Goal: Task Accomplishment & Management: Manage account settings

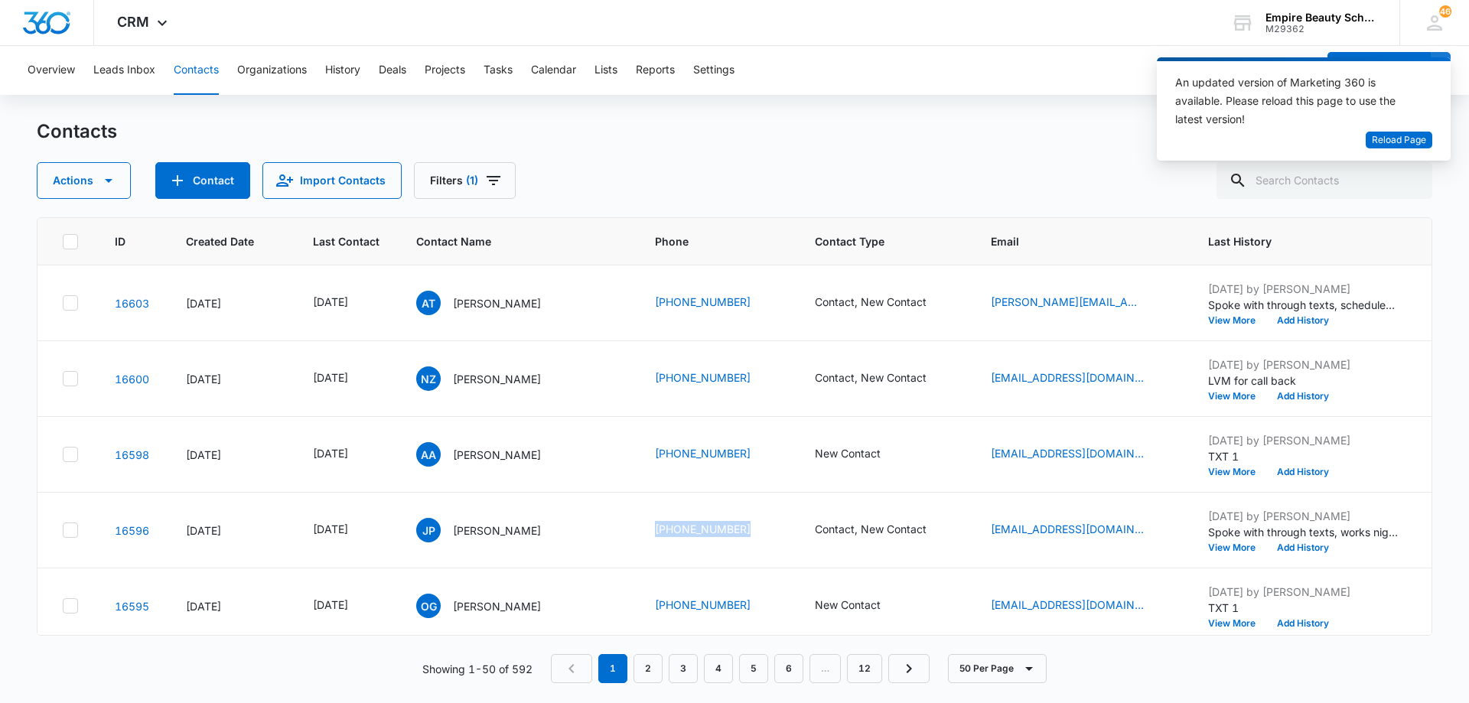
scroll to position [0, 194]
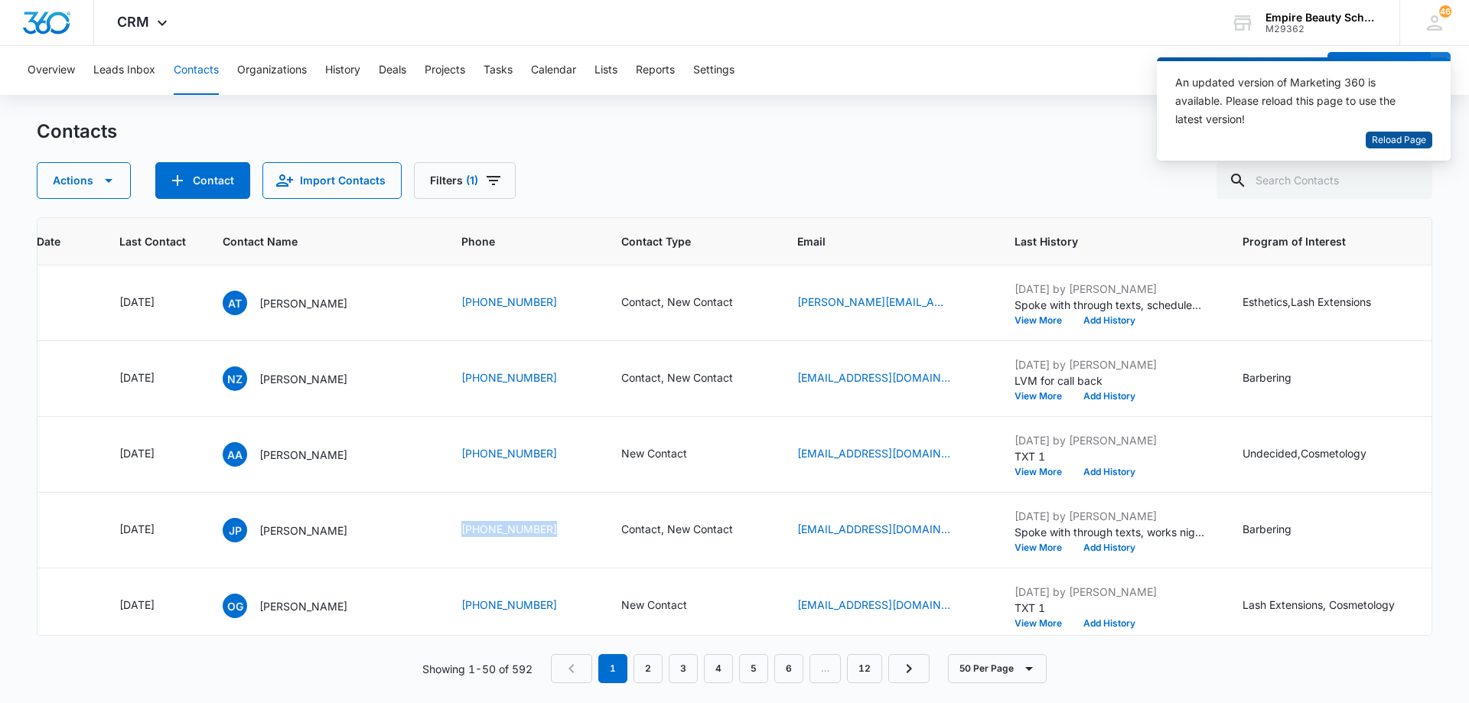
click at [1408, 139] on span "Reload Page" at bounding box center [1399, 140] width 54 height 15
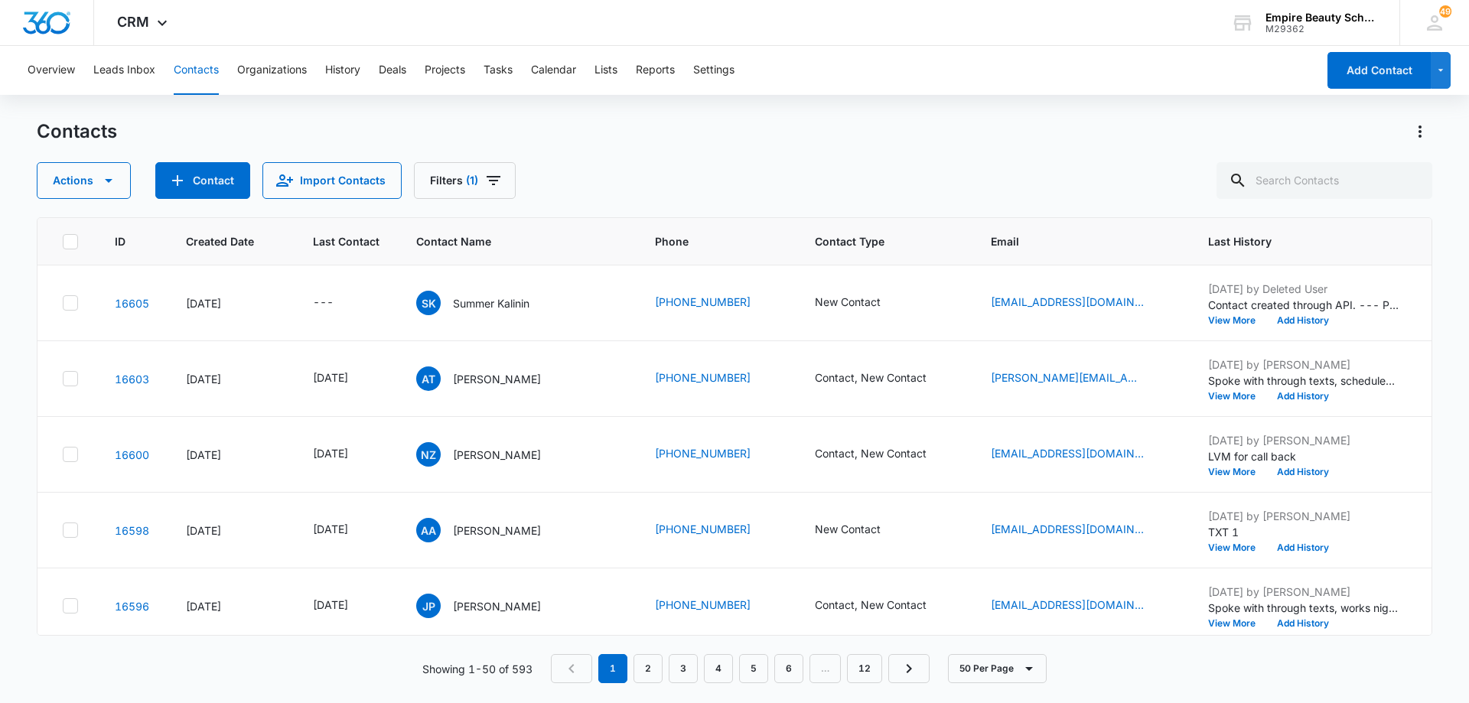
click at [941, 174] on div "Actions Contact Import Contacts Filters (1)" at bounding box center [735, 180] width 1396 height 37
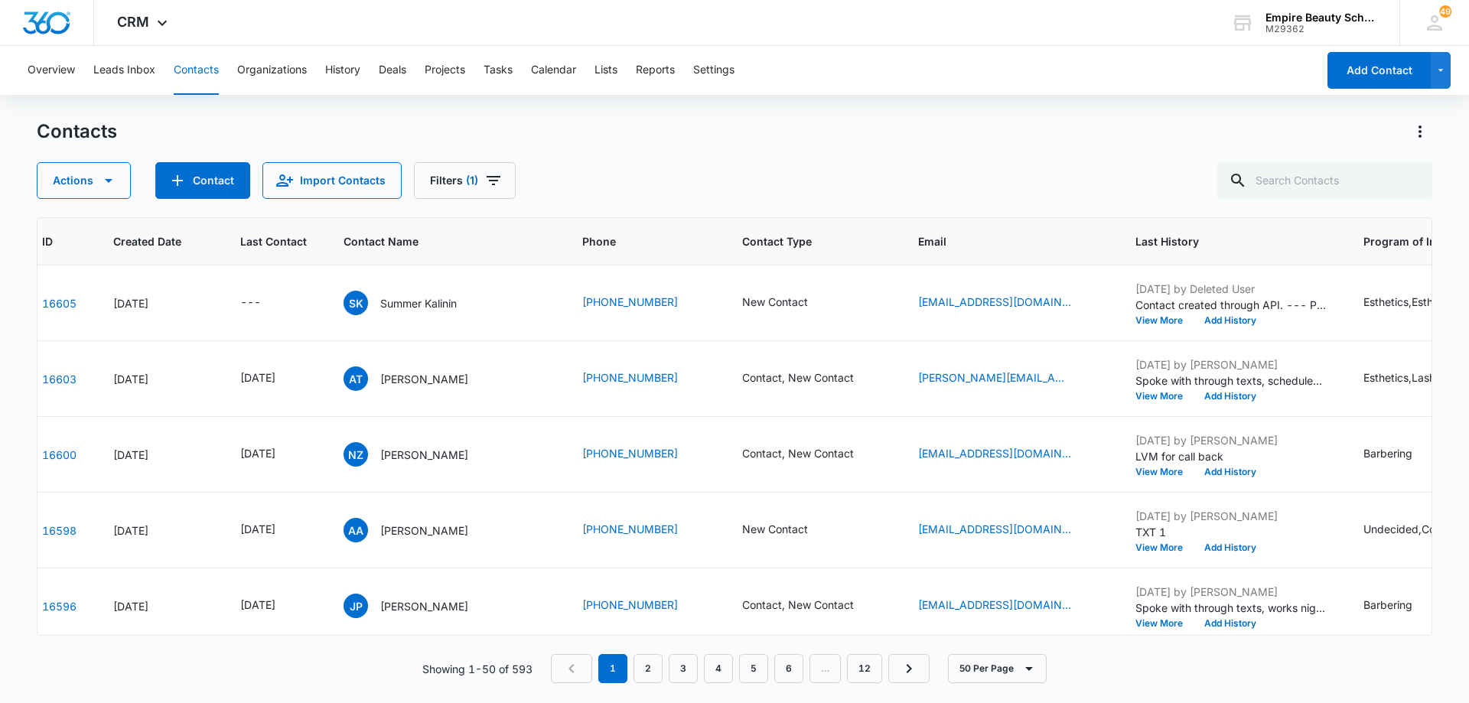
scroll to position [0, 21]
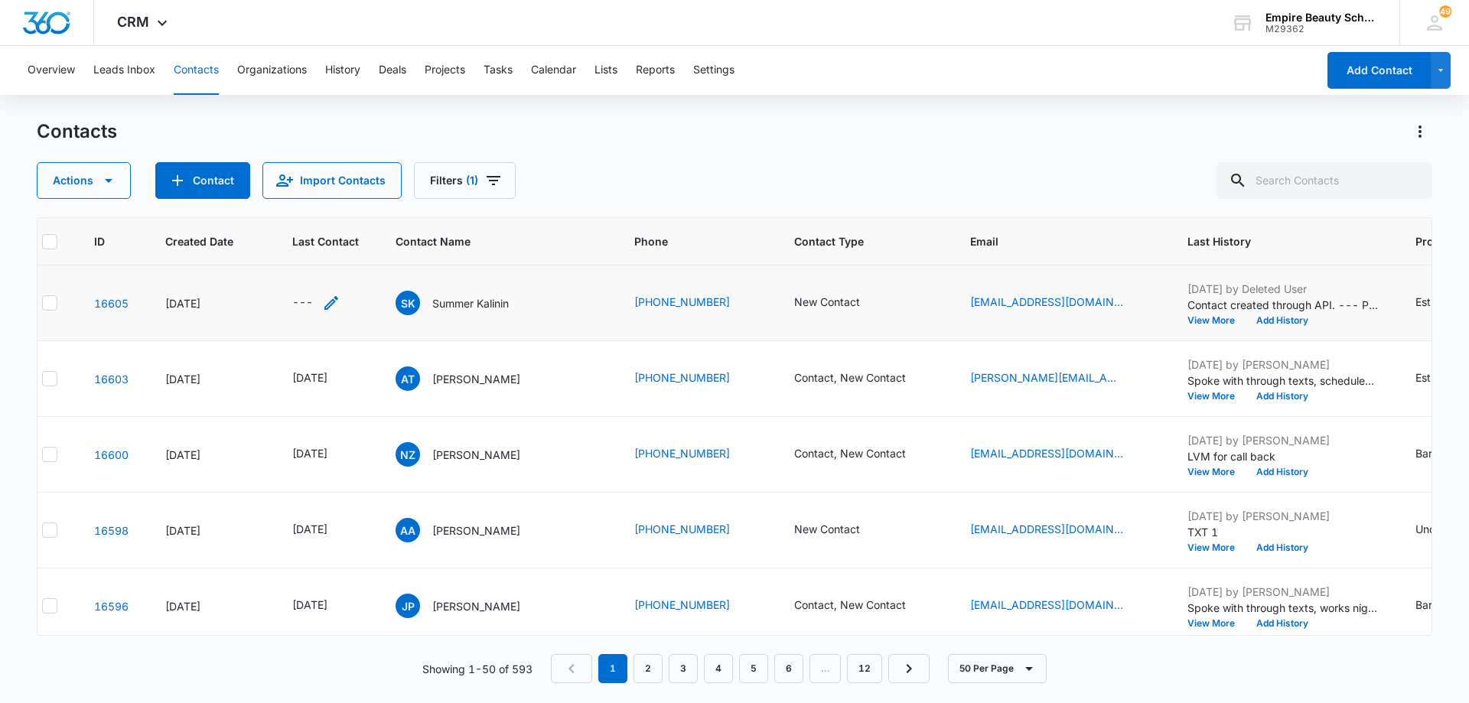
click at [335, 303] on icon "Last Contact - - Select to Edit Field" at bounding box center [331, 303] width 18 height 18
click at [331, 200] on input at bounding box center [314, 205] width 113 height 17
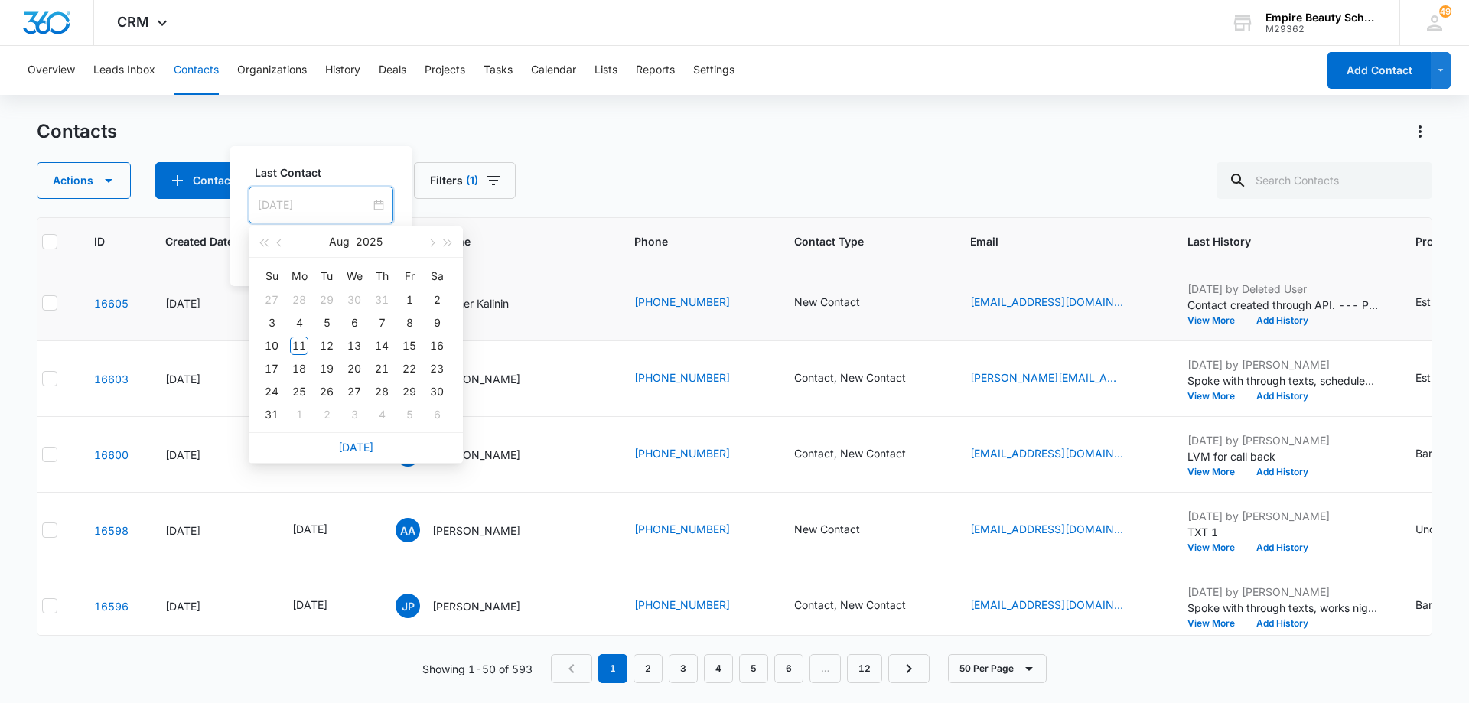
type input "[DATE]"
click at [354, 449] on link "[DATE]" at bounding box center [355, 447] width 35 height 13
type input "[DATE]"
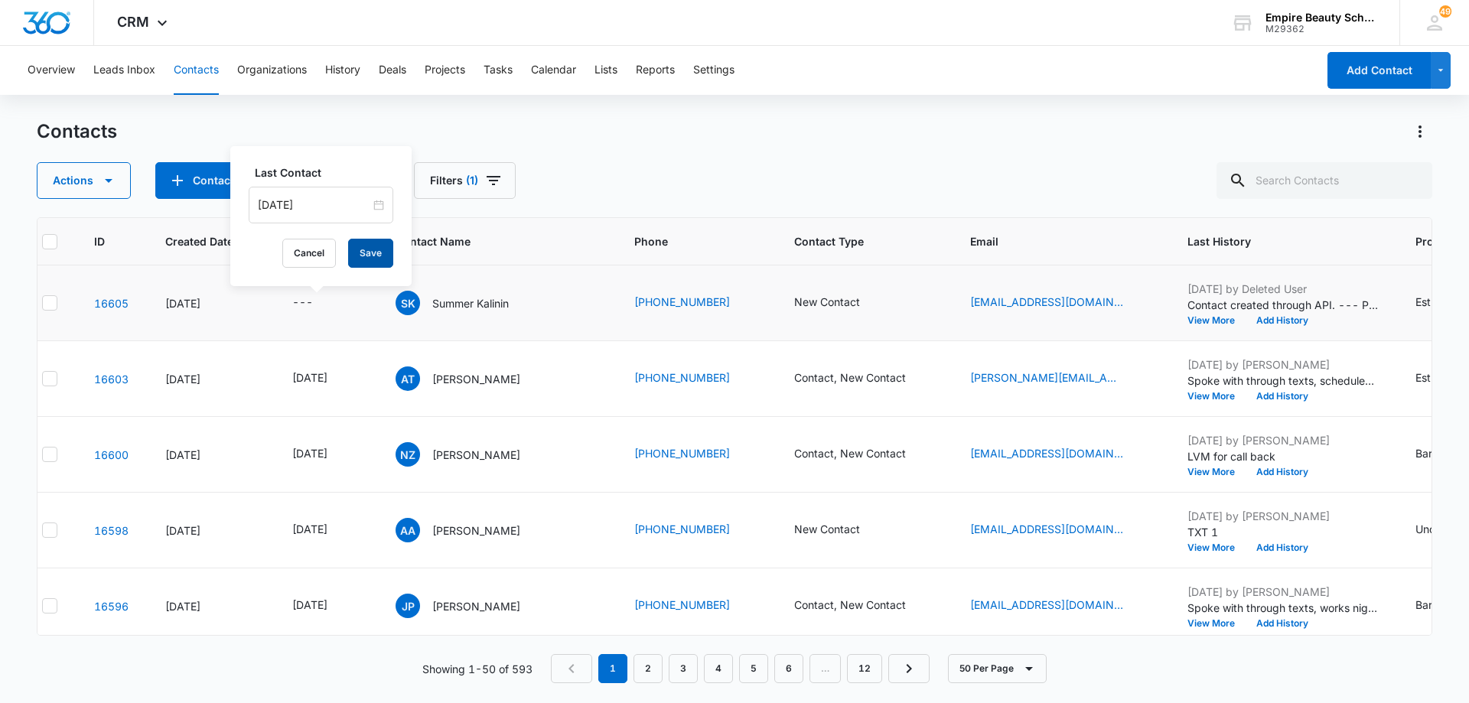
drag, startPoint x: 374, startPoint y: 256, endPoint x: 440, endPoint y: 276, distance: 68.8
click at [376, 256] on button "Save" at bounding box center [370, 253] width 45 height 29
click at [869, 303] on icon "Contact Type - New Contact - Select to Edit Field" at bounding box center [878, 303] width 18 height 18
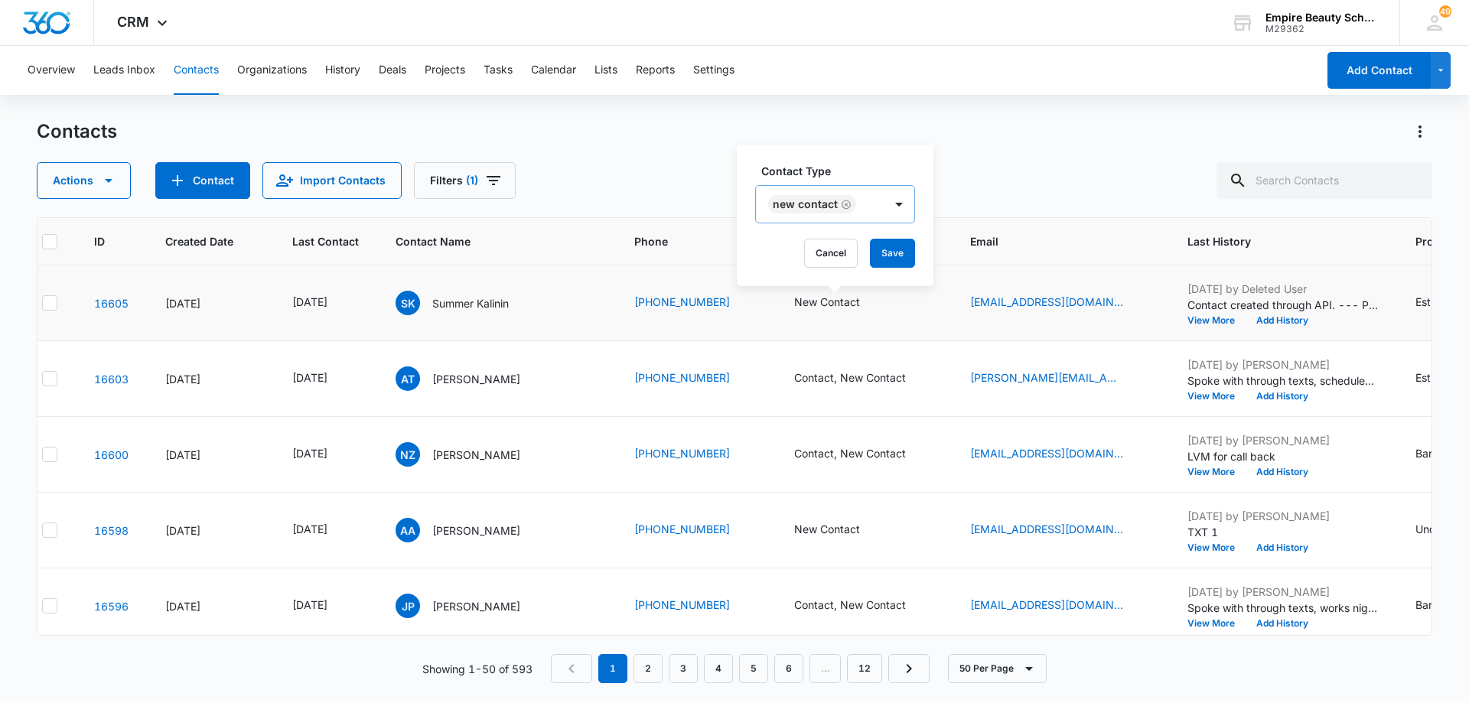
click at [880, 208] on div "New Contact" at bounding box center [820, 204] width 128 height 37
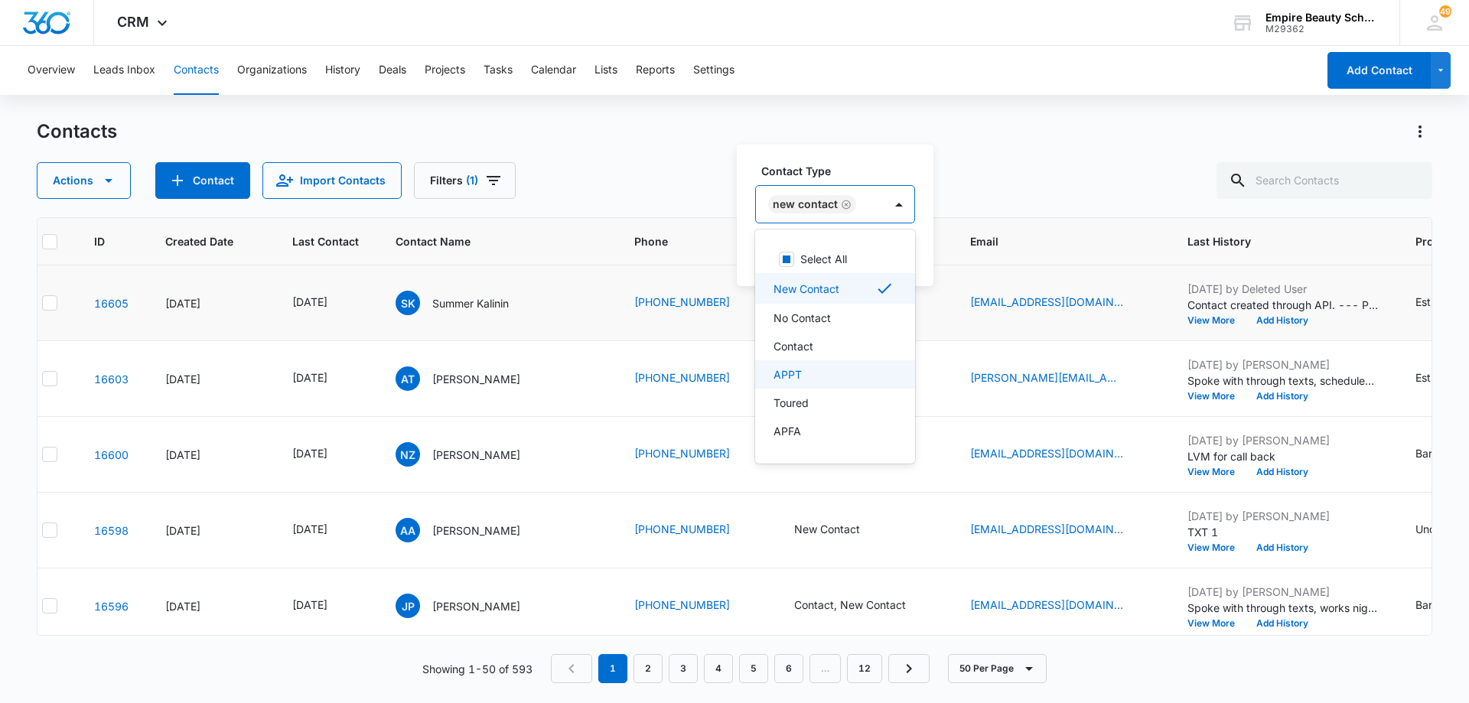
click at [863, 373] on div "APPT" at bounding box center [834, 375] width 120 height 16
click at [931, 201] on div "New Contact APPT" at bounding box center [845, 204] width 178 height 37
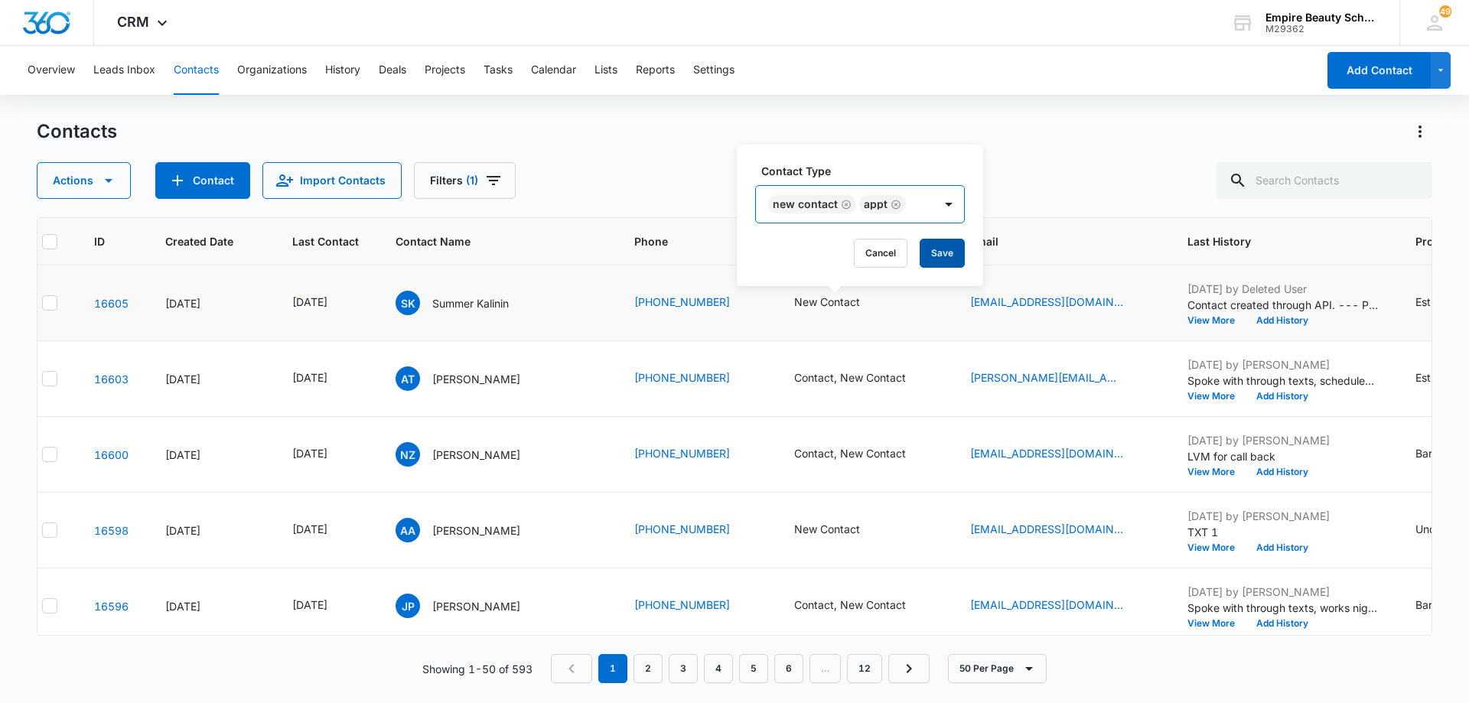
click at [939, 258] on button "Save" at bounding box center [942, 253] width 45 height 29
click at [1297, 320] on button "Add History" at bounding box center [1282, 320] width 73 height 9
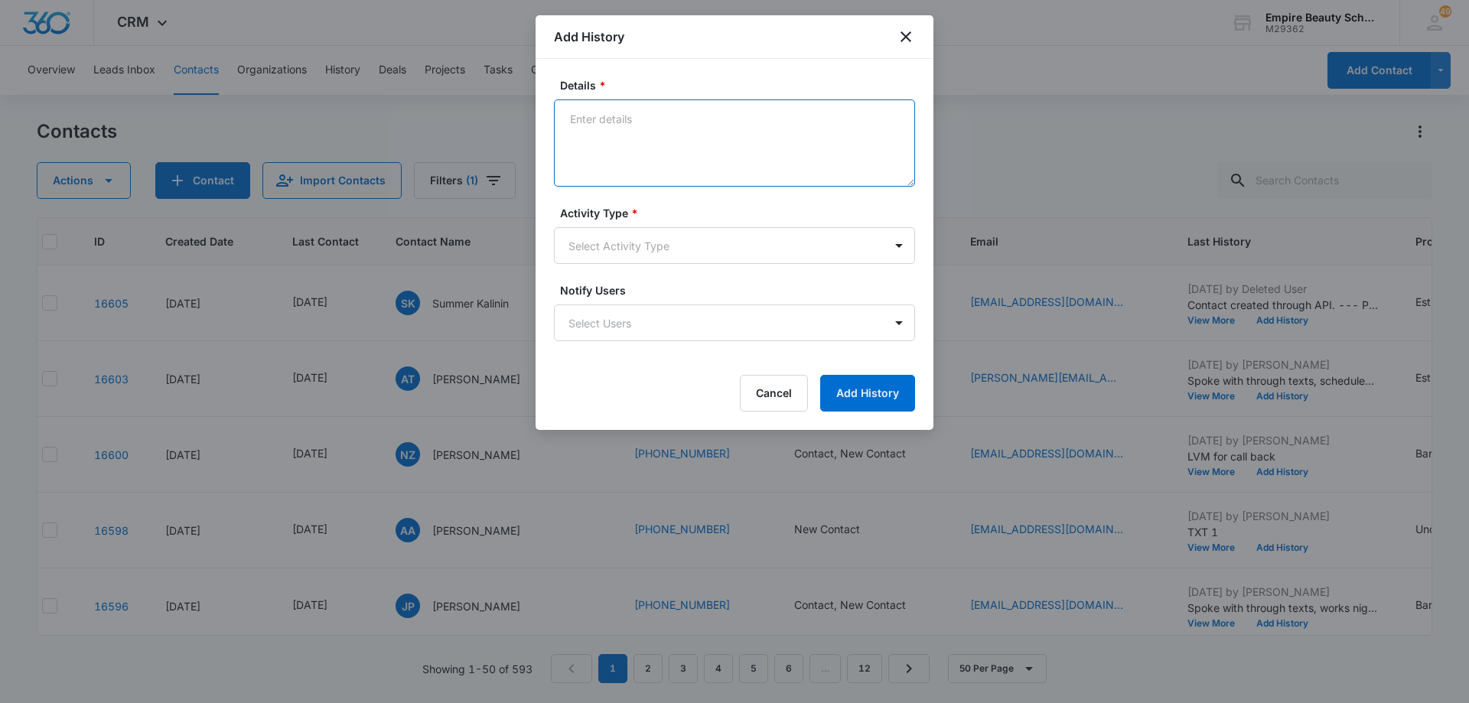
click at [738, 147] on textarea "Details *" at bounding box center [734, 142] width 361 height 87
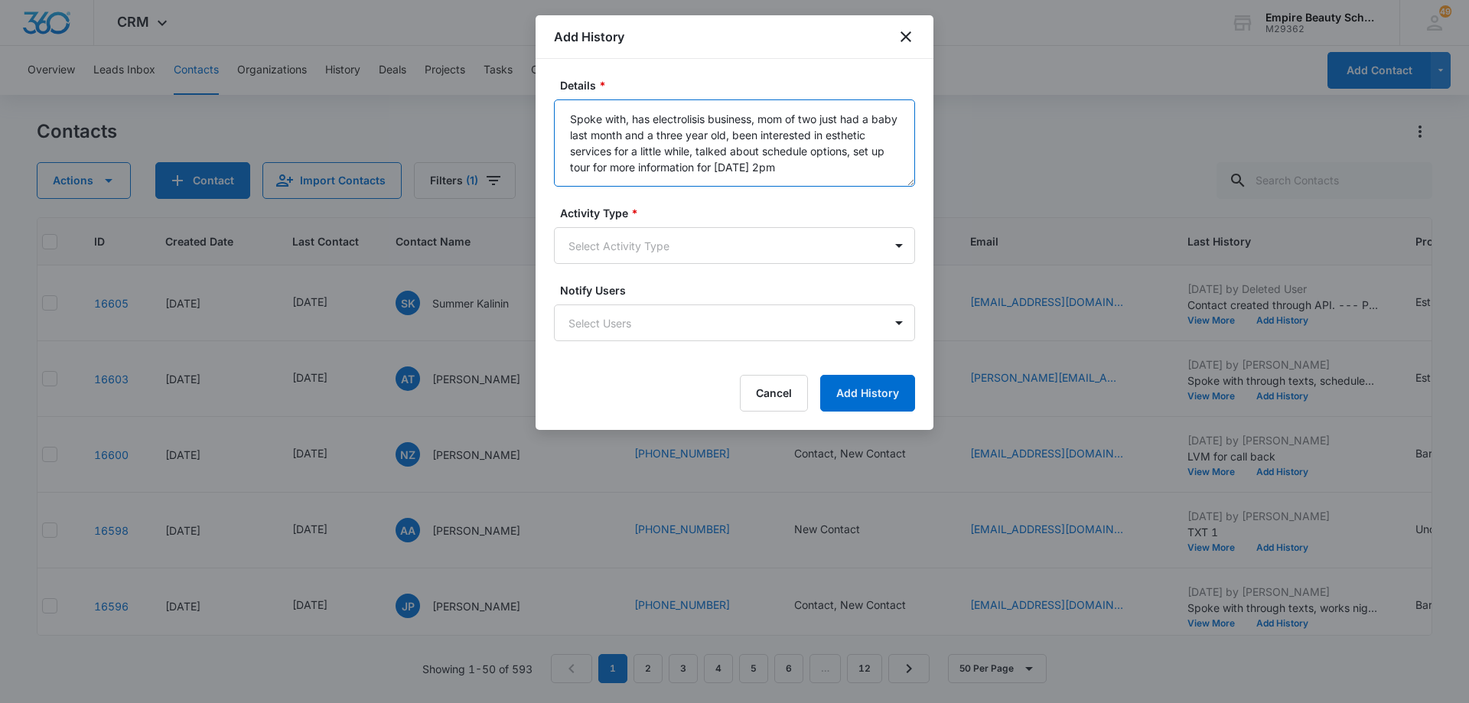
click at [674, 118] on textarea "Spoke with, has electrolisis business, mom of two just had a baby last month an…" at bounding box center [734, 142] width 361 height 87
type textarea "Spoke with, has electrolysis business, mom of two just had a baby last month an…"
click at [653, 242] on body "CRM Apps Forms CRM Email Shop Payments POS Files Brand Settings Empire Beauty S…" at bounding box center [734, 351] width 1469 height 703
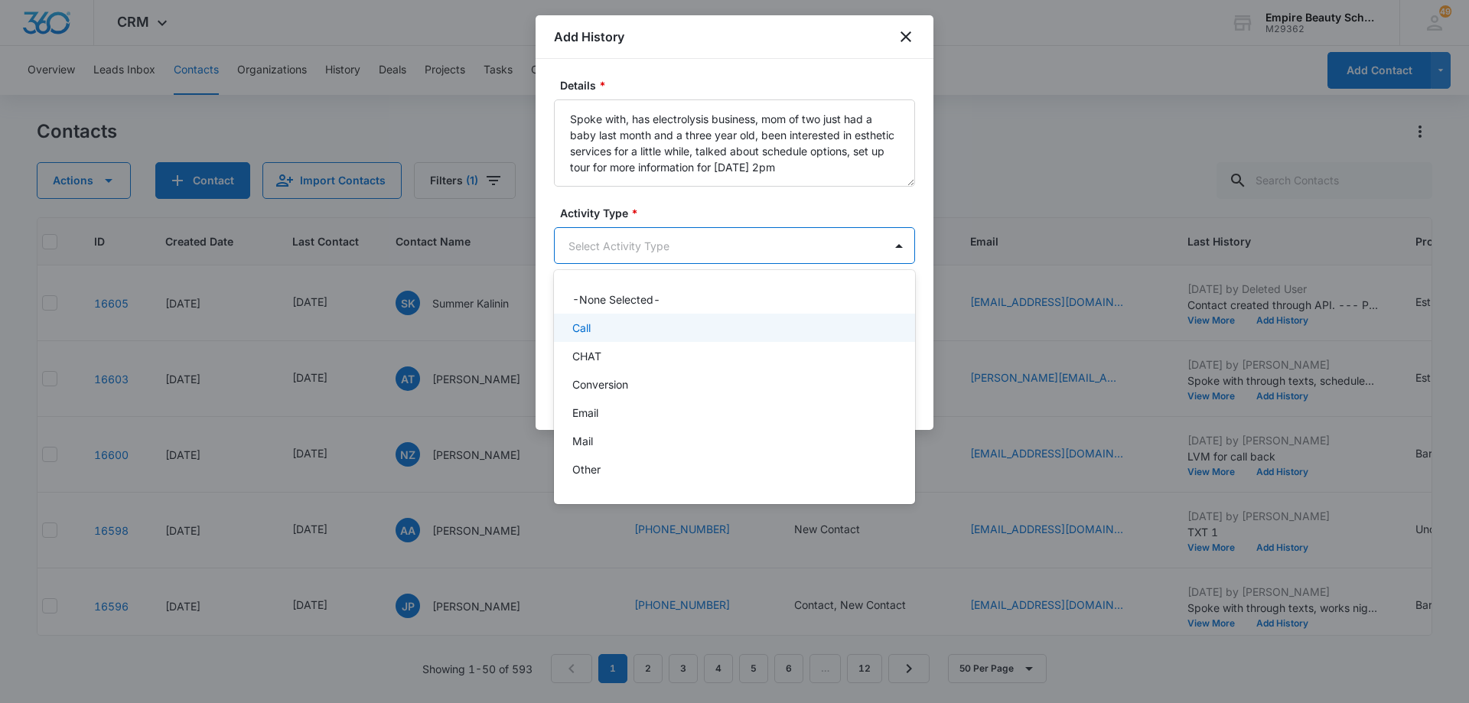
click at [643, 328] on div "Call" at bounding box center [732, 328] width 321 height 16
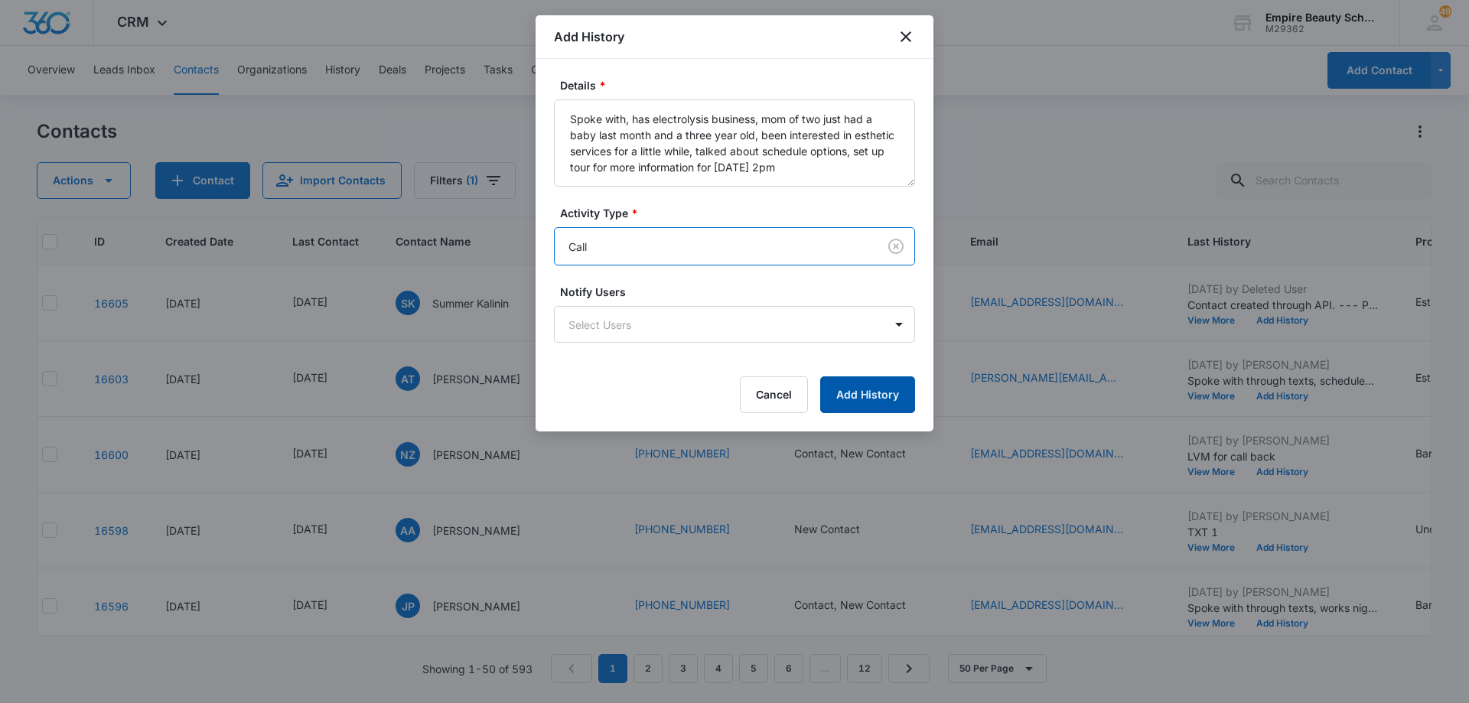
click at [858, 395] on button "Add History" at bounding box center [867, 395] width 95 height 37
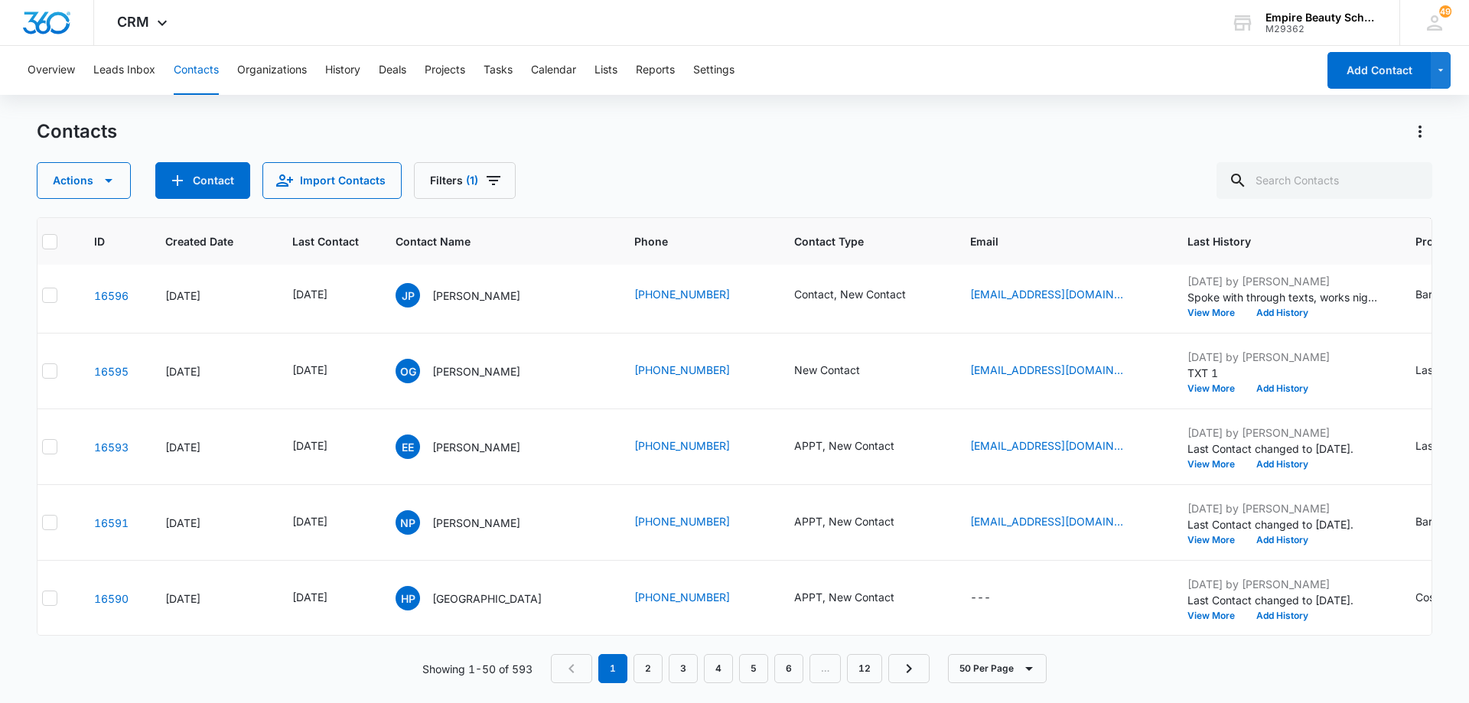
scroll to position [326, 21]
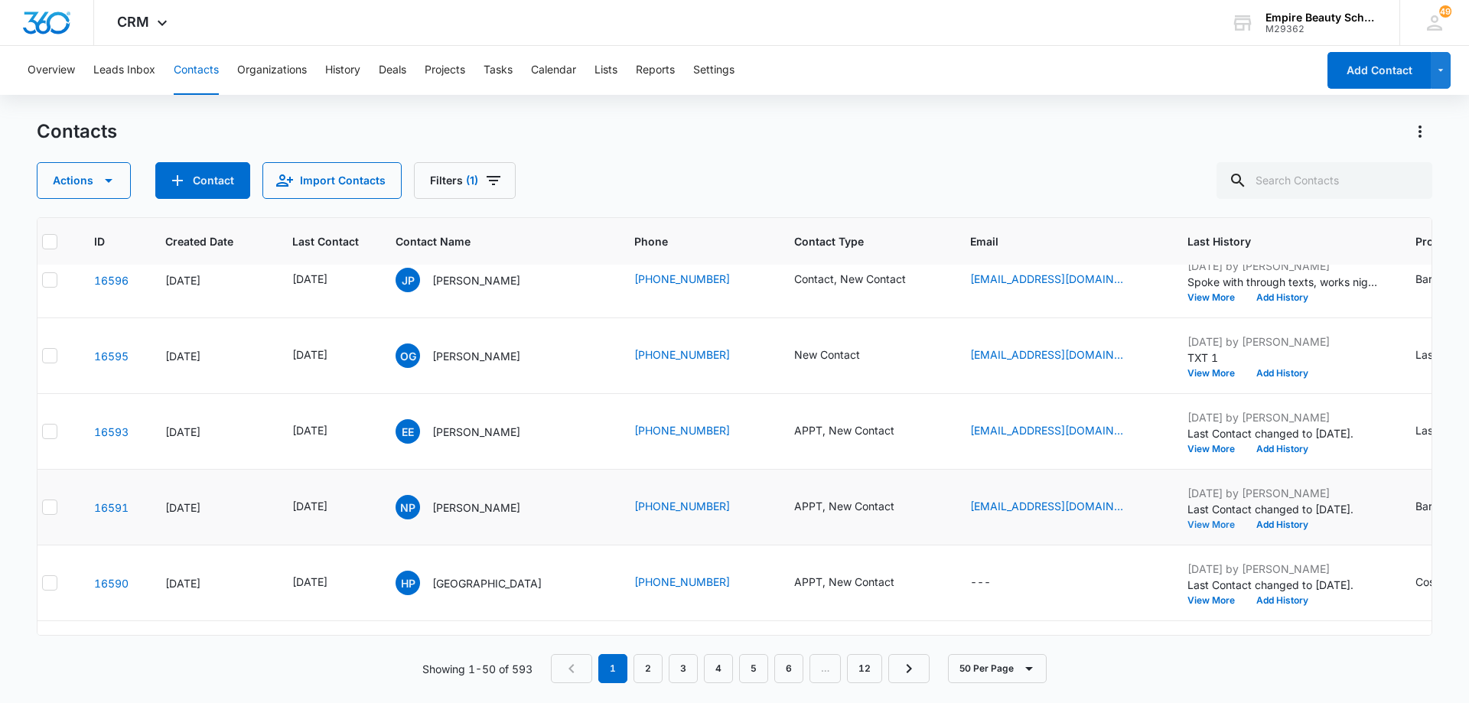
click at [1199, 524] on button "View More" at bounding box center [1217, 524] width 58 height 9
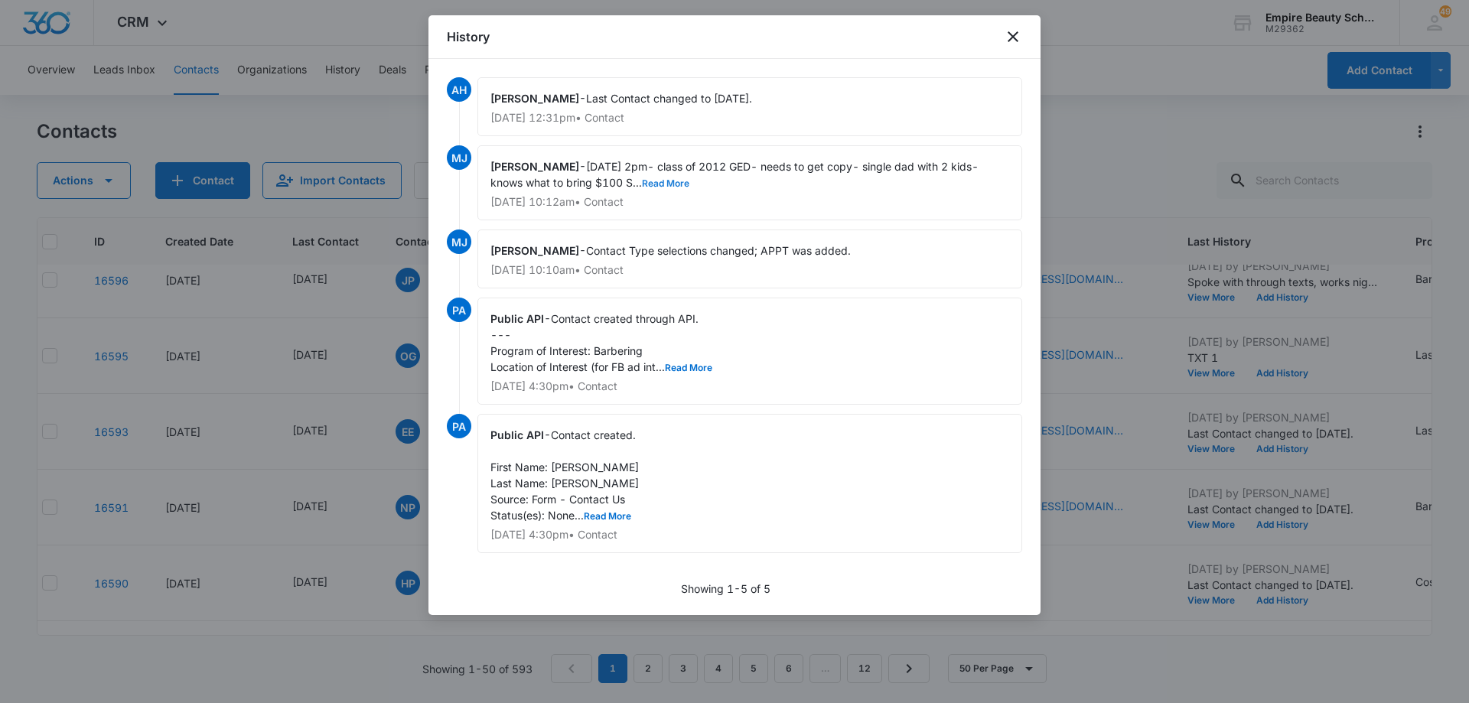
click at [667, 184] on button "Read More" at bounding box center [665, 183] width 47 height 9
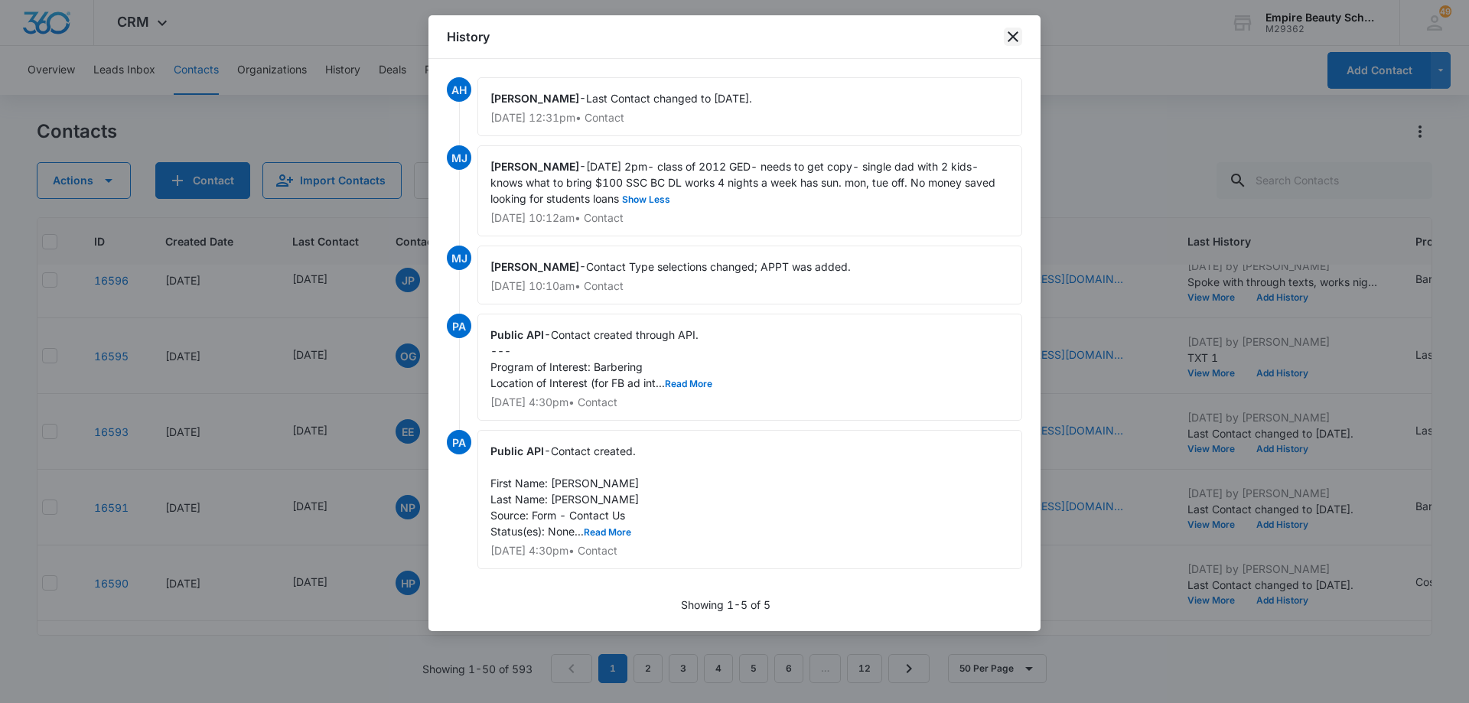
click at [1008, 37] on icon "close" at bounding box center [1013, 37] width 18 height 18
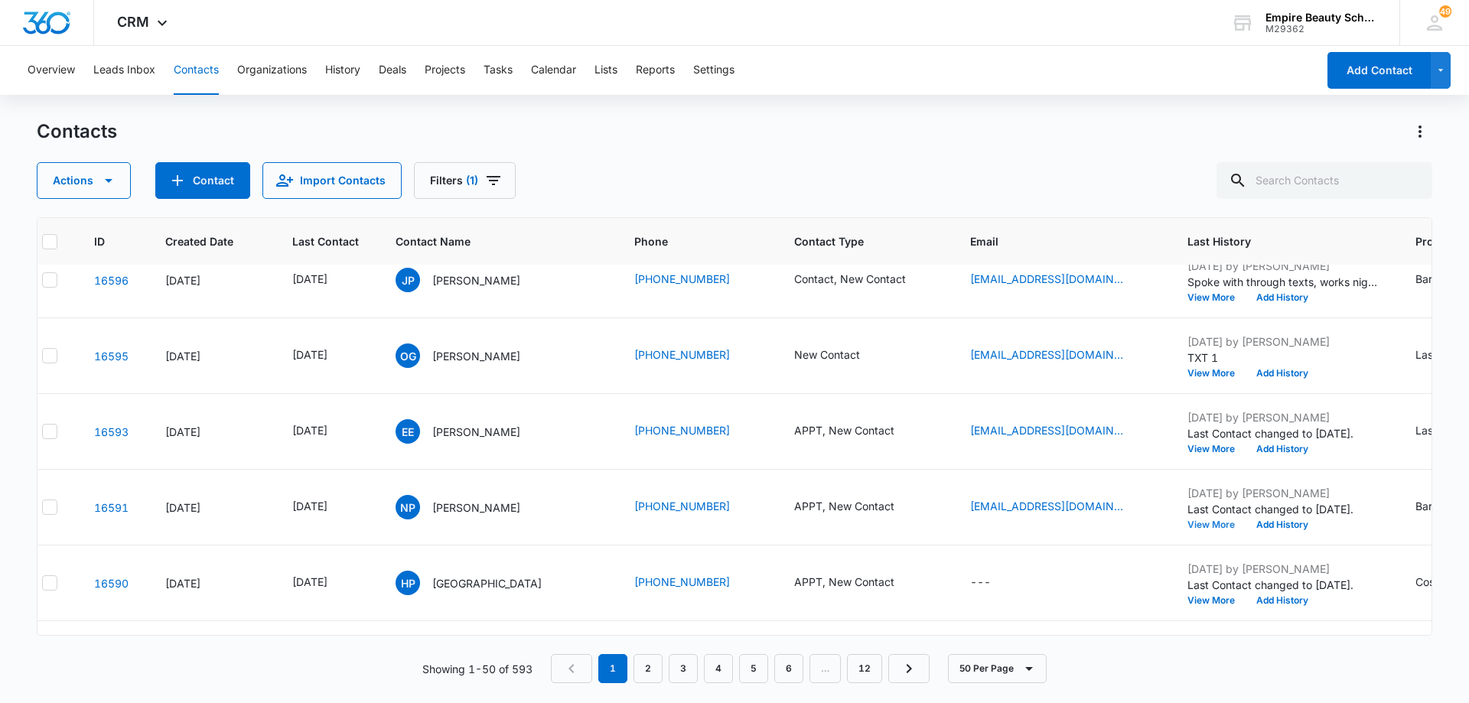
scroll to position [0, 21]
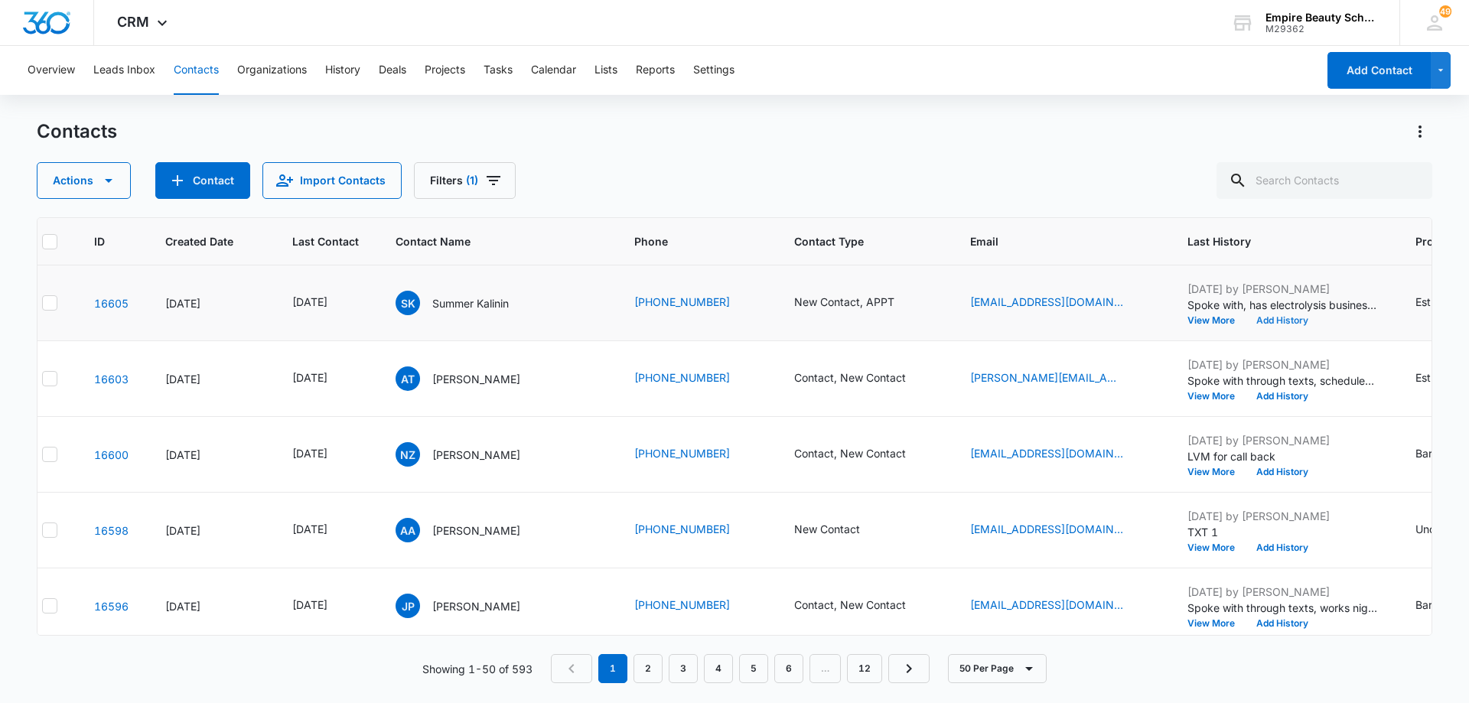
click at [1300, 318] on button "Add History" at bounding box center [1282, 320] width 73 height 9
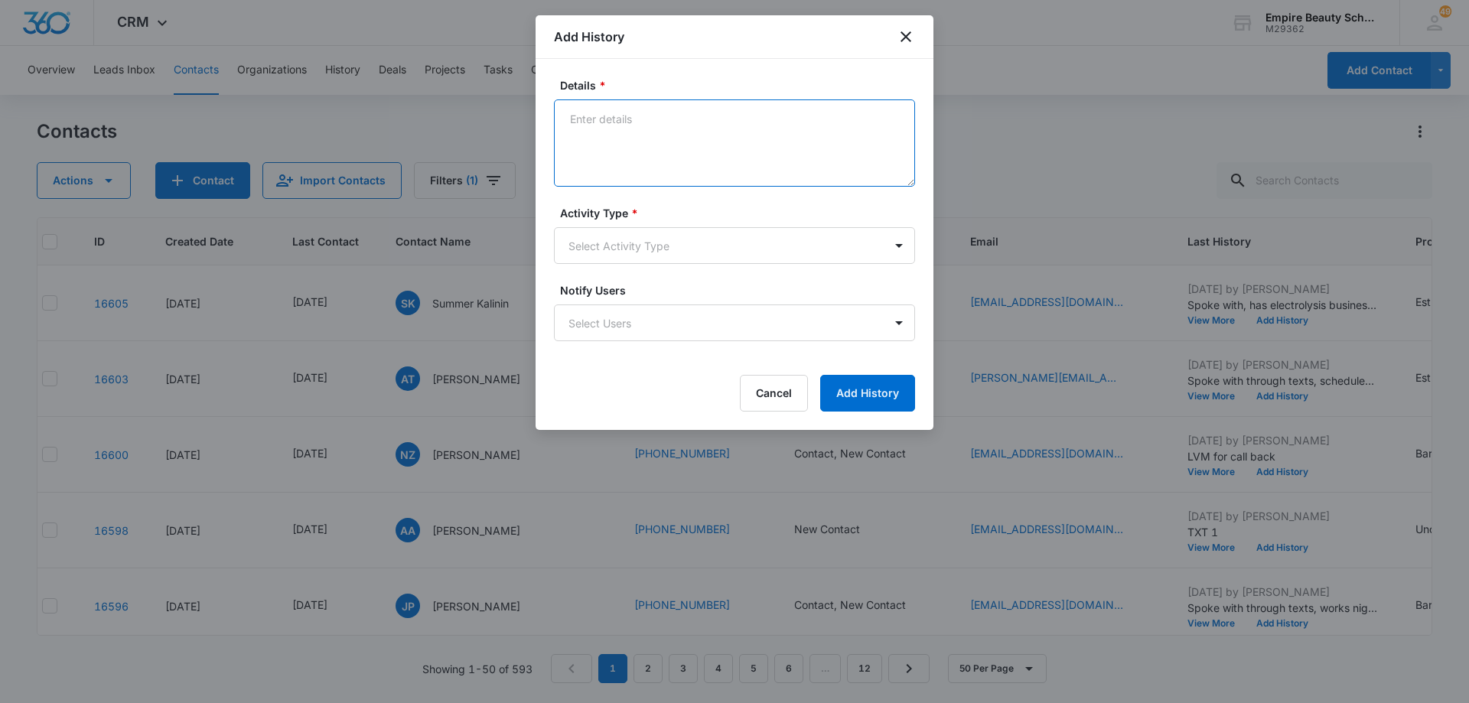
click at [696, 133] on textarea "Details *" at bounding box center [734, 142] width 361 height 87
type textarea "Sent text with date and time of appt and address for campus"
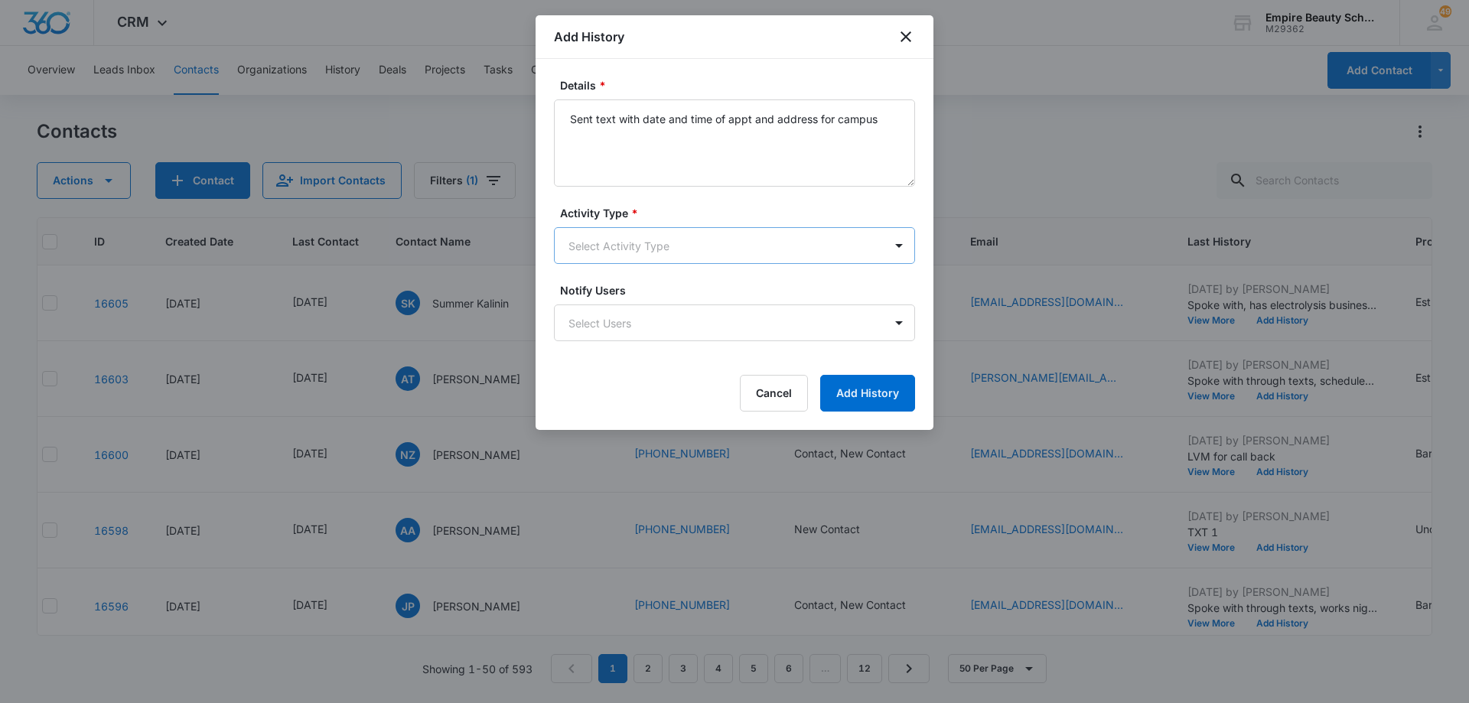
click at [689, 250] on body "CRM Apps Forms CRM Email Shop Payments POS Files Brand Settings Empire Beauty S…" at bounding box center [734, 351] width 1469 height 703
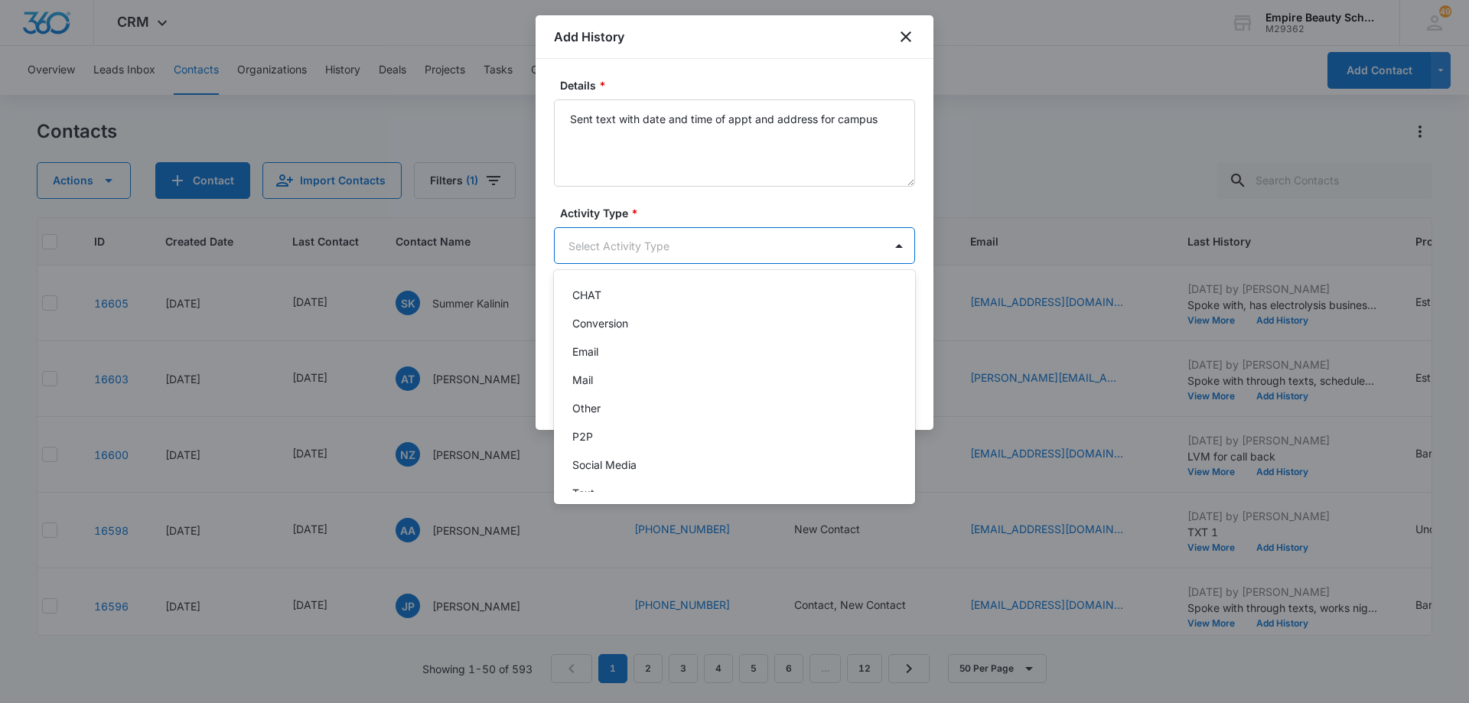
scroll to position [77, 0]
click at [741, 468] on div "Text" at bounding box center [734, 477] width 361 height 28
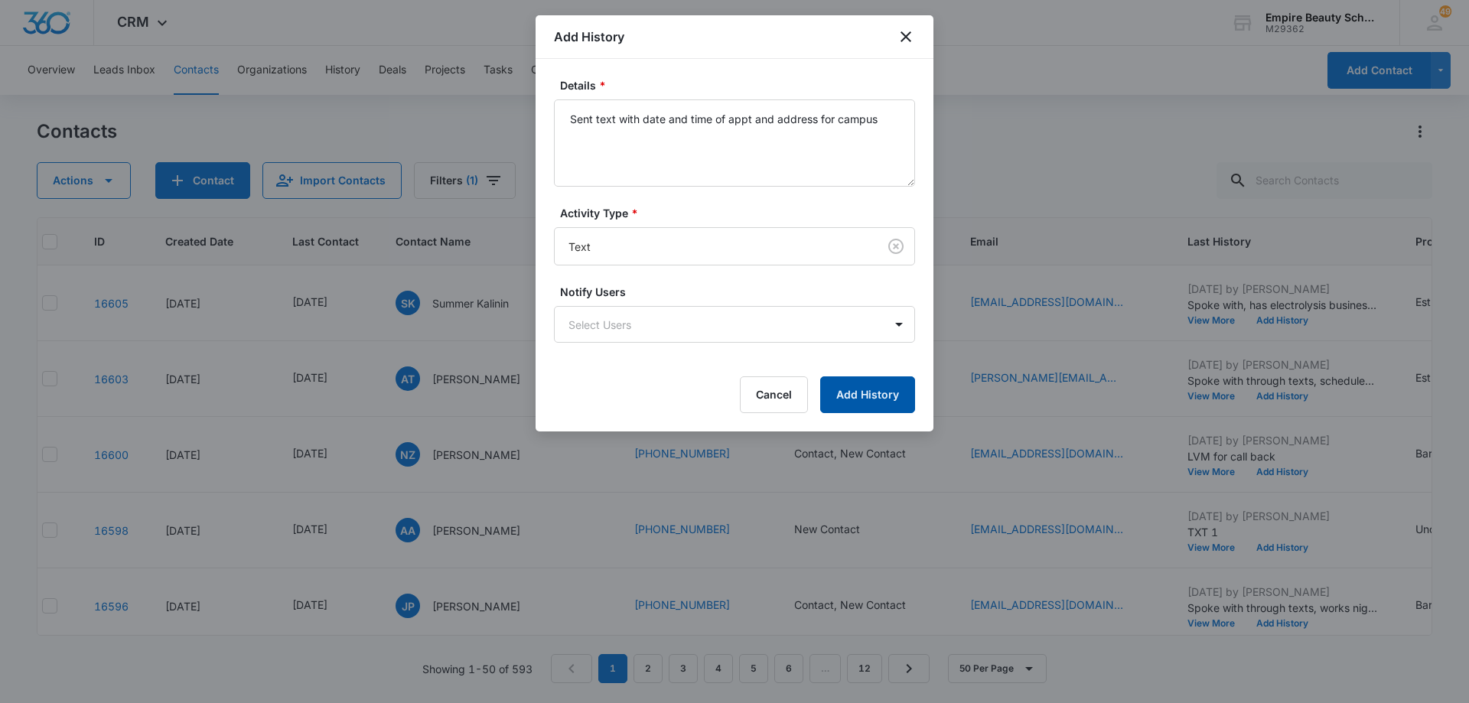
click at [874, 392] on button "Add History" at bounding box center [867, 395] width 95 height 37
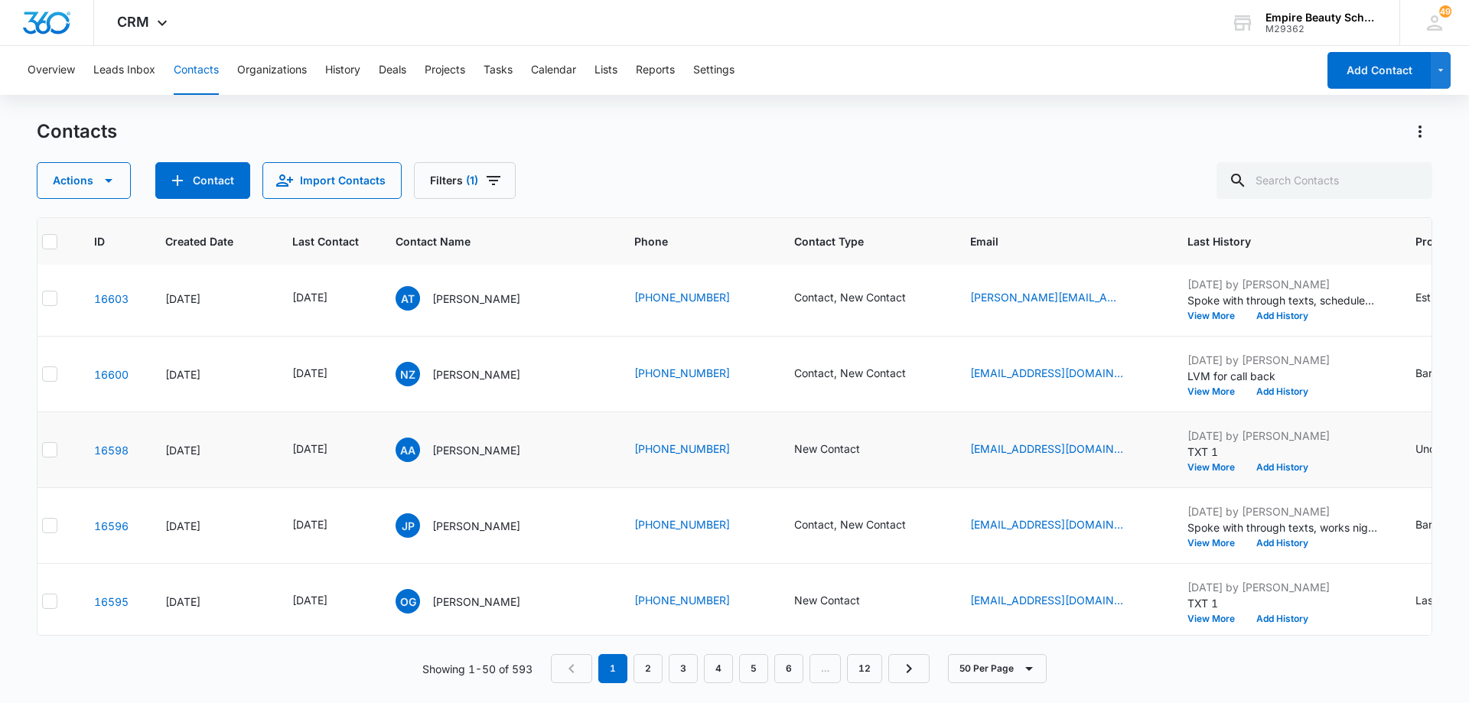
scroll to position [0, 21]
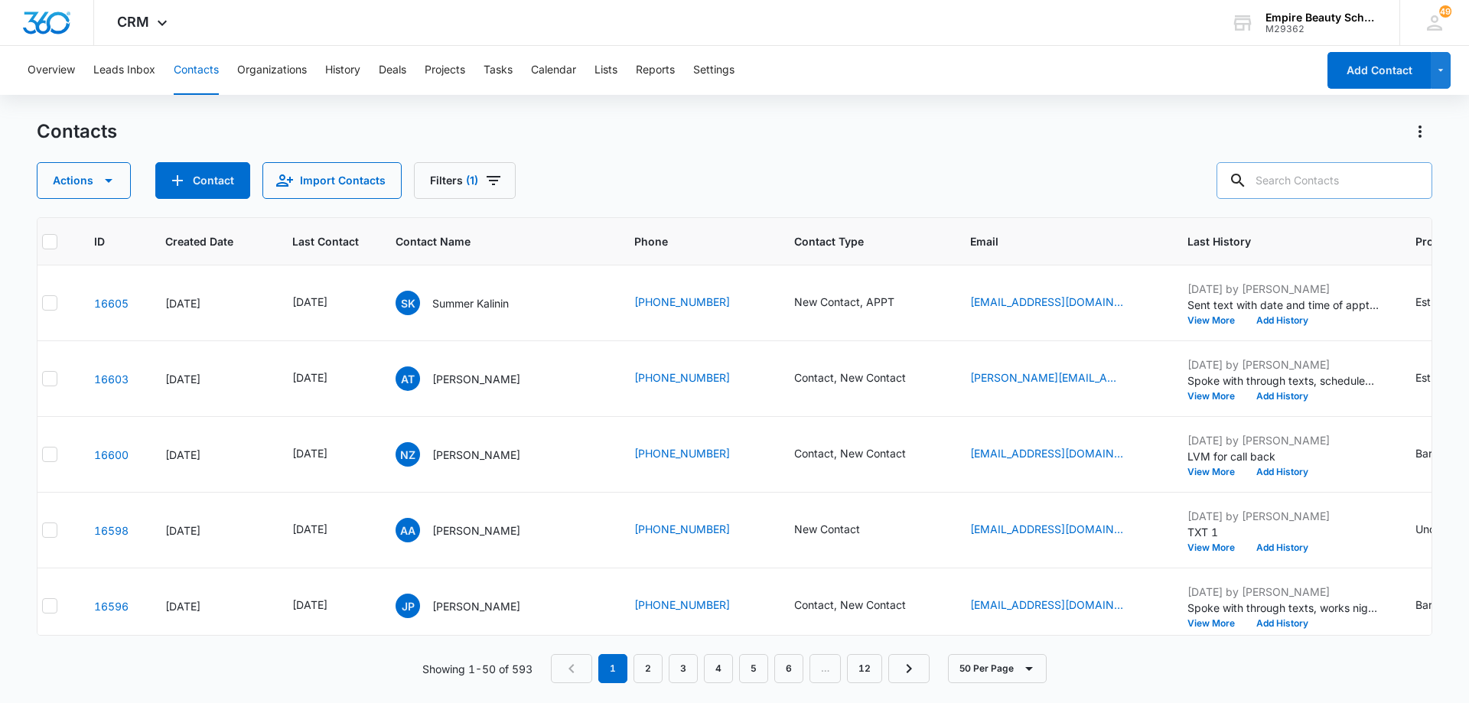
click at [1366, 177] on input "text" at bounding box center [1325, 180] width 216 height 37
type input "[PERSON_NAME]"
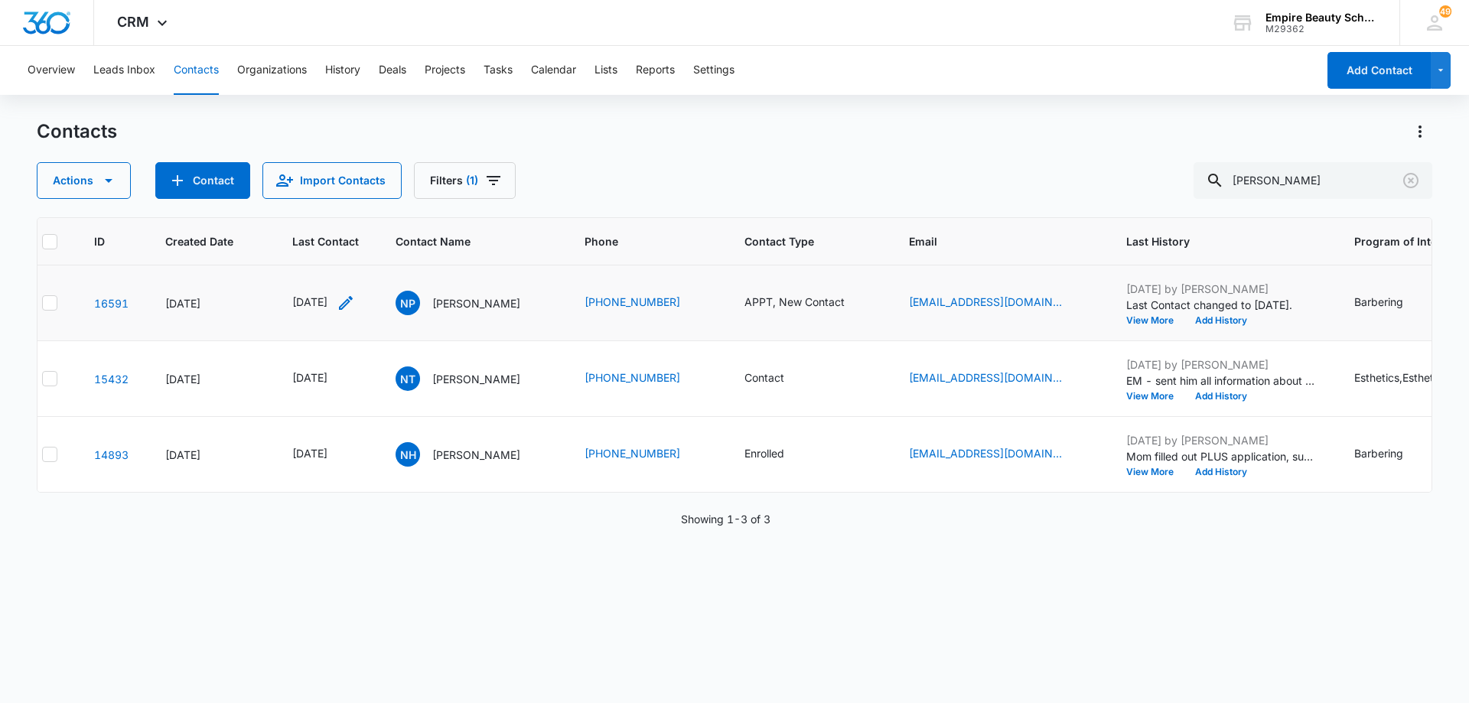
click at [355, 299] on icon "Last Contact - 1754611200 - Select to Edit Field" at bounding box center [346, 303] width 18 height 18
click at [342, 206] on input "[DATE]" at bounding box center [335, 205] width 113 height 17
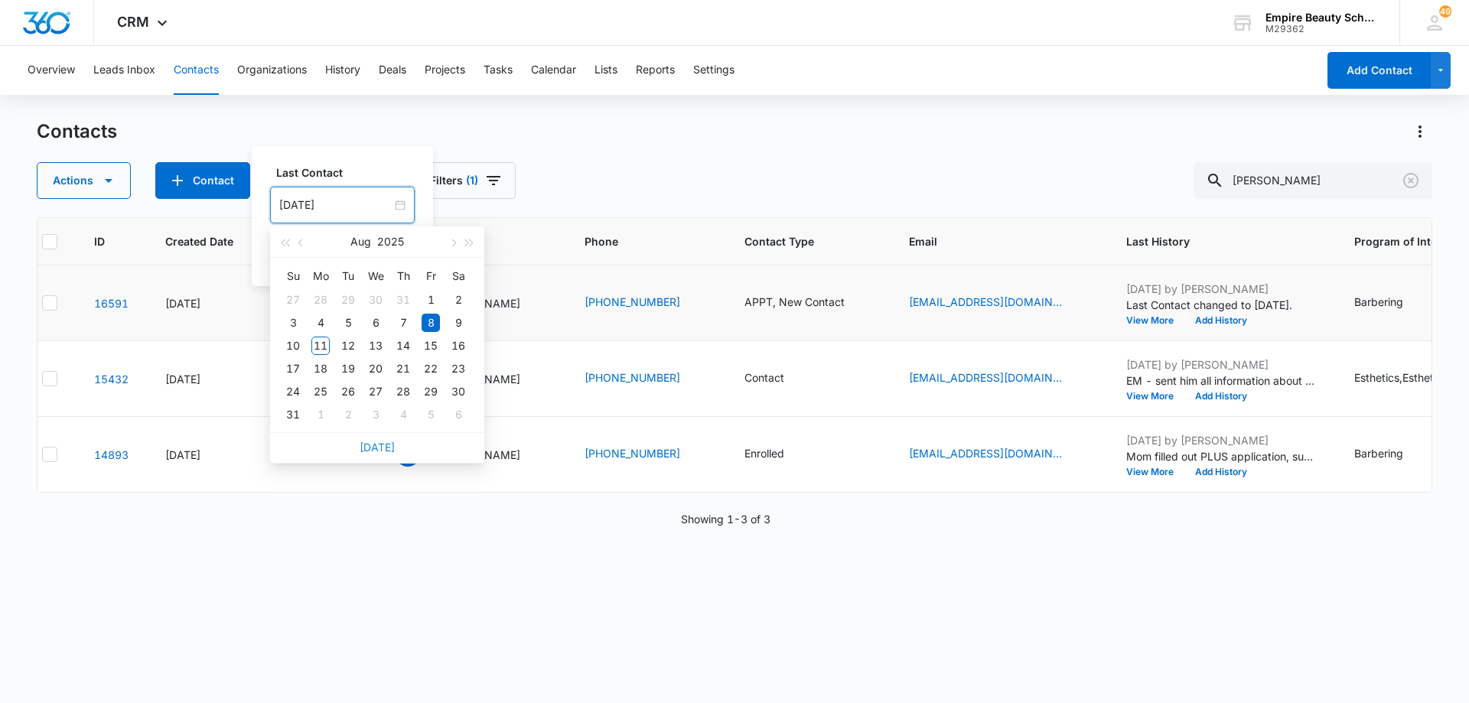
click at [382, 450] on link "[DATE]" at bounding box center [377, 447] width 35 height 13
type input "[DATE]"
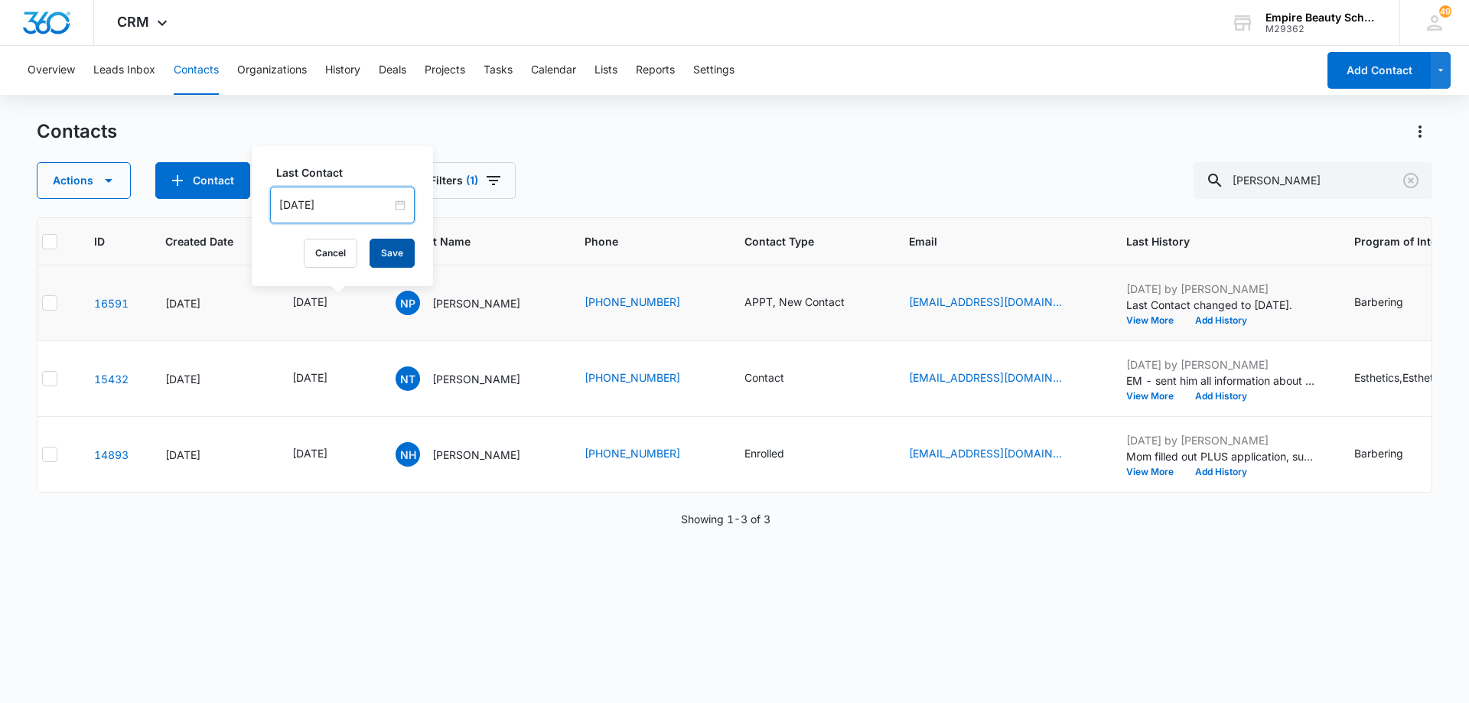
click at [385, 258] on button "Save" at bounding box center [392, 253] width 45 height 29
click at [1242, 319] on button "Add History" at bounding box center [1221, 320] width 73 height 9
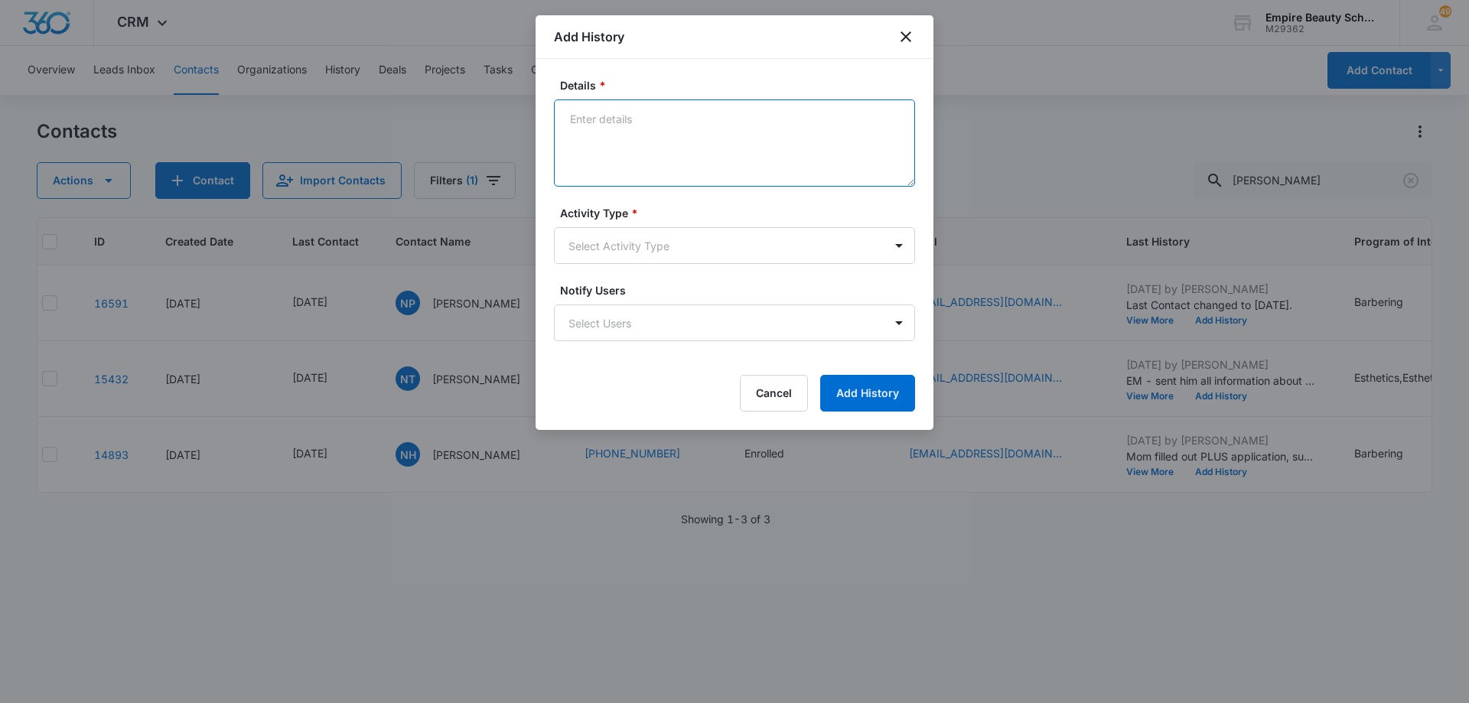
click at [762, 137] on textarea "Details *" at bounding box center [734, 142] width 361 height 87
type textarea "TXT confirming appt for [DATE]"
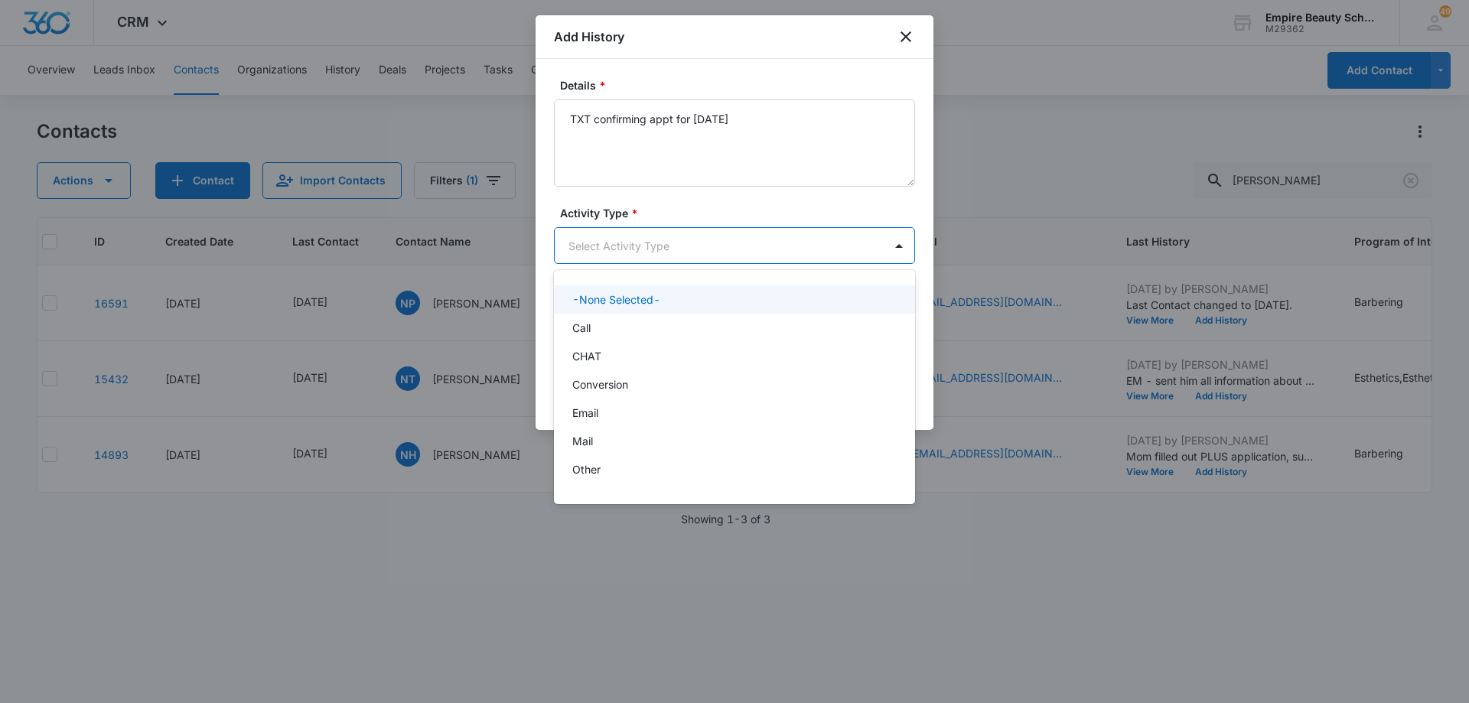
click at [698, 249] on body "CRM Apps Forms CRM Email Shop Payments POS Files Brand Settings Empire Beauty S…" at bounding box center [734, 351] width 1469 height 703
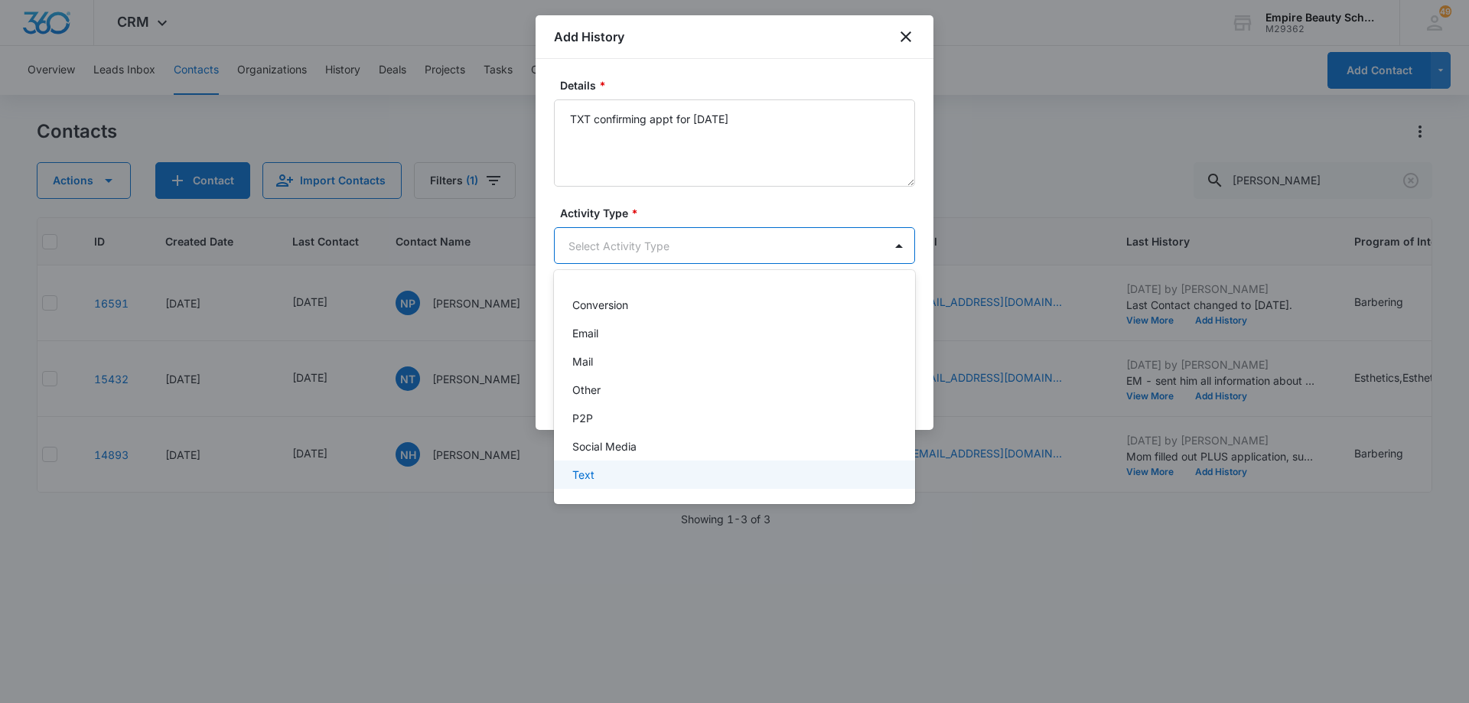
click at [746, 480] on div "Text" at bounding box center [732, 475] width 321 height 16
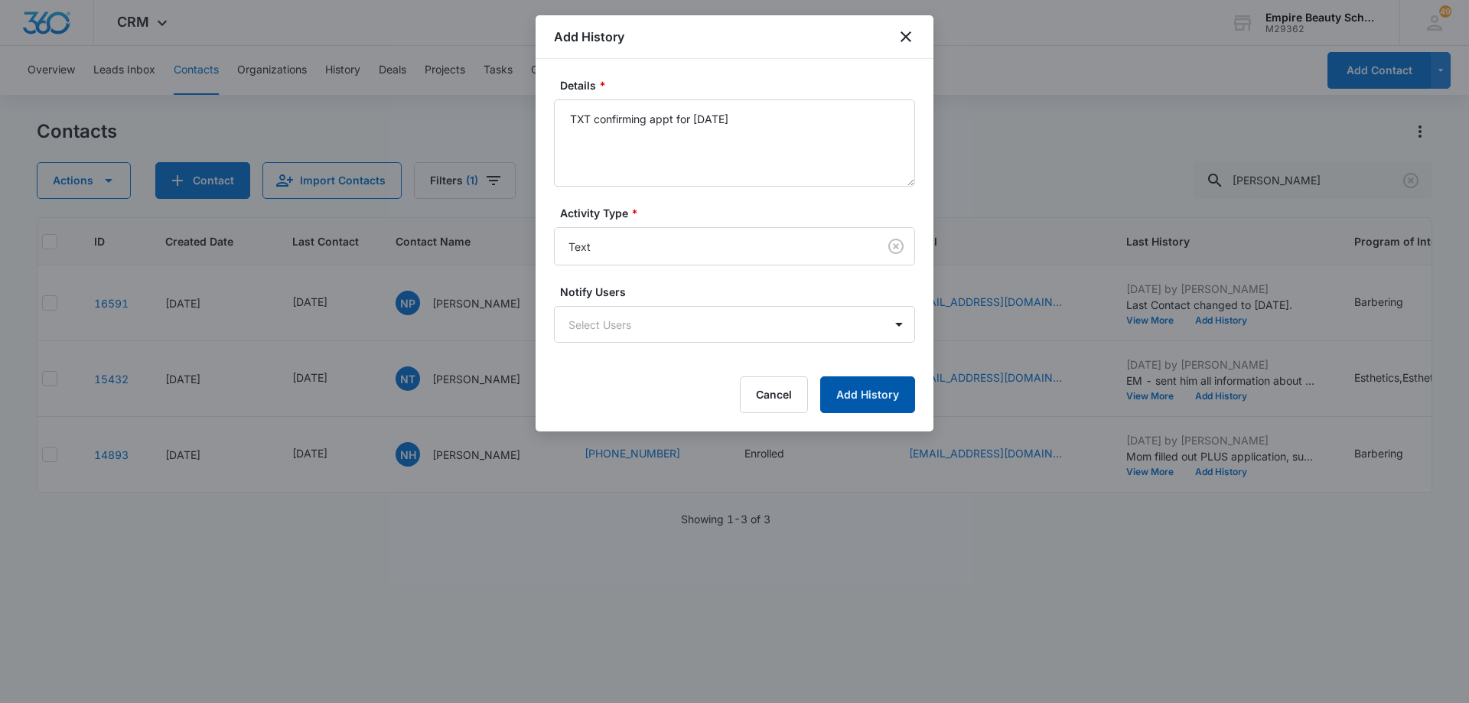
click at [859, 391] on button "Add History" at bounding box center [867, 395] width 95 height 37
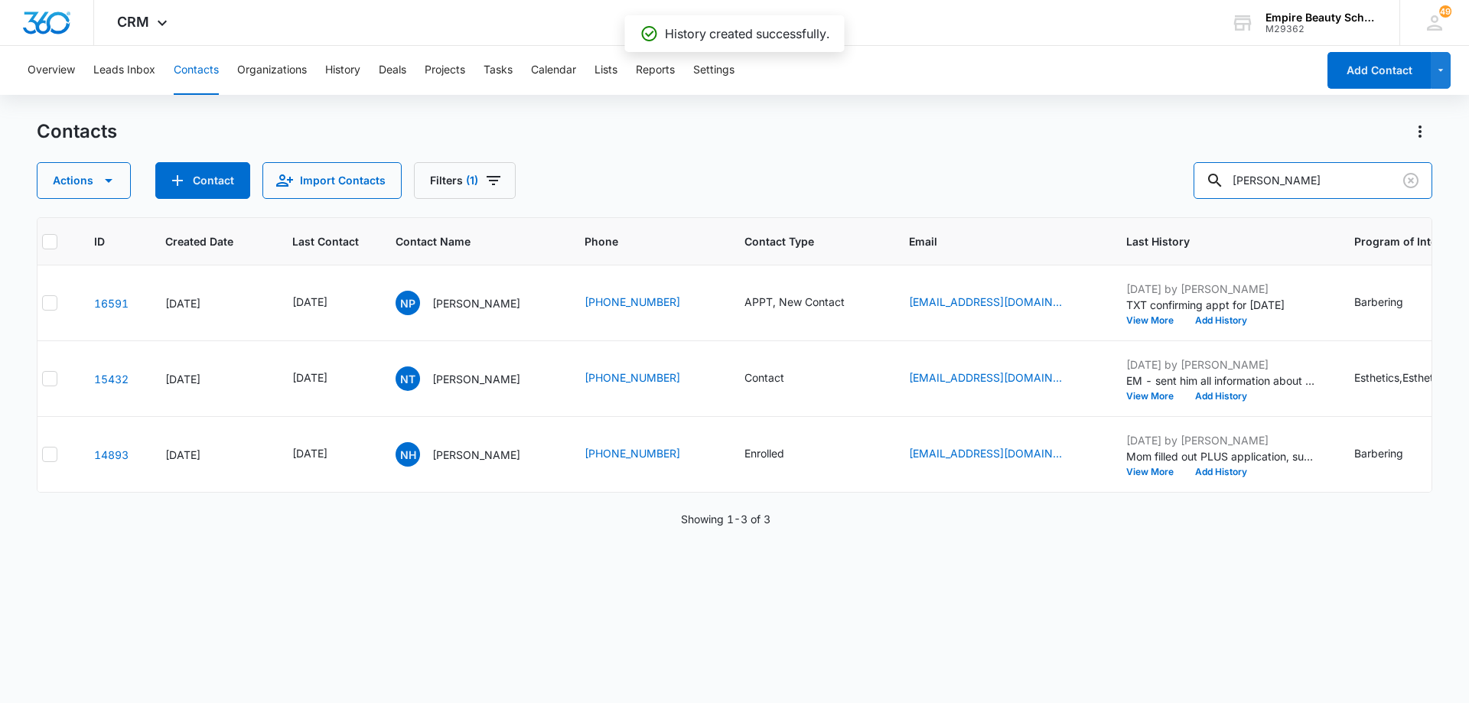
click at [1320, 180] on input "[PERSON_NAME]" at bounding box center [1313, 180] width 239 height 37
type input "crystal"
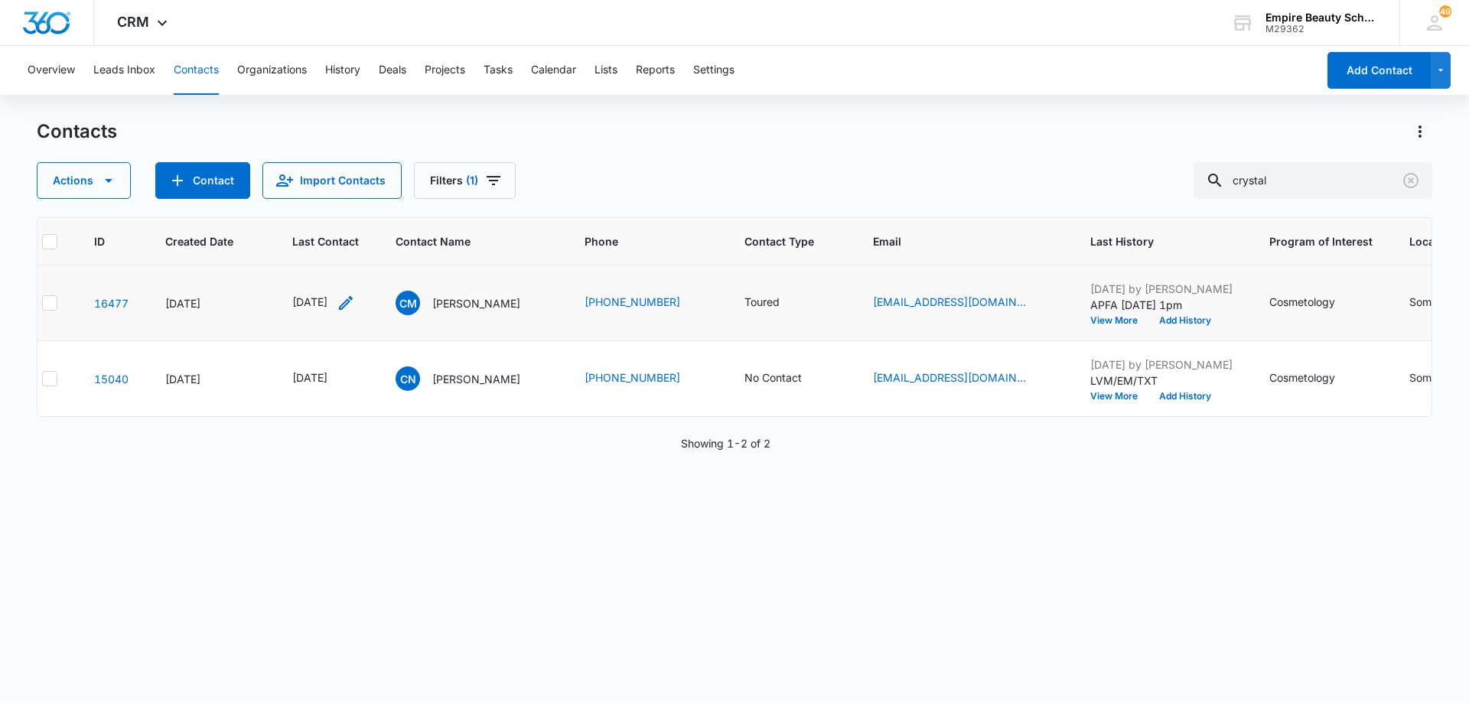
click at [353, 302] on icon "Last Contact - 1753660800 - Select to Edit Field" at bounding box center [346, 303] width 14 height 14
click at [357, 196] on div "[DATE]" at bounding box center [343, 205] width 145 height 37
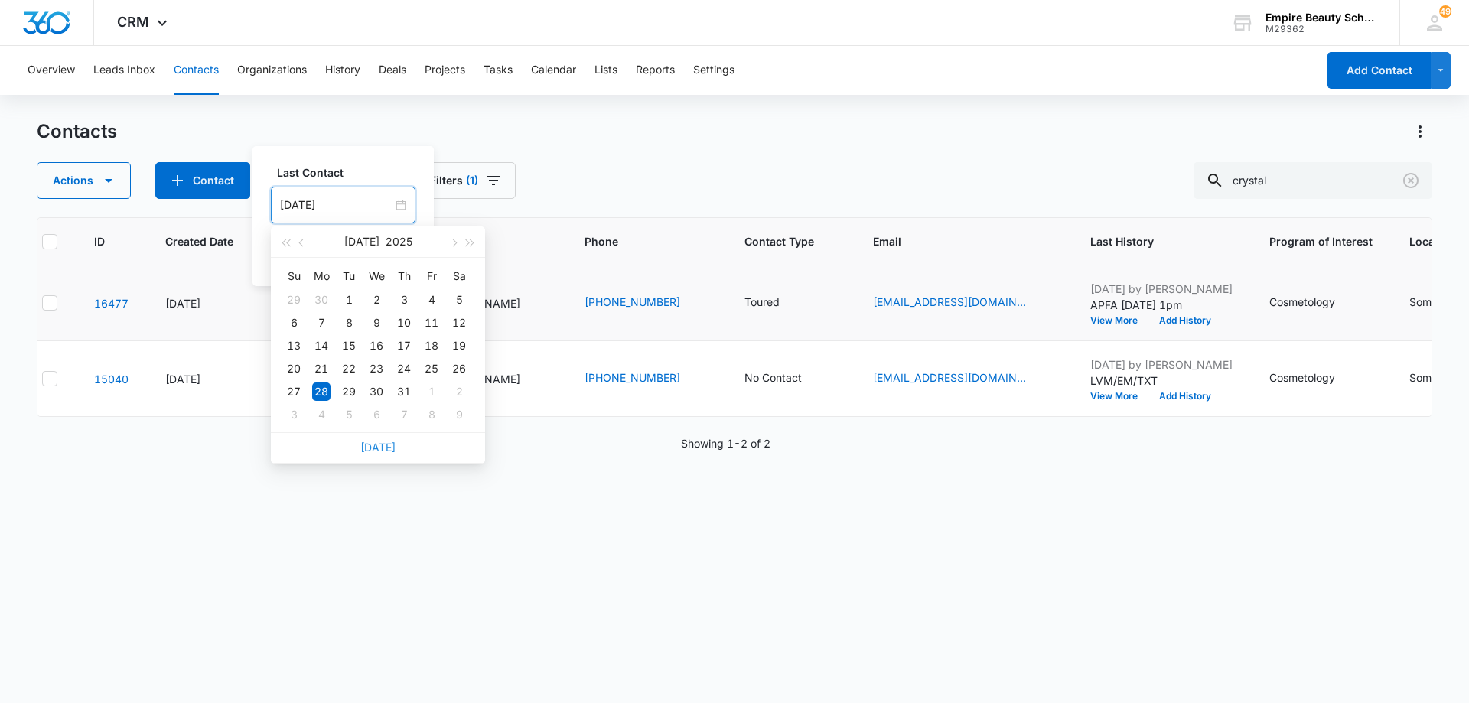
click at [377, 444] on link "[DATE]" at bounding box center [377, 447] width 35 height 13
type input "[DATE]"
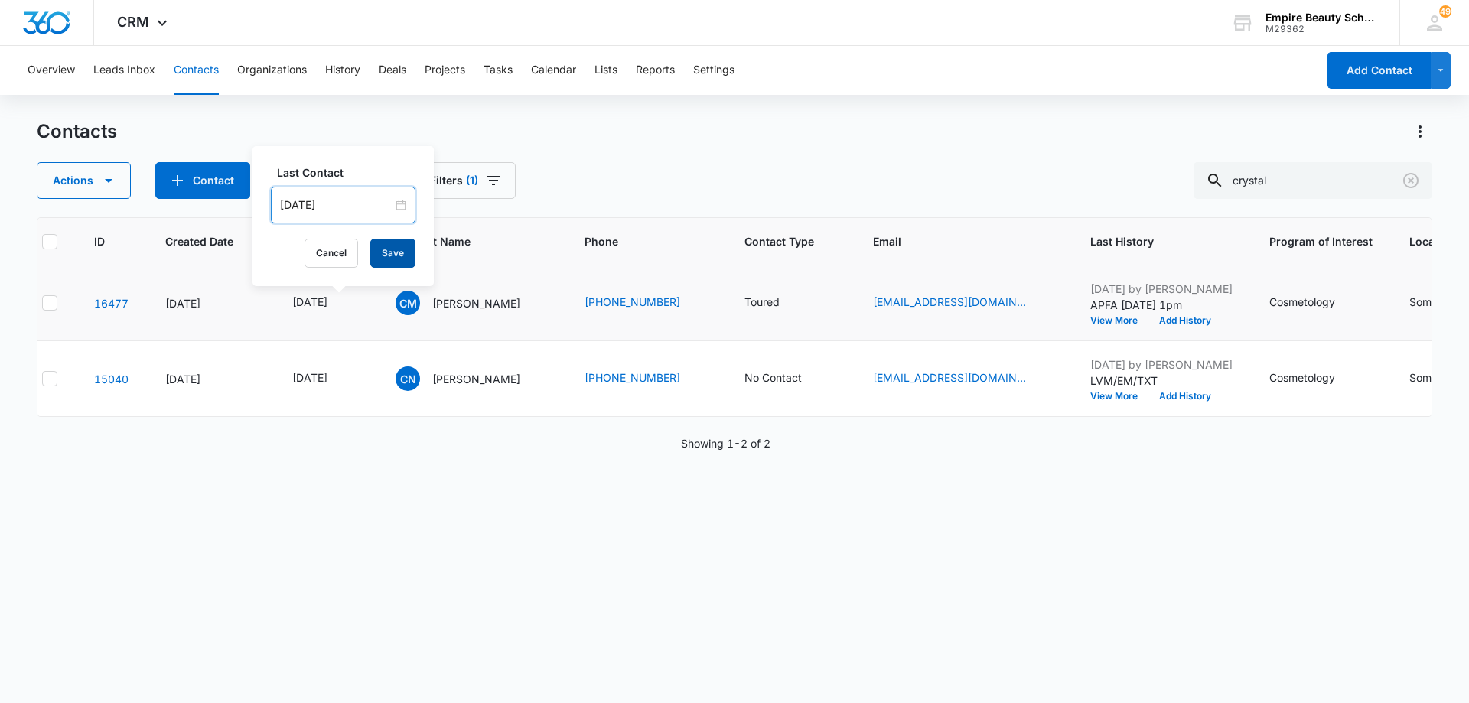
click at [386, 252] on button "Save" at bounding box center [392, 253] width 45 height 29
click at [1198, 320] on button "Add History" at bounding box center [1185, 320] width 73 height 9
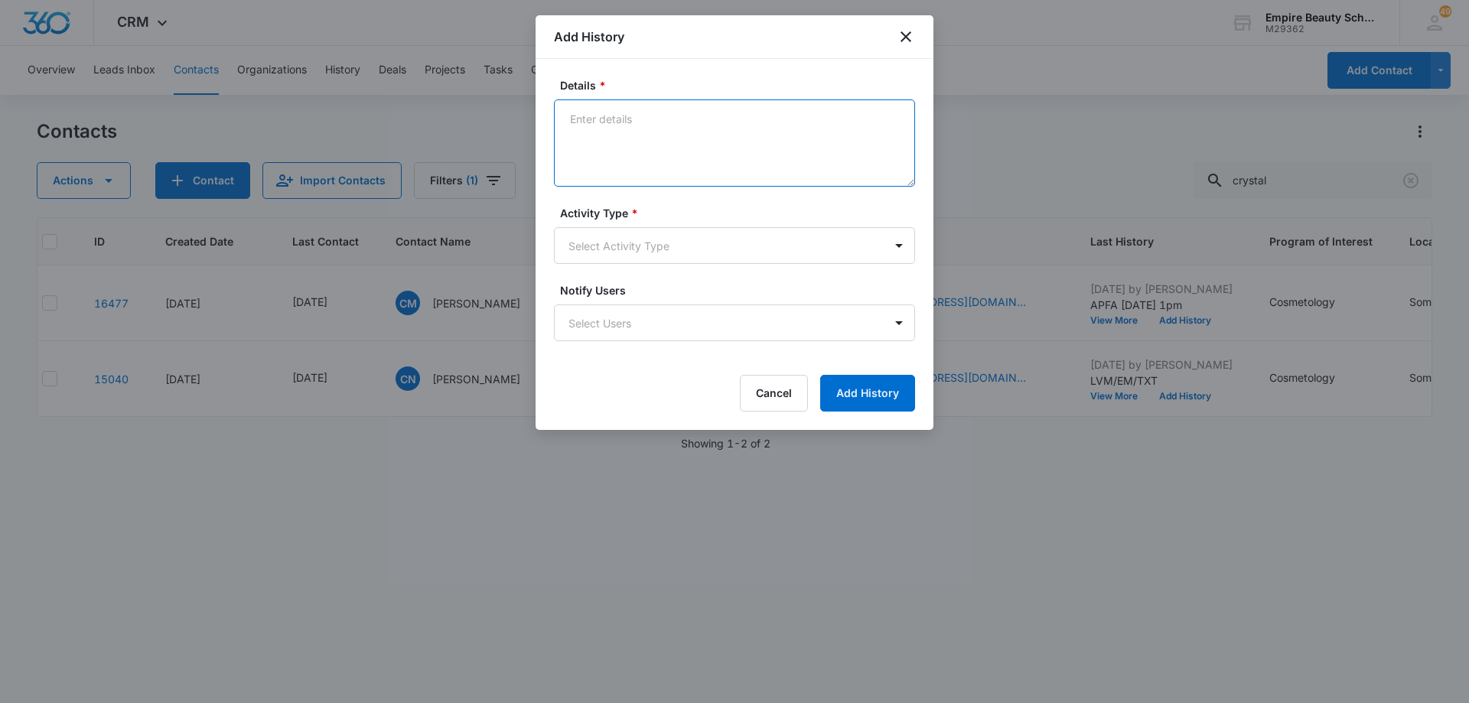
click at [690, 123] on textarea "Details *" at bounding box center [734, 142] width 361 height 87
type textarea "Confirming appt for [DATE]"
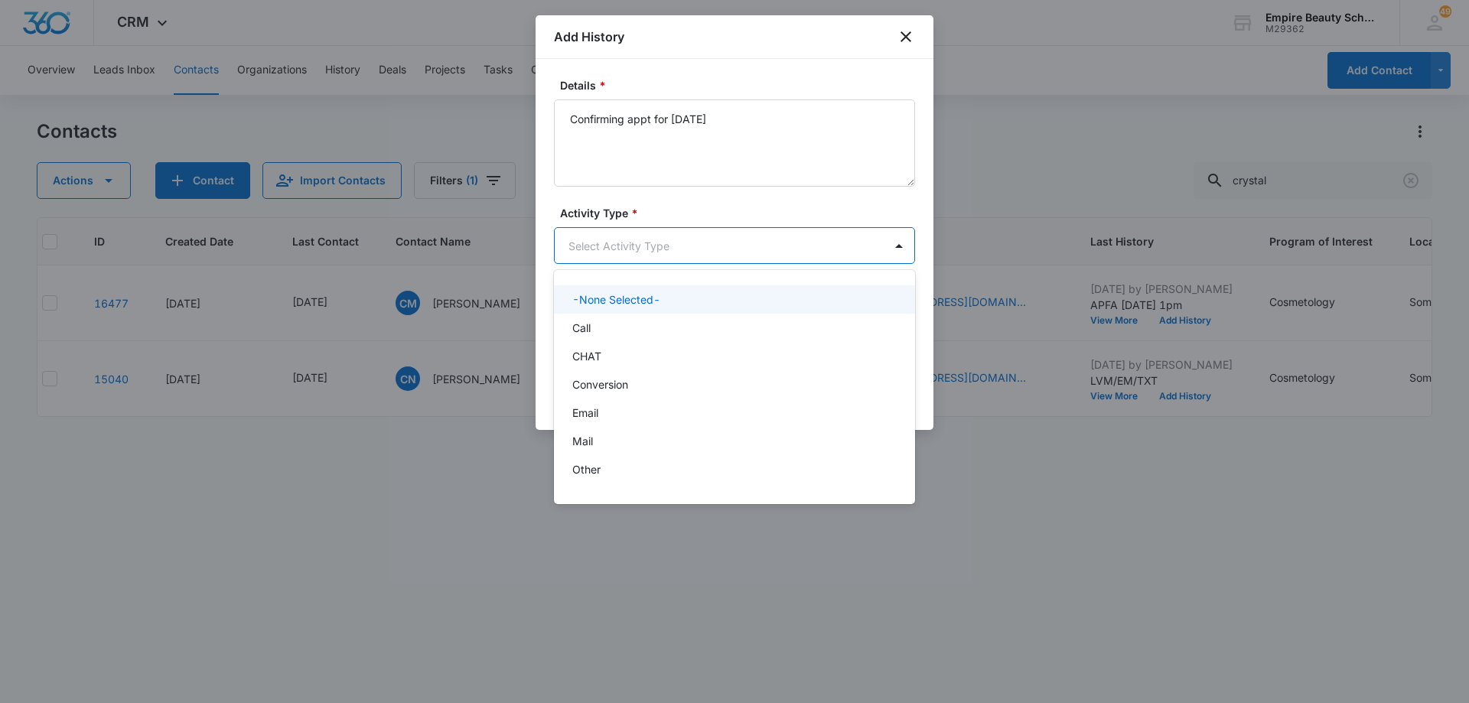
click at [702, 240] on body "CRM Apps Forms CRM Email Shop Payments POS Files Brand Settings Empire Beauty S…" at bounding box center [734, 351] width 1469 height 703
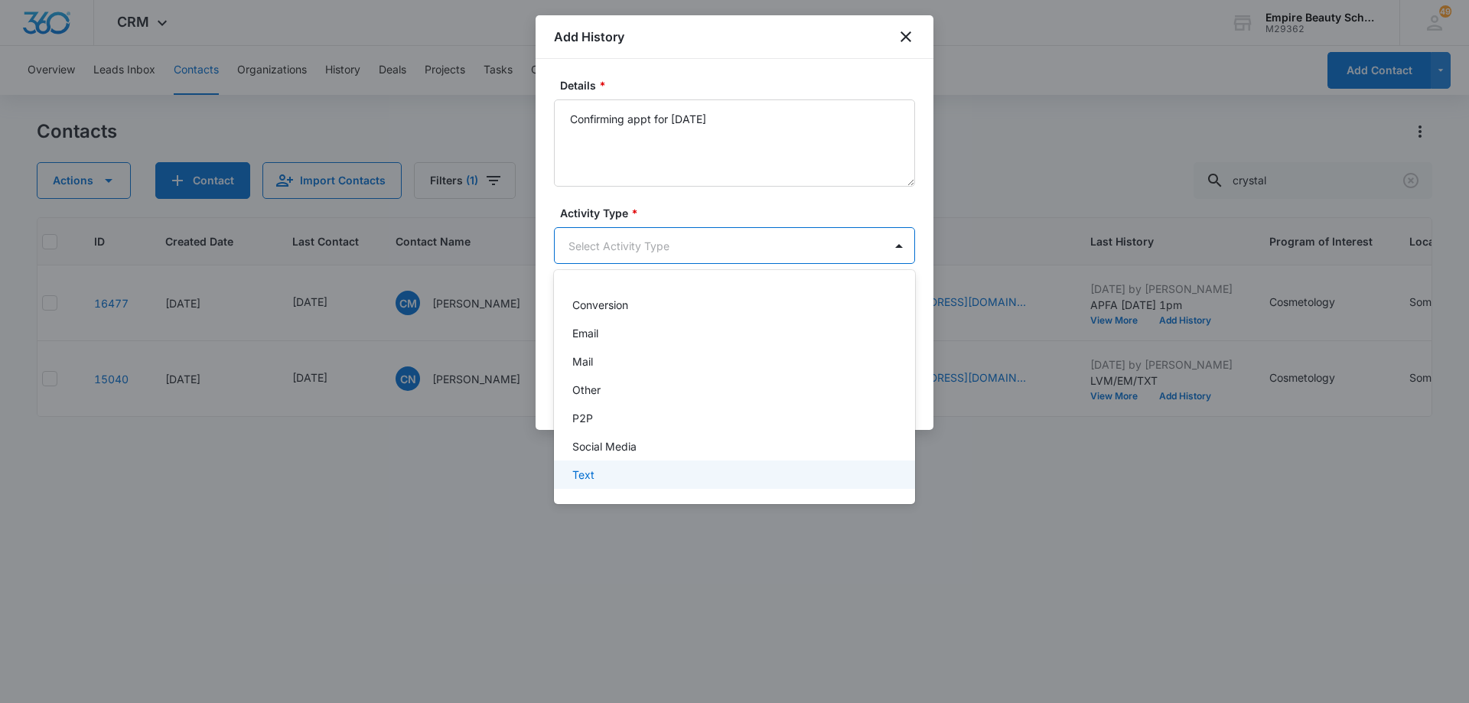
click at [700, 478] on div "Text" at bounding box center [732, 475] width 321 height 16
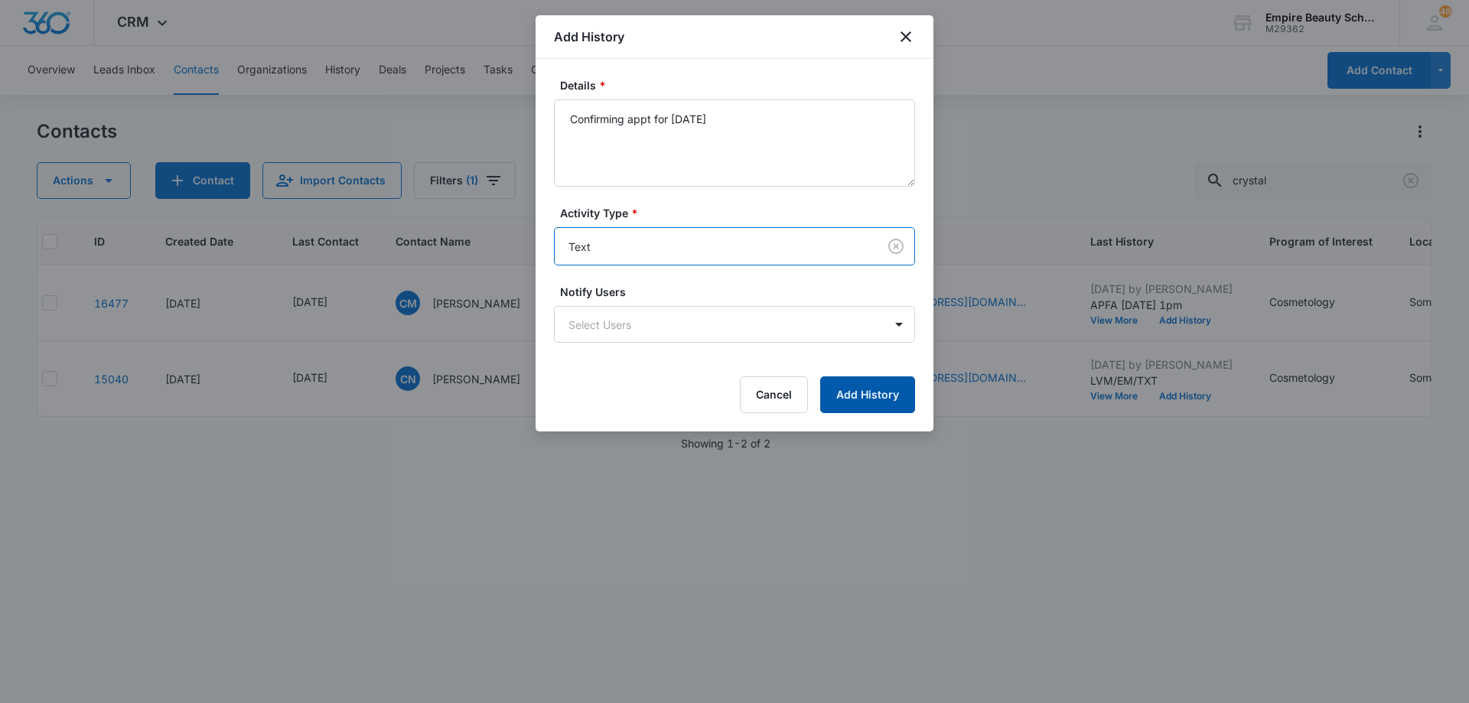
click at [851, 387] on button "Add History" at bounding box center [867, 395] width 95 height 37
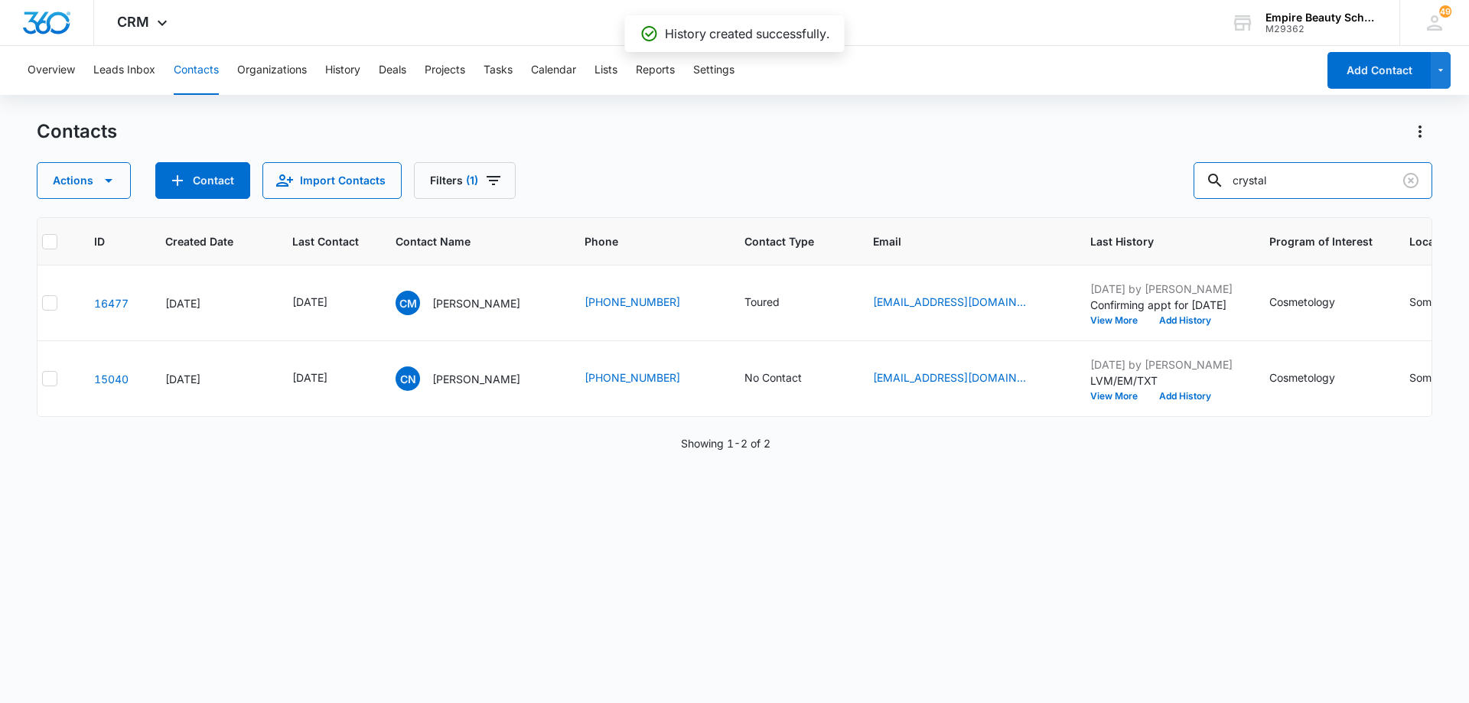
click at [1309, 178] on input "crystal" at bounding box center [1313, 180] width 239 height 37
type input "[PERSON_NAME]"
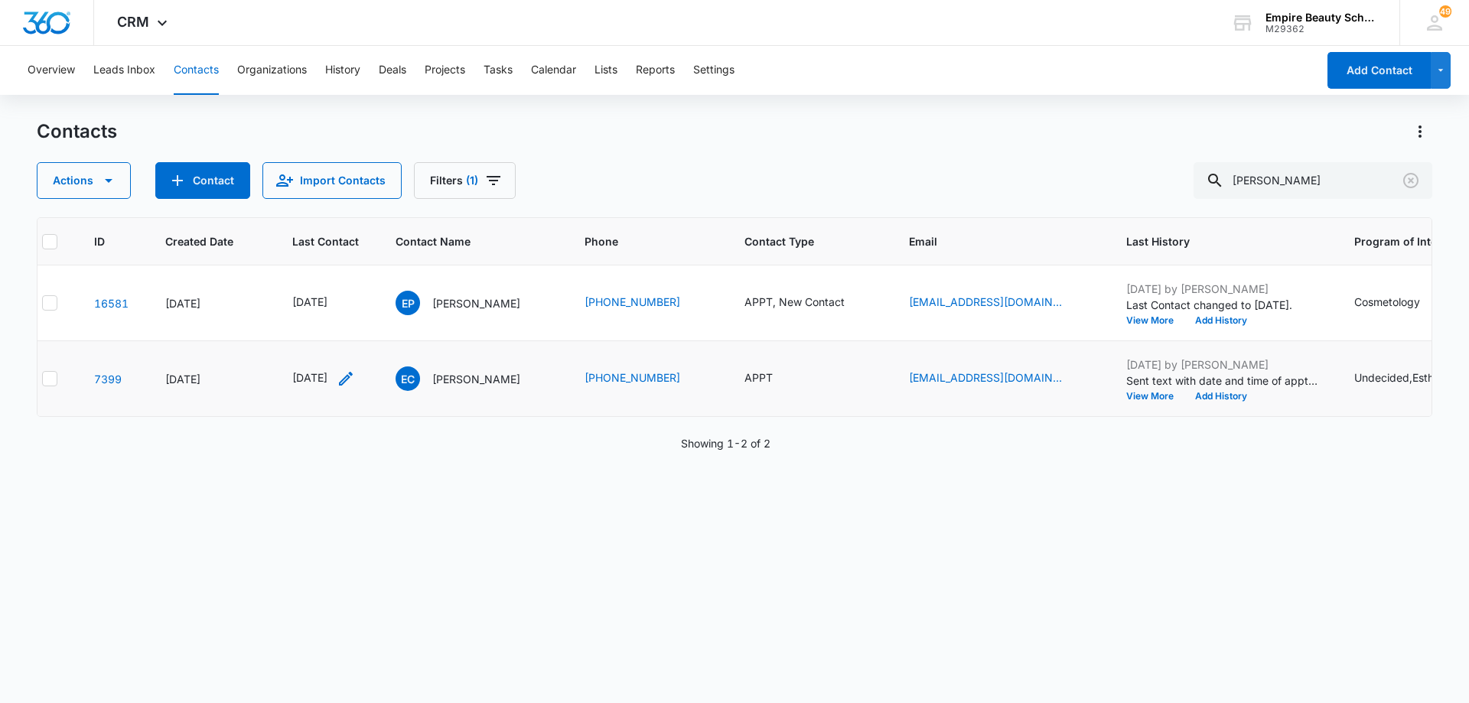
click at [353, 379] on icon "Last Contact - 1754352000 - Select to Edit Field" at bounding box center [346, 379] width 14 height 14
click at [349, 275] on input "[DATE]" at bounding box center [335, 280] width 113 height 17
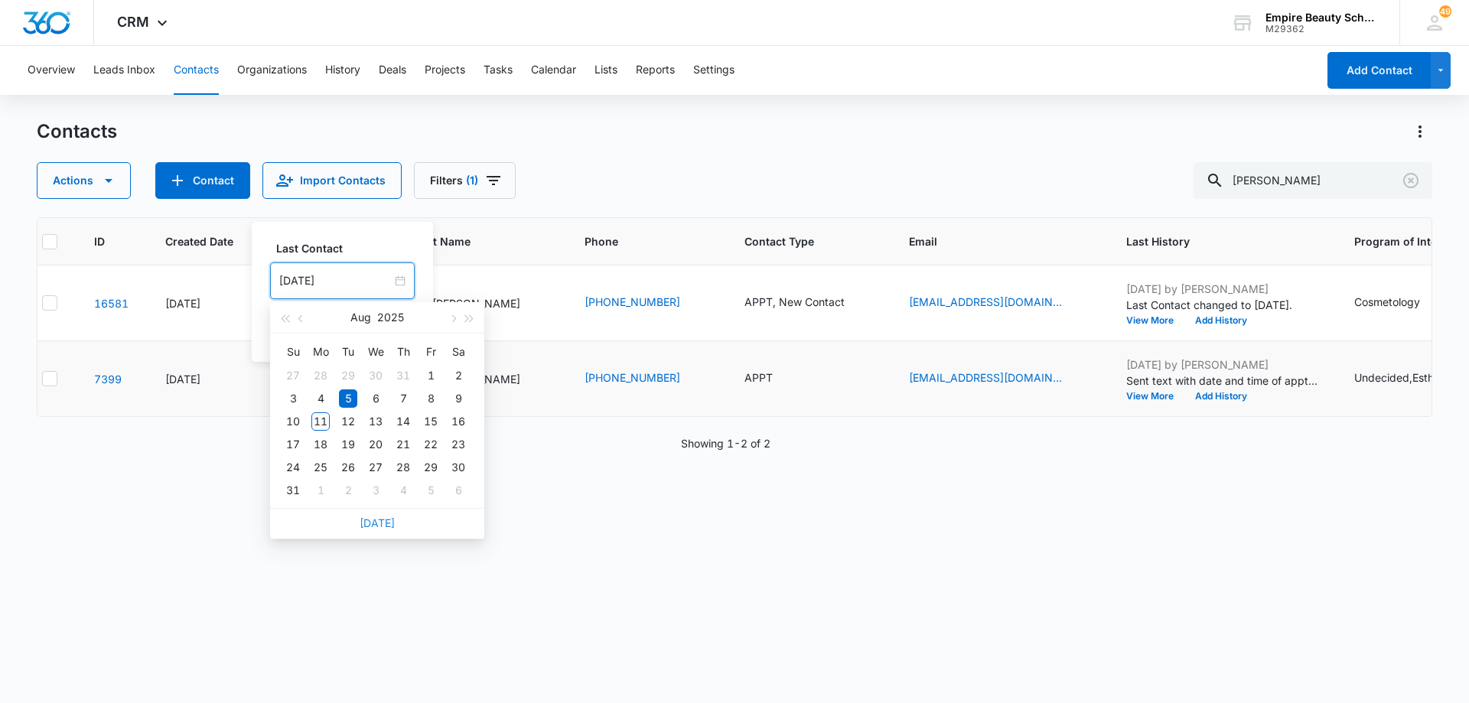
click at [374, 521] on link "[DATE]" at bounding box center [377, 523] width 35 height 13
type input "[DATE]"
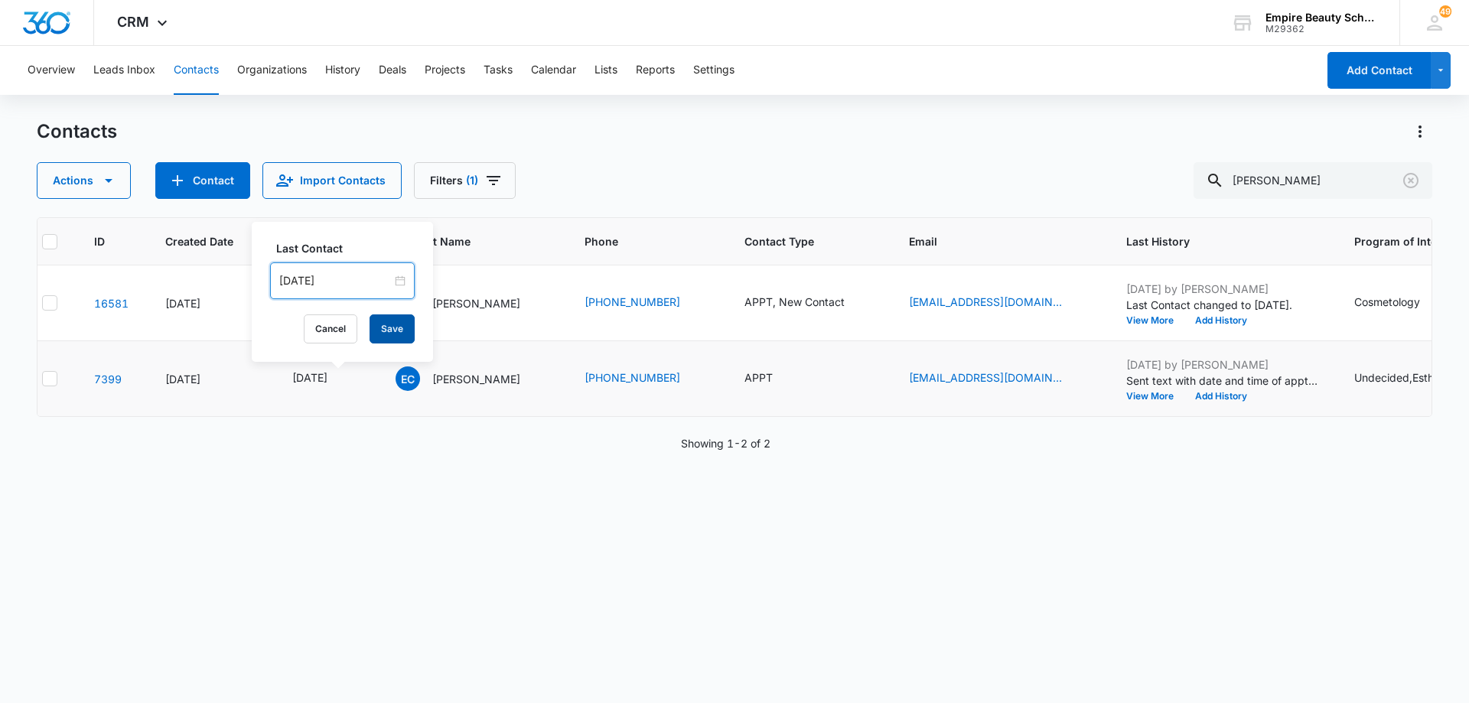
click at [398, 332] on button "Save" at bounding box center [392, 329] width 45 height 29
click at [1220, 396] on button "Add History" at bounding box center [1221, 396] width 73 height 9
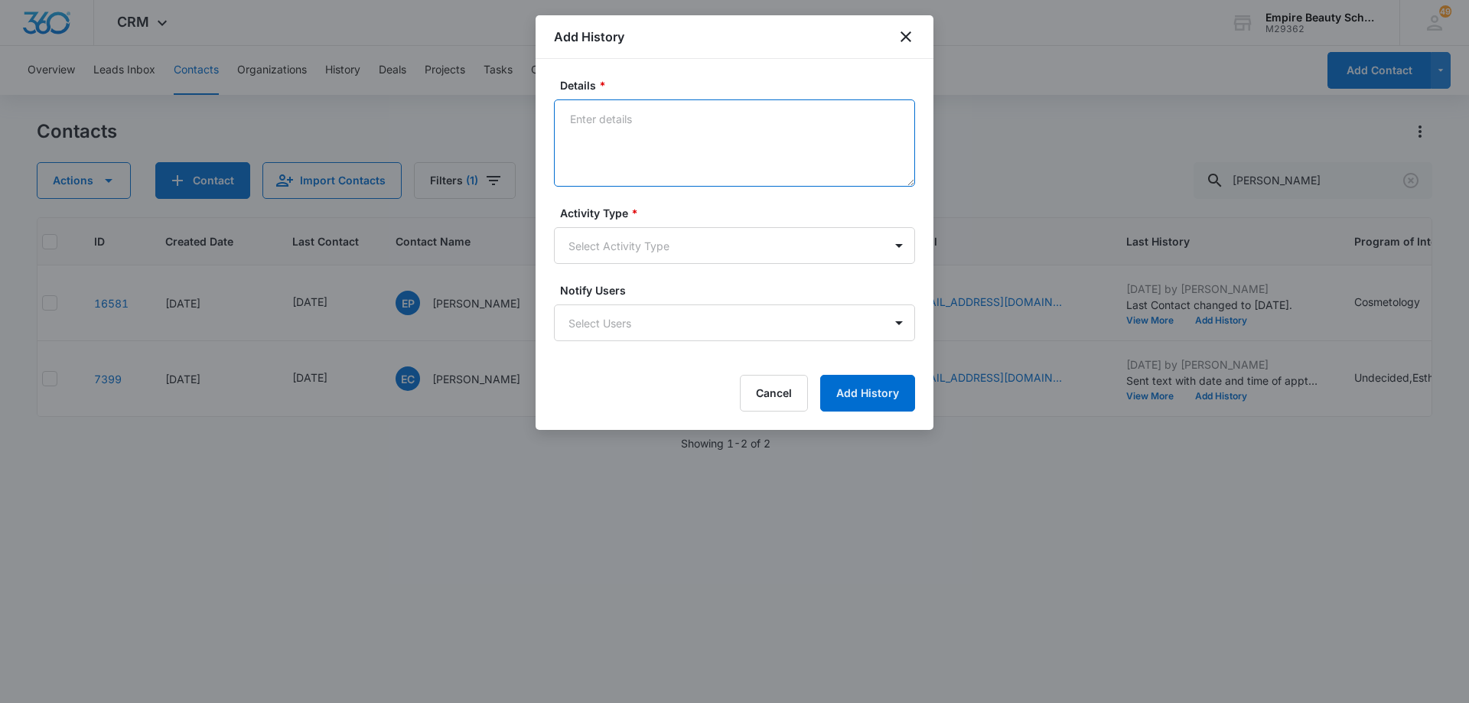
click at [698, 148] on textarea "Details *" at bounding box center [734, 142] width 361 height 87
type textarea "Confirming appt for [DATE]"
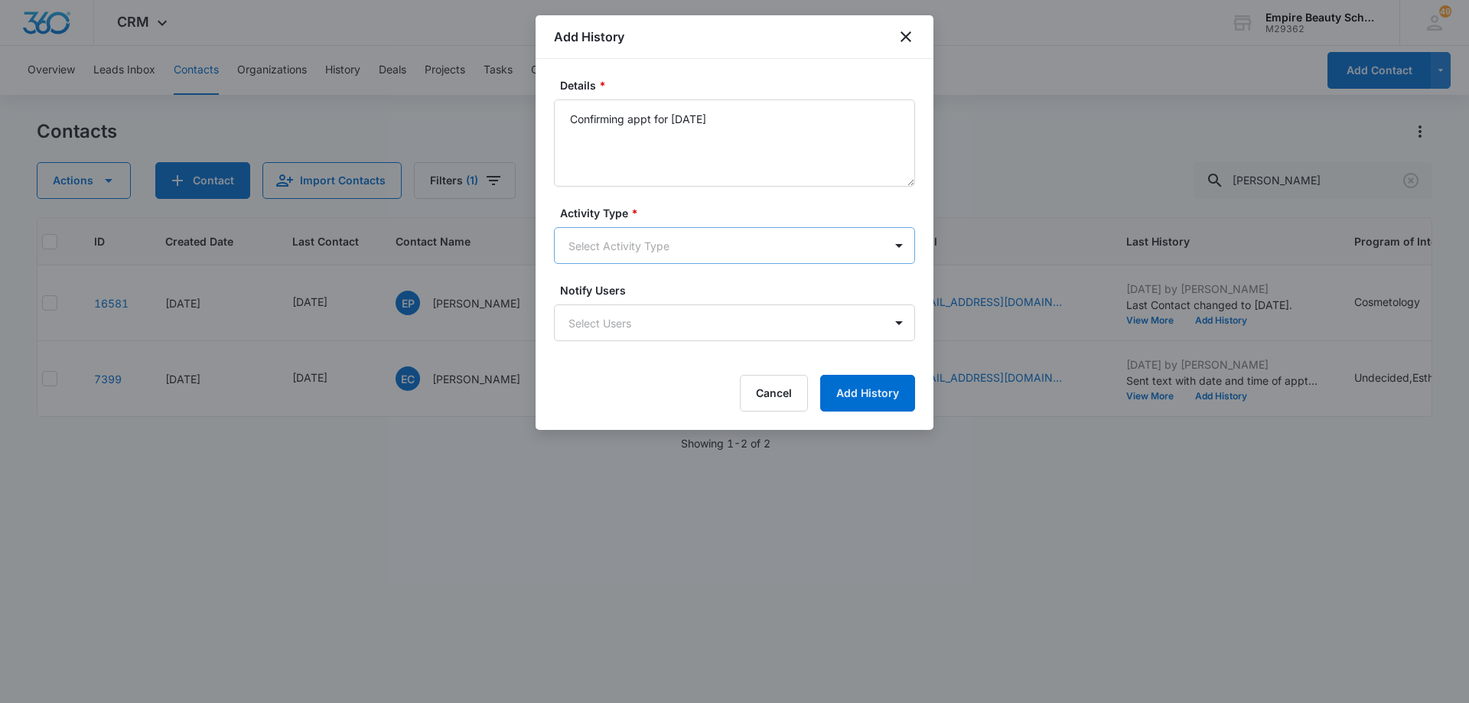
click at [678, 251] on body "CRM Apps Forms CRM Email Shop Payments POS Files Brand Settings Empire Beauty S…" at bounding box center [734, 351] width 1469 height 703
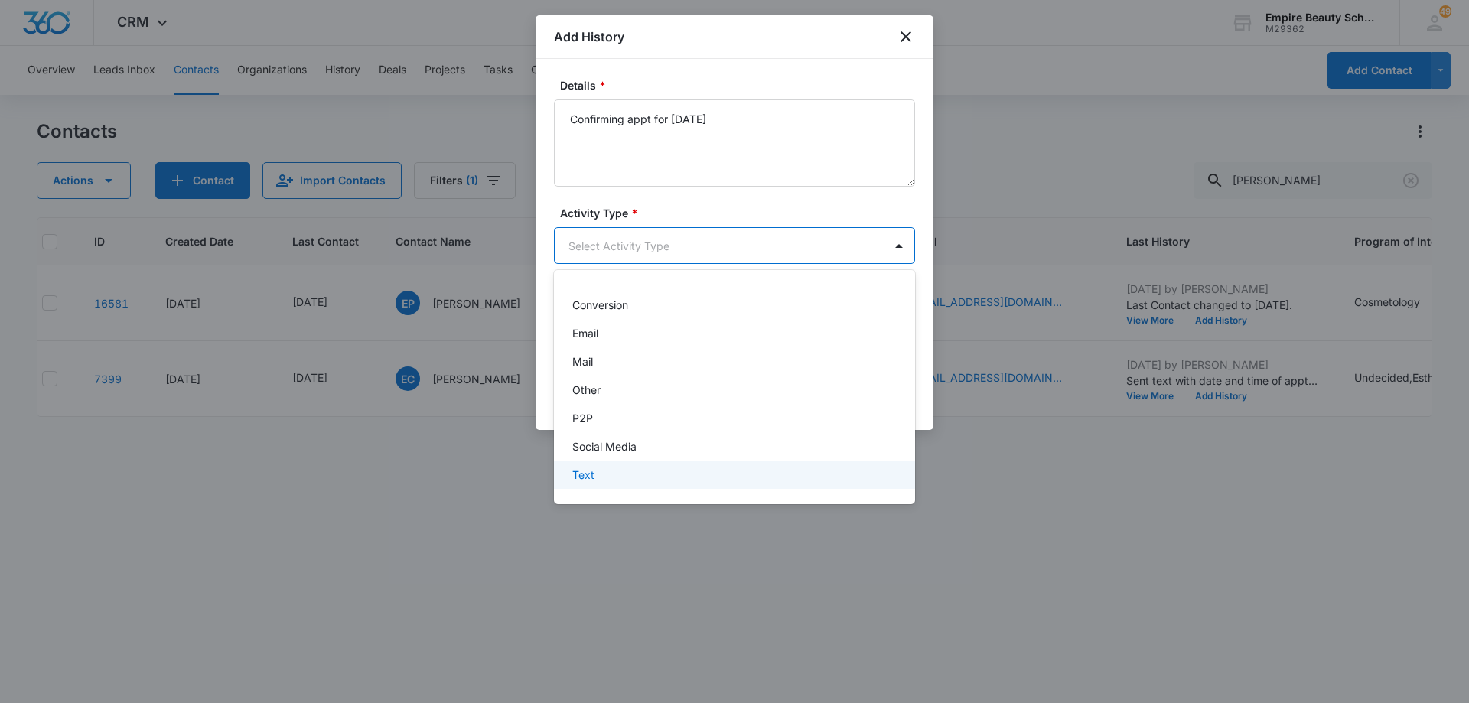
click at [695, 481] on div "Text" at bounding box center [732, 475] width 321 height 16
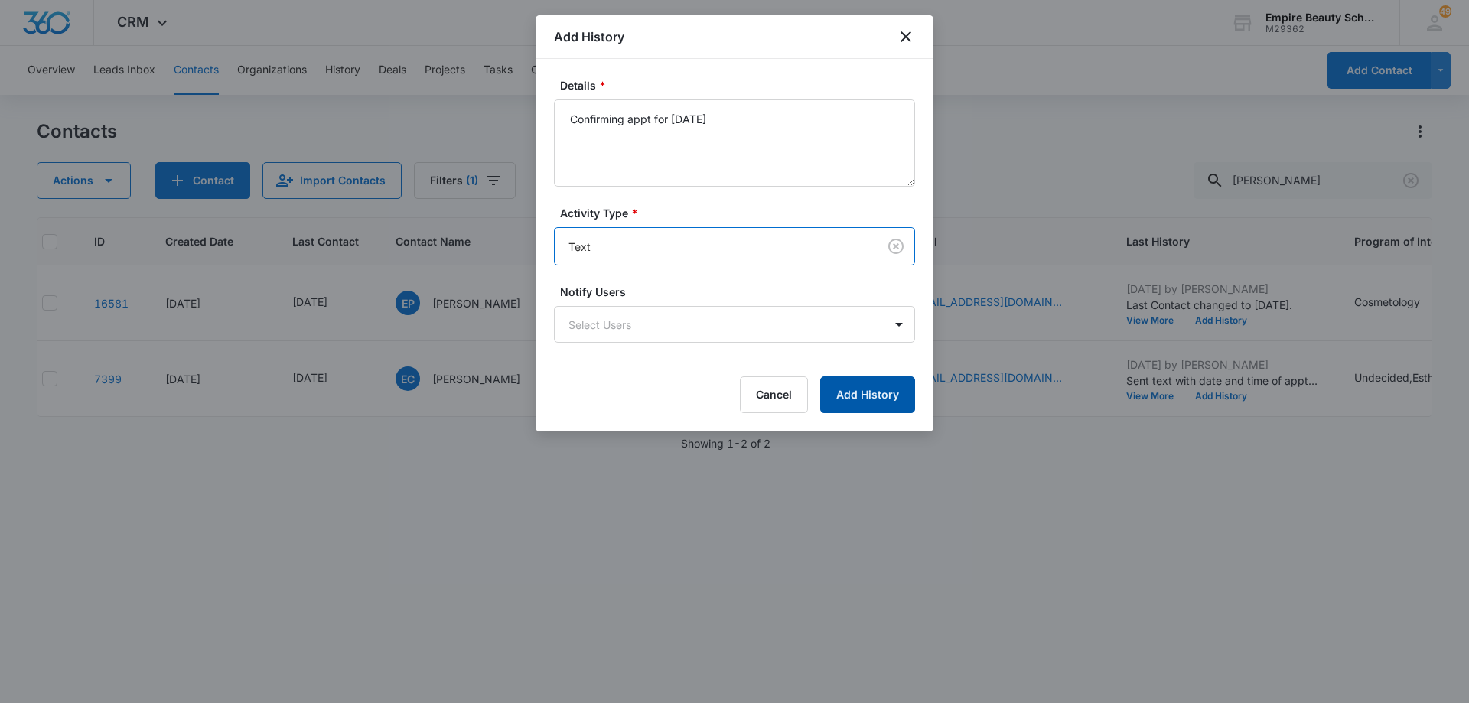
click at [840, 388] on button "Add History" at bounding box center [867, 395] width 95 height 37
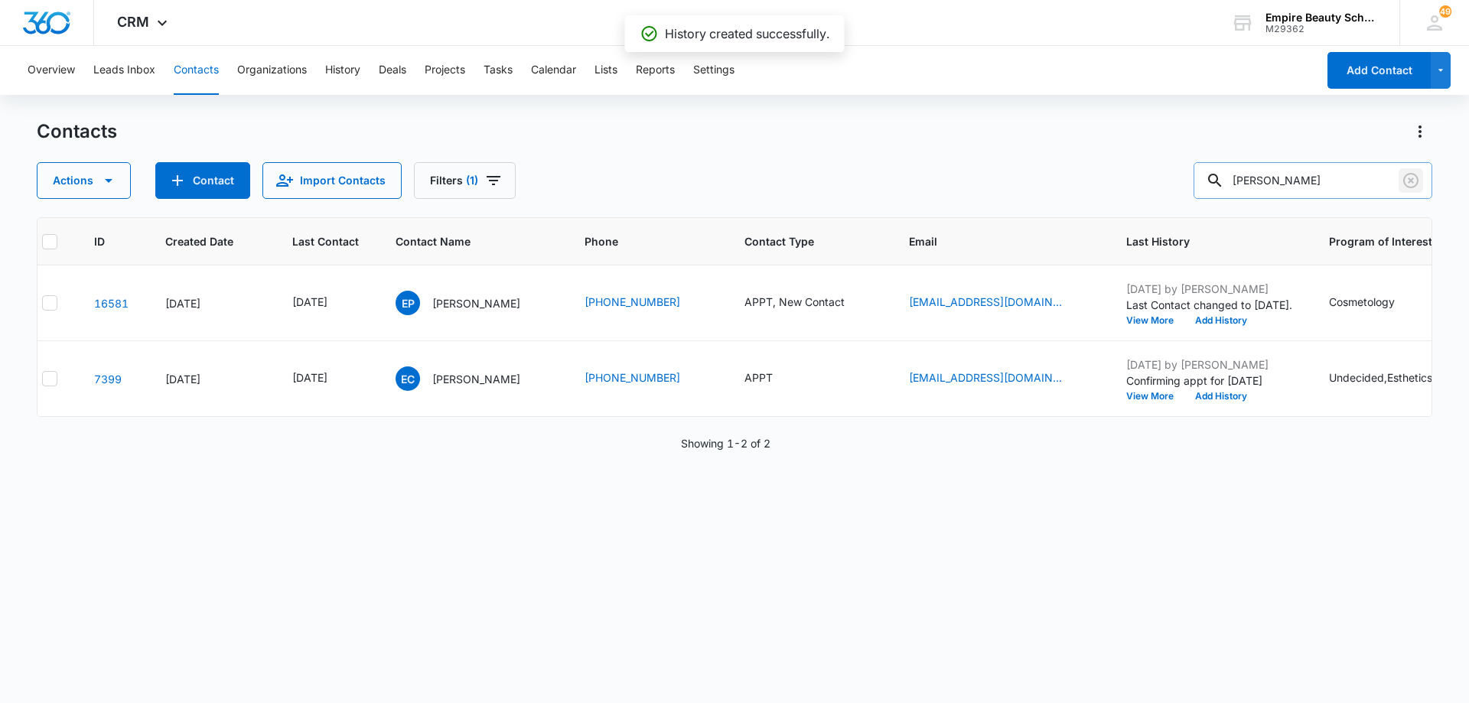
click at [1416, 175] on icon "Clear" at bounding box center [1411, 180] width 15 height 15
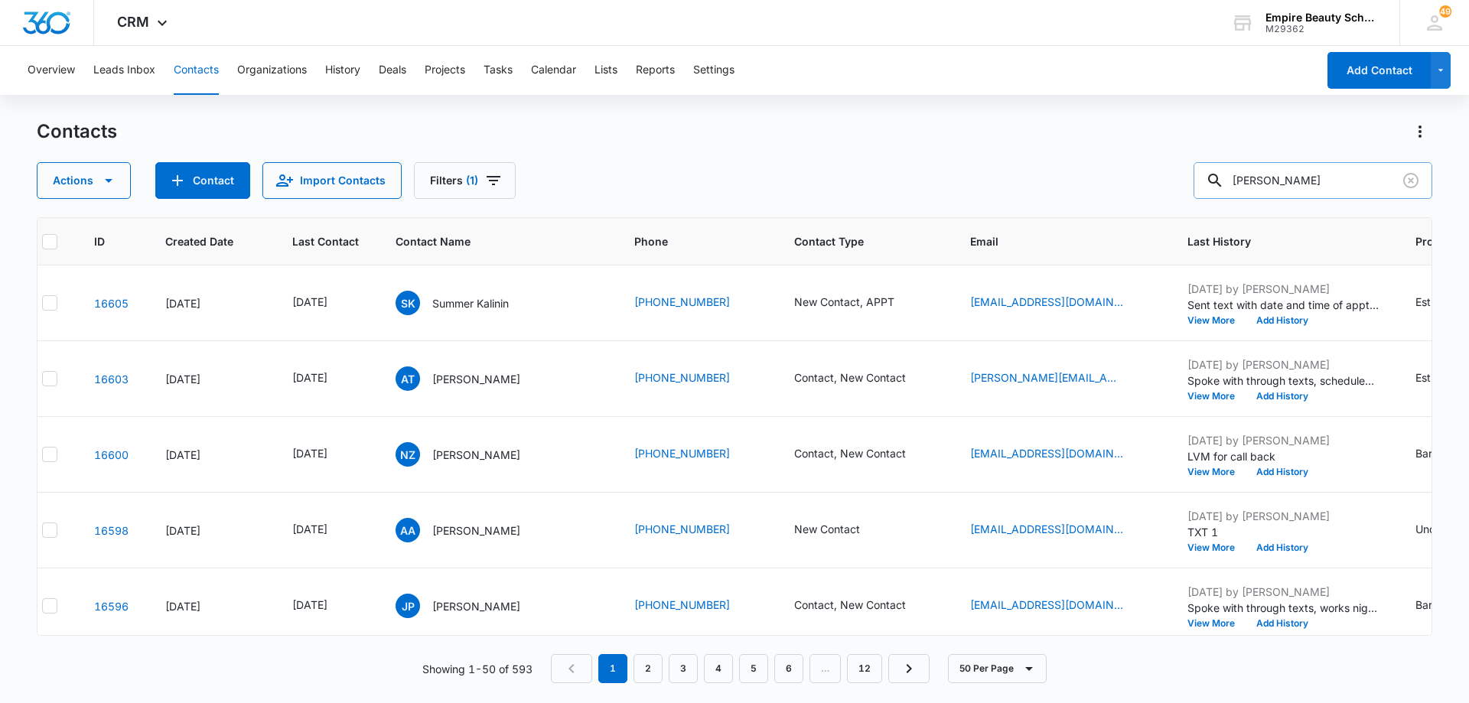
type input "[PERSON_NAME]"
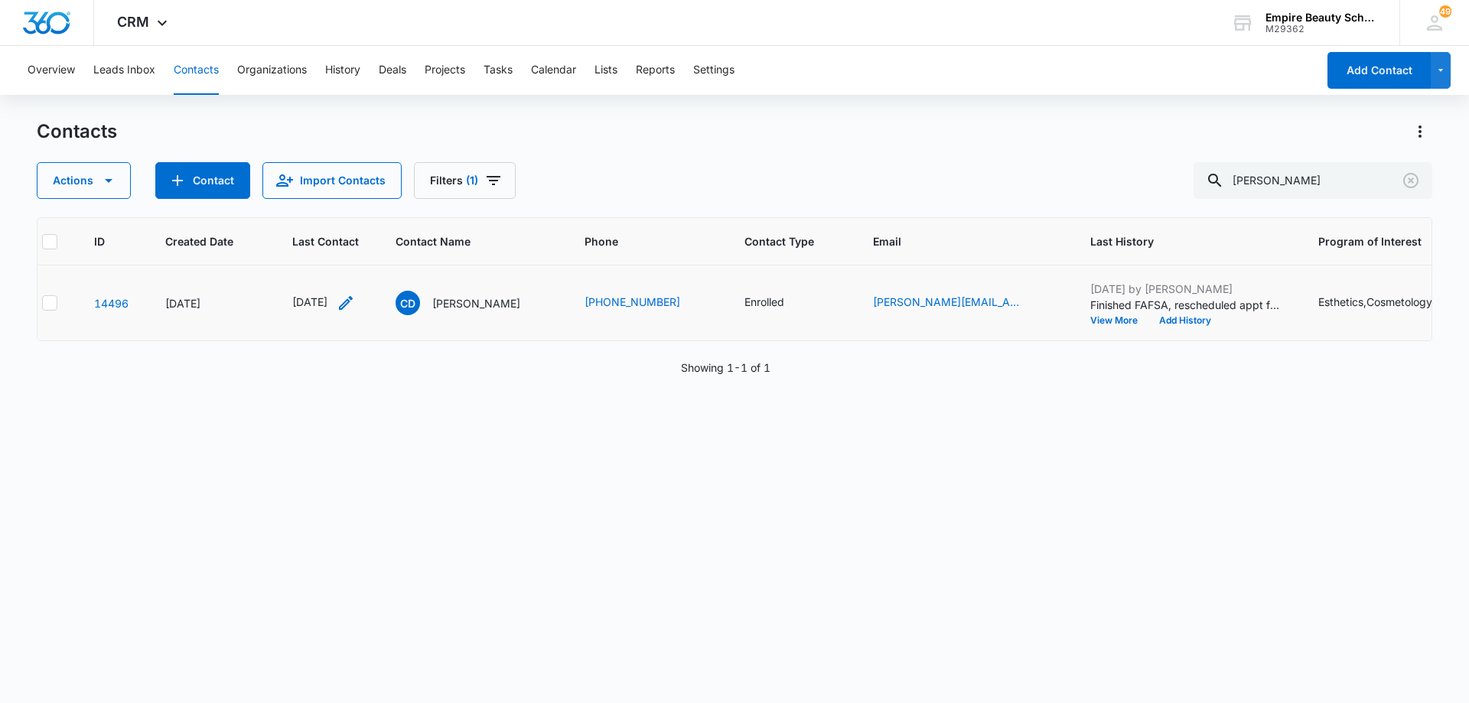
click at [355, 305] on icon "Last Contact - 1754265600 - Select to Edit Field" at bounding box center [346, 303] width 18 height 18
click at [350, 210] on input "[DATE]" at bounding box center [335, 205] width 113 height 17
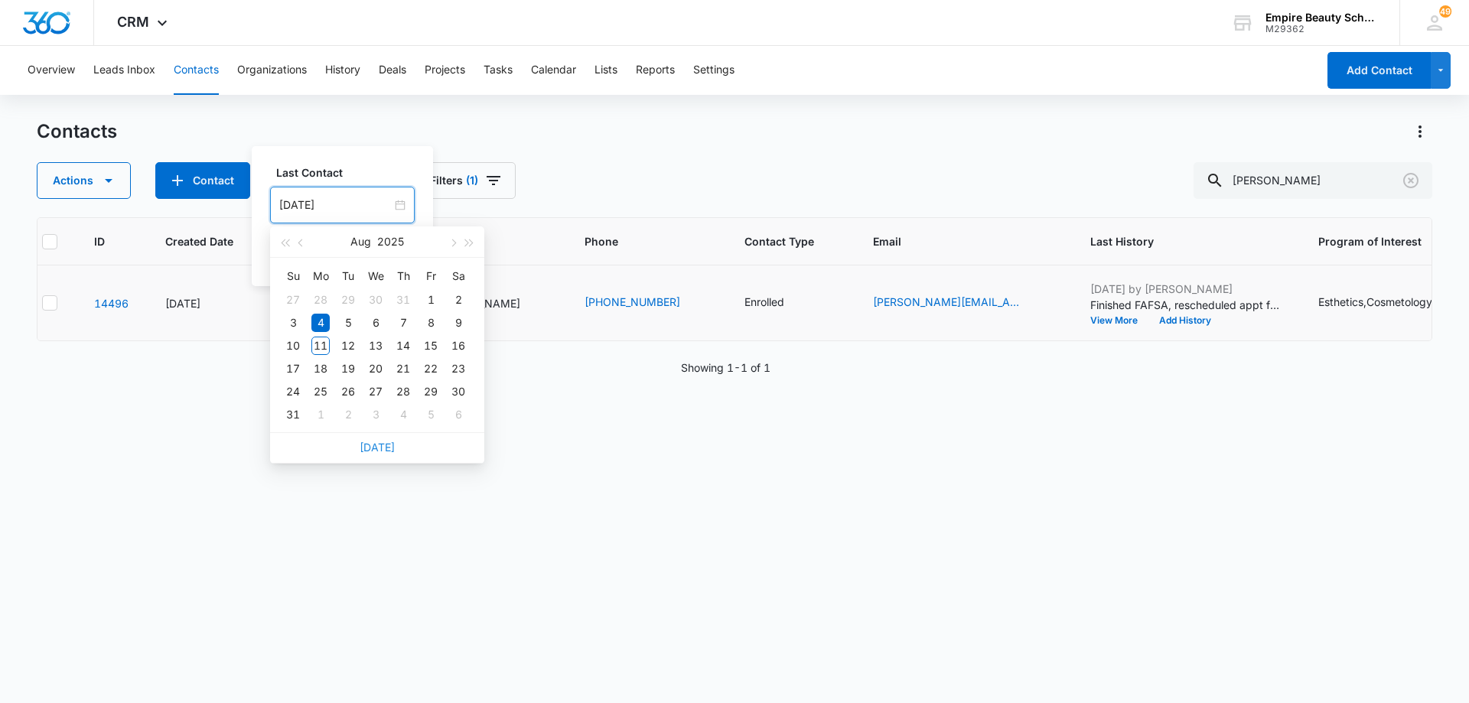
click at [383, 448] on link "[DATE]" at bounding box center [377, 447] width 35 height 13
type input "[DATE]"
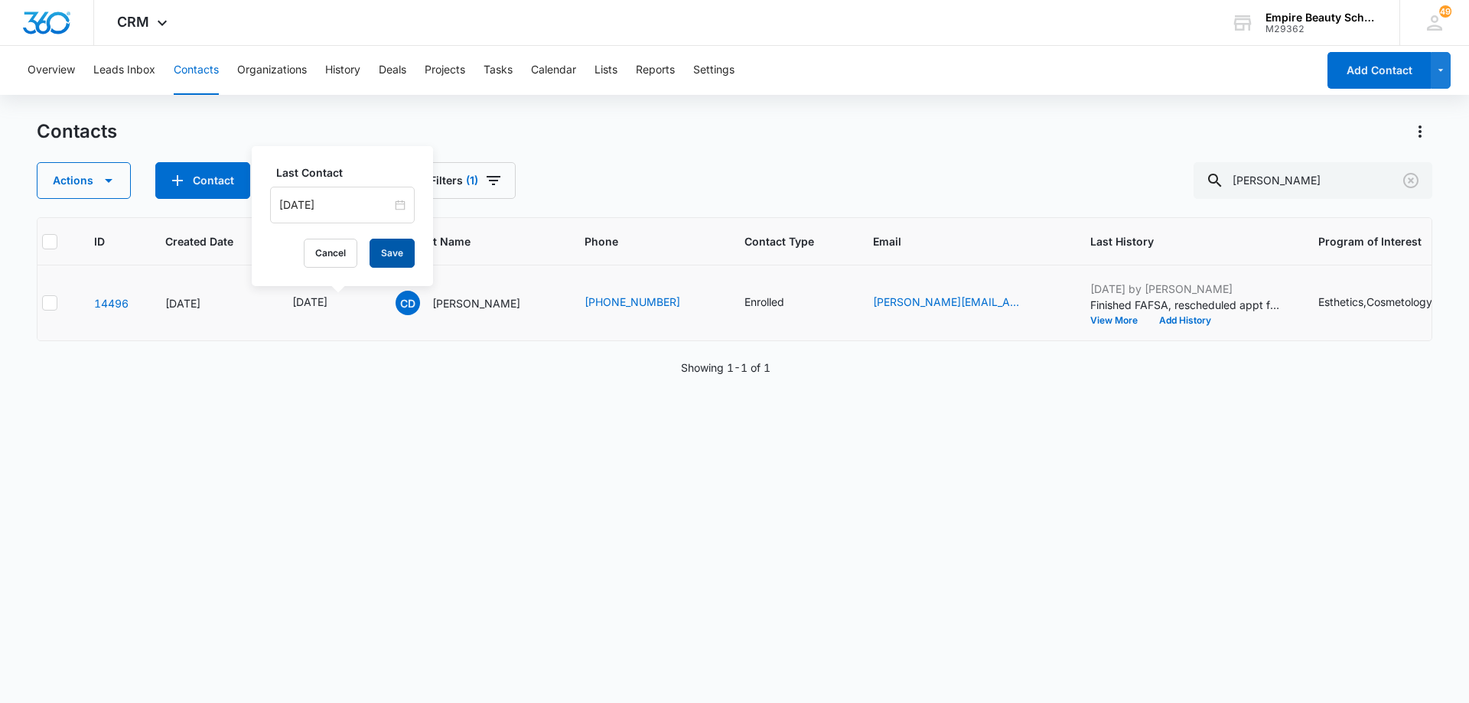
click at [382, 258] on button "Save" at bounding box center [392, 253] width 45 height 29
click at [1205, 318] on button "Add History" at bounding box center [1185, 320] width 73 height 9
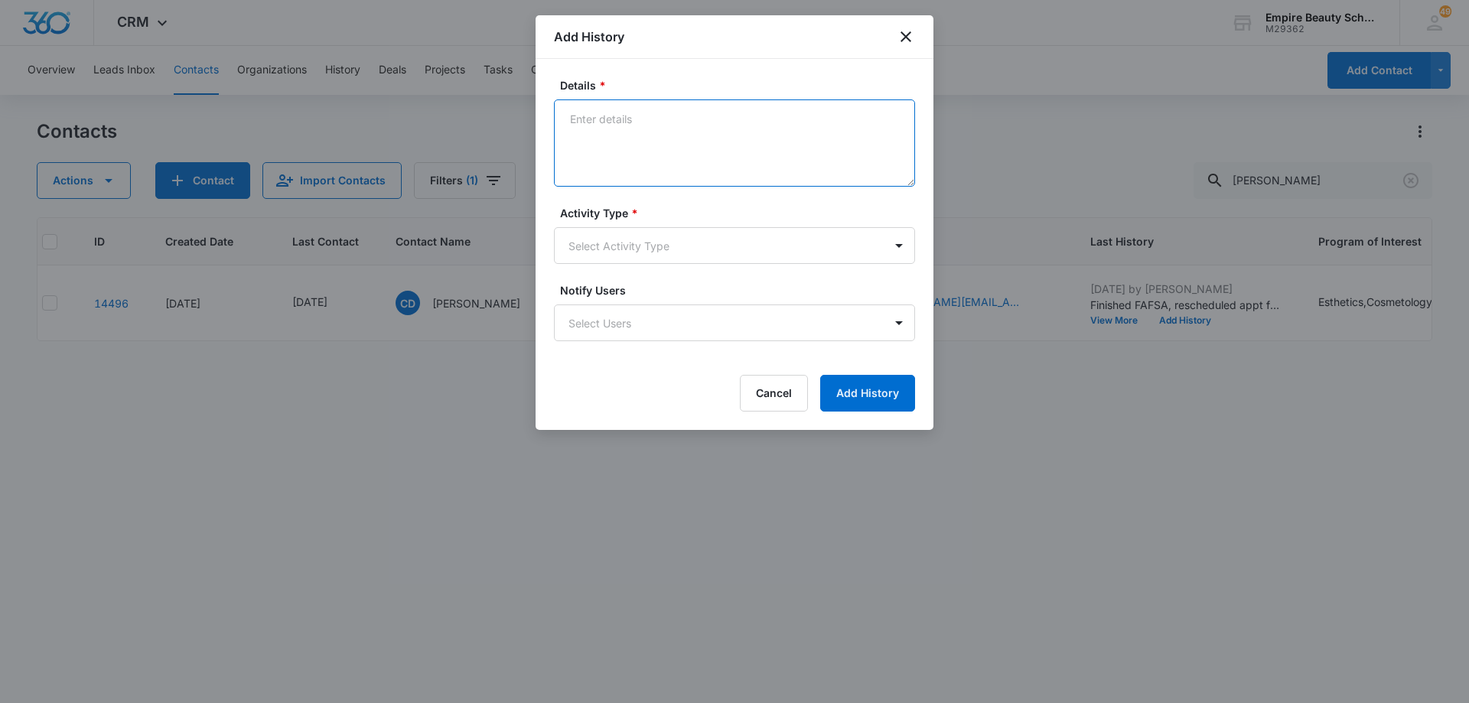
click at [690, 138] on textarea "Details *" at bounding box center [734, 142] width 361 height 87
type textarea "Didn't show up for FA appt [DATE], called and LVM for call back to reschedule"
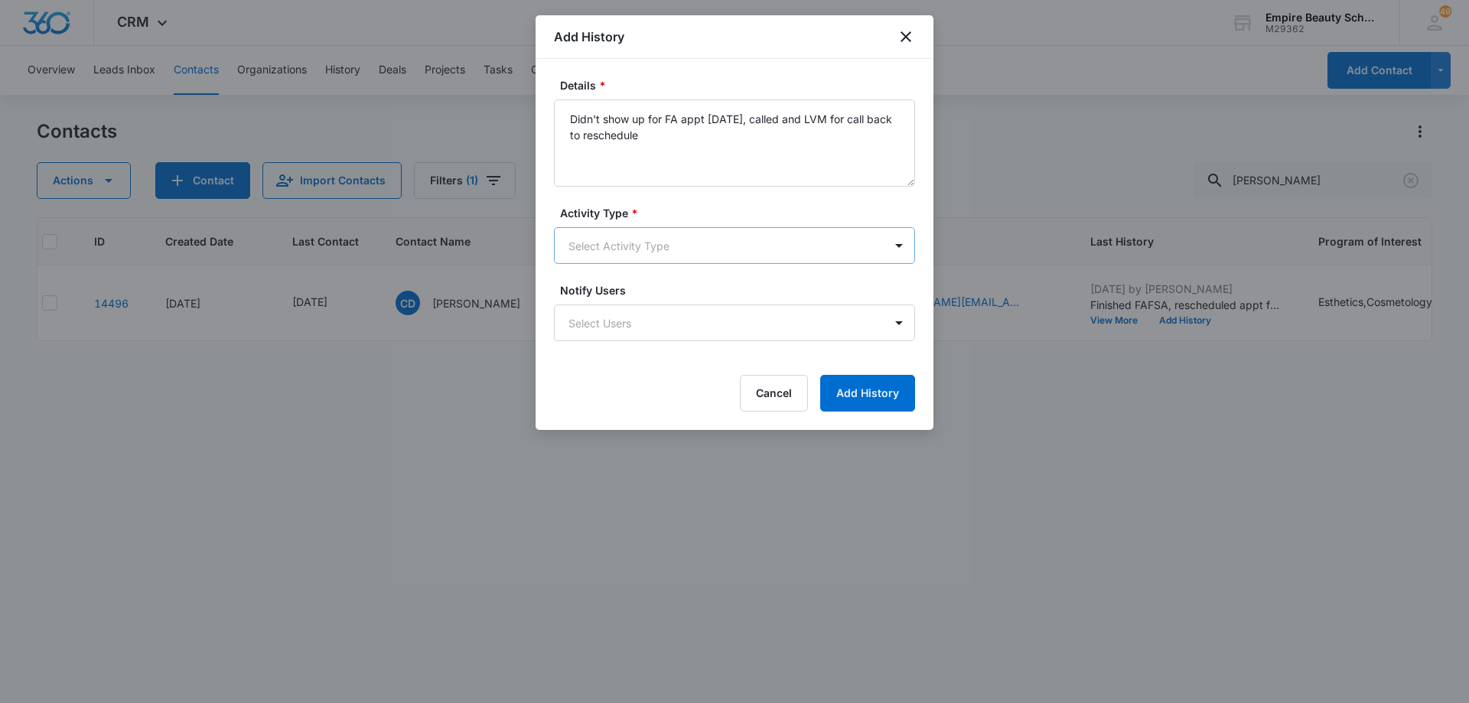
click at [663, 243] on body "CRM Apps Forms CRM Email Shop Payments POS Files Brand Settings Empire Beauty S…" at bounding box center [734, 351] width 1469 height 703
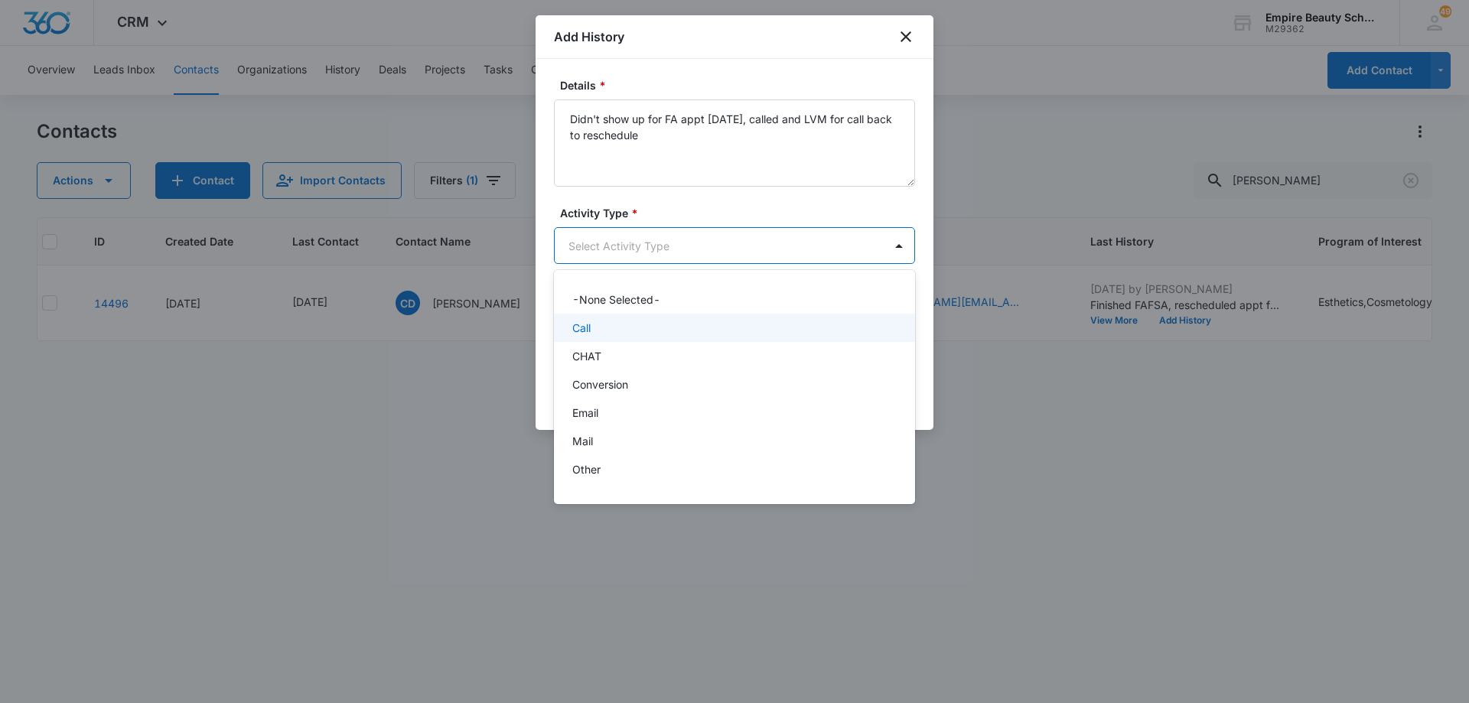
click at [663, 331] on div "Call" at bounding box center [732, 328] width 321 height 16
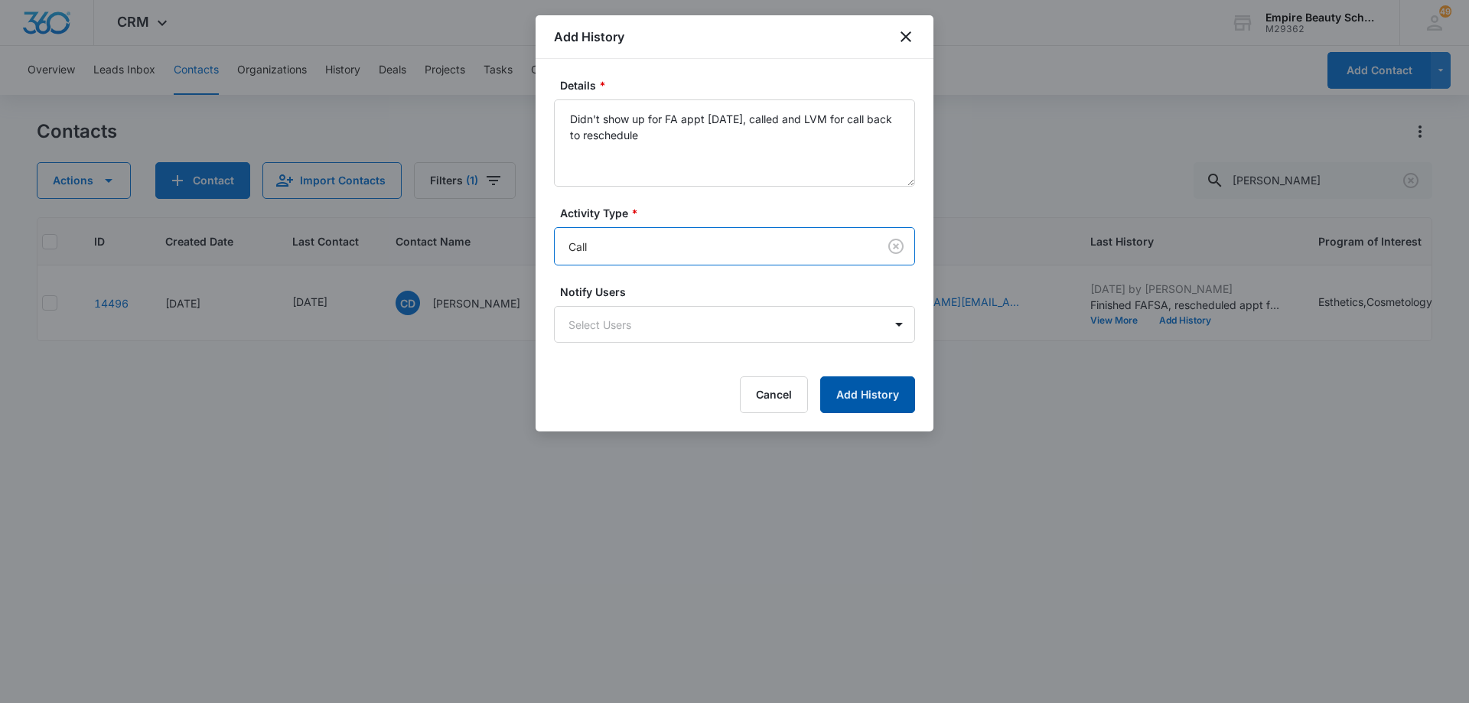
click at [851, 387] on button "Add History" at bounding box center [867, 395] width 95 height 37
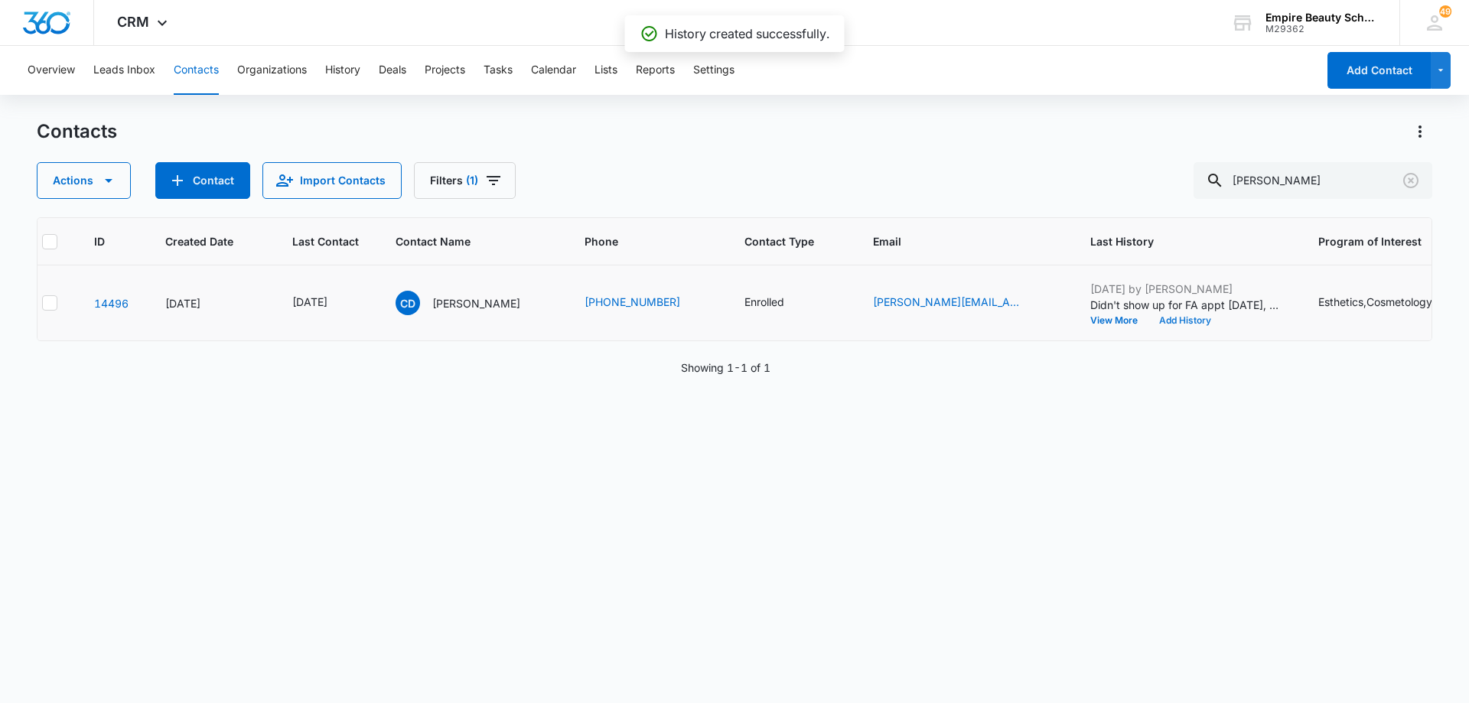
click at [1219, 322] on button "Add History" at bounding box center [1185, 320] width 73 height 9
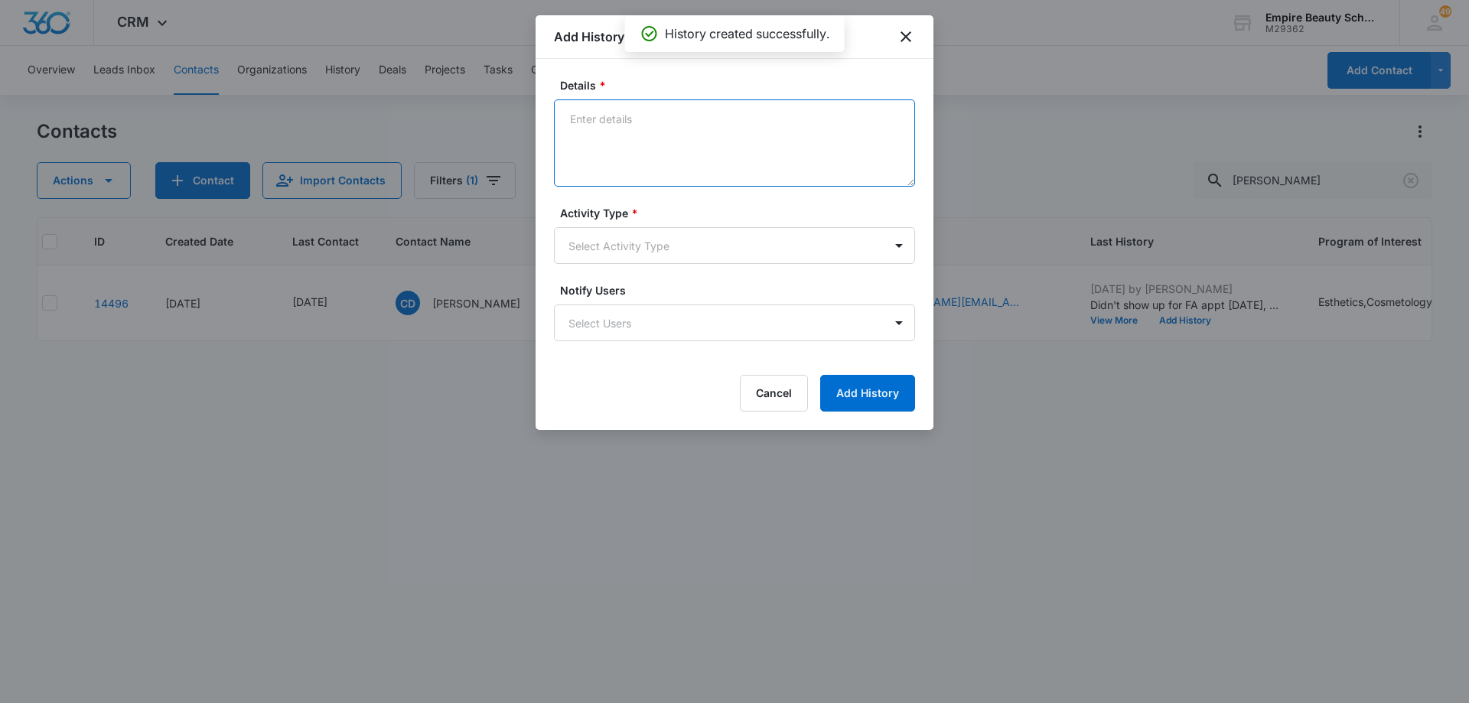
click at [706, 127] on textarea "Details *" at bounding box center [734, 142] width 361 height 87
type textarea "TXT - everything okay?"
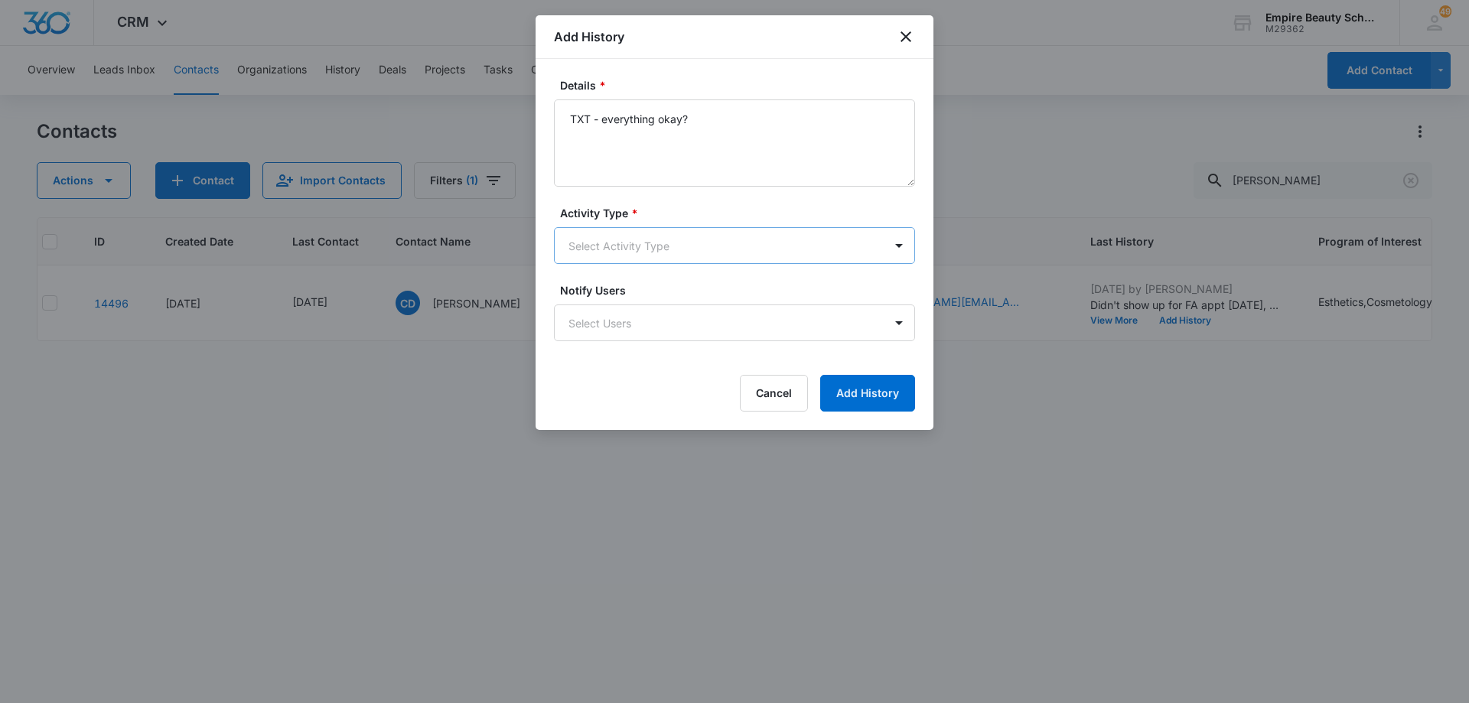
click at [697, 246] on body "CRM Apps Forms CRM Email Shop Payments POS Files Brand Settings Empire Beauty S…" at bounding box center [734, 351] width 1469 height 703
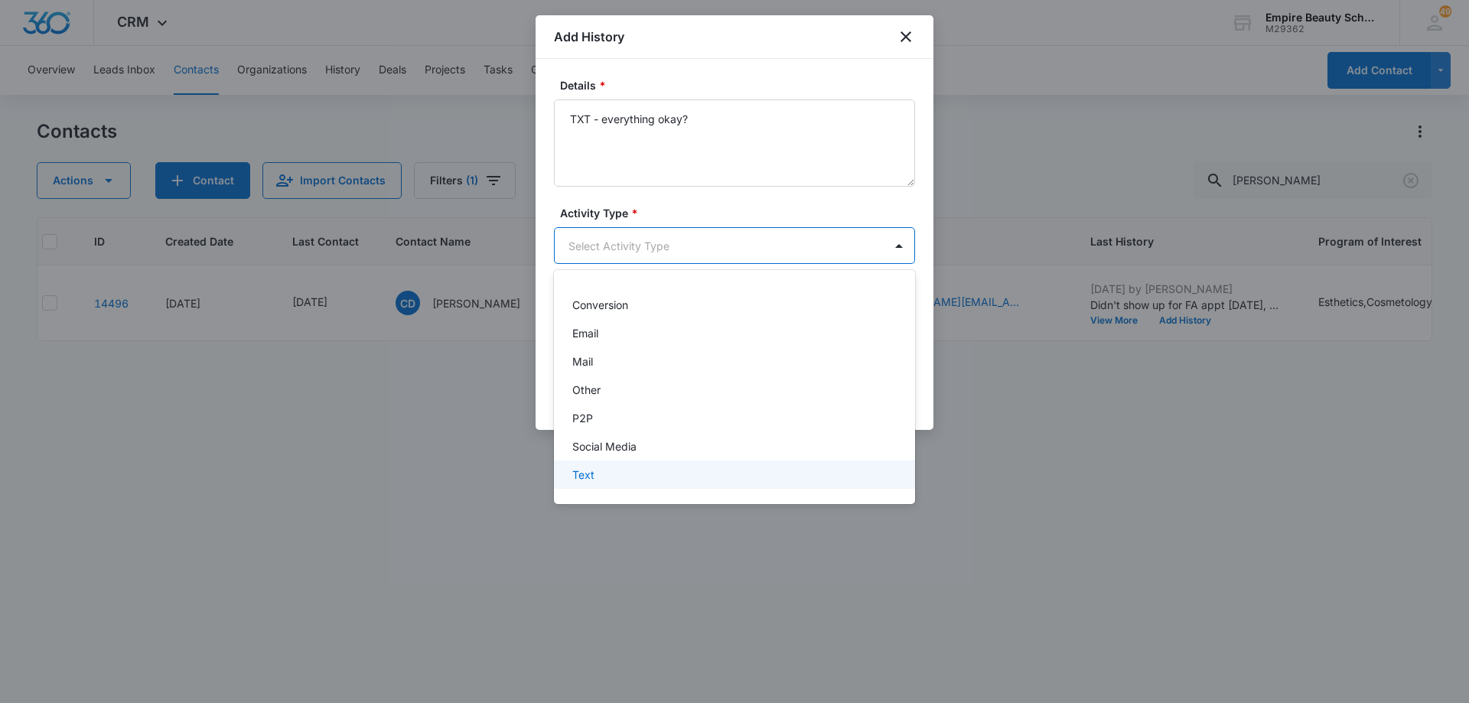
click at [723, 483] on div "Text" at bounding box center [734, 475] width 361 height 28
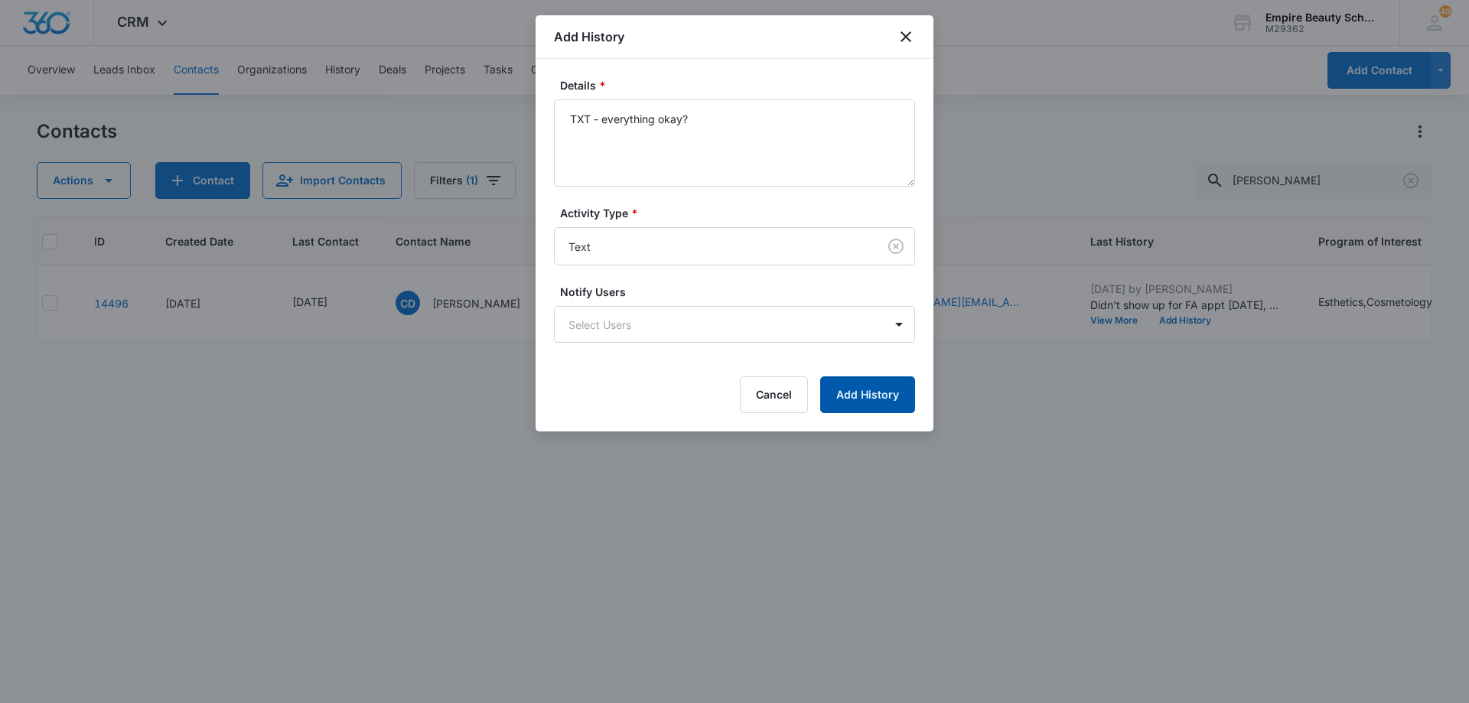
click at [855, 400] on button "Add History" at bounding box center [867, 395] width 95 height 37
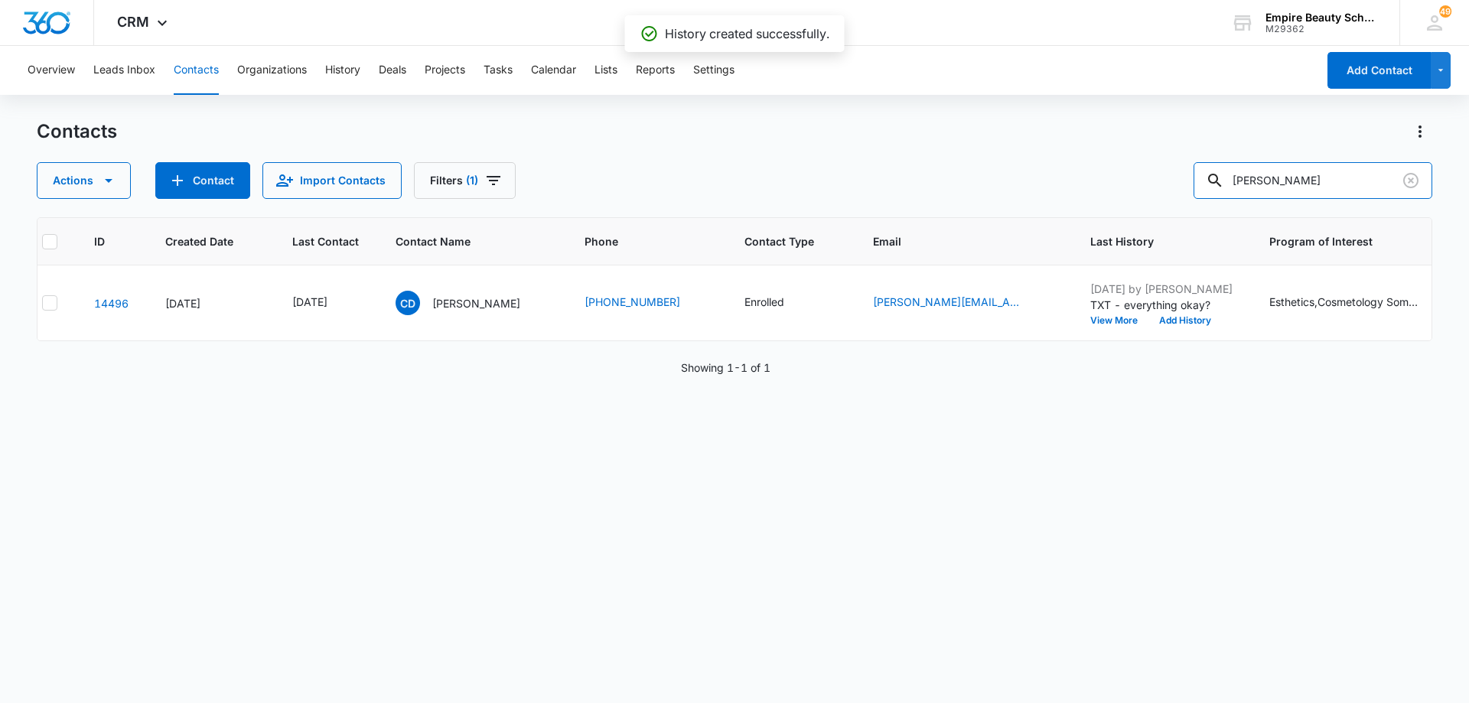
click at [1312, 178] on input "[PERSON_NAME]" at bounding box center [1313, 180] width 239 height 37
type input "sierra"
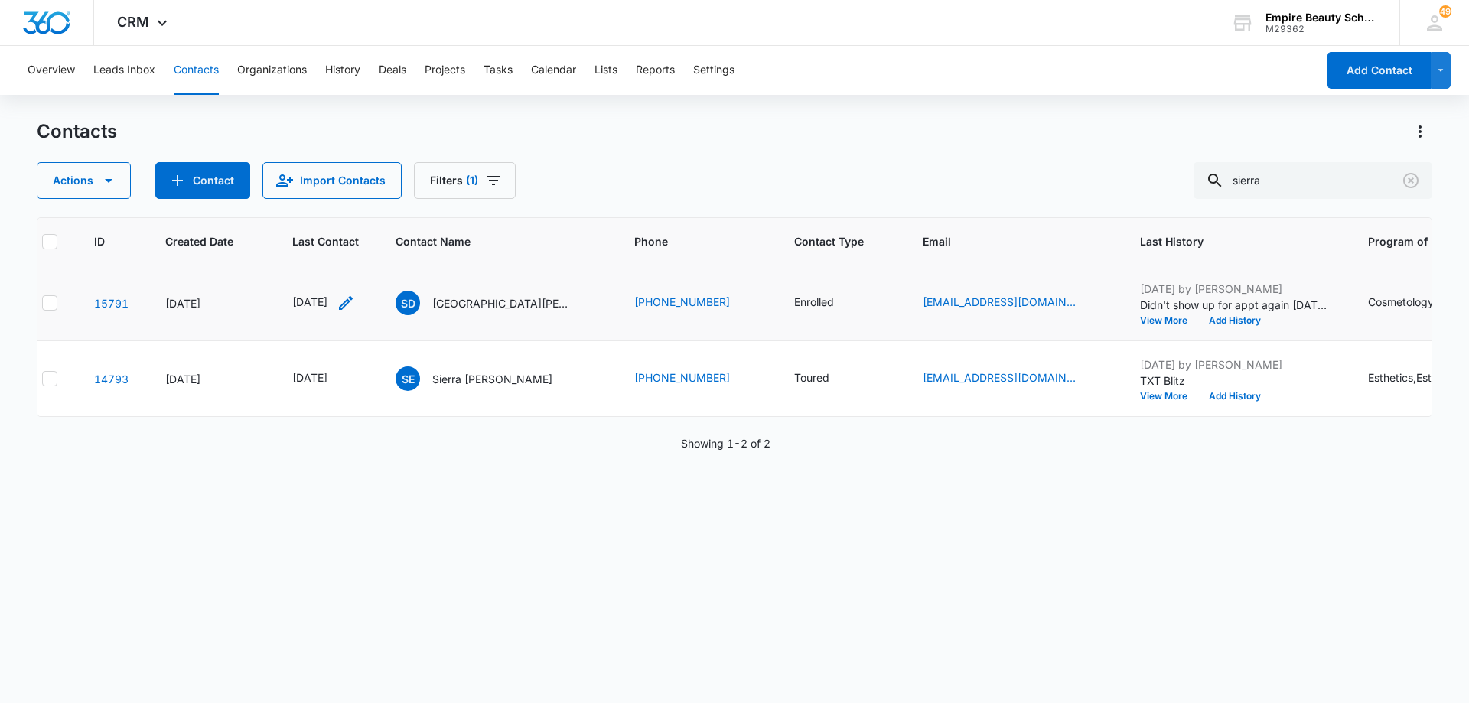
click at [355, 308] on icon "Last Contact - 1753056000 - Select to Edit Field" at bounding box center [346, 303] width 18 height 18
click at [364, 211] on input "[DATE]" at bounding box center [336, 205] width 113 height 17
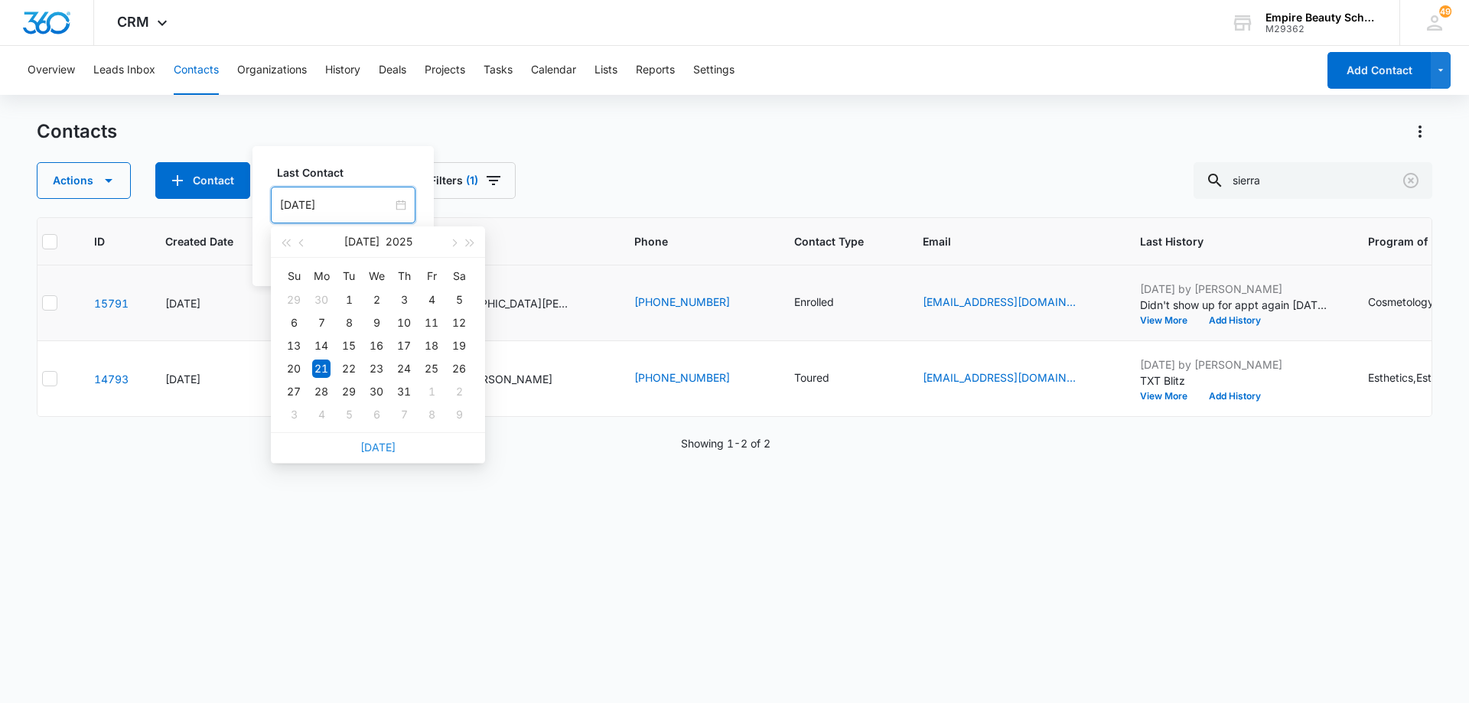
click at [377, 449] on link "[DATE]" at bounding box center [377, 447] width 35 height 13
type input "[DATE]"
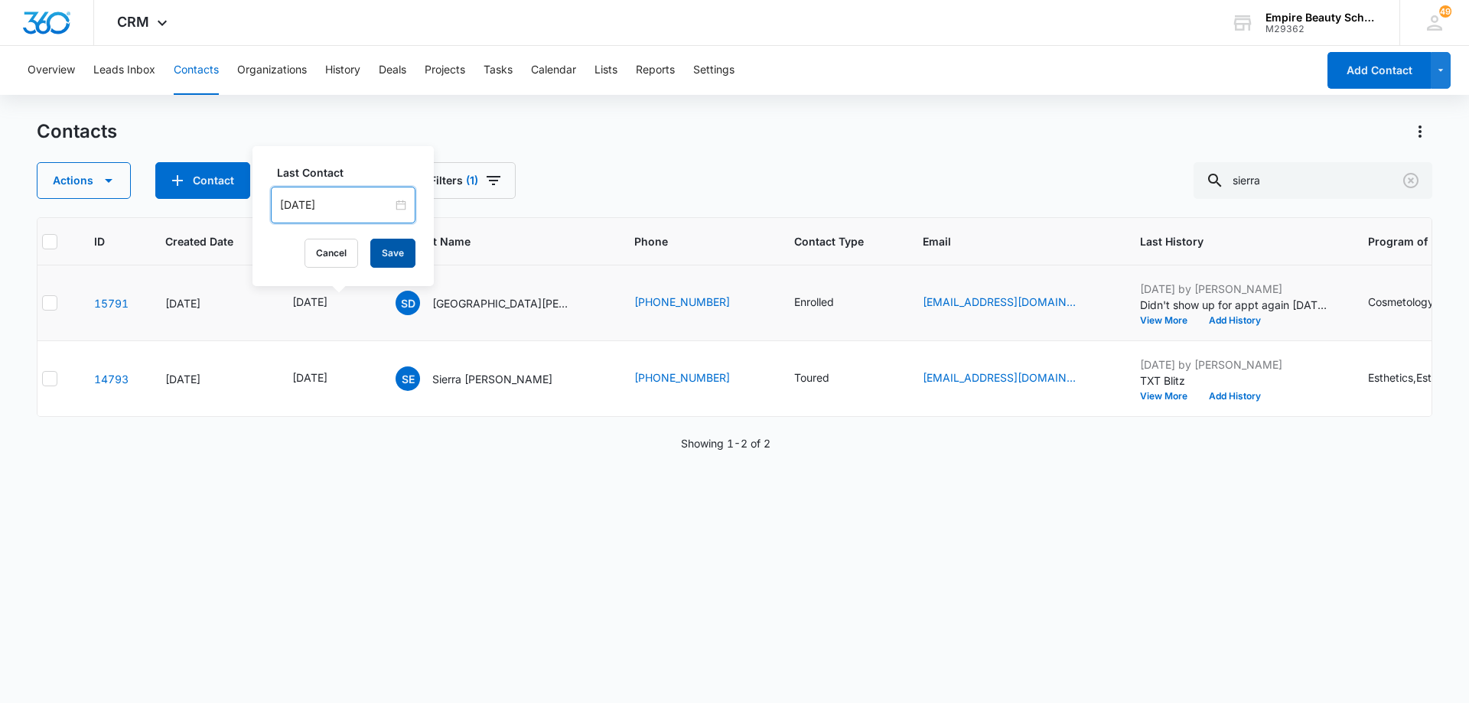
click at [377, 252] on button "Save" at bounding box center [392, 253] width 45 height 29
click at [739, 302] on icon "Phone - (603) 923-1408 - Select to Edit Field" at bounding box center [748, 303] width 18 height 18
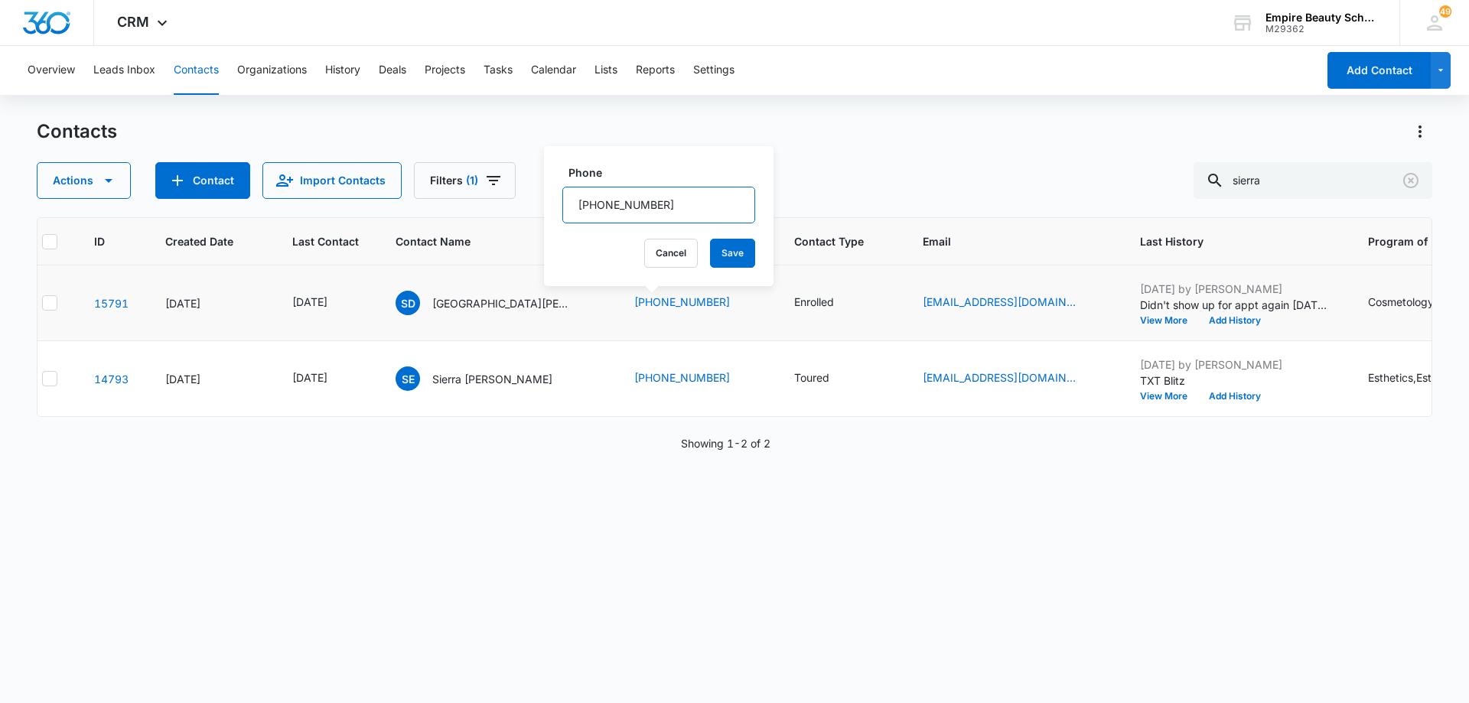
click at [667, 201] on input "Phone" at bounding box center [659, 205] width 193 height 37
type input "[PHONE_NUMBER]"
click at [722, 246] on button "Save" at bounding box center [732, 253] width 45 height 29
click at [1199, 321] on button "Add History" at bounding box center [1235, 320] width 73 height 9
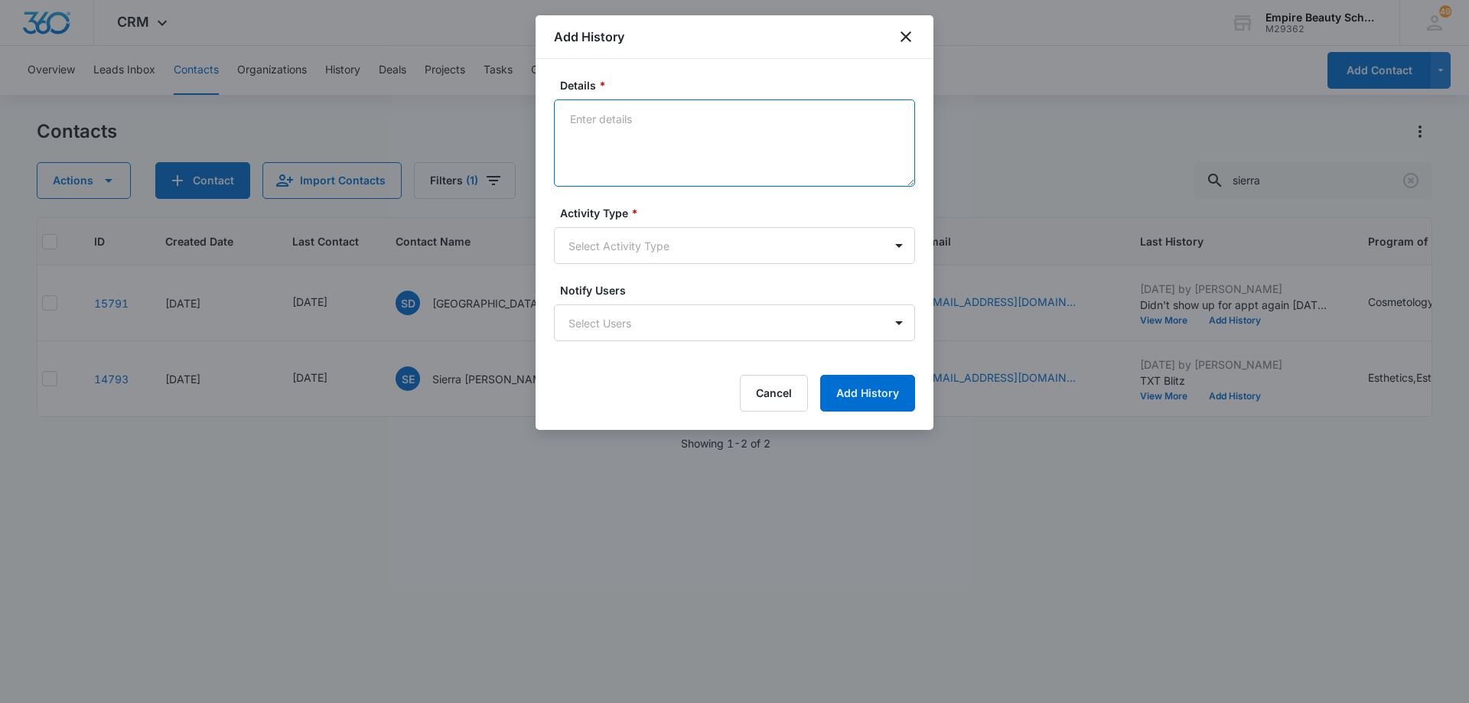
click at [662, 132] on textarea "Details *" at bounding box center [734, 142] width 361 height 87
type textarea "Reached out to give me new phone number - updated in CRM"
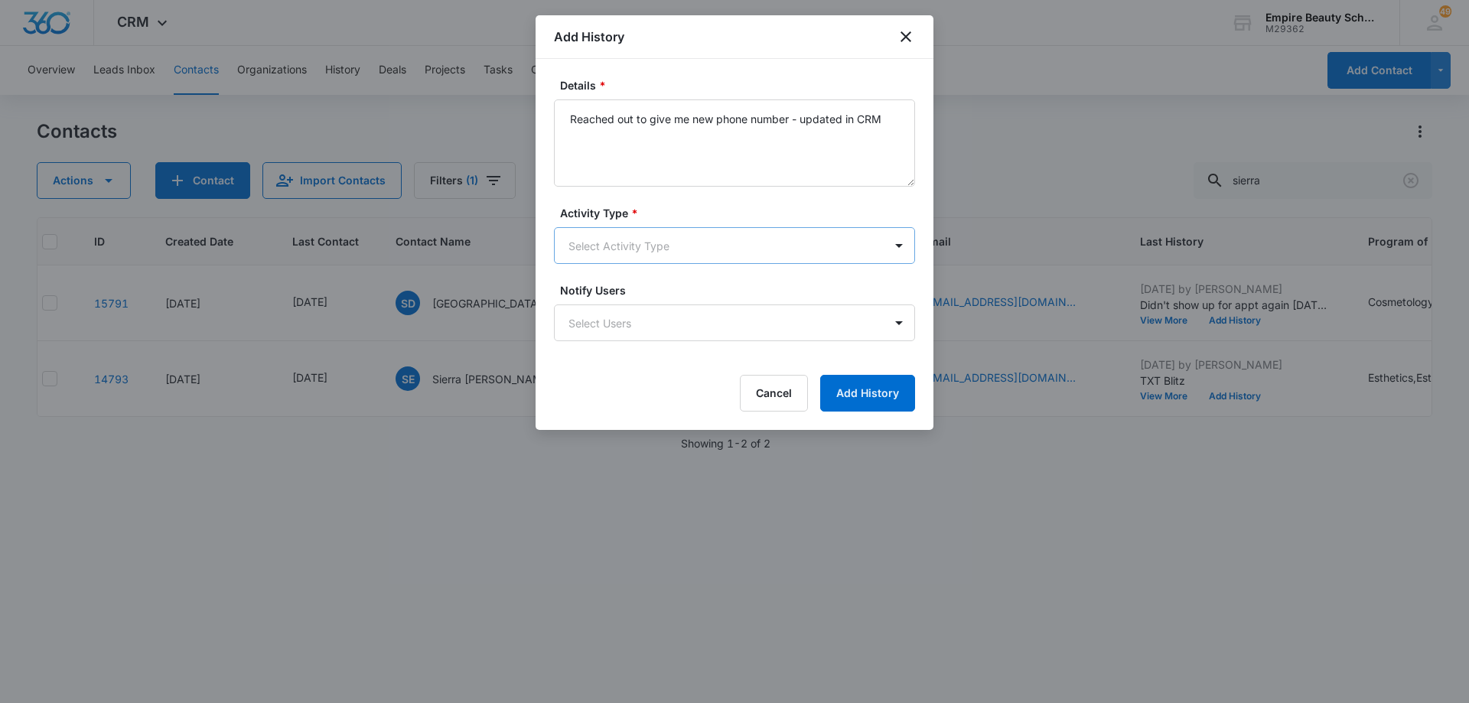
click at [653, 250] on body "CRM Apps Forms CRM Email Shop Payments POS Files Brand Settings Empire Beauty S…" at bounding box center [734, 351] width 1469 height 703
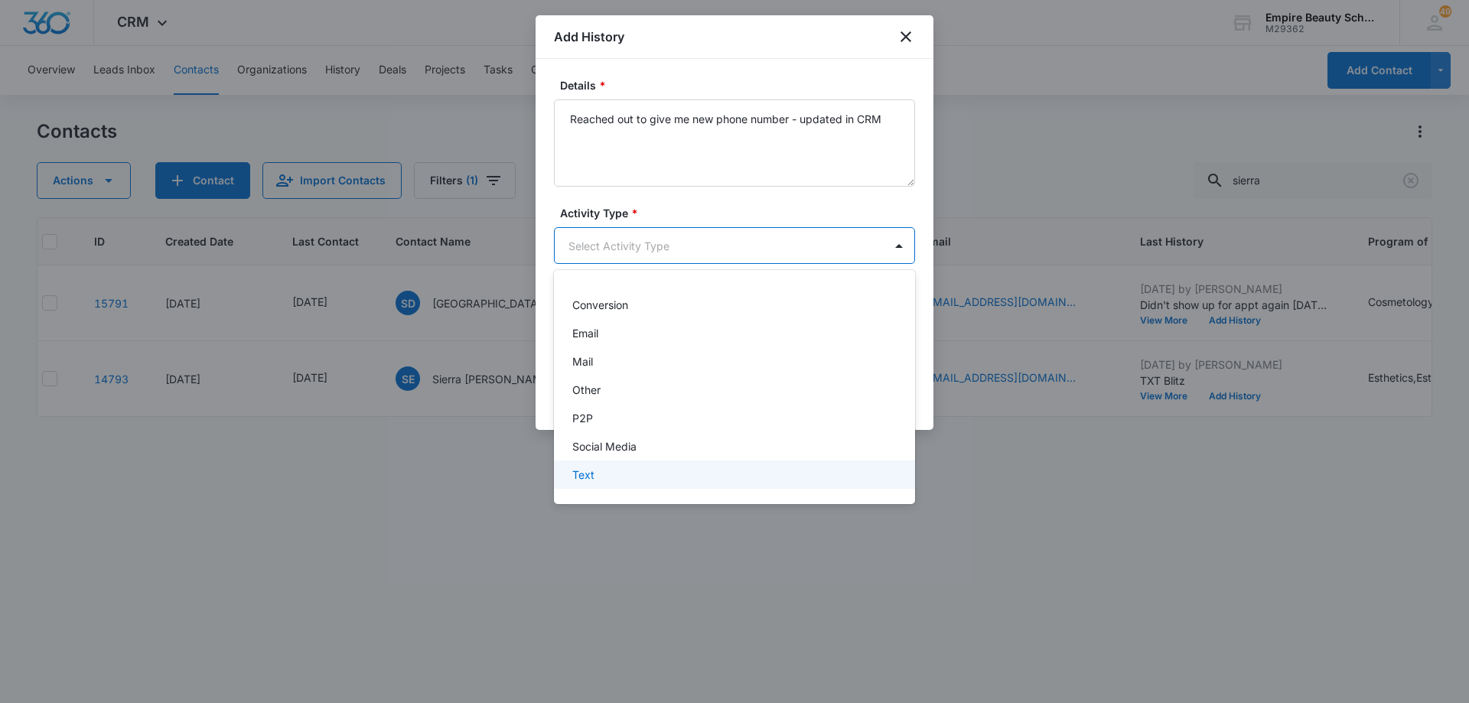
click at [742, 494] on div at bounding box center [734, 351] width 1469 height 703
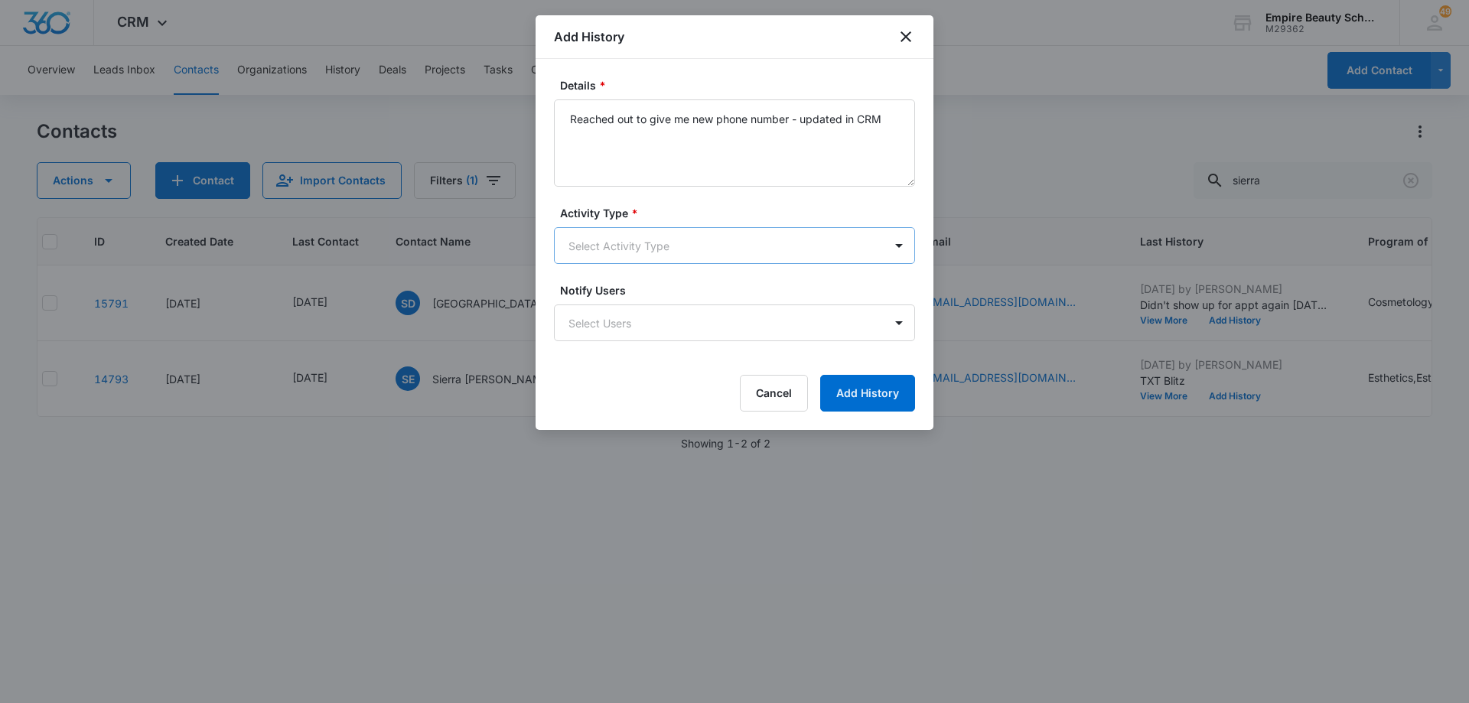
click at [681, 246] on body "CRM Apps Forms CRM Email Shop Payments POS Files Brand Settings Empire Beauty S…" at bounding box center [734, 351] width 1469 height 703
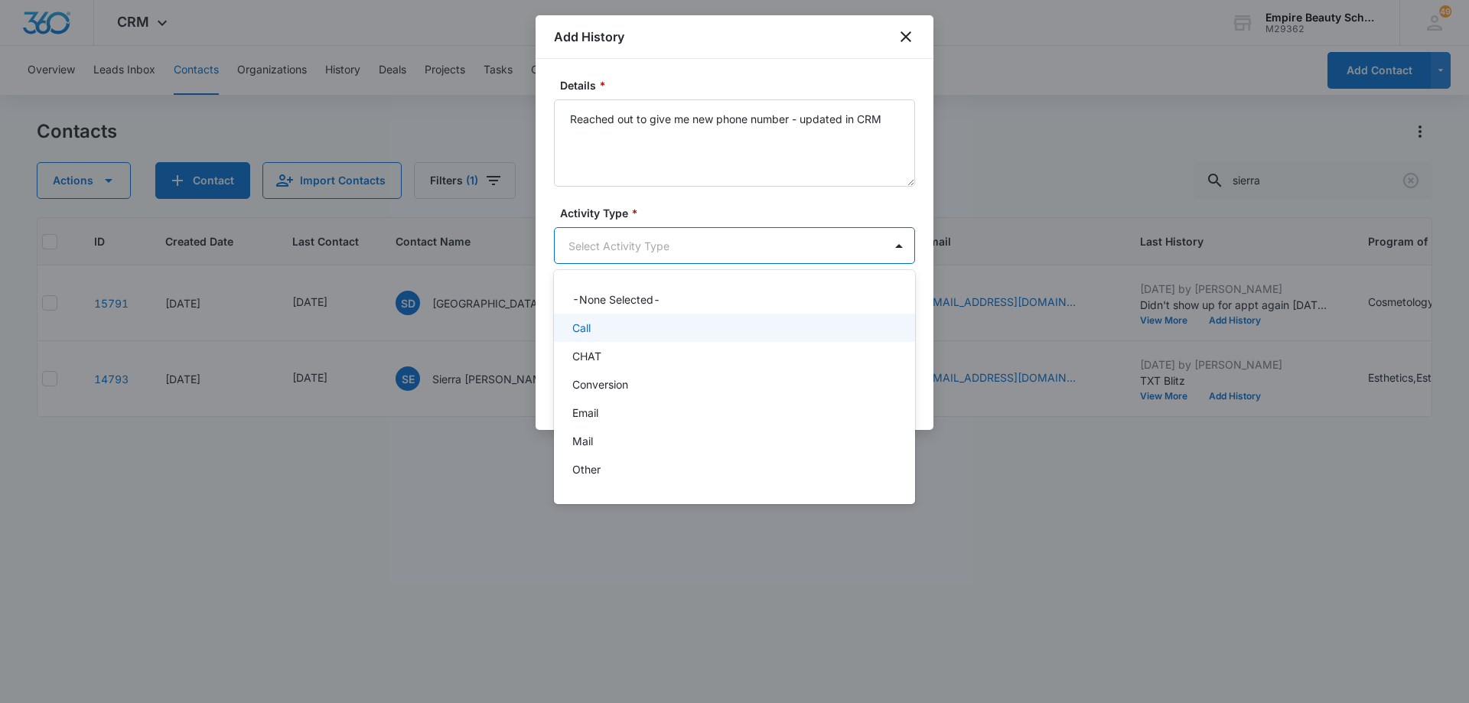
click at [670, 322] on div "Call" at bounding box center [732, 328] width 321 height 16
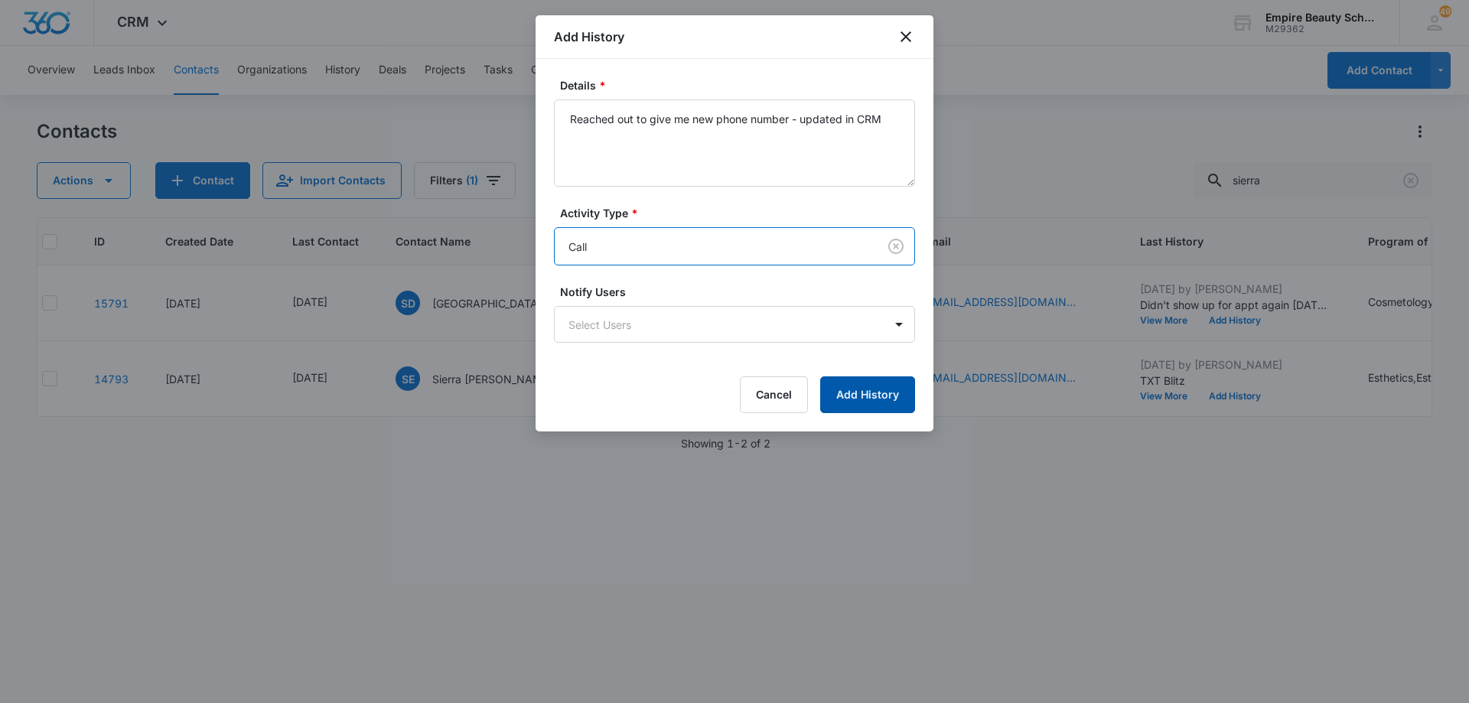
click at [851, 393] on button "Add History" at bounding box center [867, 395] width 95 height 37
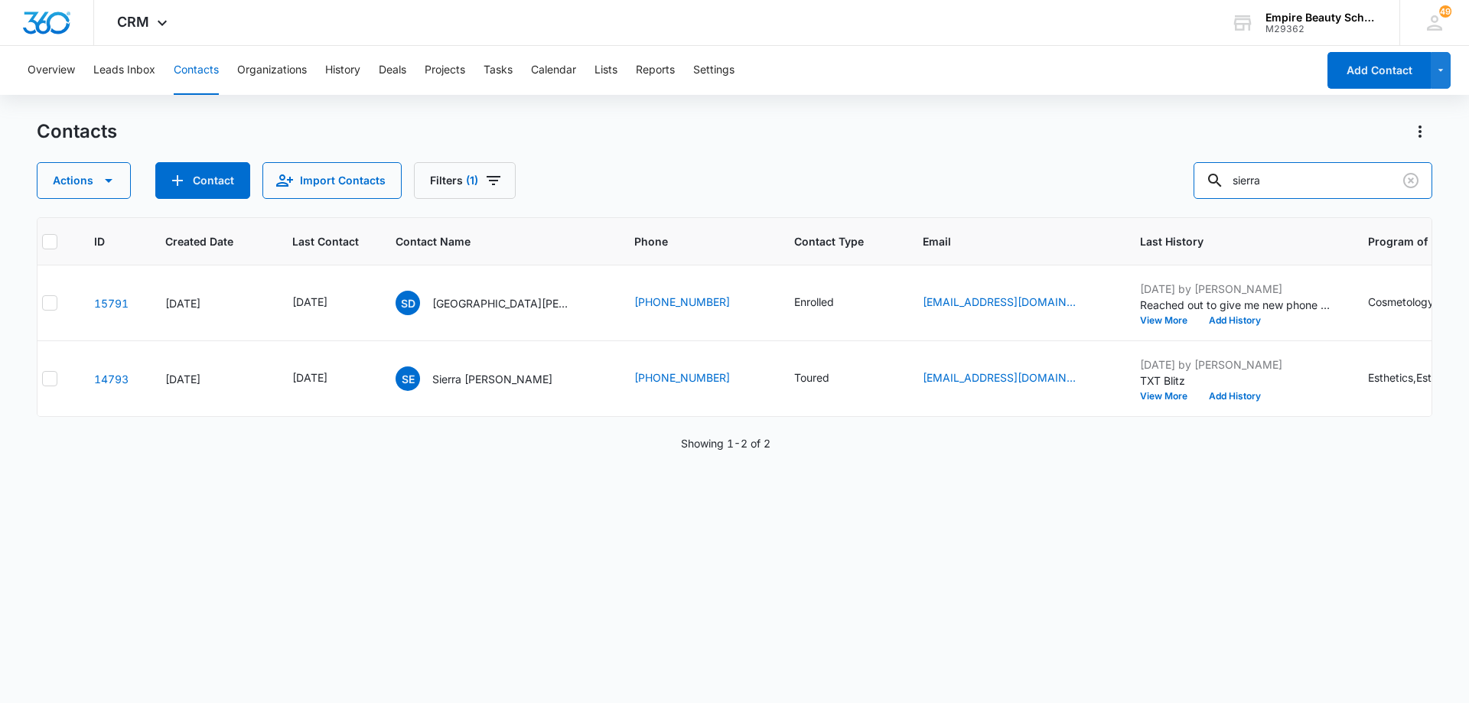
click at [1309, 178] on input "sierra" at bounding box center [1313, 180] width 239 height 37
type input "[PERSON_NAME]"
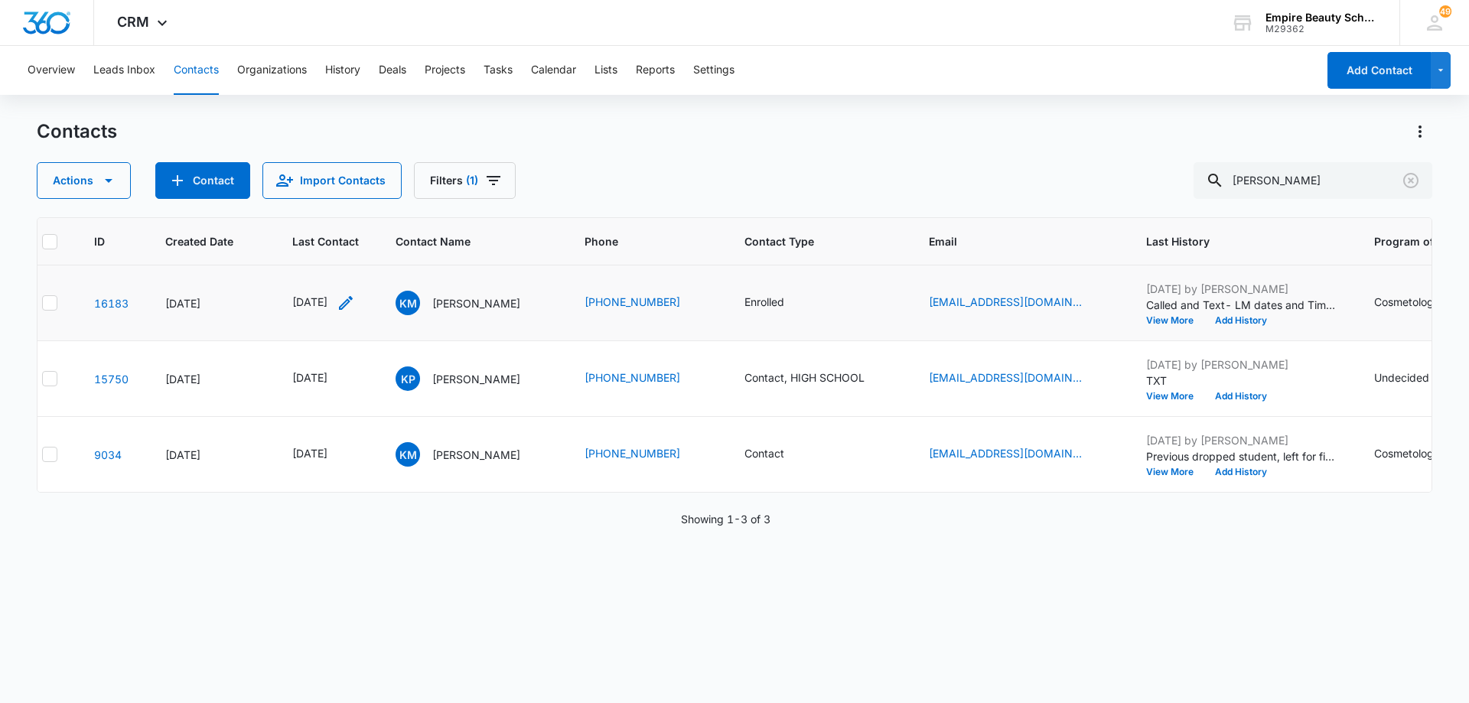
click at [355, 300] on icon "Last Contact - 1754265600 - Select to Edit Field" at bounding box center [346, 303] width 18 height 18
click at [348, 210] on input "[DATE]" at bounding box center [335, 205] width 113 height 17
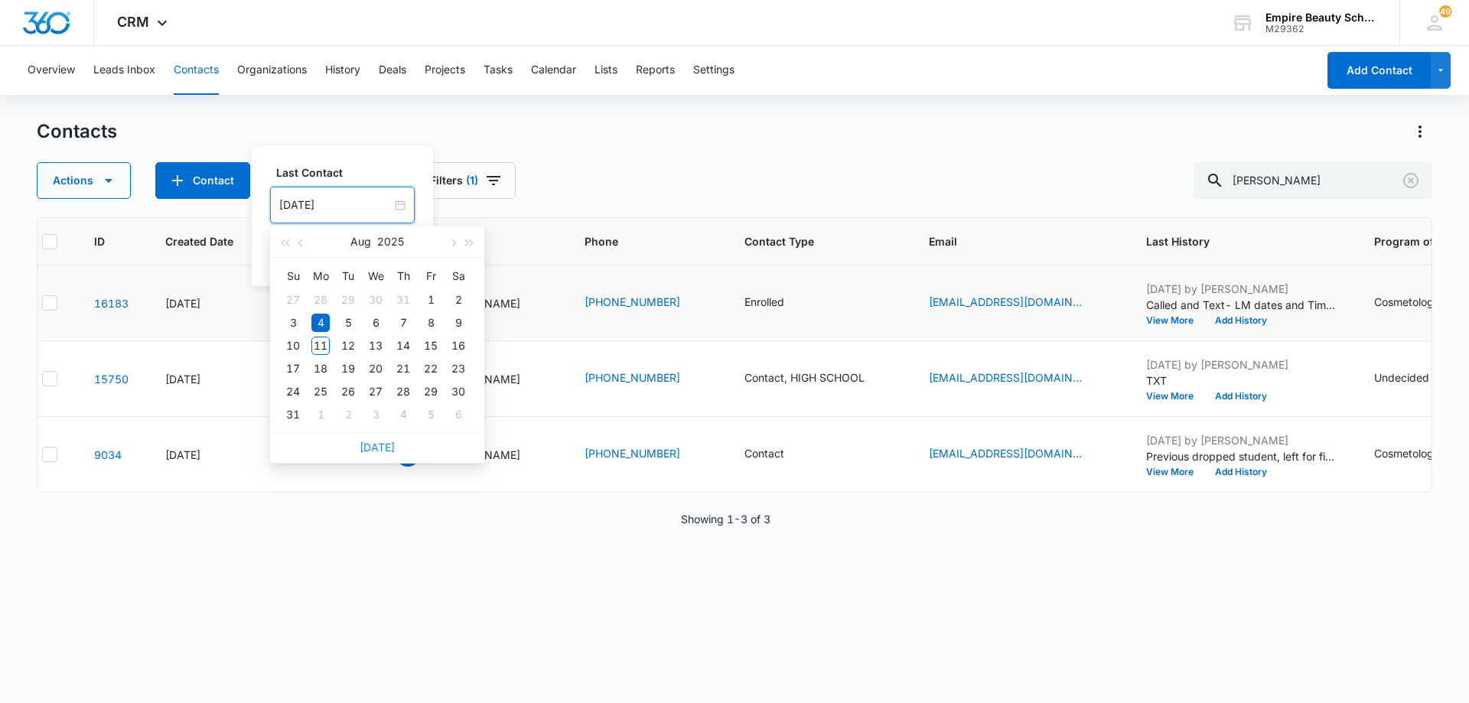
click at [371, 445] on link "[DATE]" at bounding box center [377, 447] width 35 height 13
type input "[DATE]"
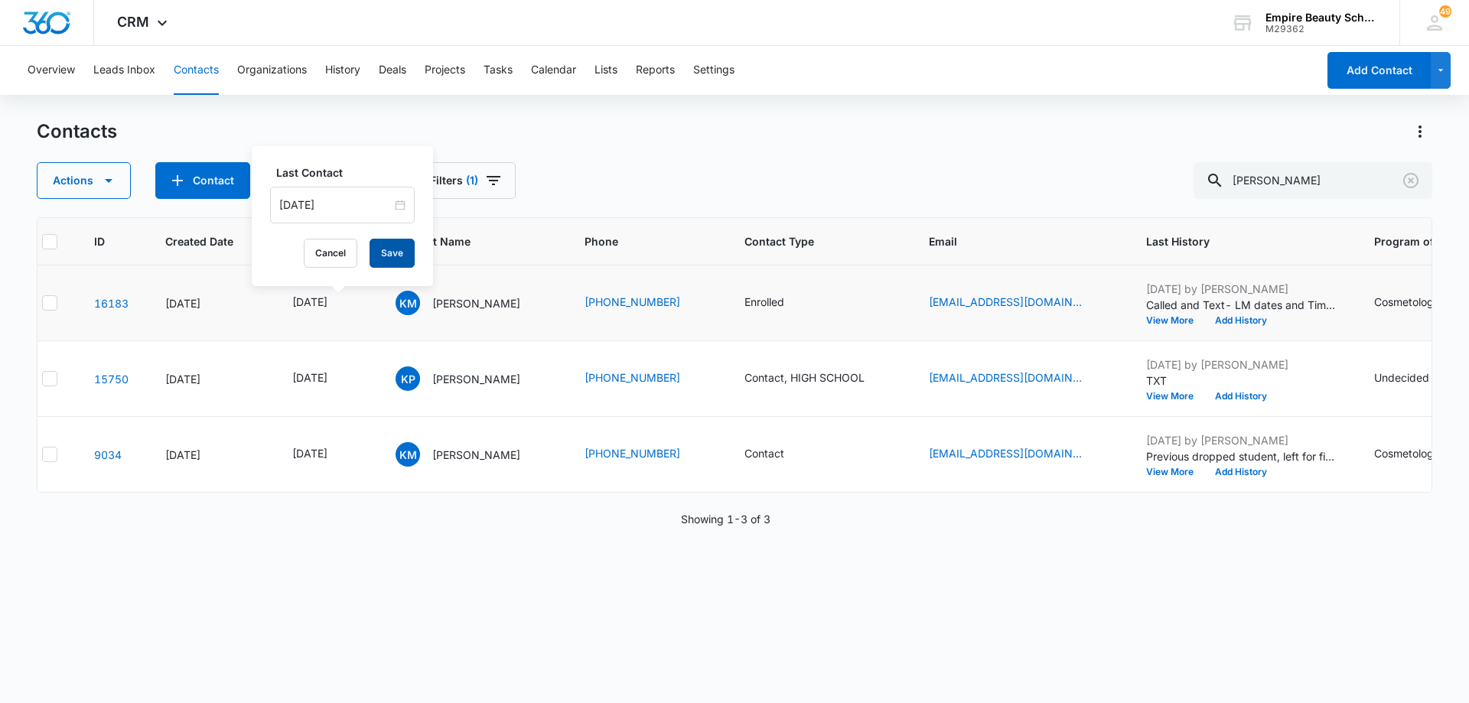
drag, startPoint x: 379, startPoint y: 251, endPoint x: 395, endPoint y: 256, distance: 16.9
click at [380, 251] on button "Save" at bounding box center [392, 253] width 45 height 29
click at [1252, 320] on button "Add History" at bounding box center [1241, 320] width 73 height 9
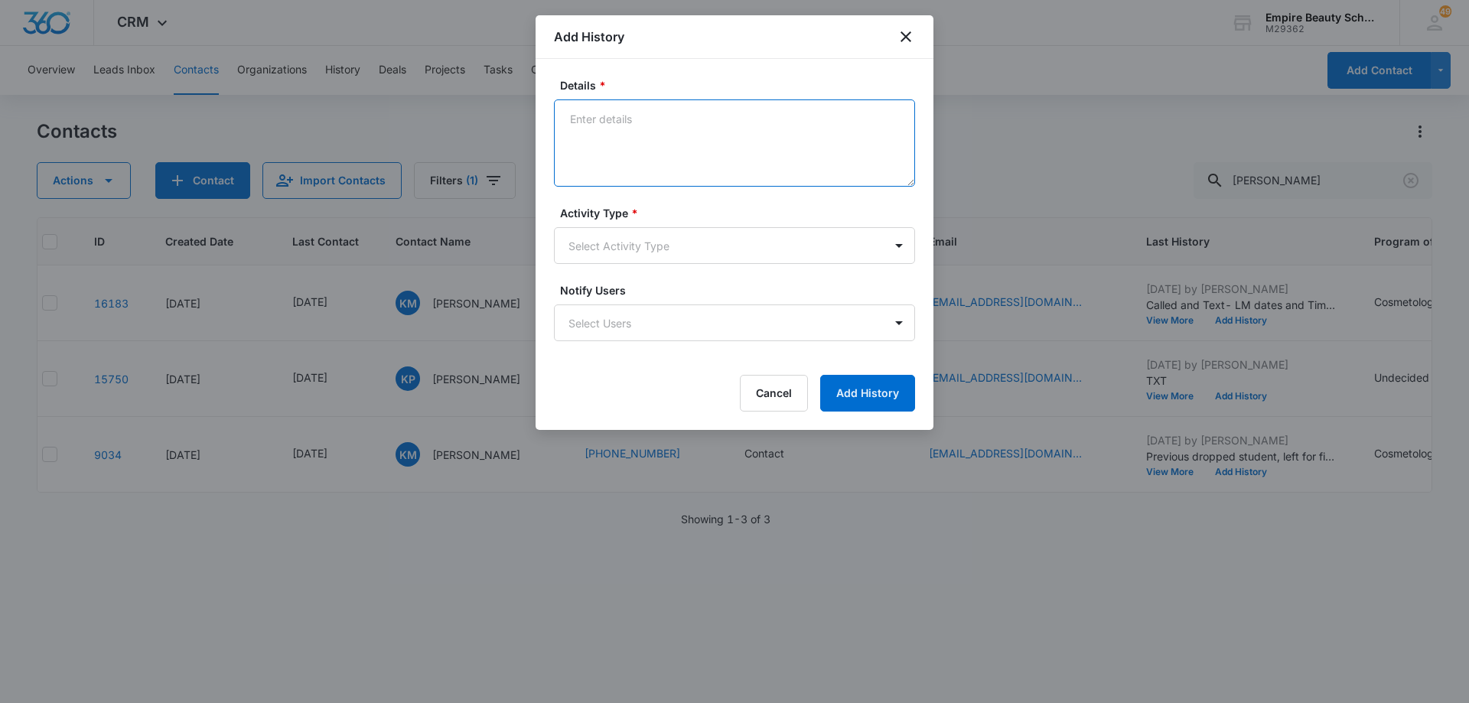
click at [768, 139] on textarea "Details *" at bounding box center [734, 142] width 361 height 87
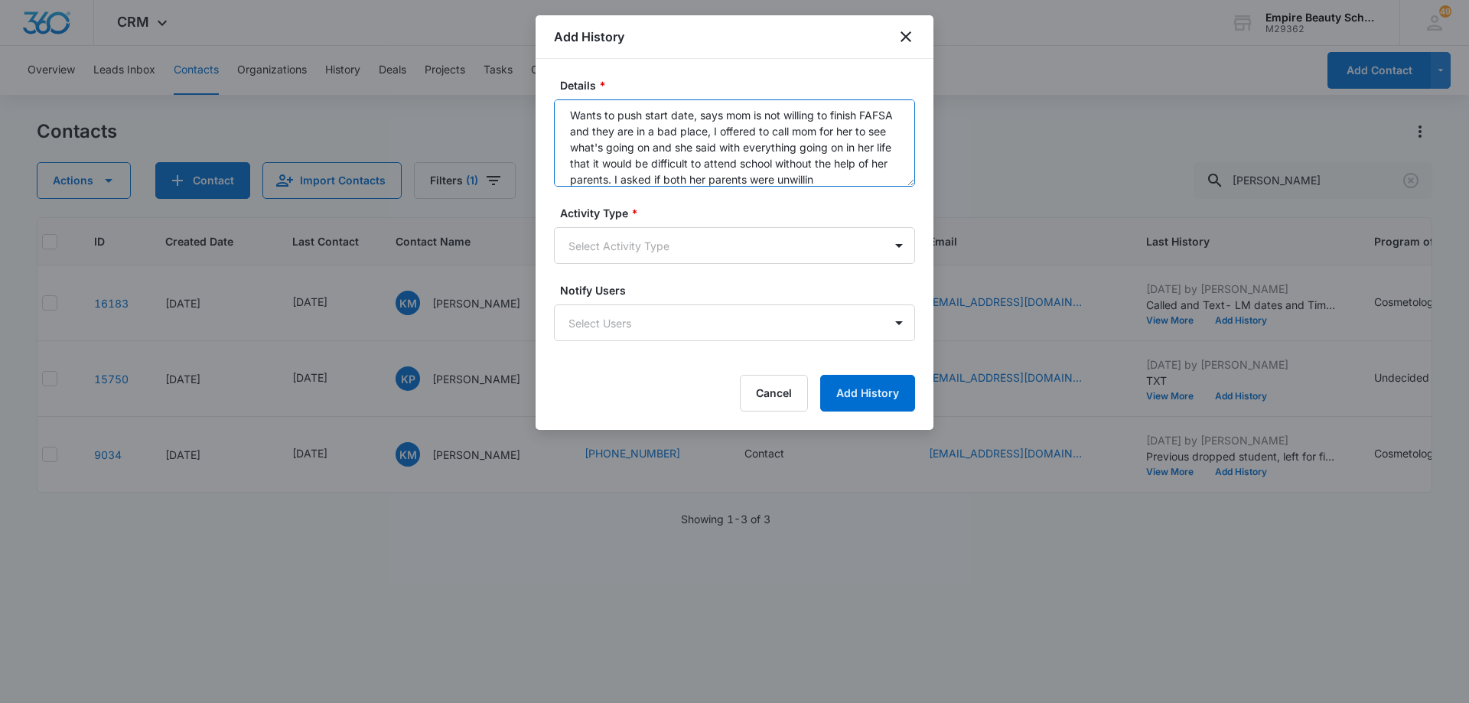
scroll to position [20, 0]
type textarea "Wants to push start date, says mom is not willing to finish FAFSA and they are …"
click at [742, 246] on body "CRM Apps Forms CRM Email Shop Payments POS Files Brand Settings Empire Beauty S…" at bounding box center [734, 351] width 1469 height 703
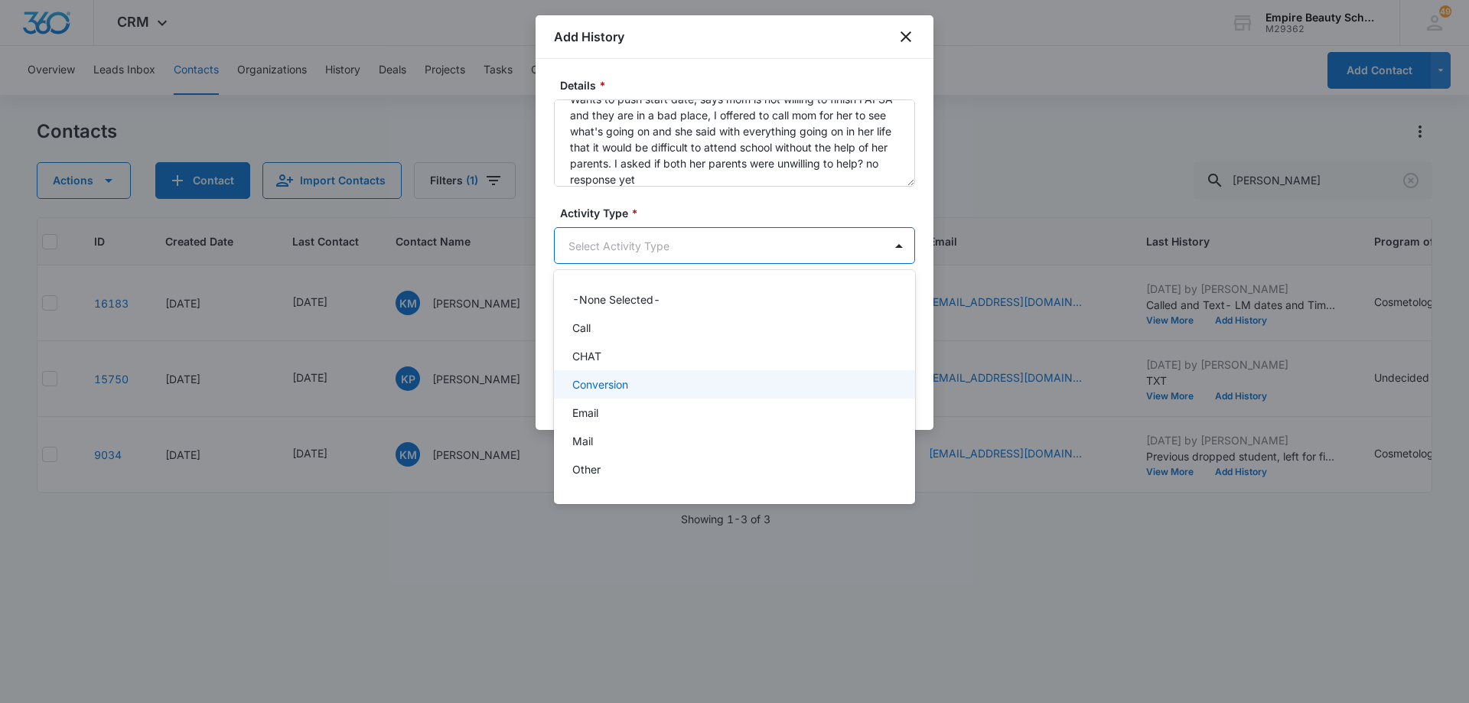
scroll to position [80, 0]
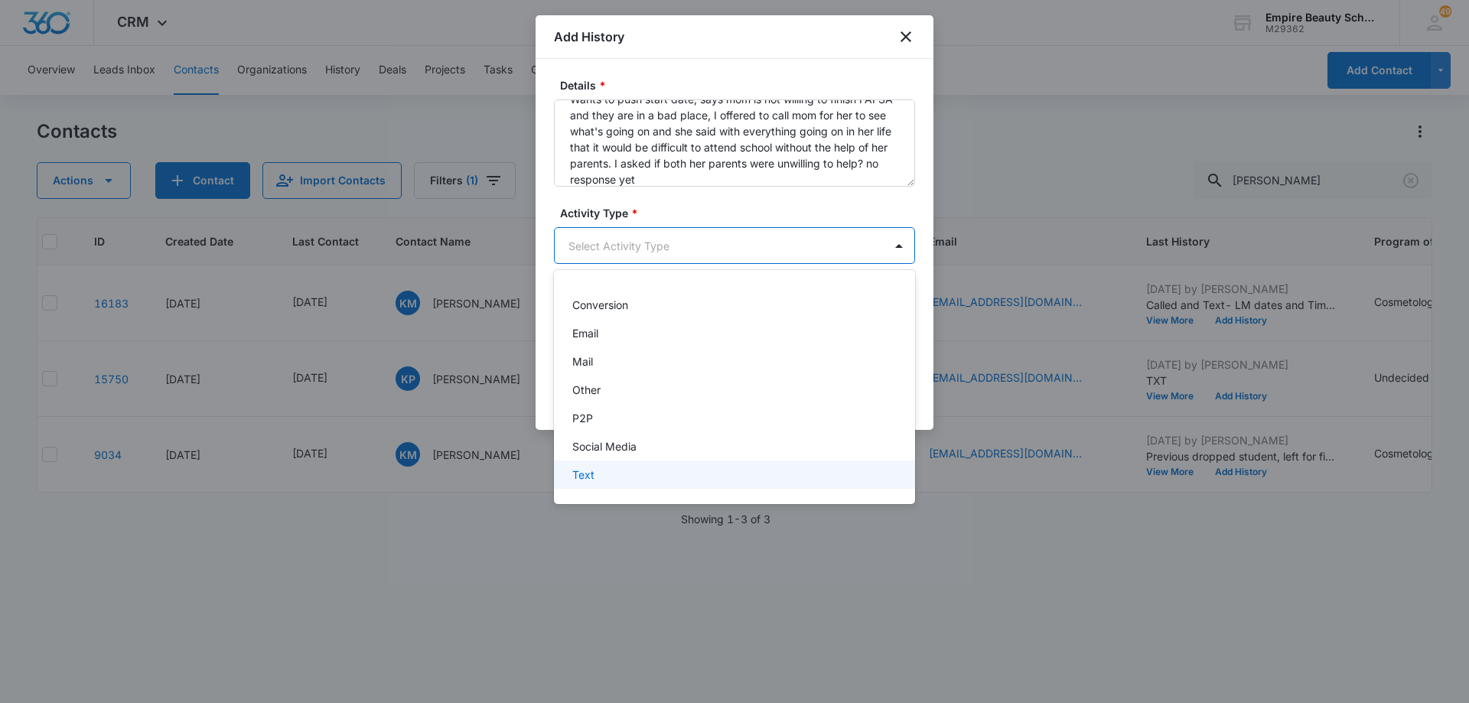
click at [709, 462] on div "Text" at bounding box center [734, 475] width 361 height 28
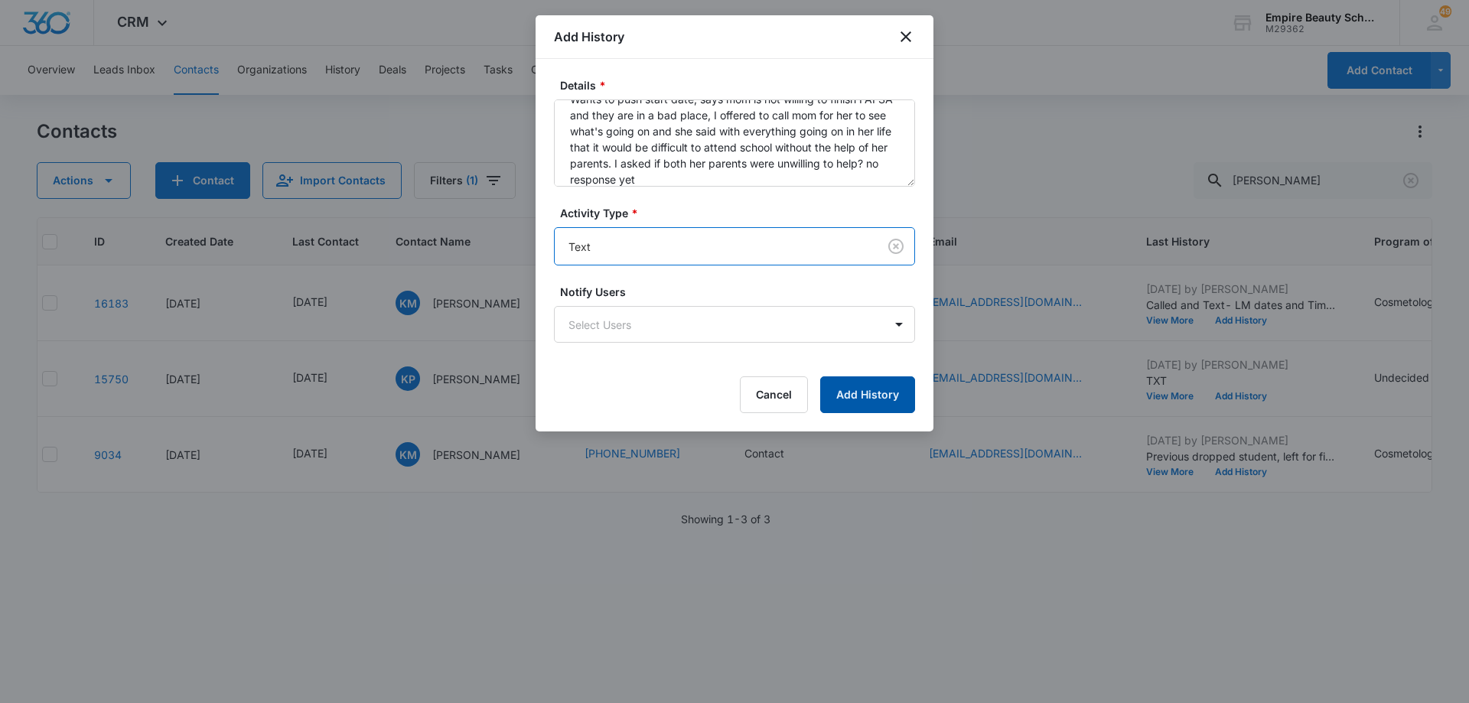
click at [866, 399] on button "Add History" at bounding box center [867, 395] width 95 height 37
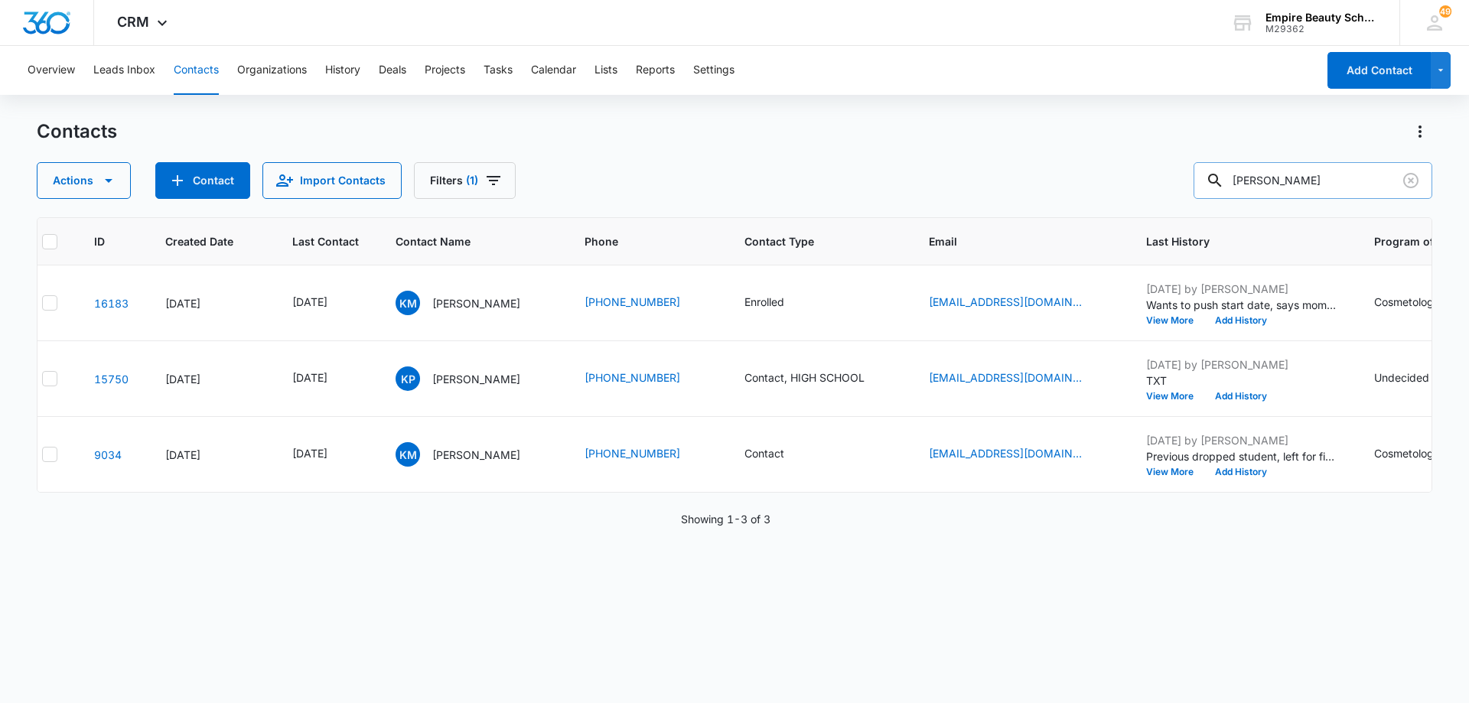
click at [1341, 189] on input "[PERSON_NAME]" at bounding box center [1313, 180] width 239 height 37
click at [1340, 189] on input "[PERSON_NAME]" at bounding box center [1313, 180] width 239 height 37
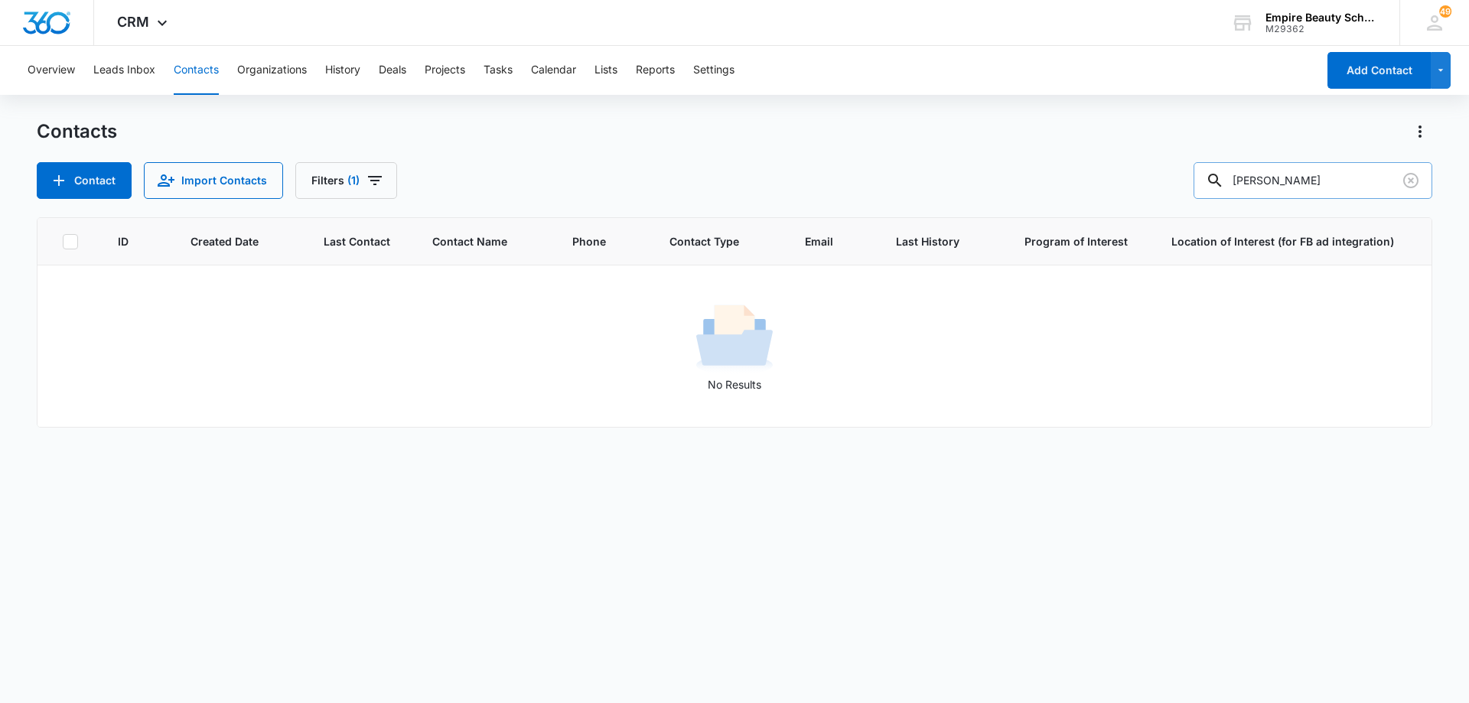
scroll to position [0, 0]
type input "[PERSON_NAME]"
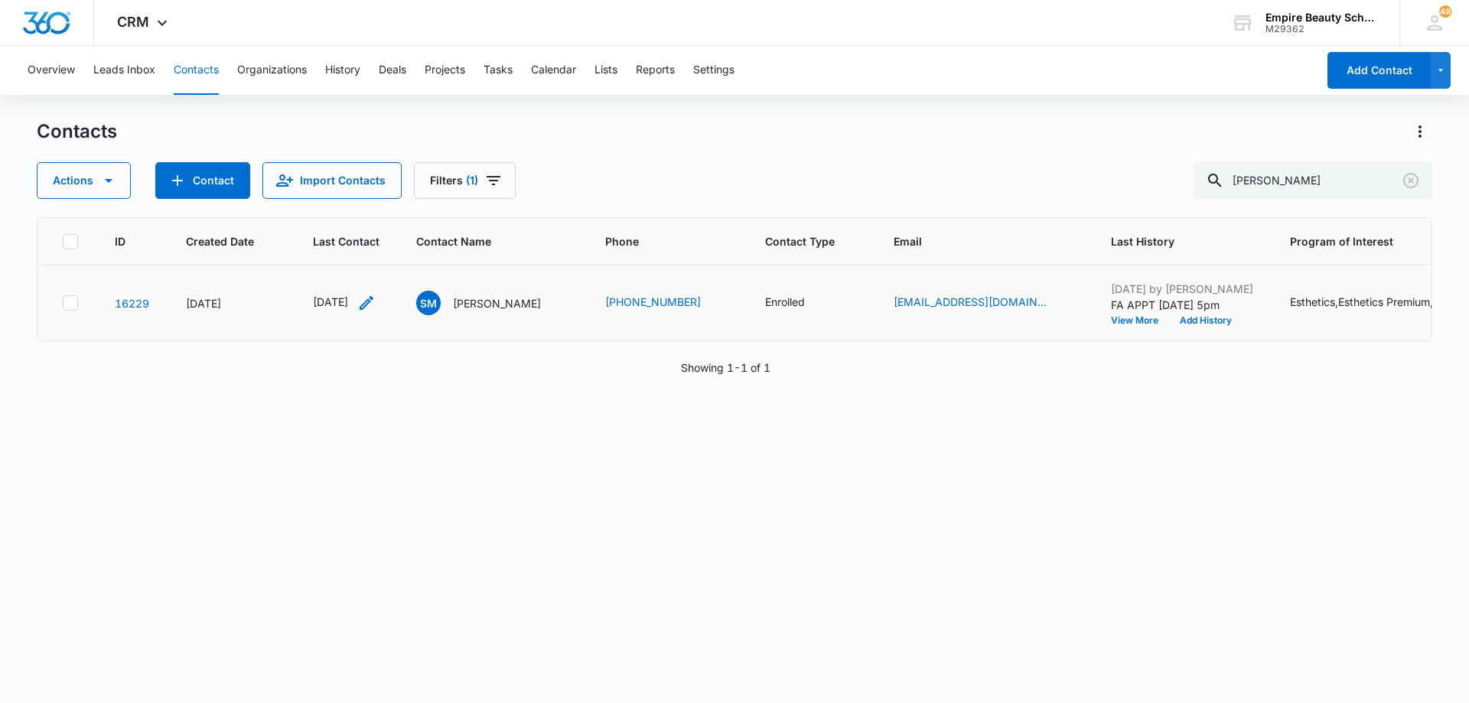
click at [376, 303] on icon "Last Contact - 1753228800 - Select to Edit Field" at bounding box center [366, 303] width 18 height 18
click at [373, 205] on input "[DATE]" at bounding box center [357, 205] width 113 height 17
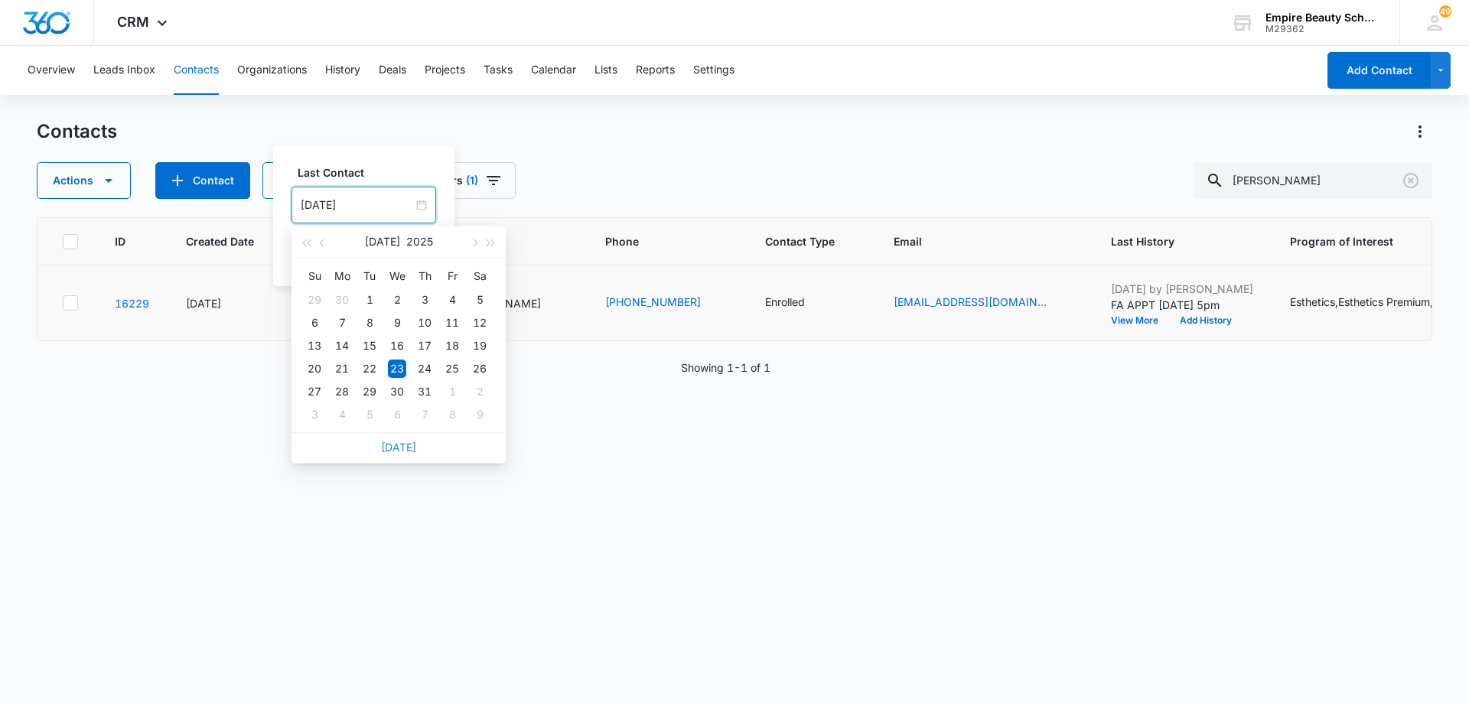
click at [400, 442] on link "[DATE]" at bounding box center [398, 447] width 35 height 13
type input "[DATE]"
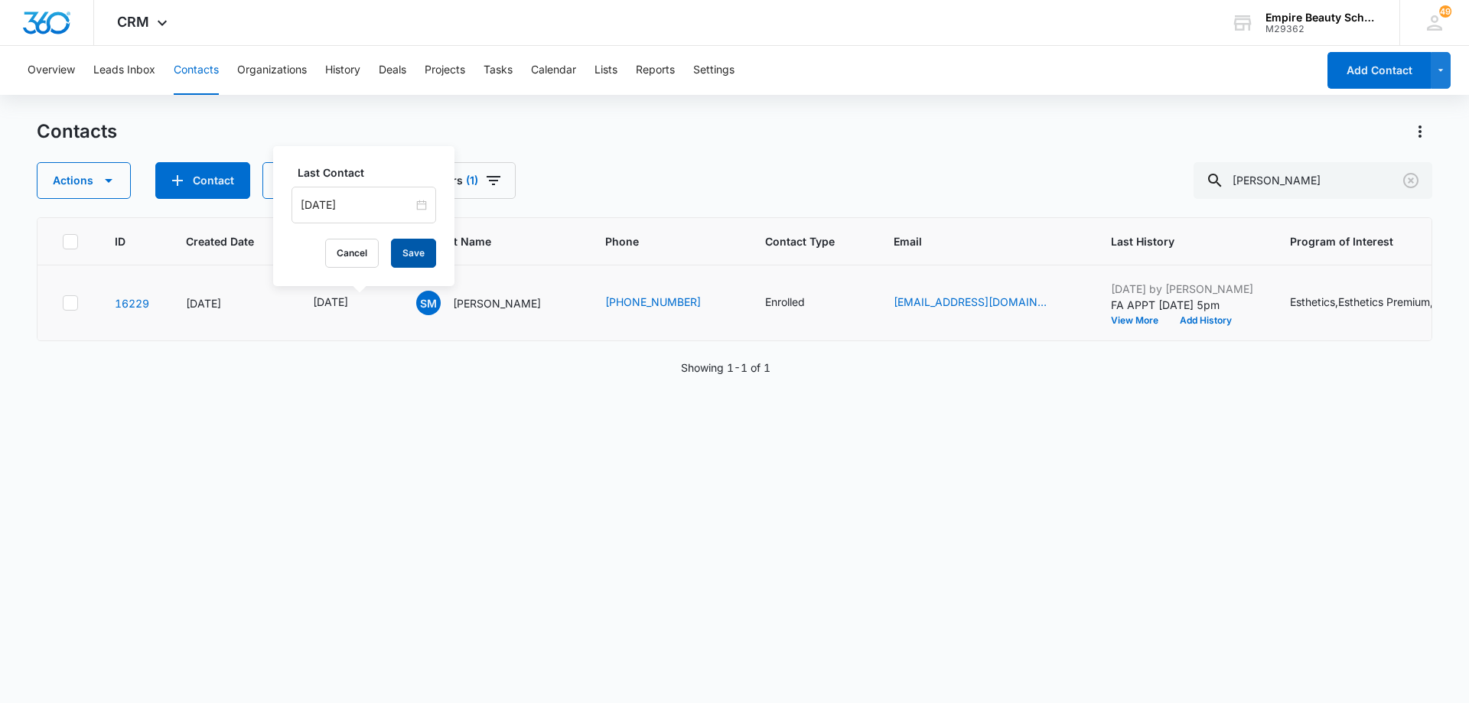
click at [396, 253] on button "Save" at bounding box center [413, 253] width 45 height 29
click at [1208, 321] on button "Add History" at bounding box center [1205, 320] width 73 height 9
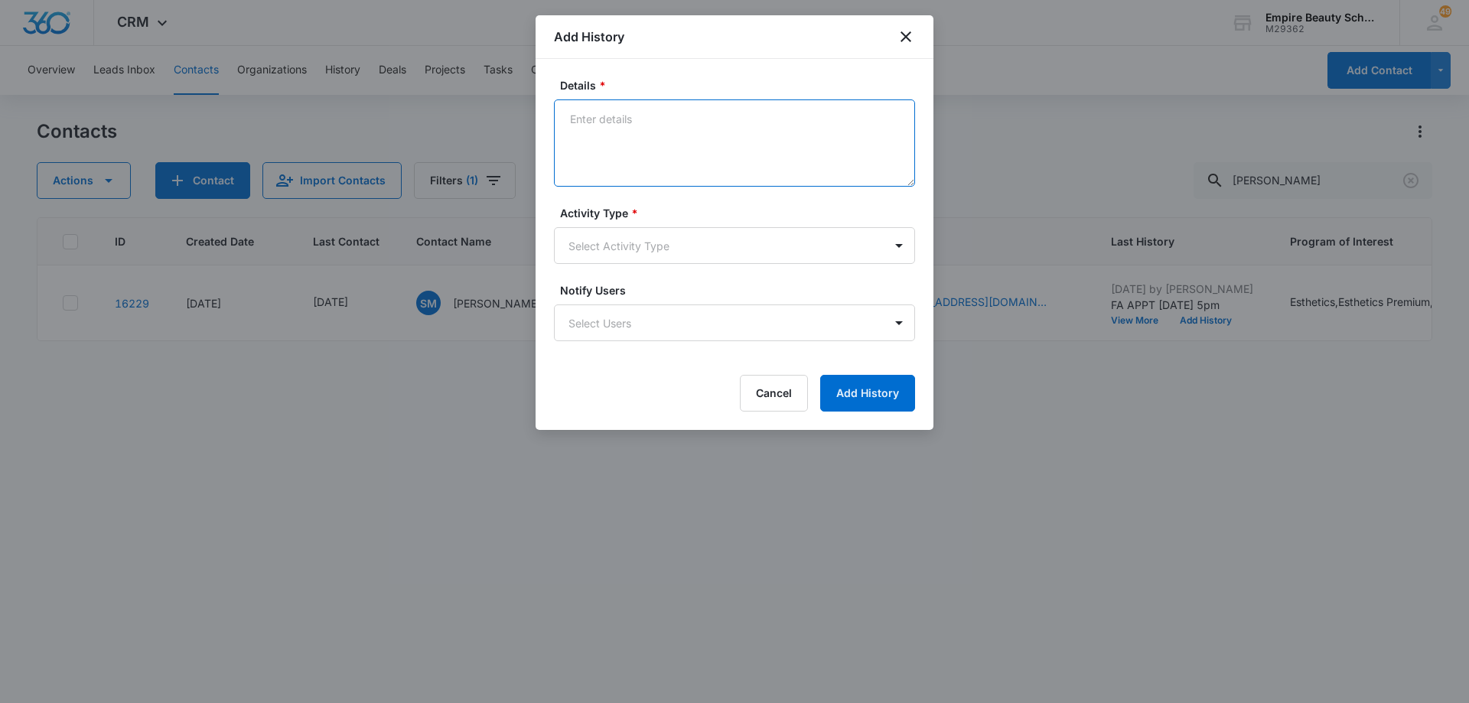
click at [640, 118] on textarea "Details *" at bounding box center [734, 142] width 361 height 87
type textarea "Reached out because I saw her text from when I was on vacation, FA all scheduled"
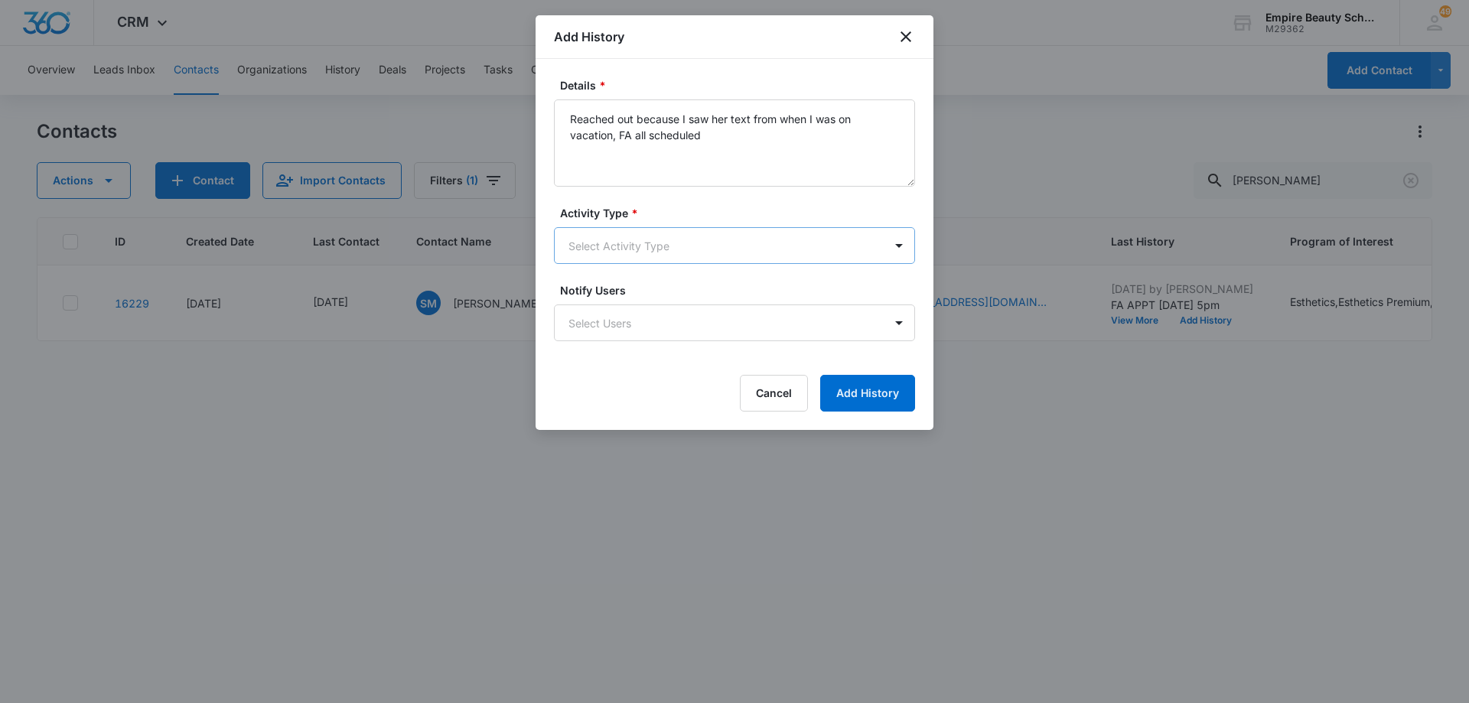
click at [628, 236] on body "CRM Apps Forms CRM Email Shop Payments POS Files Brand Settings Empire Beauty S…" at bounding box center [734, 351] width 1469 height 703
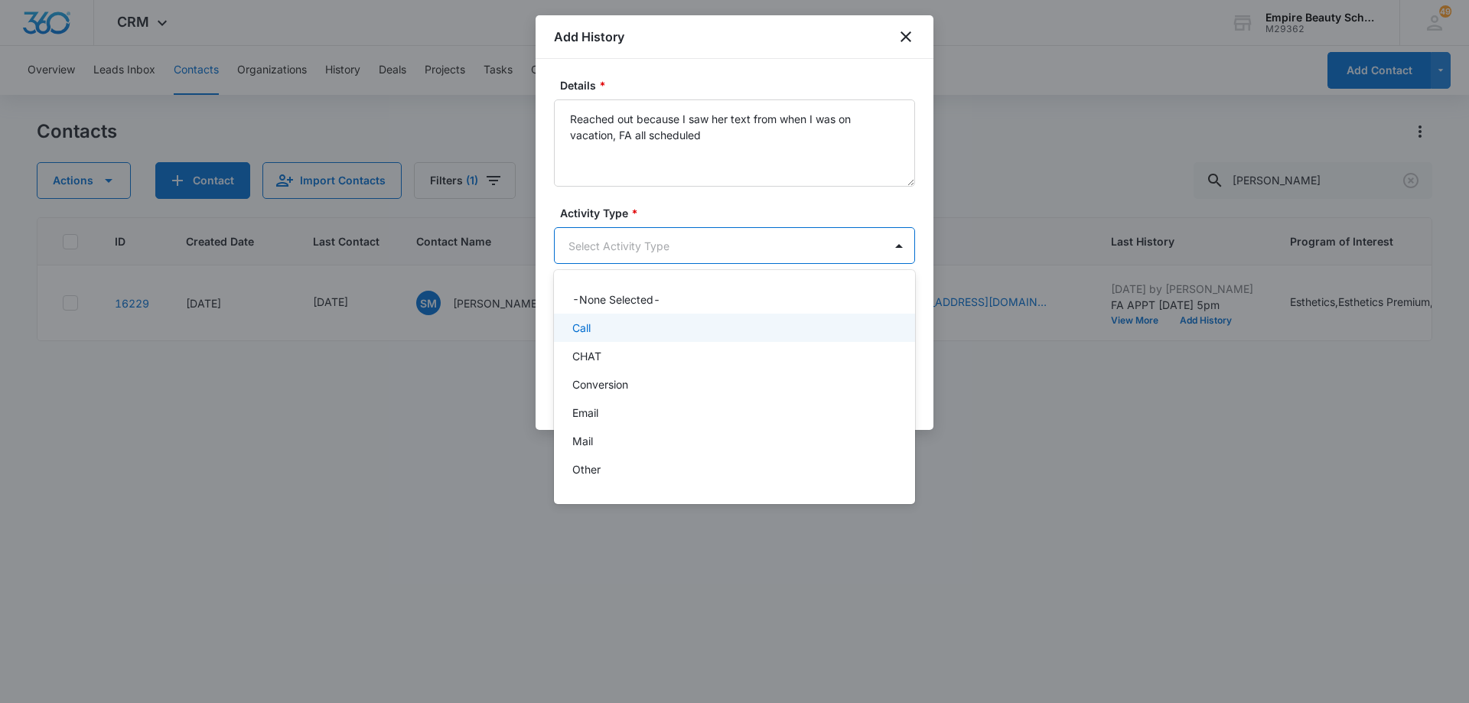
scroll to position [80, 0]
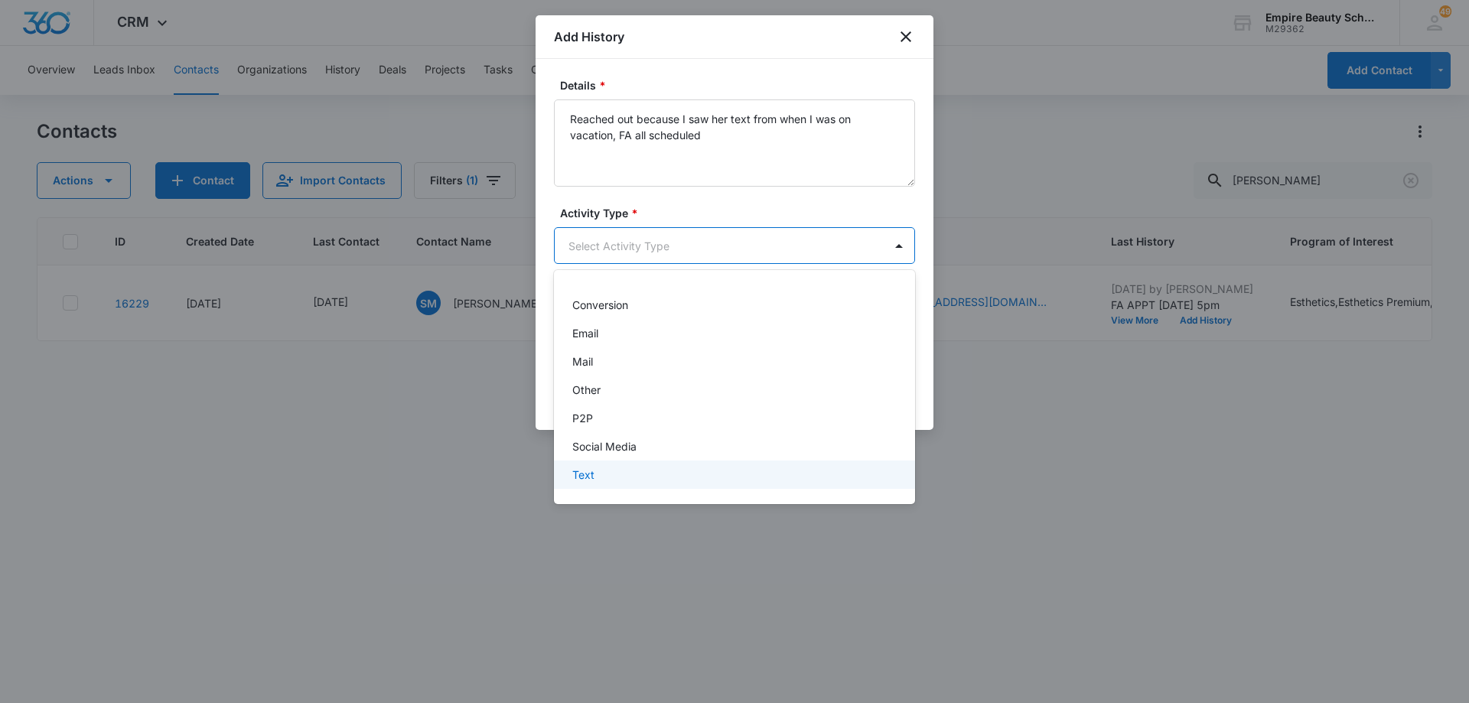
click at [765, 468] on div "Text" at bounding box center [732, 475] width 321 height 16
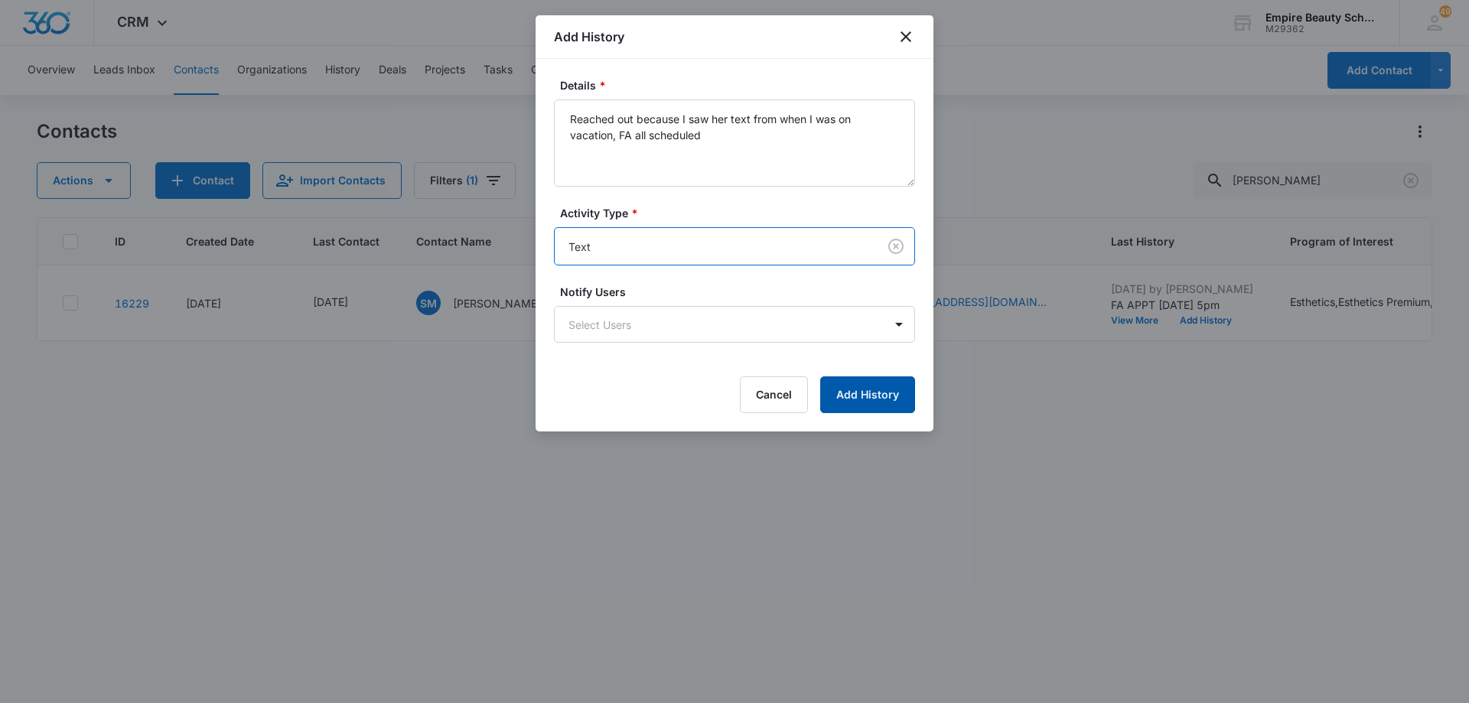
click at [882, 400] on button "Add History" at bounding box center [867, 395] width 95 height 37
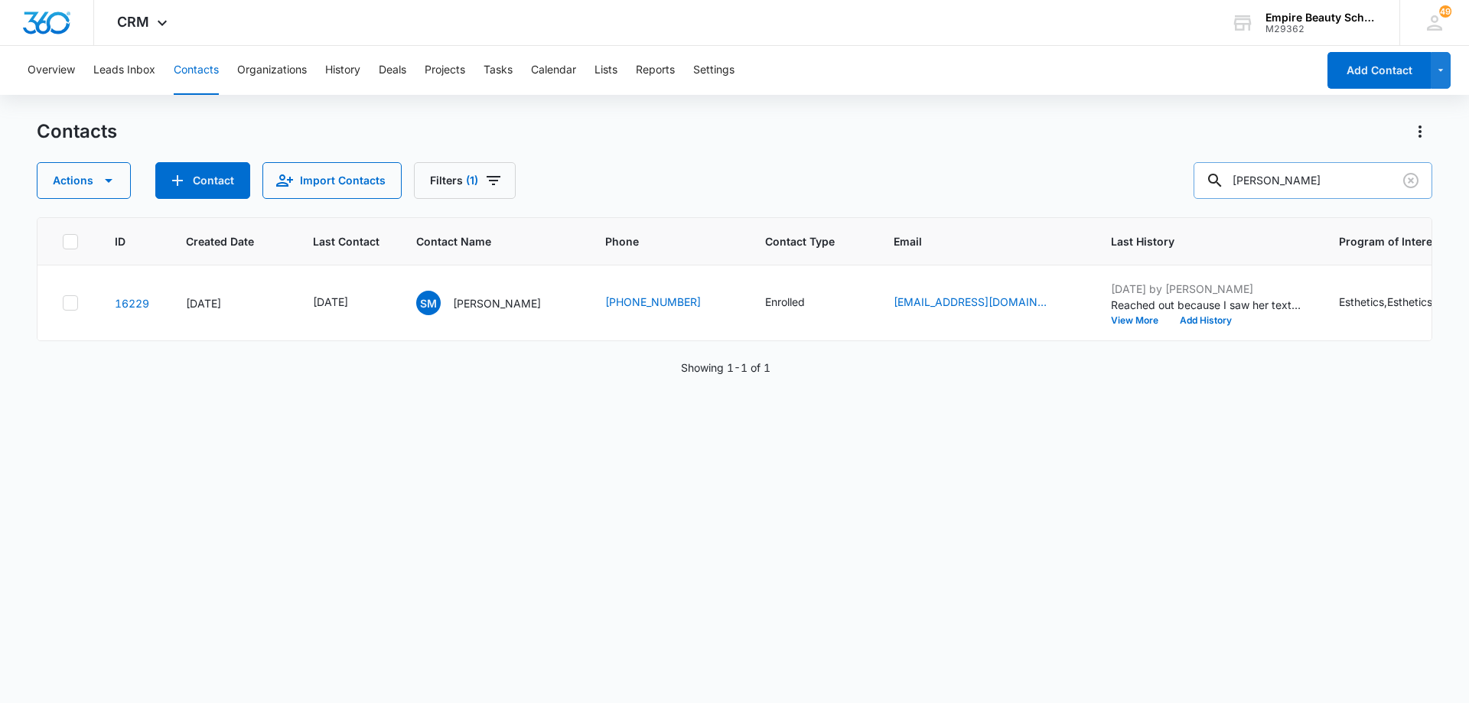
click at [1366, 177] on input "[PERSON_NAME]" at bounding box center [1313, 180] width 239 height 37
type input "s"
type input "[PERSON_NAME]"
click at [374, 305] on icon "Last Contact - 1753747200 - Select to Edit Field" at bounding box center [365, 303] width 18 height 18
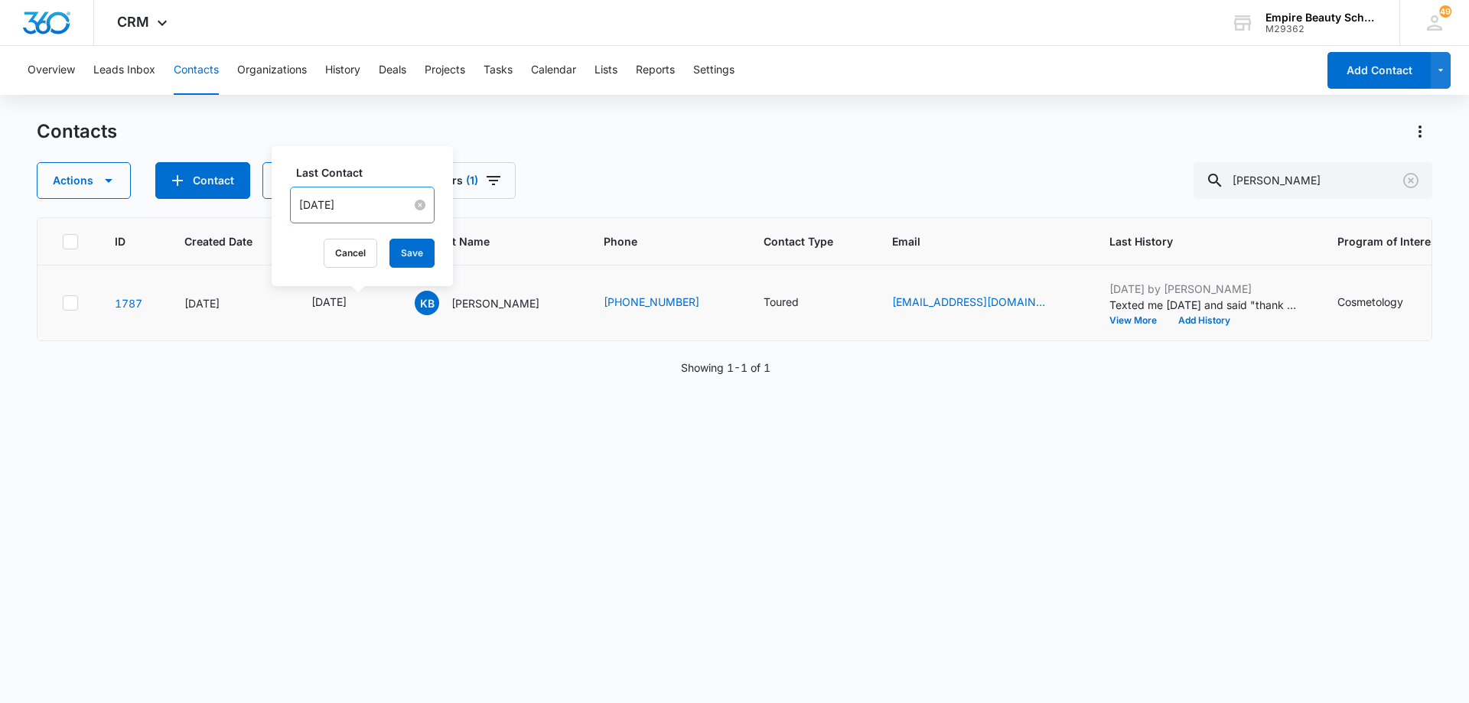
click at [370, 206] on input "[DATE]" at bounding box center [355, 205] width 113 height 17
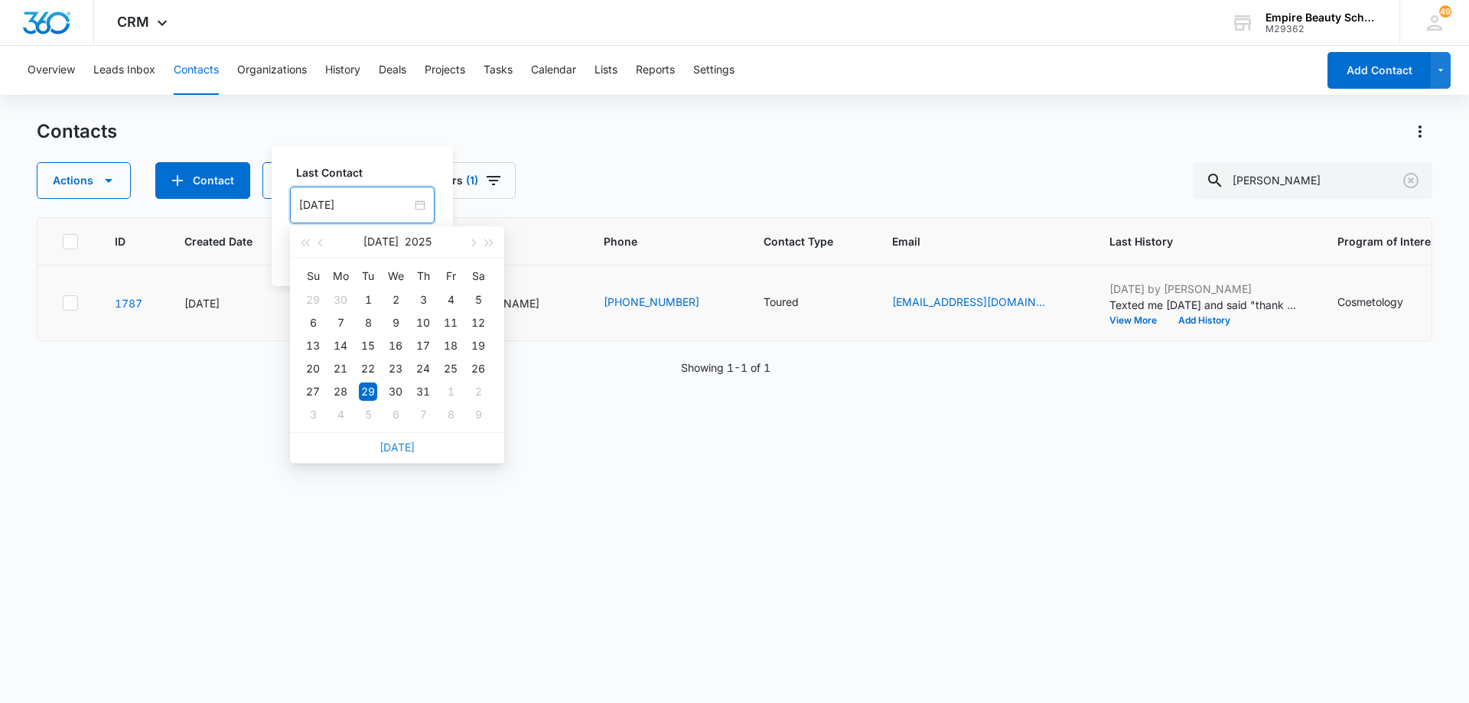
click at [392, 449] on link "[DATE]" at bounding box center [397, 447] width 35 height 13
type input "[DATE]"
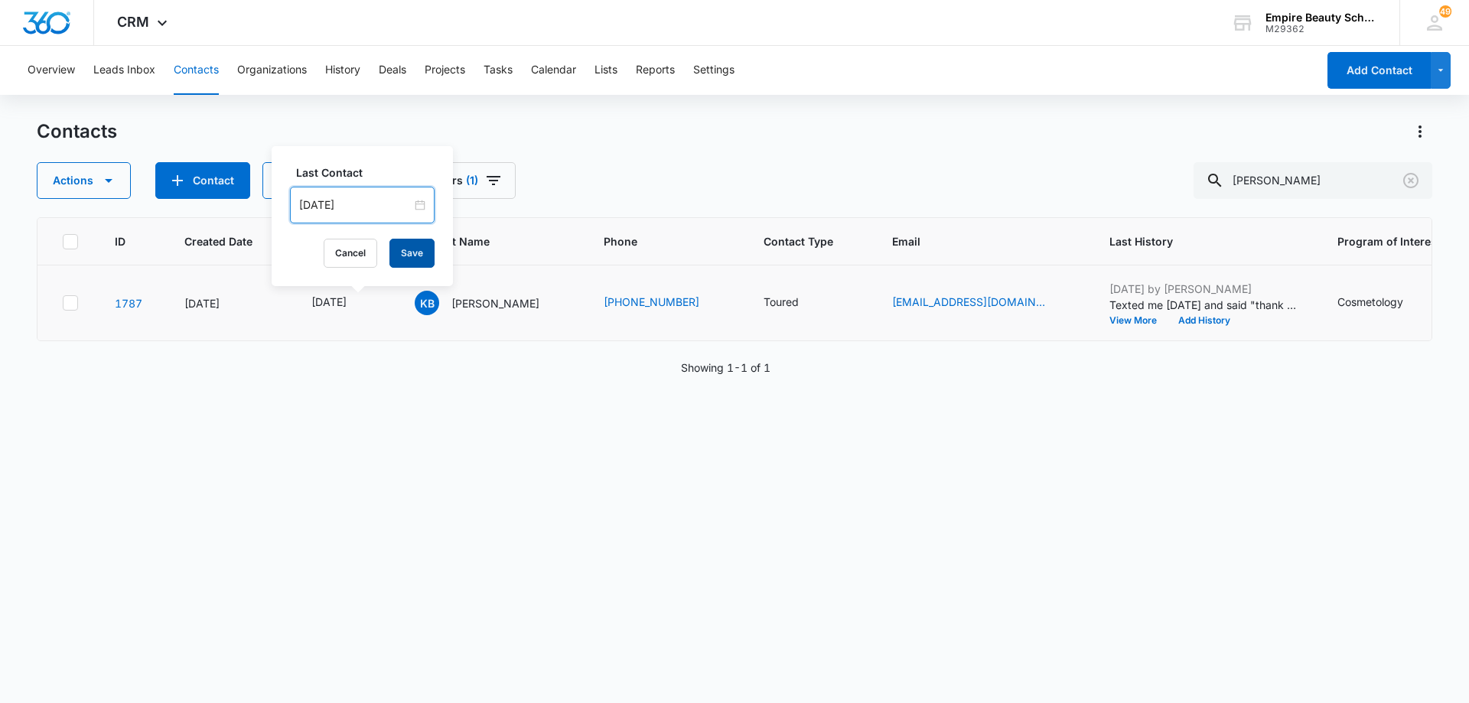
click at [413, 248] on button "Save" at bounding box center [412, 253] width 45 height 29
click at [1168, 320] on button "Add History" at bounding box center [1204, 320] width 73 height 9
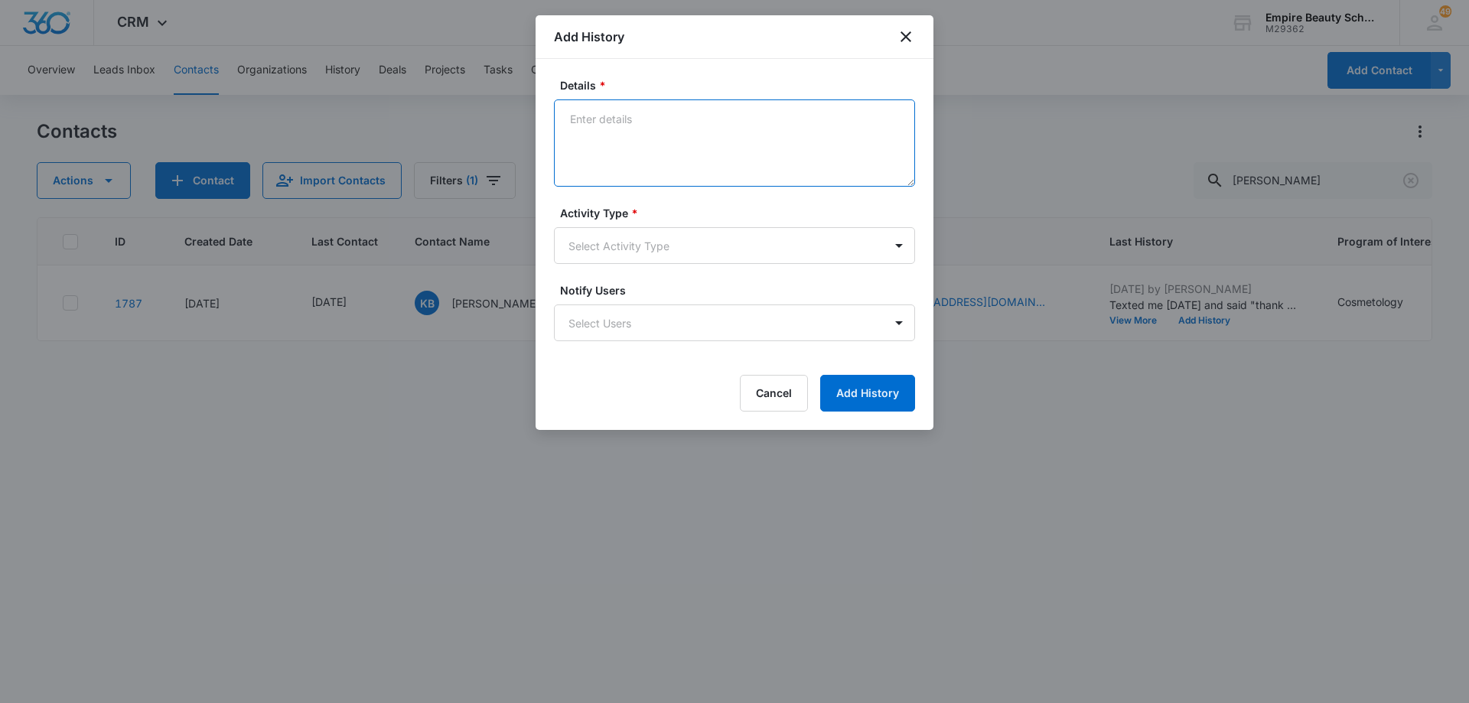
click at [755, 141] on textarea "Details *" at bounding box center [734, 142] width 361 height 87
type textarea "Reached out to see if she's ready to enroll"
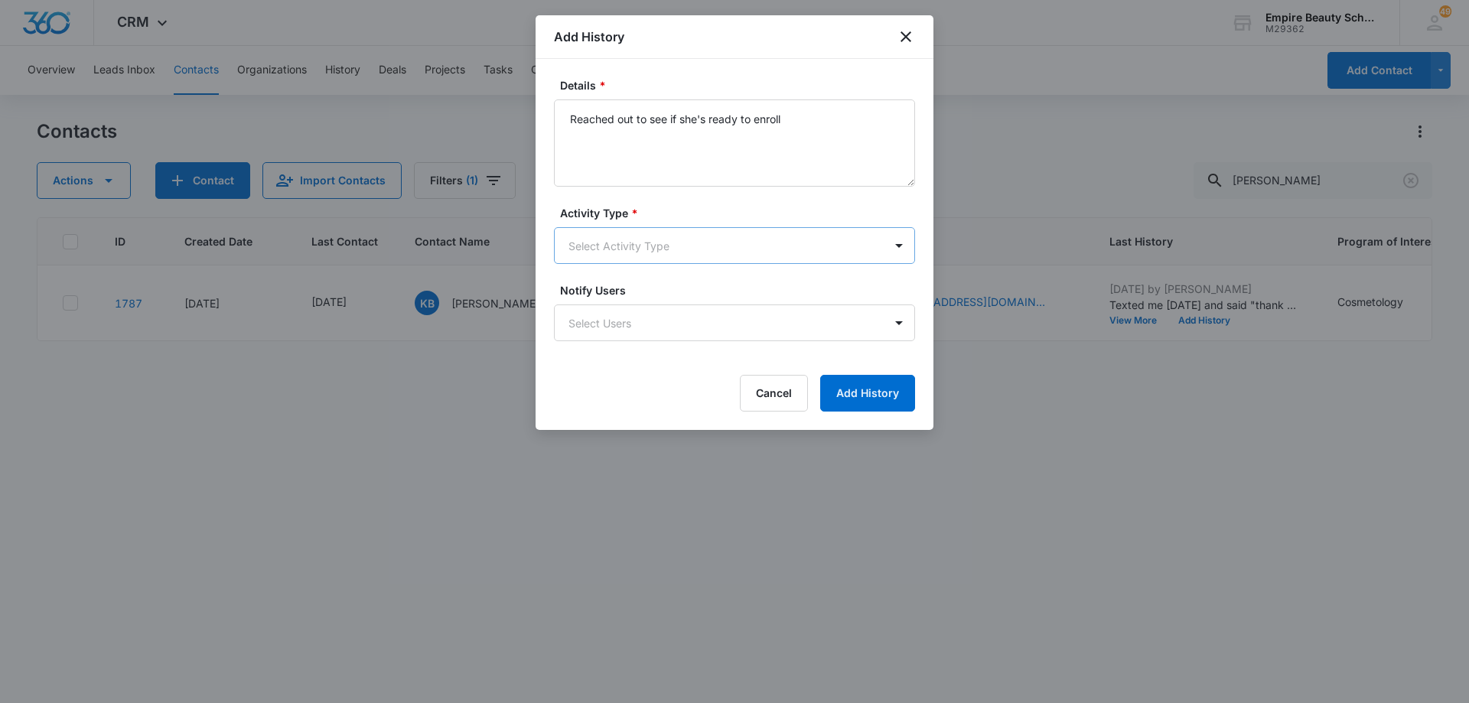
click at [706, 246] on body "CRM Apps Forms CRM Email Shop Payments POS Files Brand Settings Empire Beauty S…" at bounding box center [734, 351] width 1469 height 703
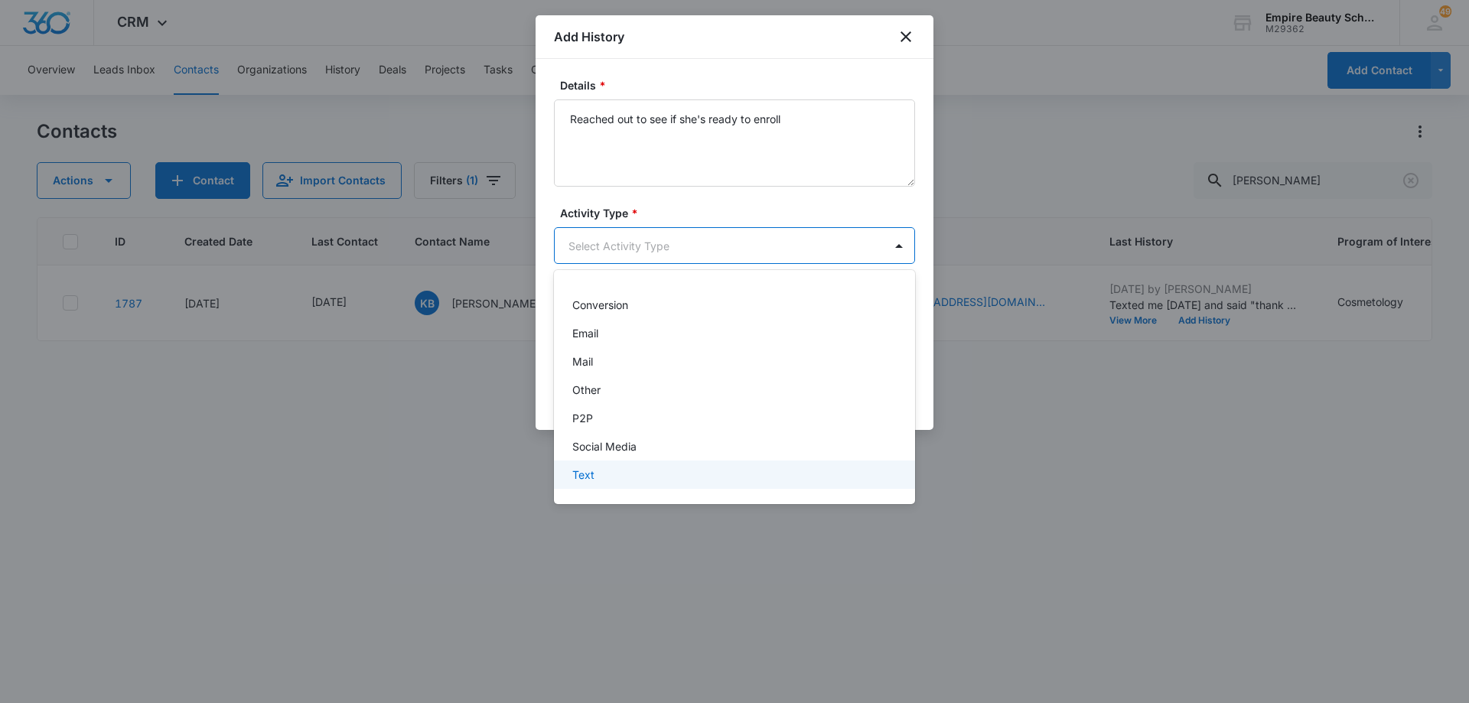
click at [806, 482] on div "Text" at bounding box center [732, 475] width 321 height 16
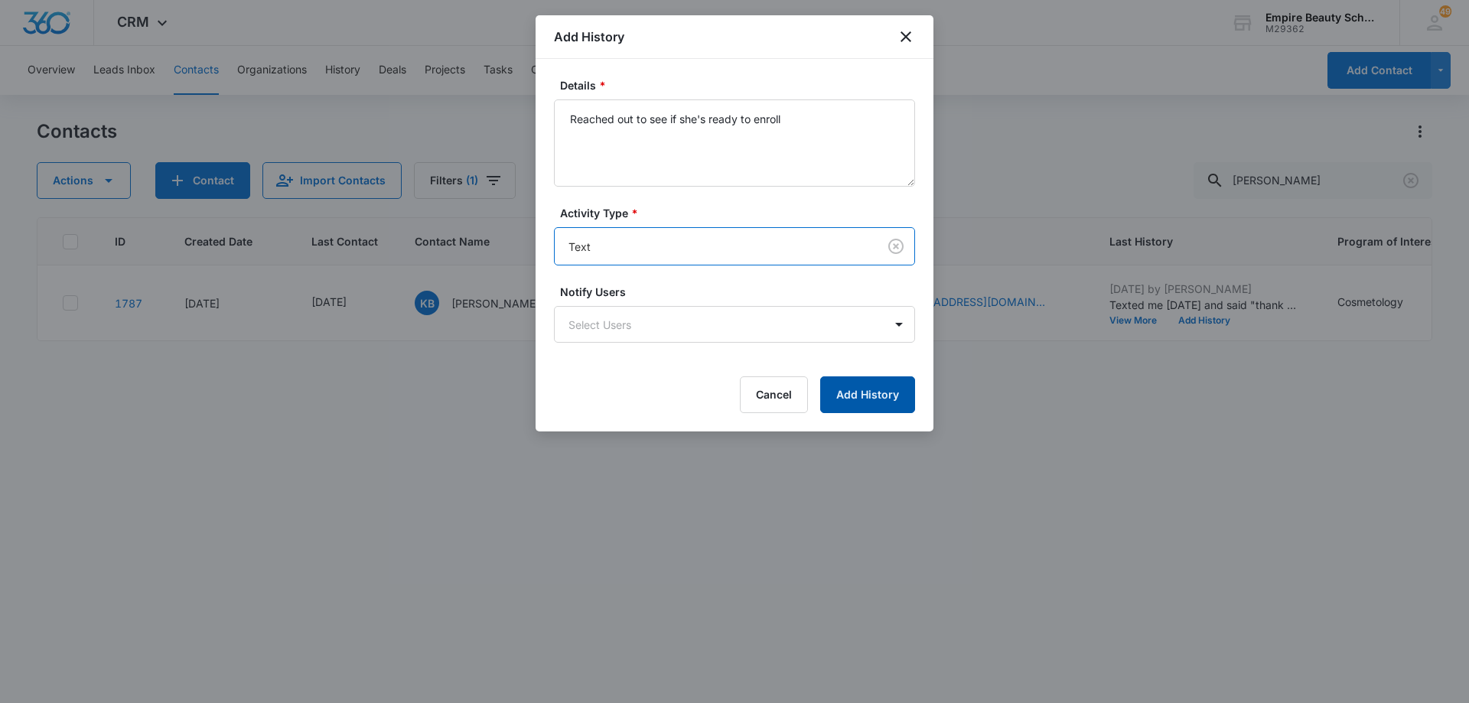
click at [891, 384] on button "Add History" at bounding box center [867, 395] width 95 height 37
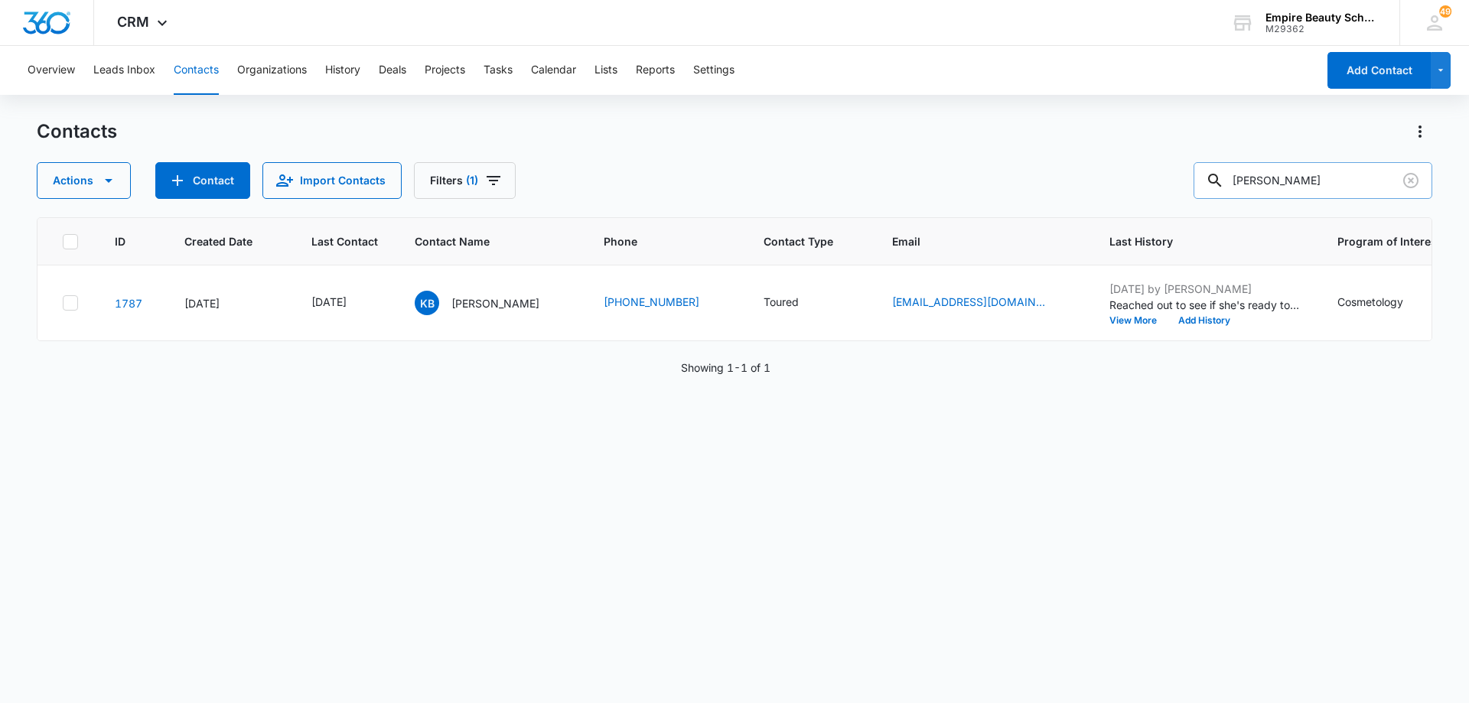
click at [1306, 178] on input "[PERSON_NAME]" at bounding box center [1313, 180] width 239 height 37
type input "tavehi"
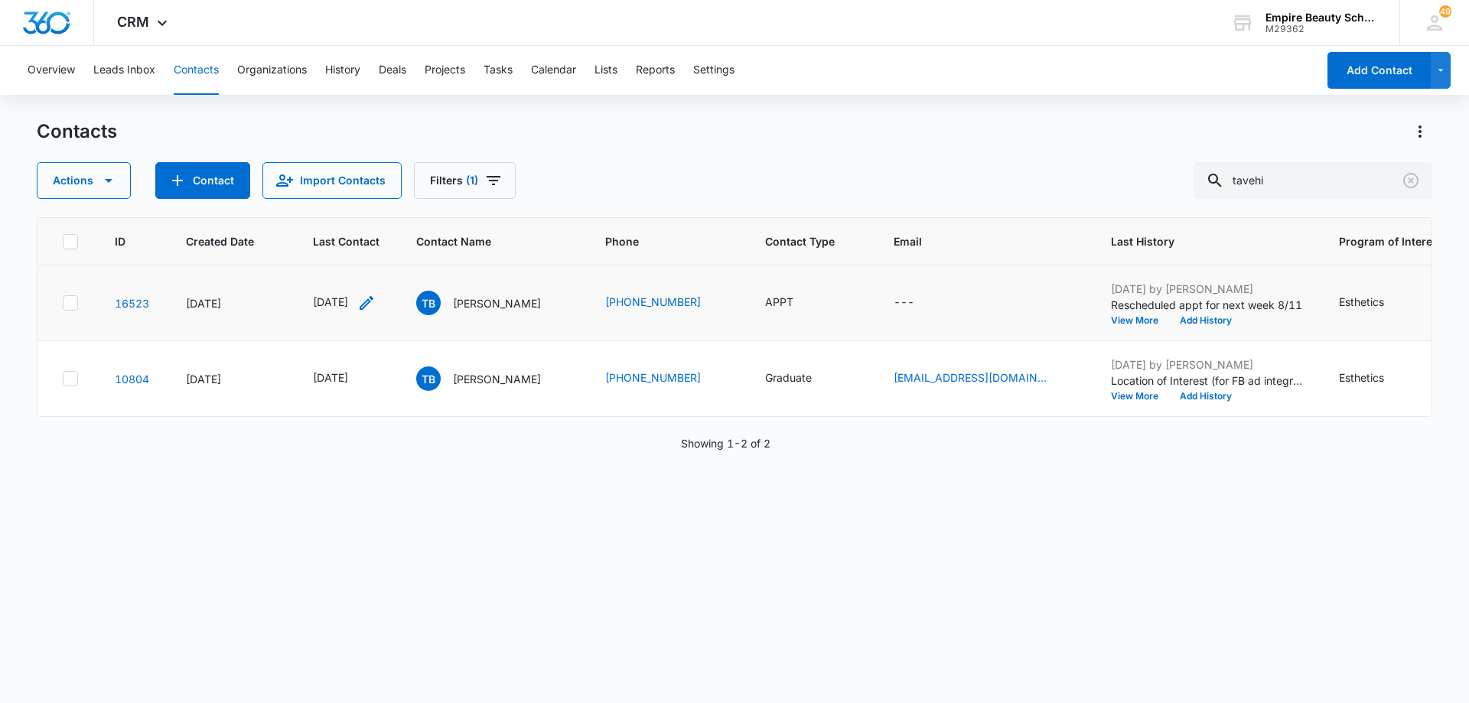
click at [376, 300] on icon "Last Contact - 1754265600 - Select to Edit Field" at bounding box center [366, 303] width 18 height 18
click at [375, 198] on input "[DATE]" at bounding box center [356, 205] width 113 height 17
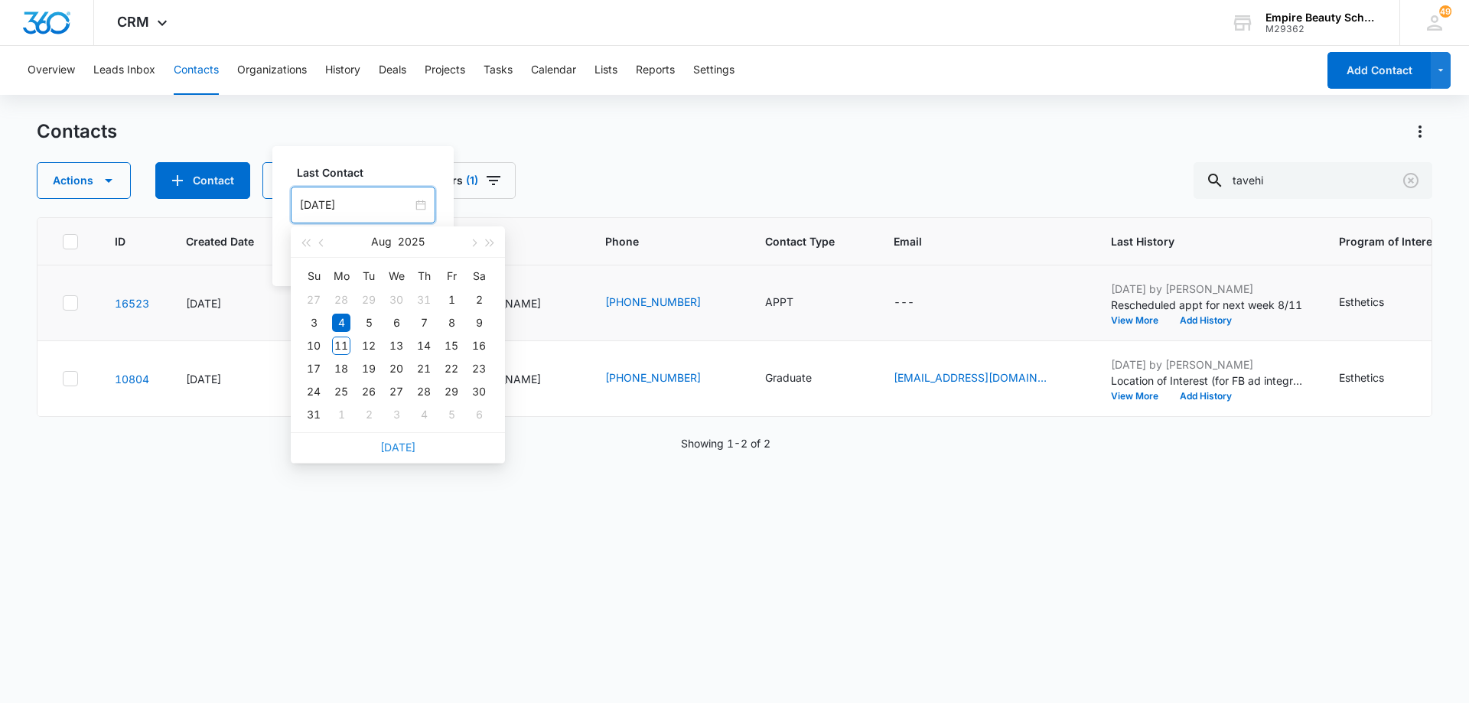
click at [405, 444] on link "[DATE]" at bounding box center [397, 447] width 35 height 13
type input "[DATE]"
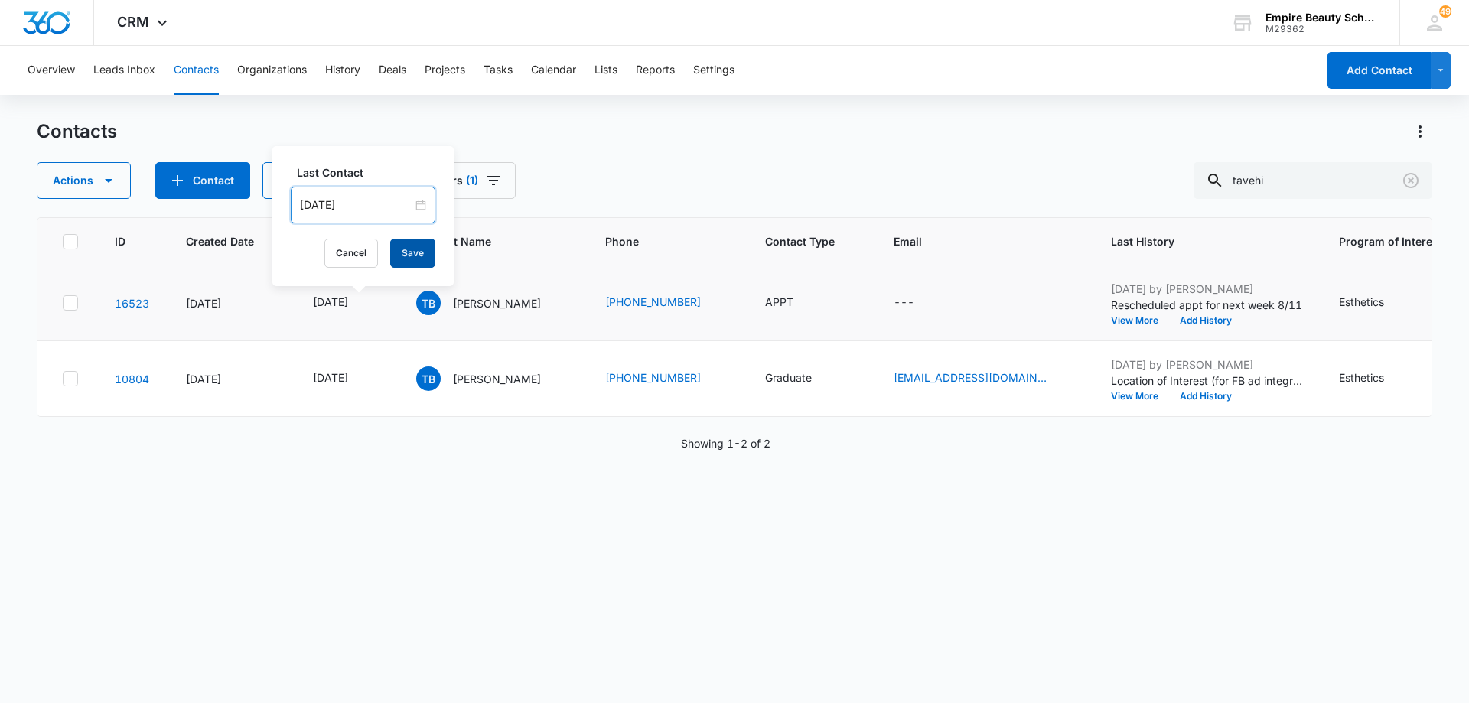
click at [407, 257] on button "Save" at bounding box center [412, 253] width 45 height 29
click at [1179, 321] on button "Add History" at bounding box center [1205, 320] width 73 height 9
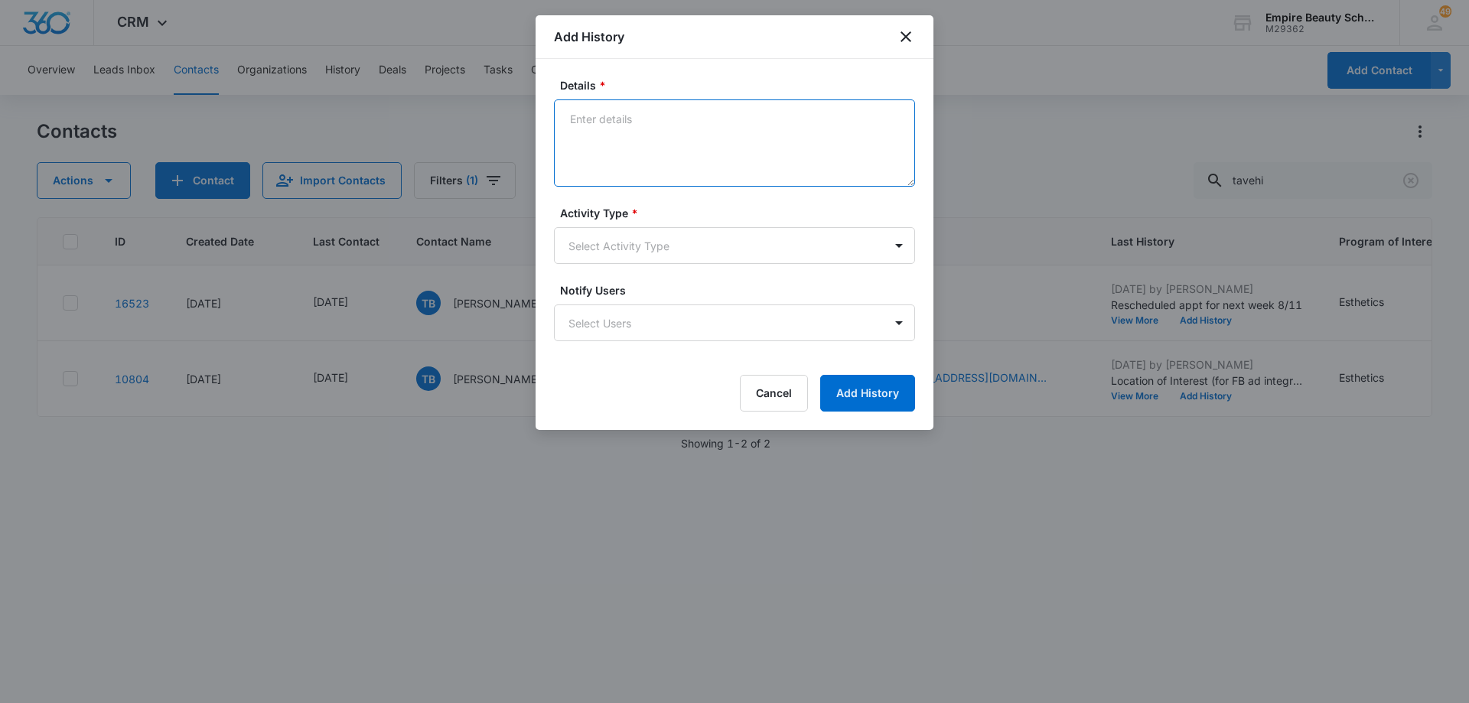
click at [755, 141] on textarea "Details *" at bounding box center [734, 142] width 361 height 87
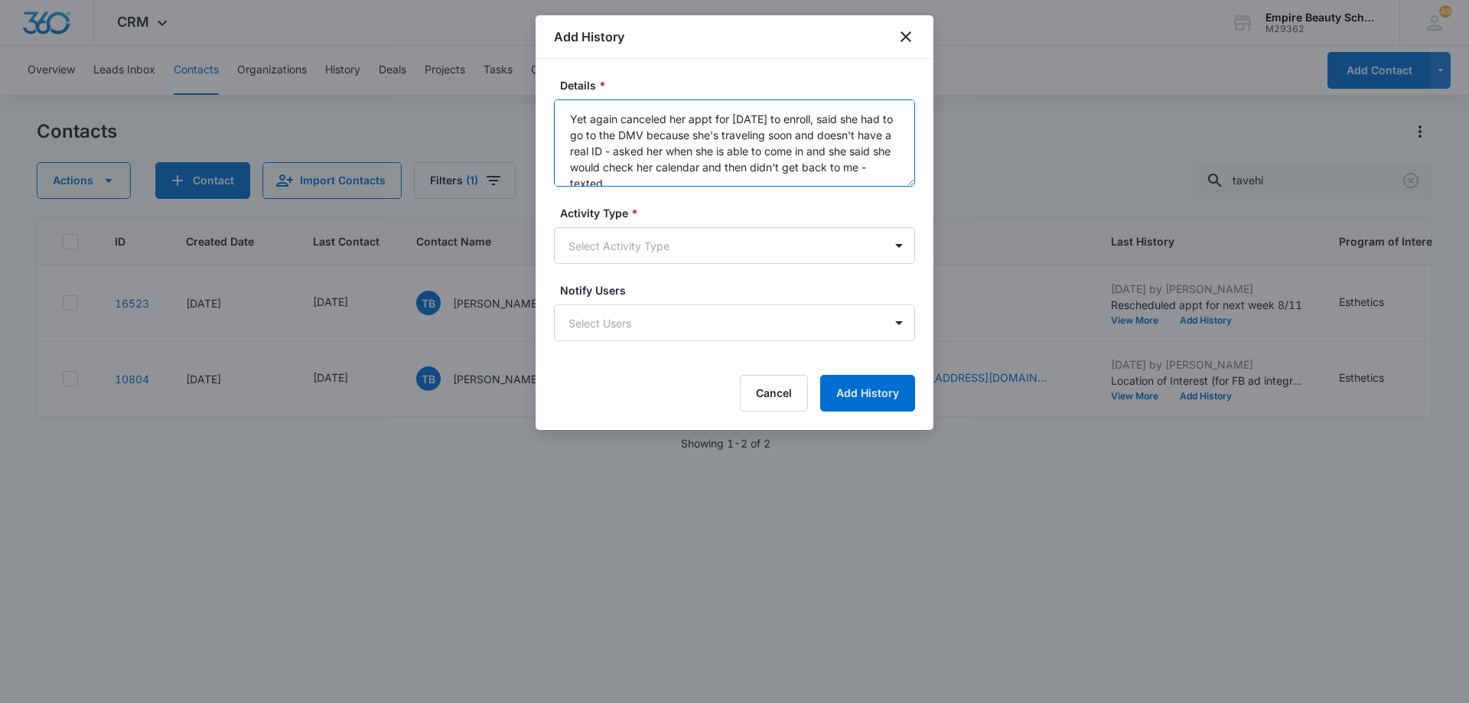
scroll to position [4, 0]
type textarea "Yet again canceled her appt for [DATE] to enroll, said she had to go to the DMV…"
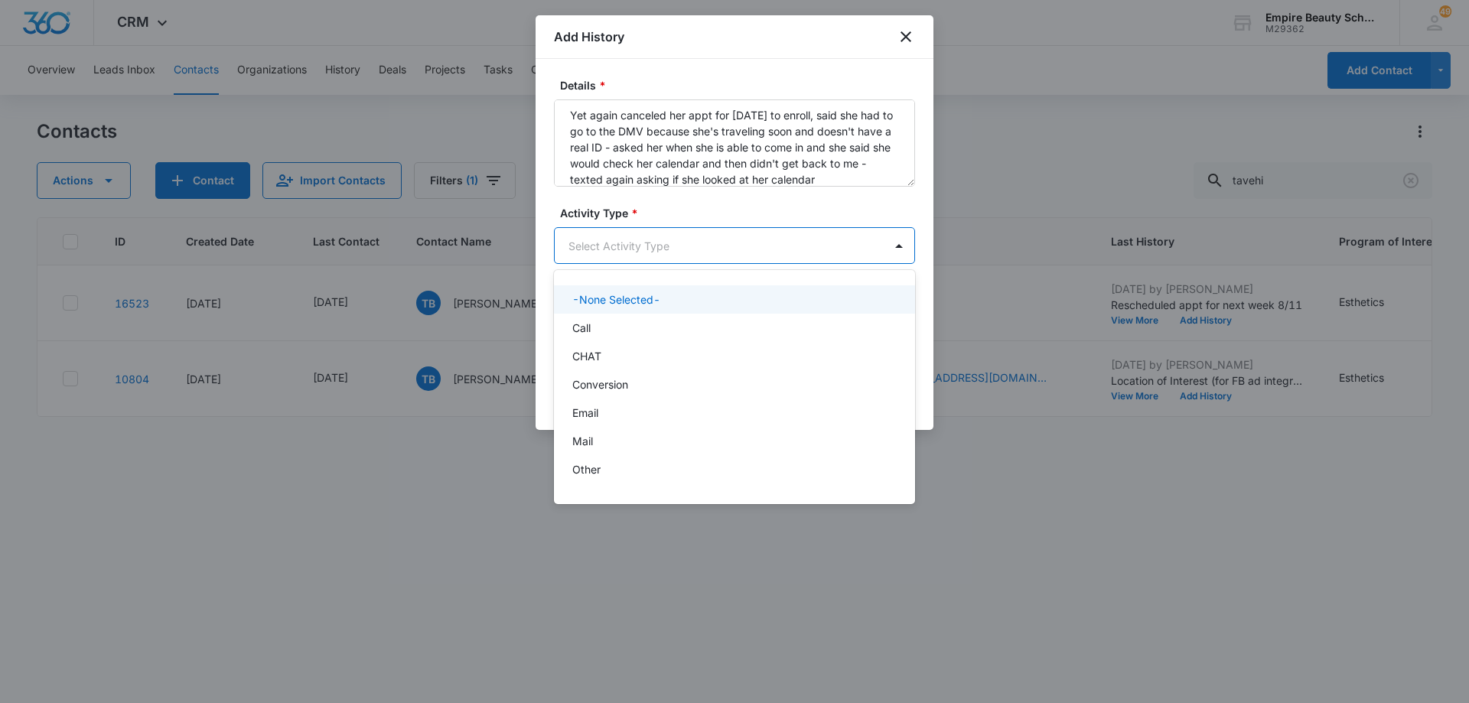
click at [734, 246] on body "CRM Apps Forms CRM Email Shop Payments POS Files Brand Settings Empire Beauty S…" at bounding box center [734, 351] width 1469 height 703
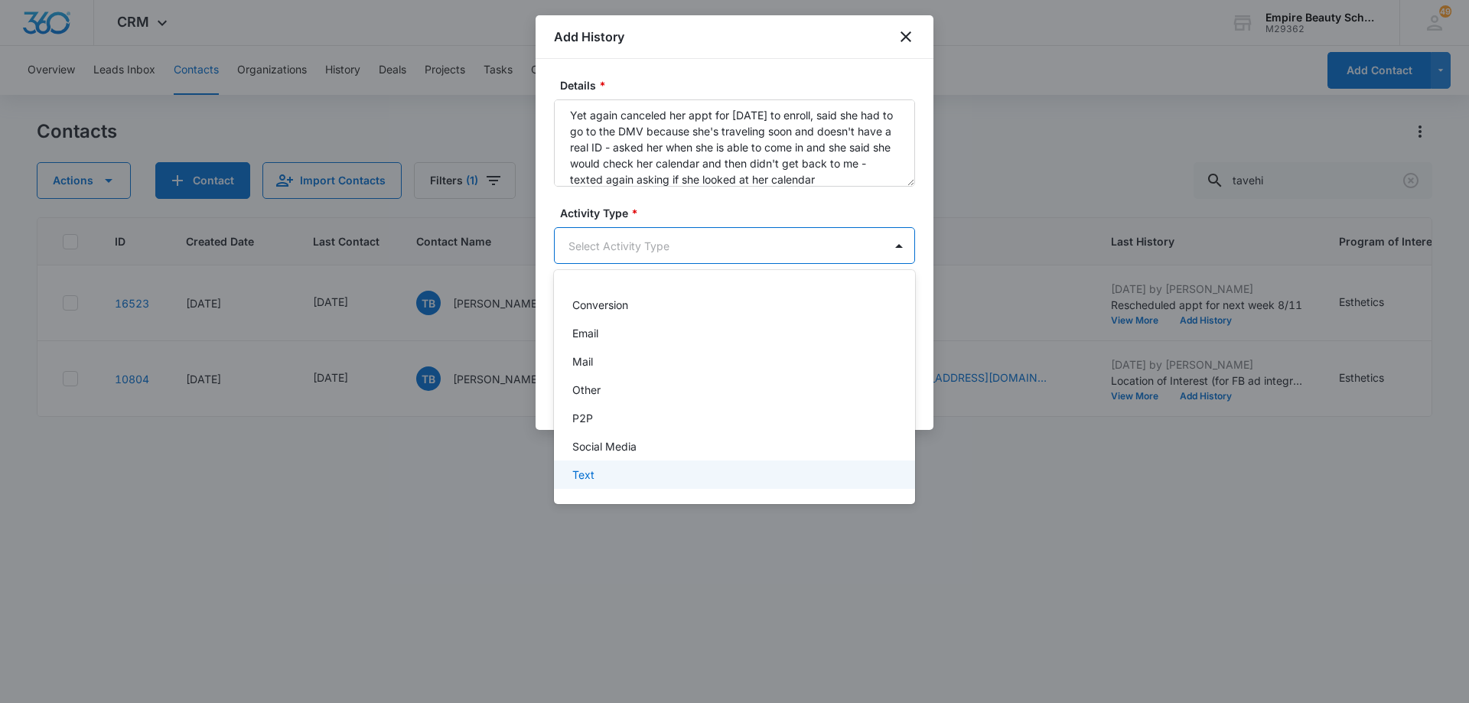
click at [768, 481] on div "Text" at bounding box center [732, 475] width 321 height 16
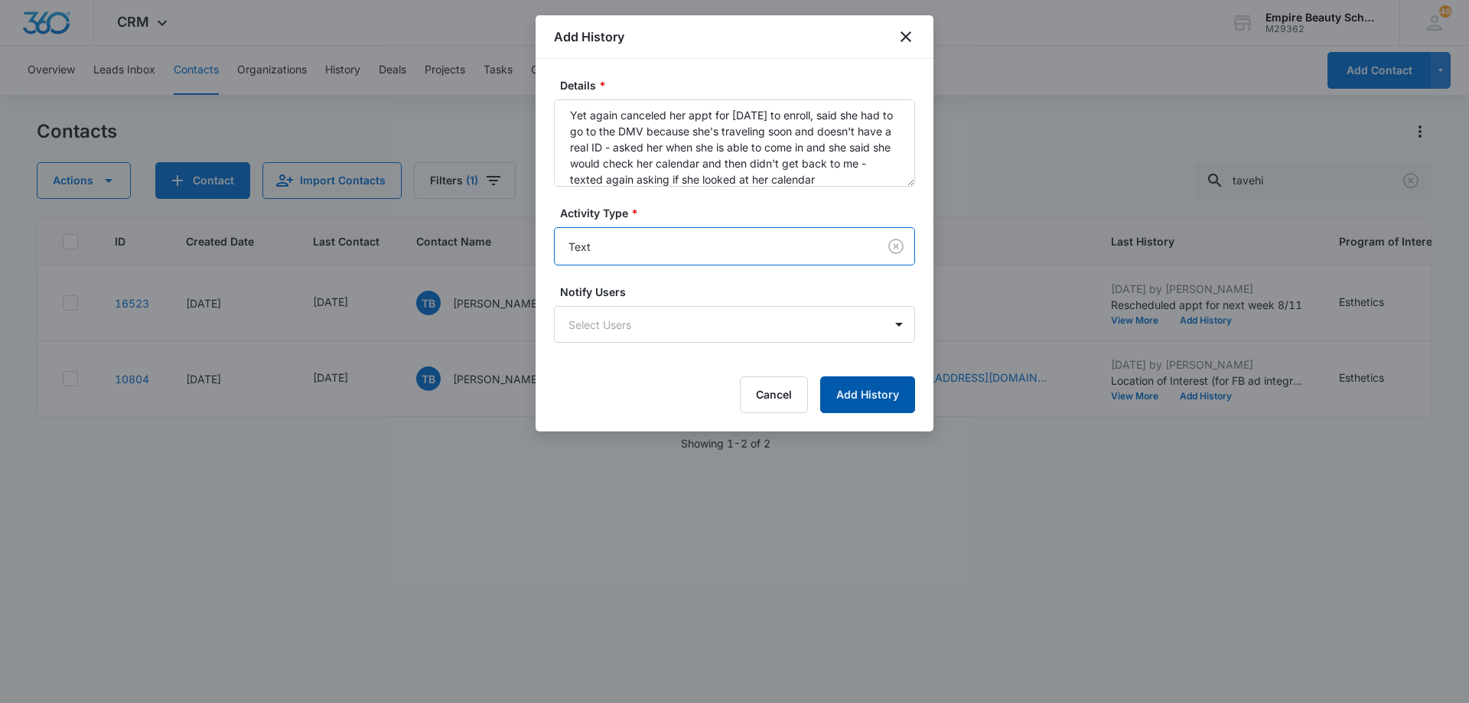
click at [843, 398] on button "Add History" at bounding box center [867, 395] width 95 height 37
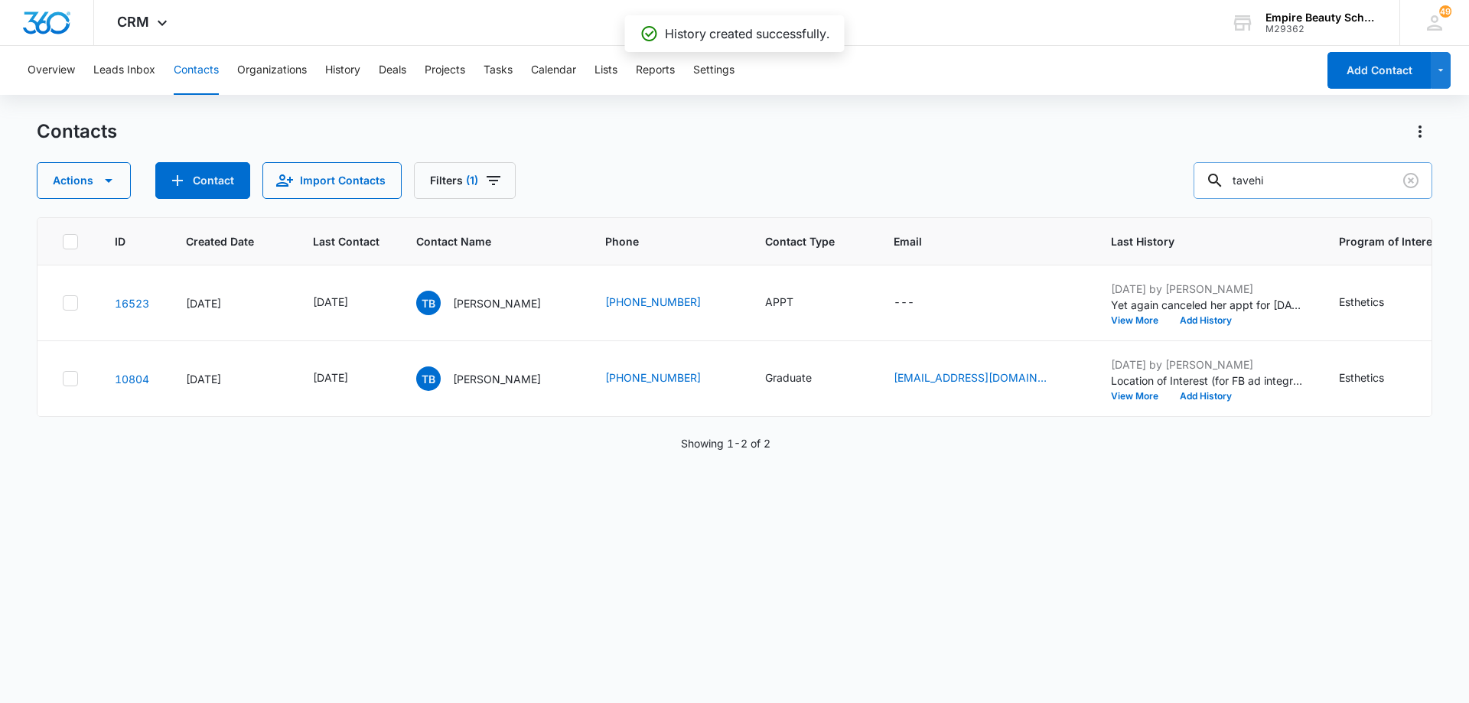
click at [1297, 183] on input "tavehi" at bounding box center [1313, 180] width 239 height 37
type input "[PERSON_NAME]"
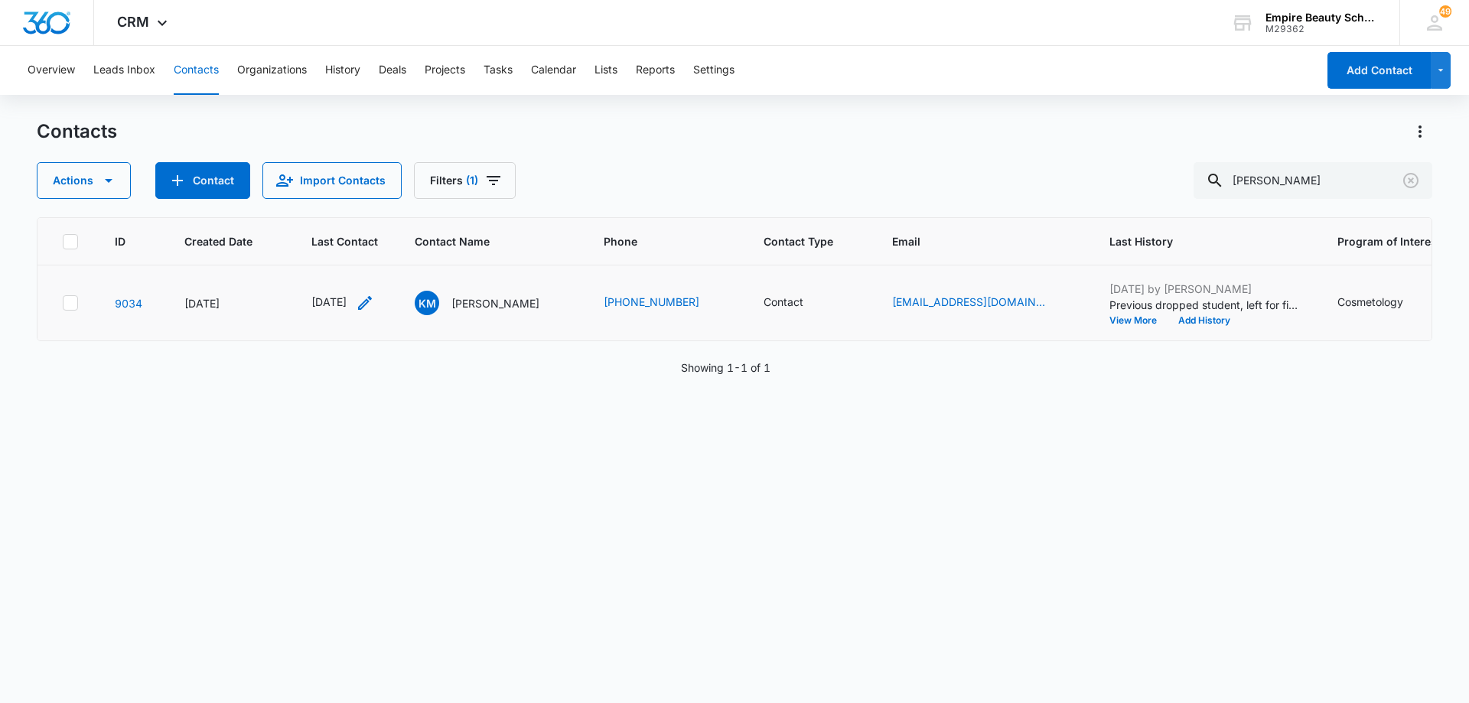
click at [374, 300] on icon "Last Contact - 1754870400 - Select to Edit Field" at bounding box center [365, 303] width 18 height 18
click at [381, 210] on input "[DATE]" at bounding box center [358, 205] width 113 height 17
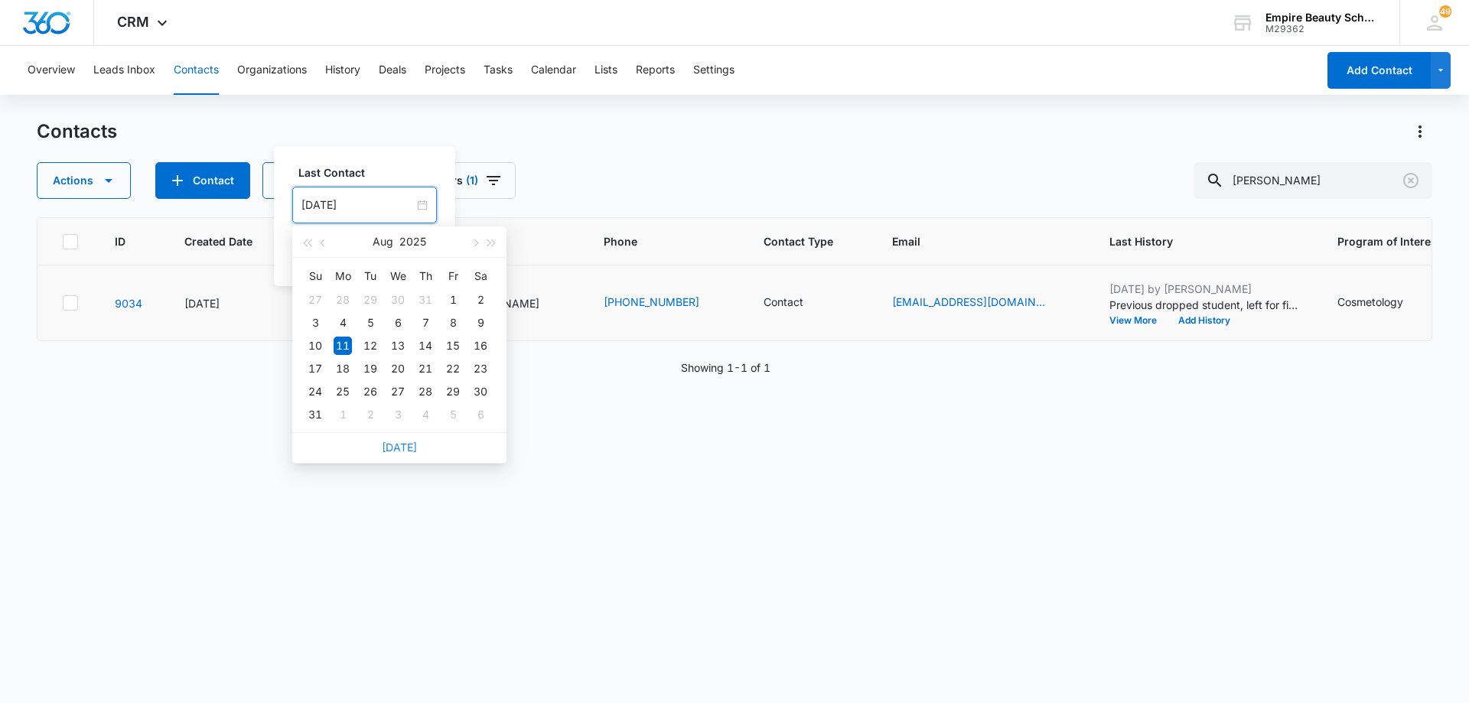
click at [393, 452] on link "[DATE]" at bounding box center [399, 447] width 35 height 13
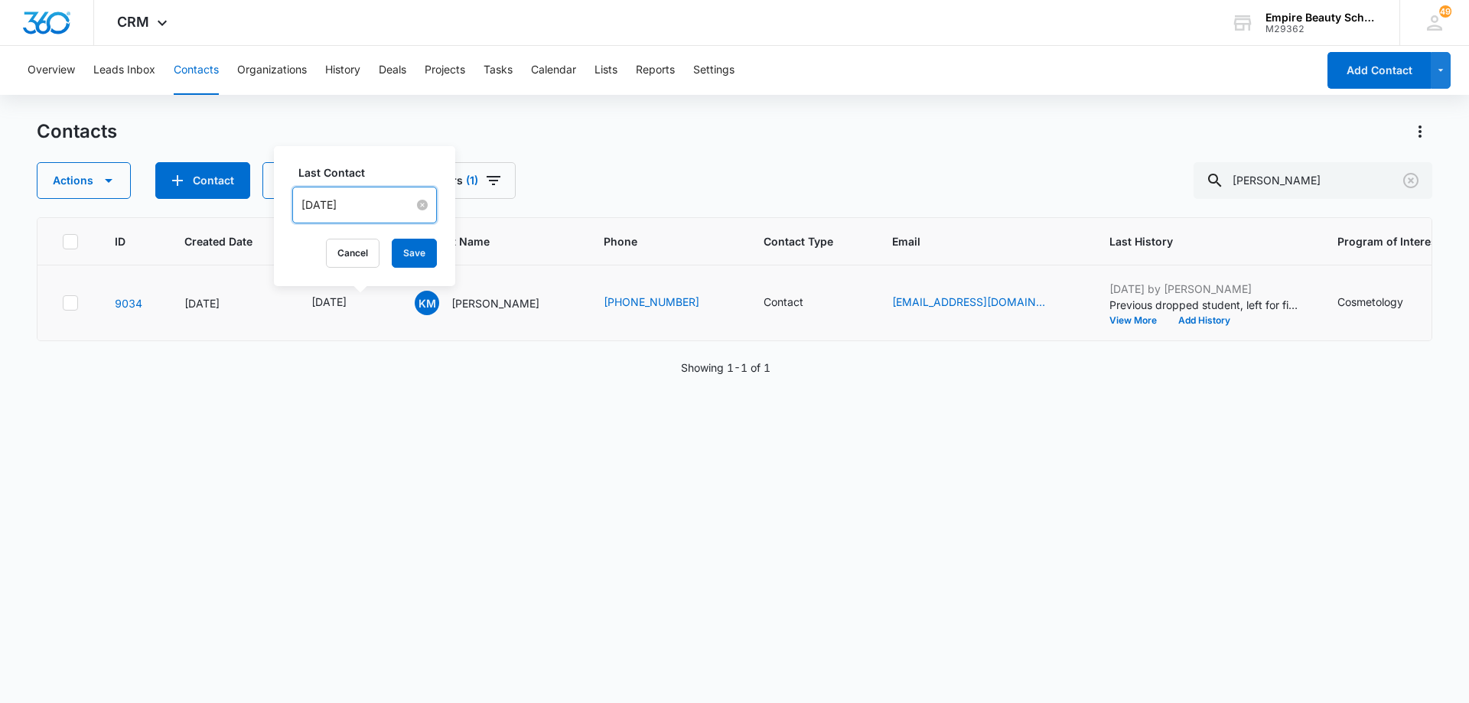
click at [400, 204] on input "[DATE]" at bounding box center [358, 205] width 113 height 17
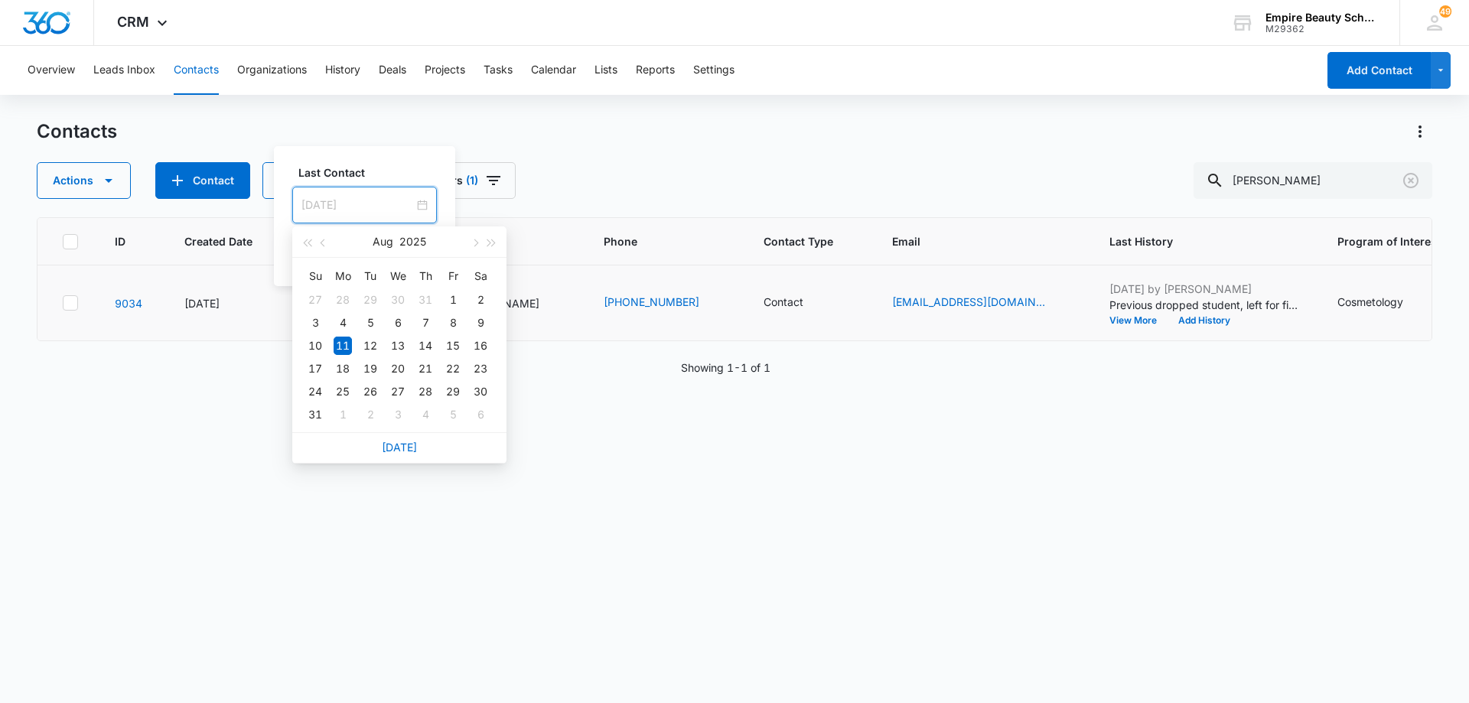
type input "[DATE]"
click at [400, 450] on link "[DATE]" at bounding box center [399, 447] width 35 height 13
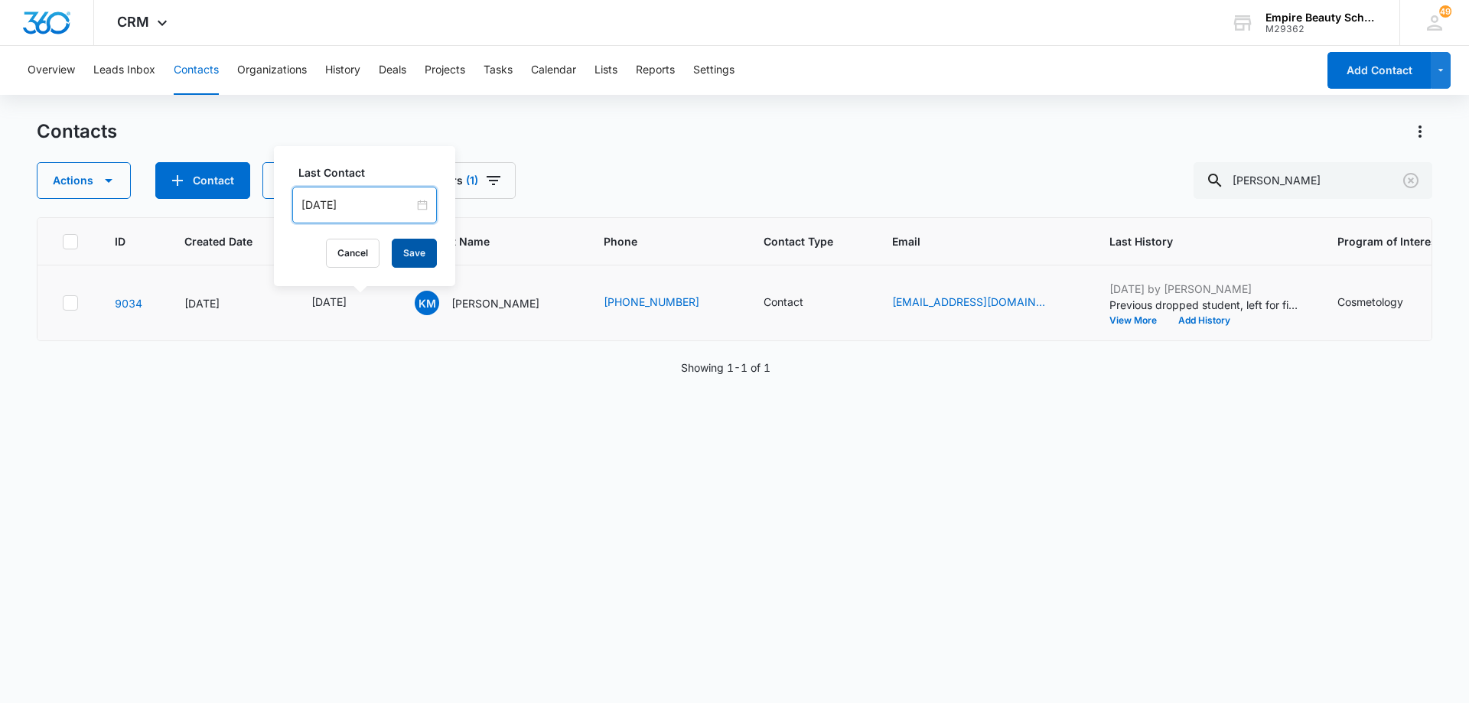
click at [407, 250] on button "Save" at bounding box center [414, 253] width 45 height 29
click at [1205, 318] on button "Add History" at bounding box center [1204, 320] width 73 height 9
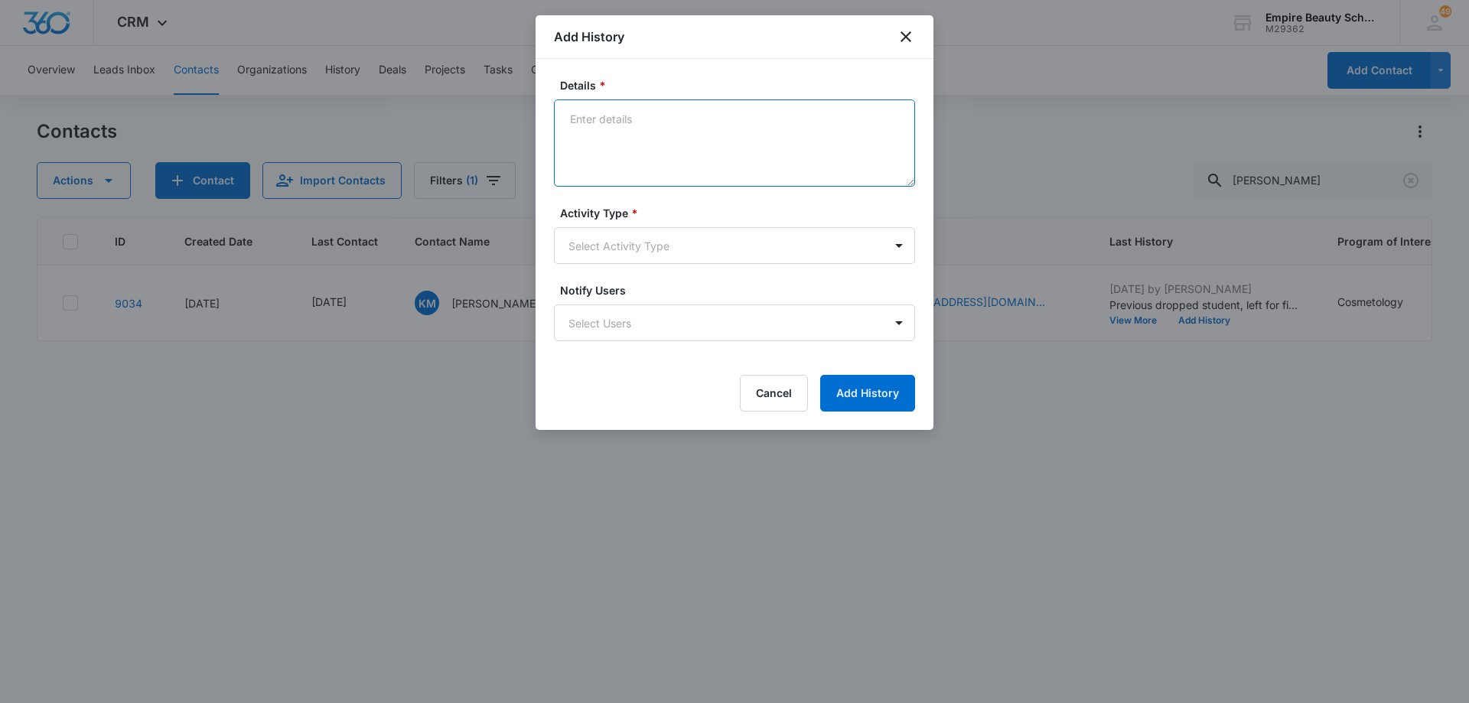
click at [732, 126] on textarea "Details *" at bounding box center [734, 142] width 361 height 87
type textarea "Scheduled appt to meet with me to discuss coming back - called [PERSON_NAME] to…"
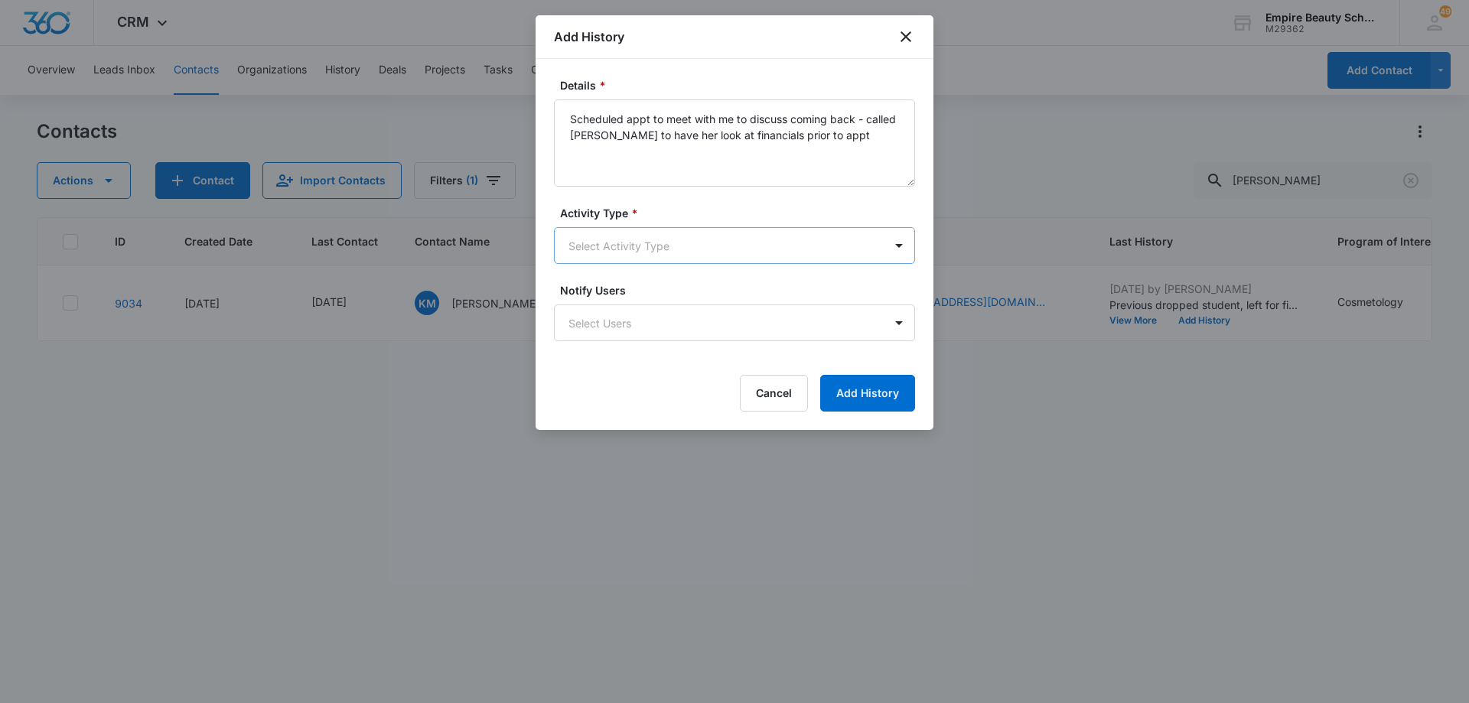
click at [696, 240] on body "CRM Apps Forms CRM Email Shop Payments POS Files Brand Settings Empire Beauty S…" at bounding box center [734, 351] width 1469 height 703
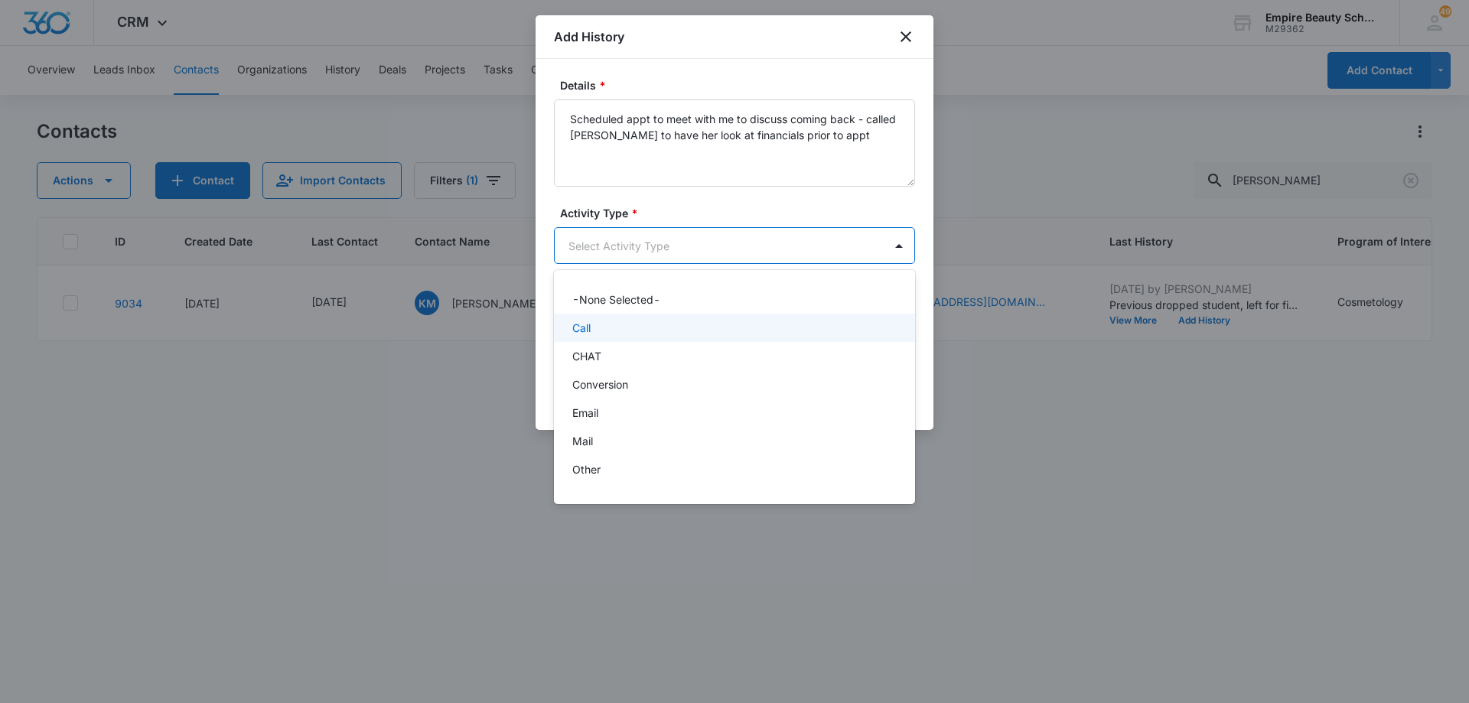
click at [689, 318] on div "Call" at bounding box center [734, 328] width 361 height 28
click at [843, 250] on body "CRM Apps Forms CRM Email Shop Payments POS Files Brand Settings Empire Beauty S…" at bounding box center [734, 351] width 1469 height 703
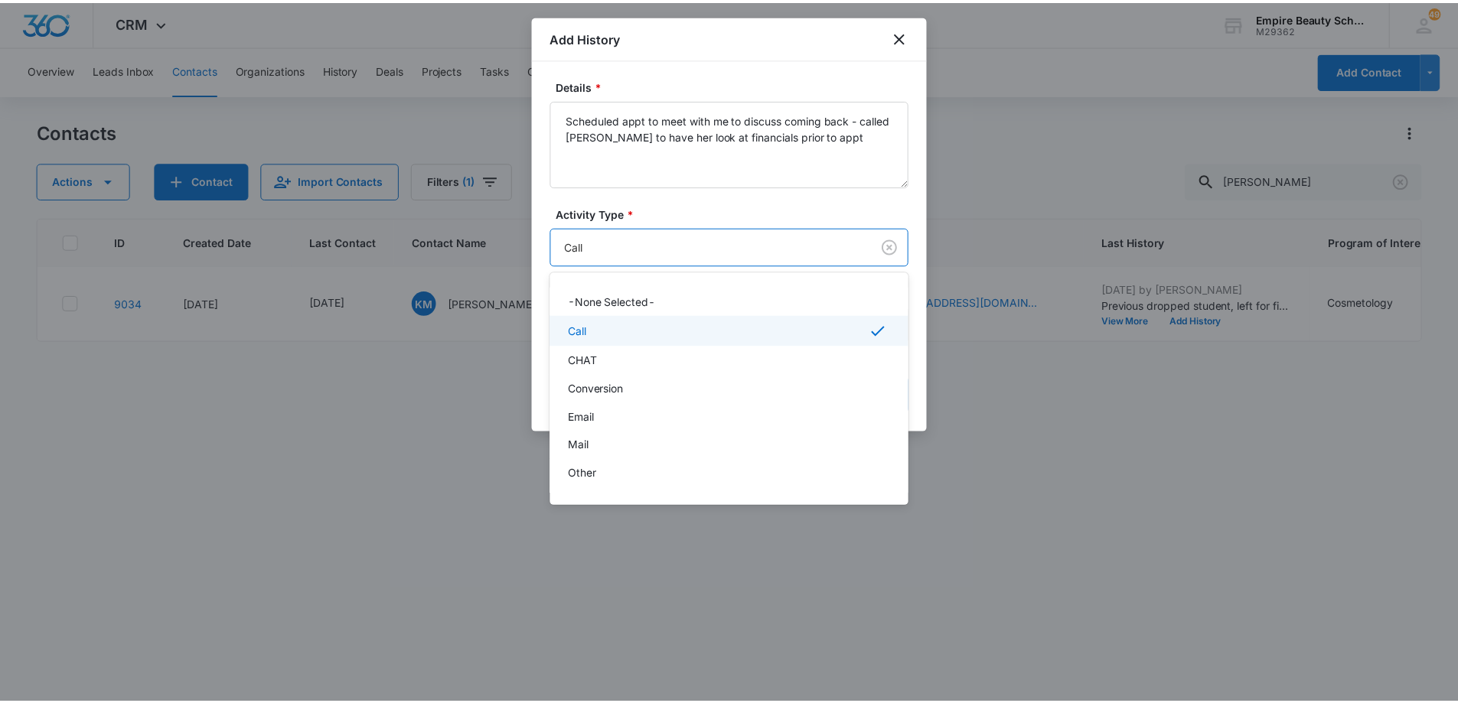
scroll to position [82, 0]
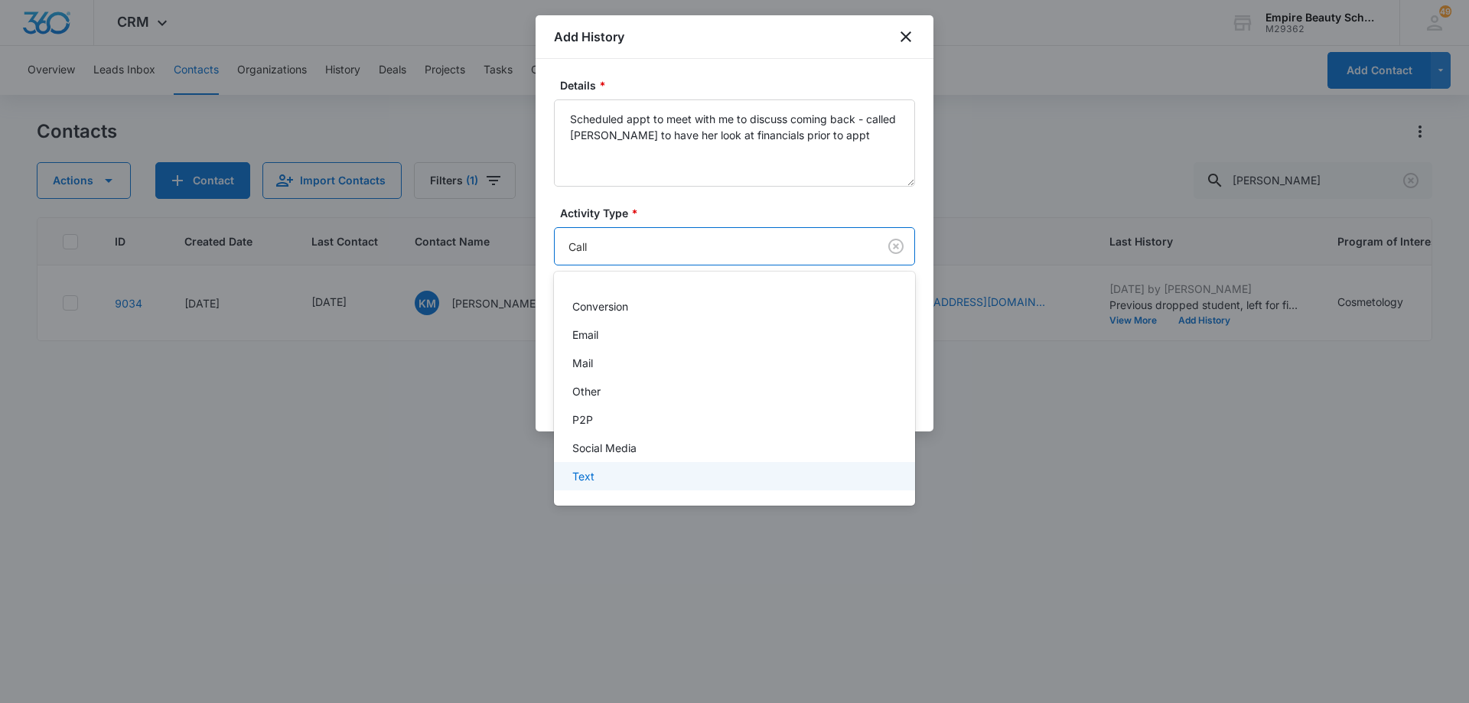
click at [766, 483] on div "Text" at bounding box center [732, 476] width 321 height 16
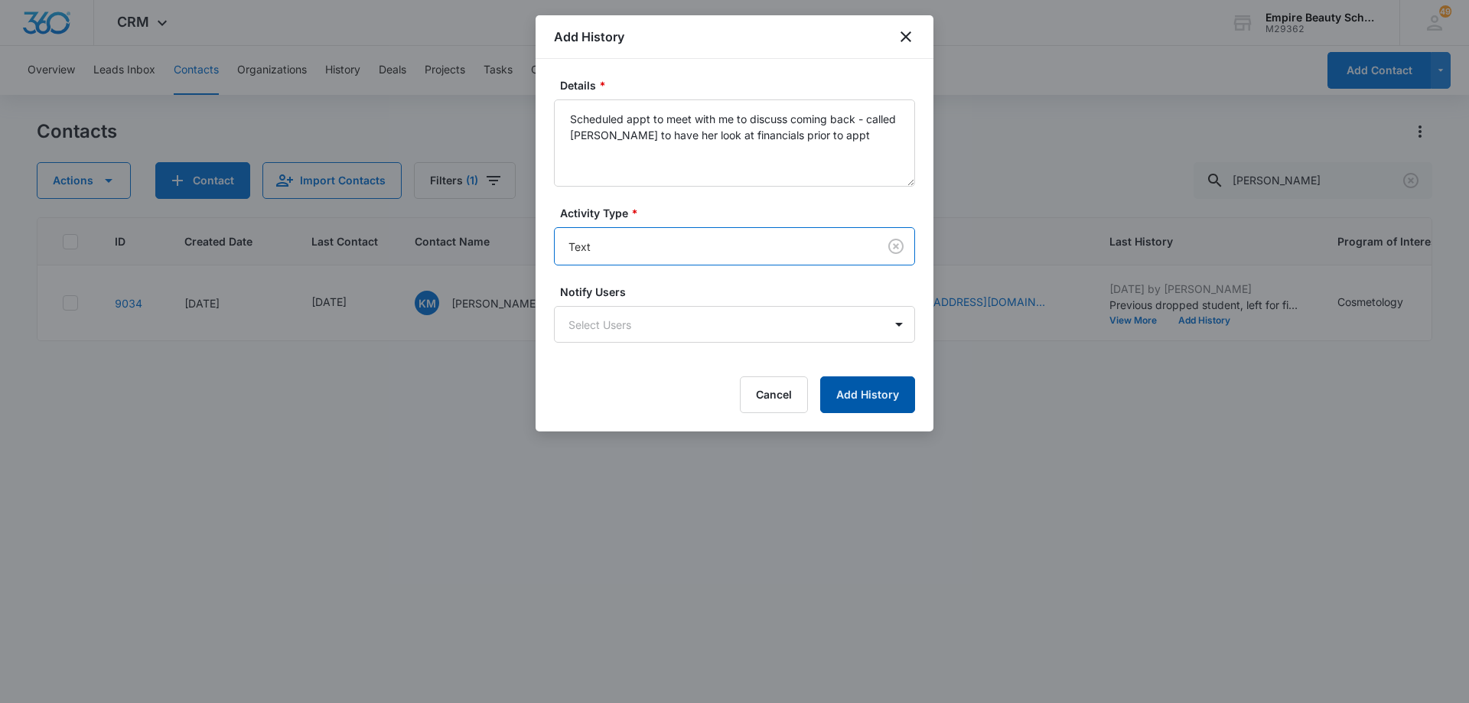
click at [866, 403] on button "Add History" at bounding box center [867, 395] width 95 height 37
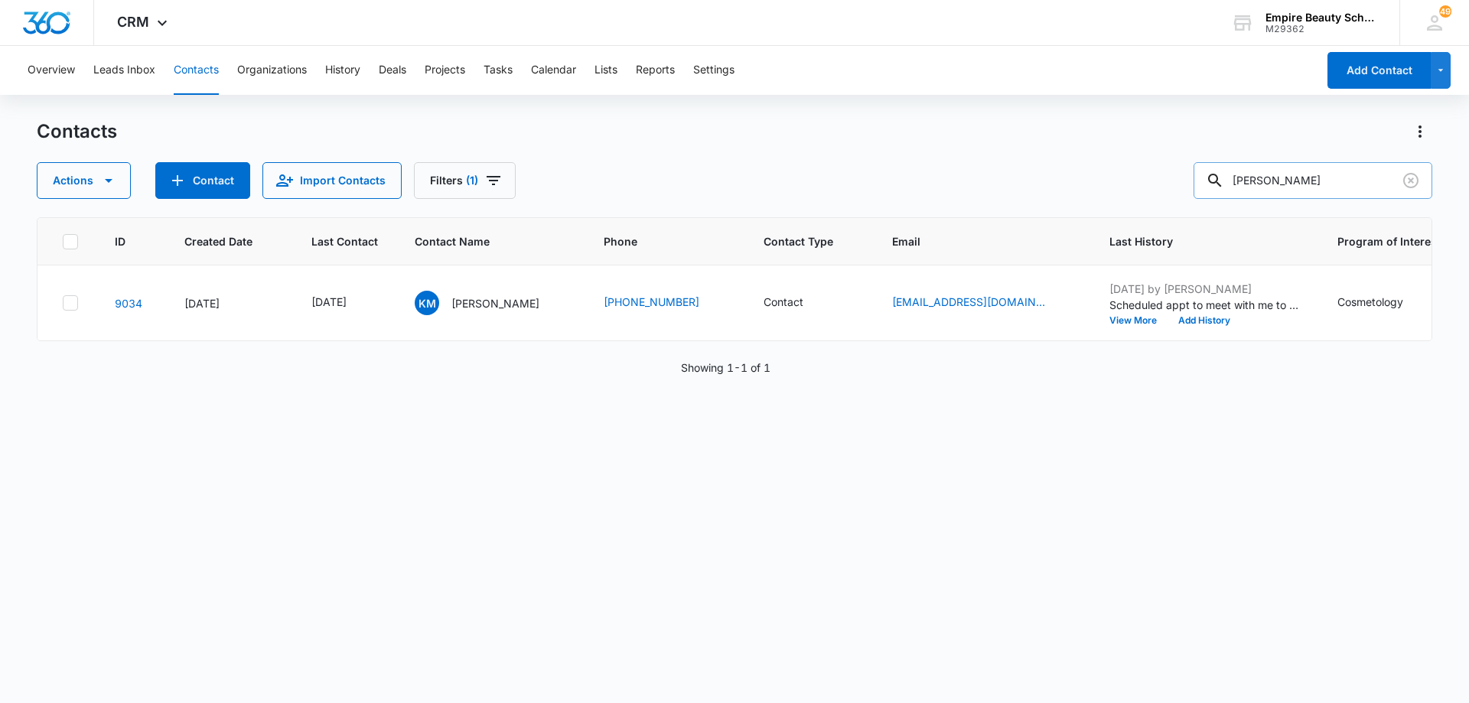
click at [1303, 184] on input "[PERSON_NAME]" at bounding box center [1313, 180] width 239 height 37
click at [1300, 185] on input "[PERSON_NAME]" at bounding box center [1313, 180] width 239 height 37
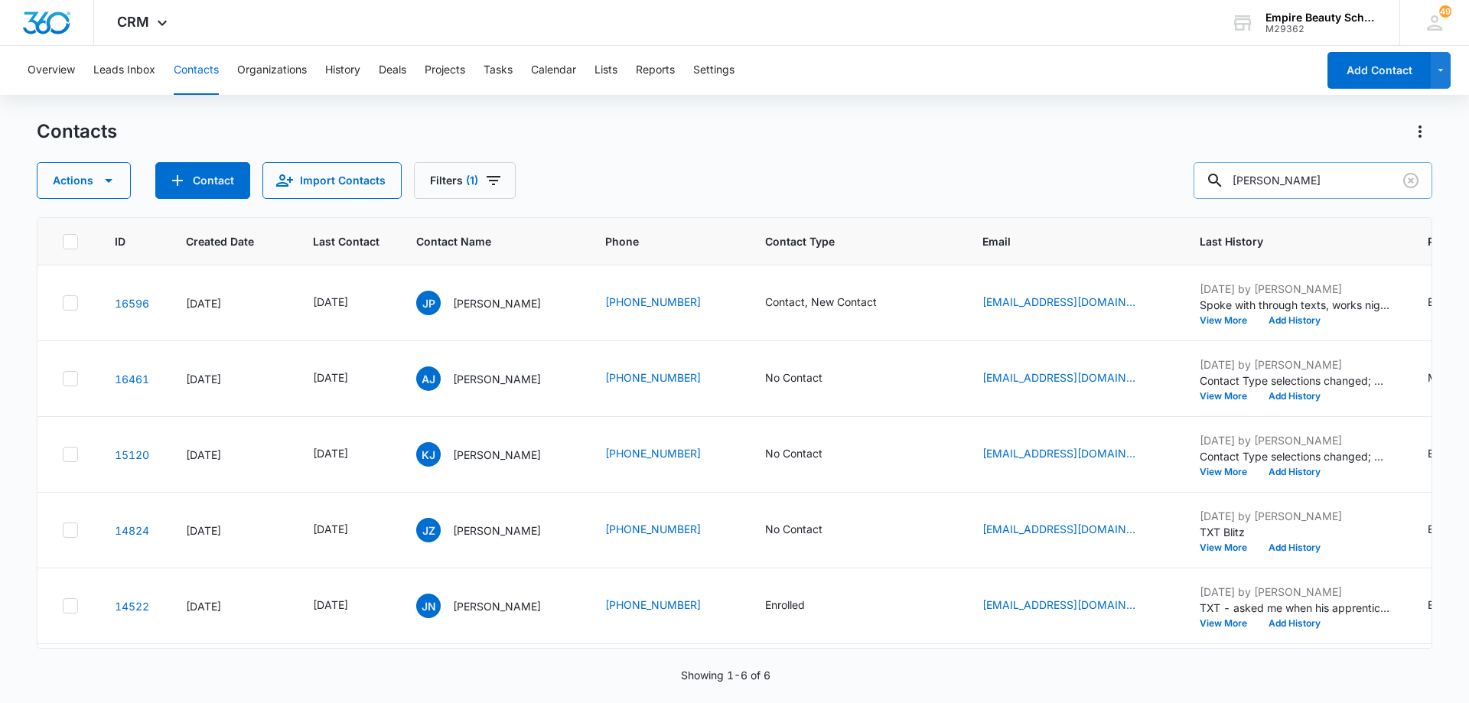
click at [1300, 185] on input "[PERSON_NAME]" at bounding box center [1313, 180] width 239 height 37
click at [1295, 182] on input "[PERSON_NAME]" at bounding box center [1313, 180] width 239 height 37
type input "j"
click at [1316, 180] on input "text" at bounding box center [1325, 180] width 216 height 37
type input "[PERSON_NAME]"
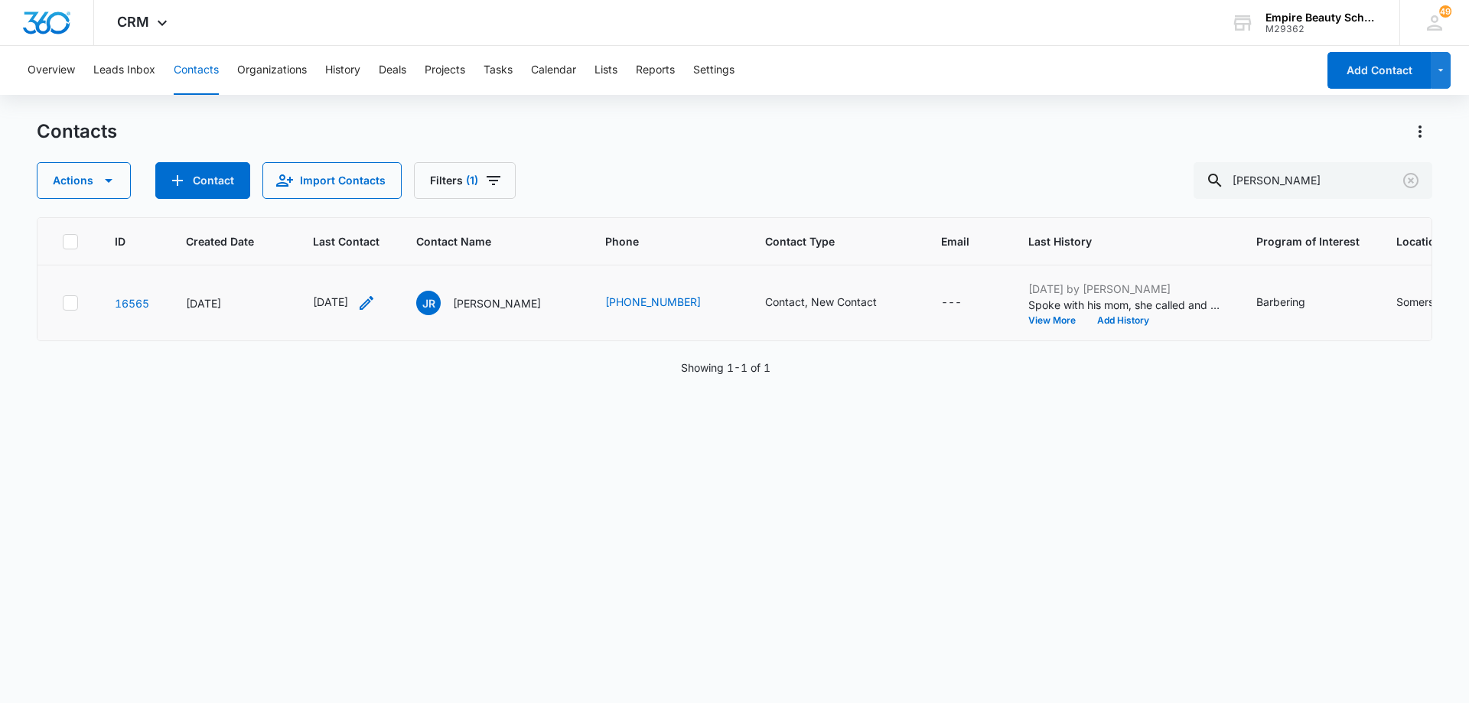
click at [376, 298] on icon "Last Contact - 1754265600 - Select to Edit Field" at bounding box center [366, 303] width 18 height 18
click at [377, 204] on input "[DATE]" at bounding box center [356, 205] width 113 height 17
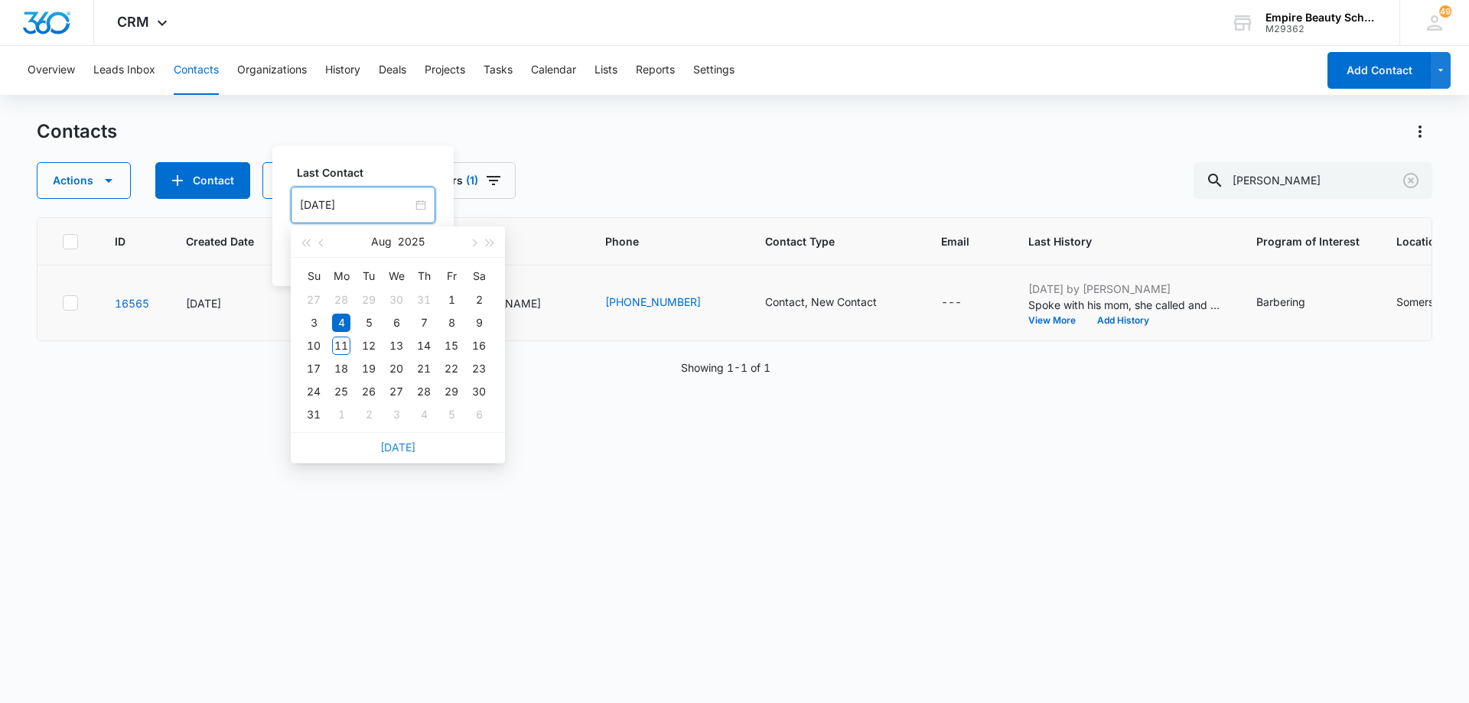
click at [404, 447] on link "[DATE]" at bounding box center [397, 447] width 35 height 13
type input "[DATE]"
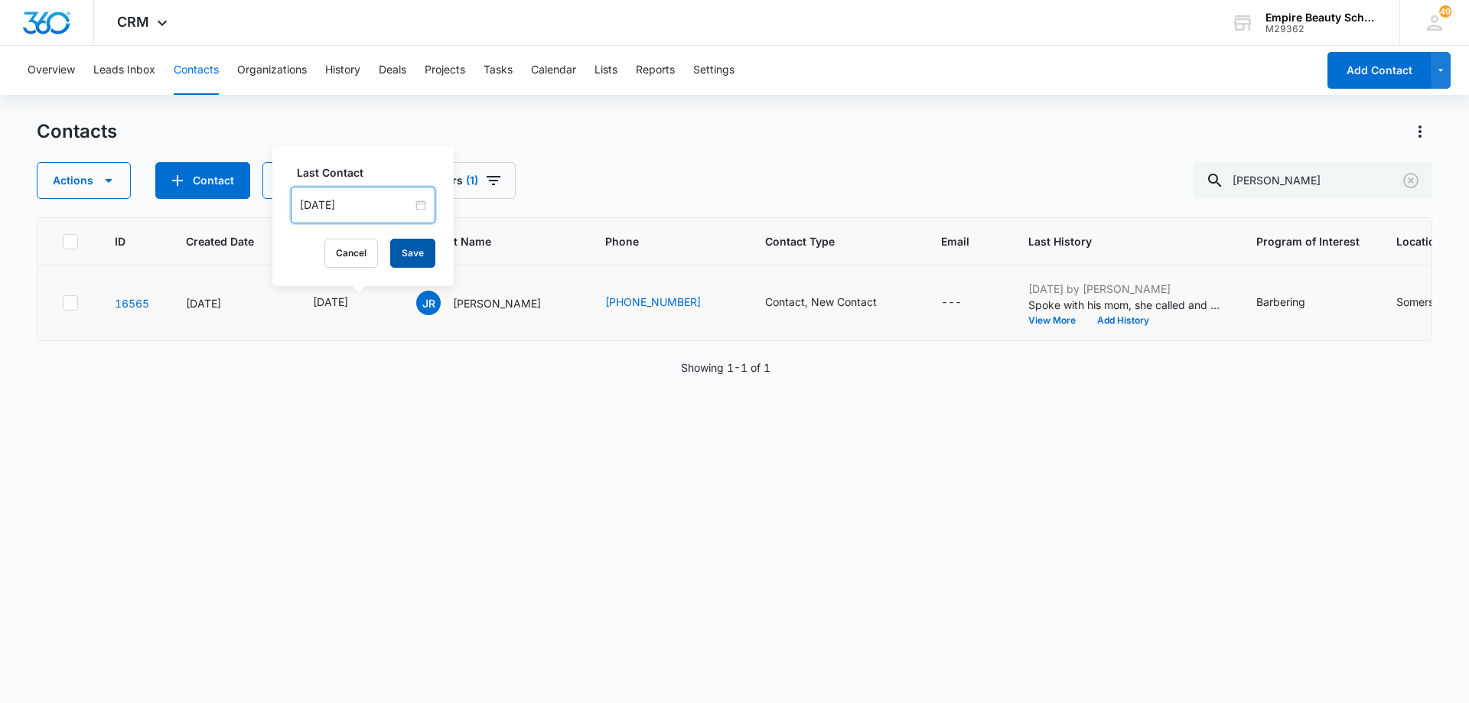
click at [403, 256] on button "Save" at bounding box center [412, 253] width 45 height 29
click at [886, 301] on icon "Contact Type - Contact, New Contact - Select to Edit Field" at bounding box center [895, 303] width 18 height 18
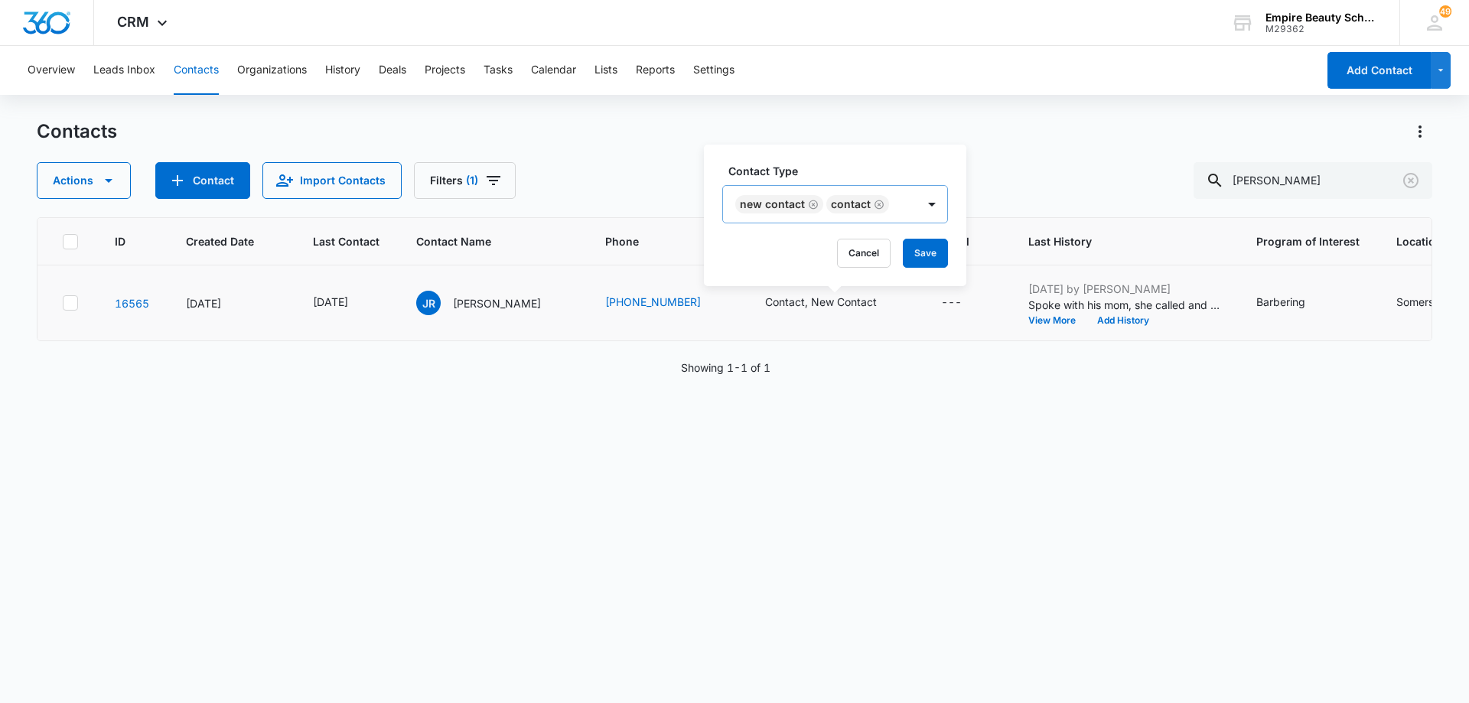
click at [813, 204] on icon "Remove New Contact" at bounding box center [813, 204] width 9 height 9
drag, startPoint x: 786, startPoint y: 206, endPoint x: 797, endPoint y: 206, distance: 10.7
click at [787, 206] on icon "Remove Contact" at bounding box center [788, 204] width 11 height 11
click at [801, 206] on div at bounding box center [771, 205] width 68 height 19
click at [804, 370] on div "APPT" at bounding box center [788, 372] width 94 height 16
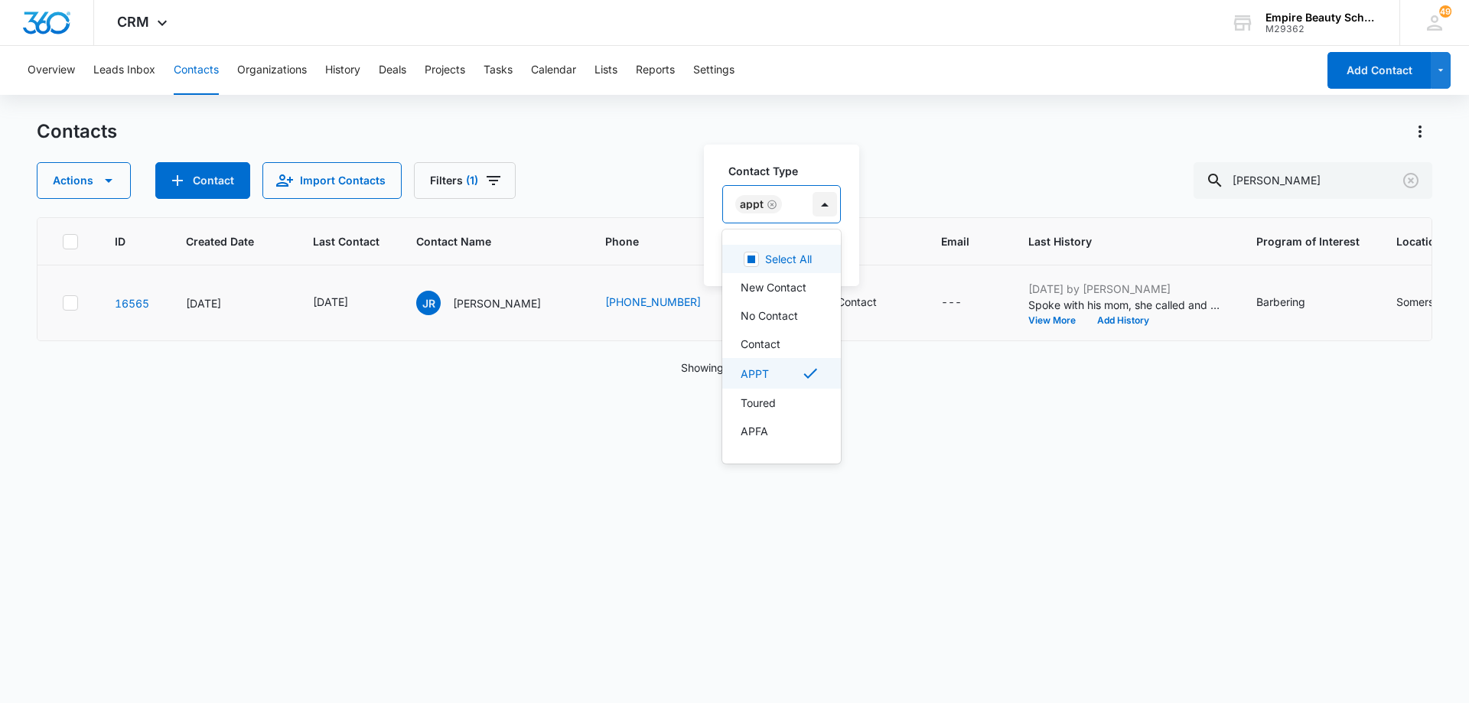
click at [828, 209] on div at bounding box center [825, 204] width 24 height 24
drag, startPoint x: 827, startPoint y: 253, endPoint x: 905, endPoint y: 282, distance: 83.3
click at [828, 253] on button "Save" at bounding box center [818, 253] width 45 height 29
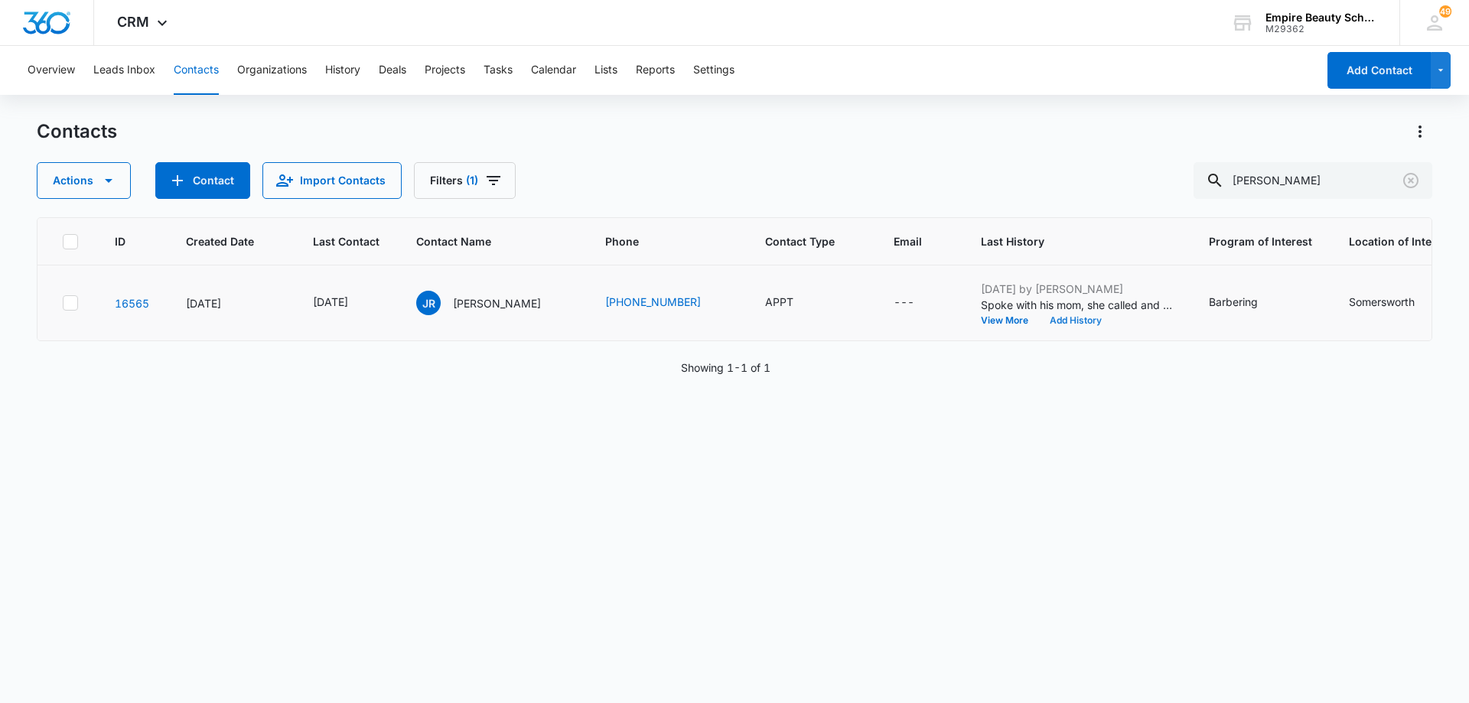
click at [1081, 321] on button "Add History" at bounding box center [1075, 320] width 73 height 9
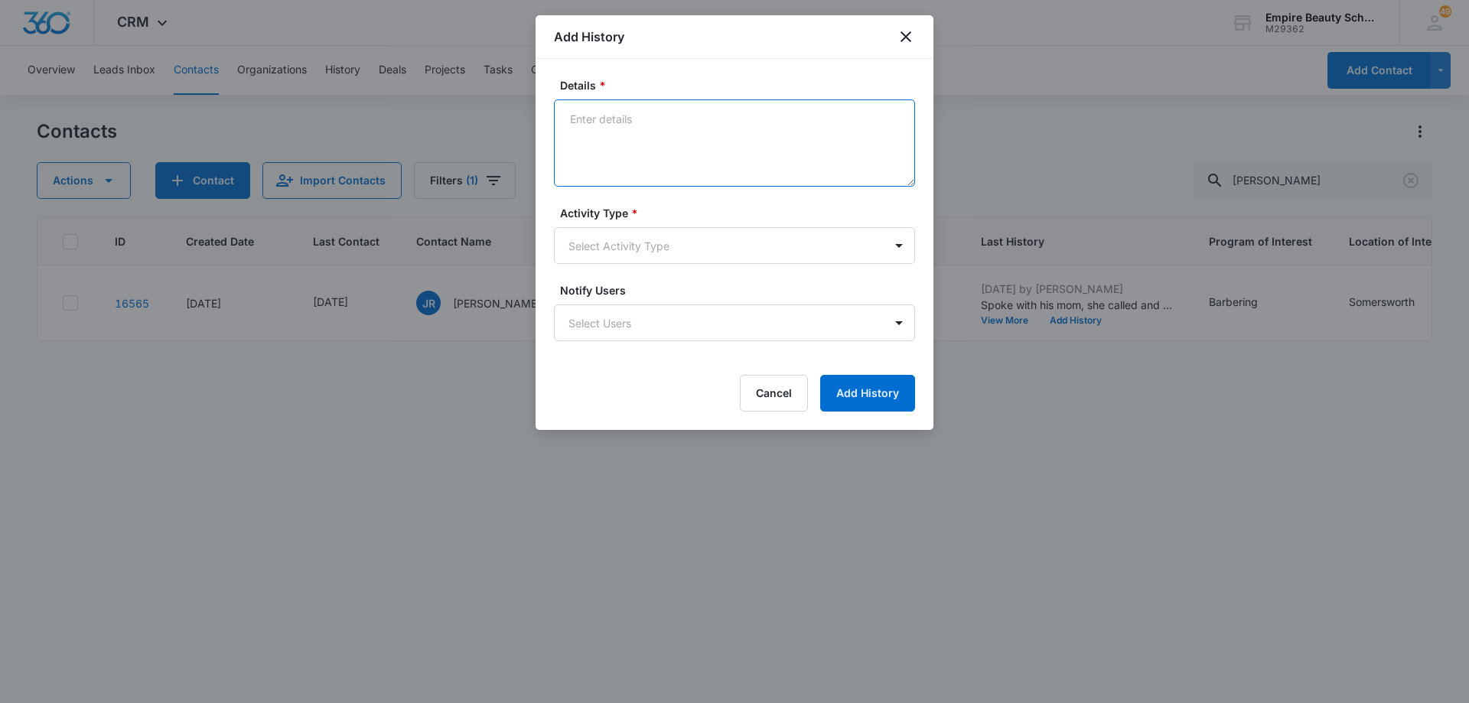
click at [716, 134] on textarea "Details *" at bounding box center [734, 142] width 361 height 87
type textarea "Scheduled appt [DATE] 12pm"
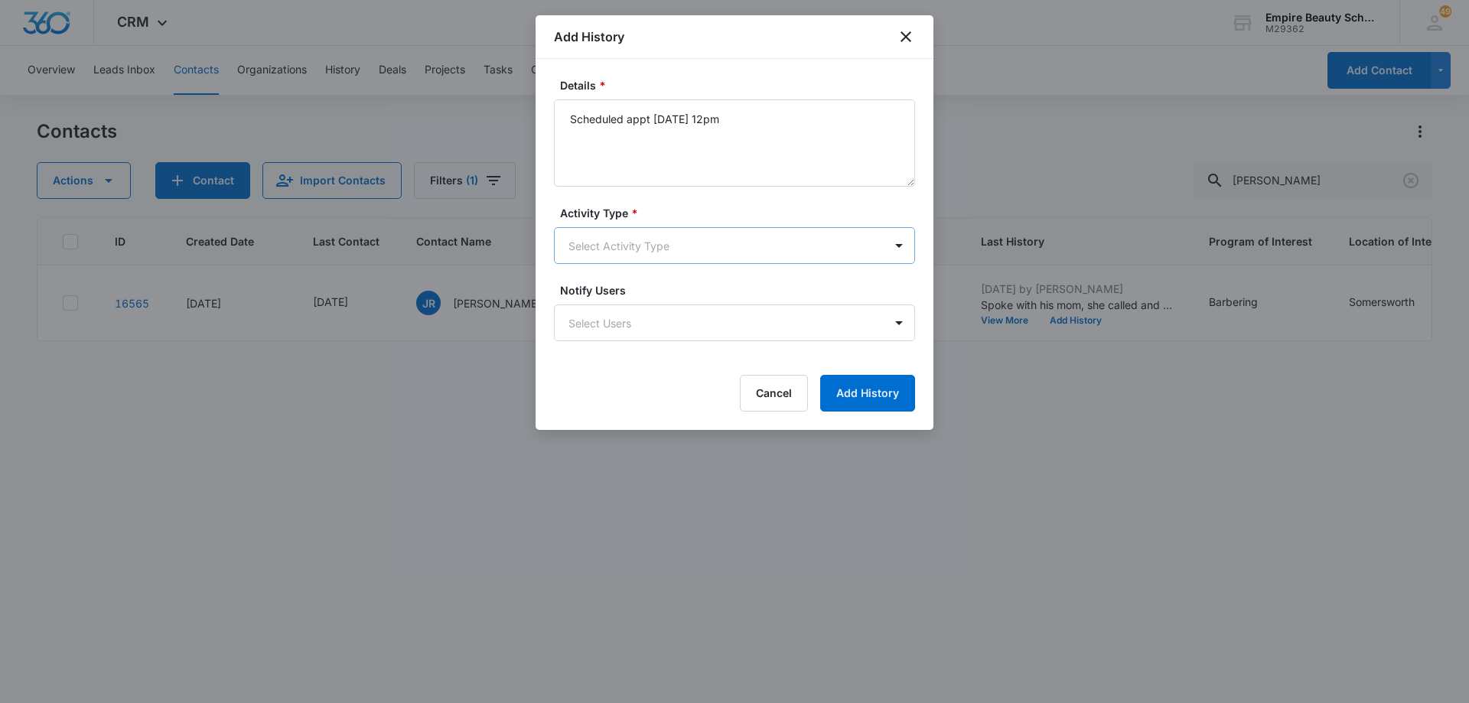
click at [641, 253] on body "CRM Apps Forms CRM Email Shop Payments POS Files Brand Settings Empire Beauty S…" at bounding box center [734, 351] width 1469 height 703
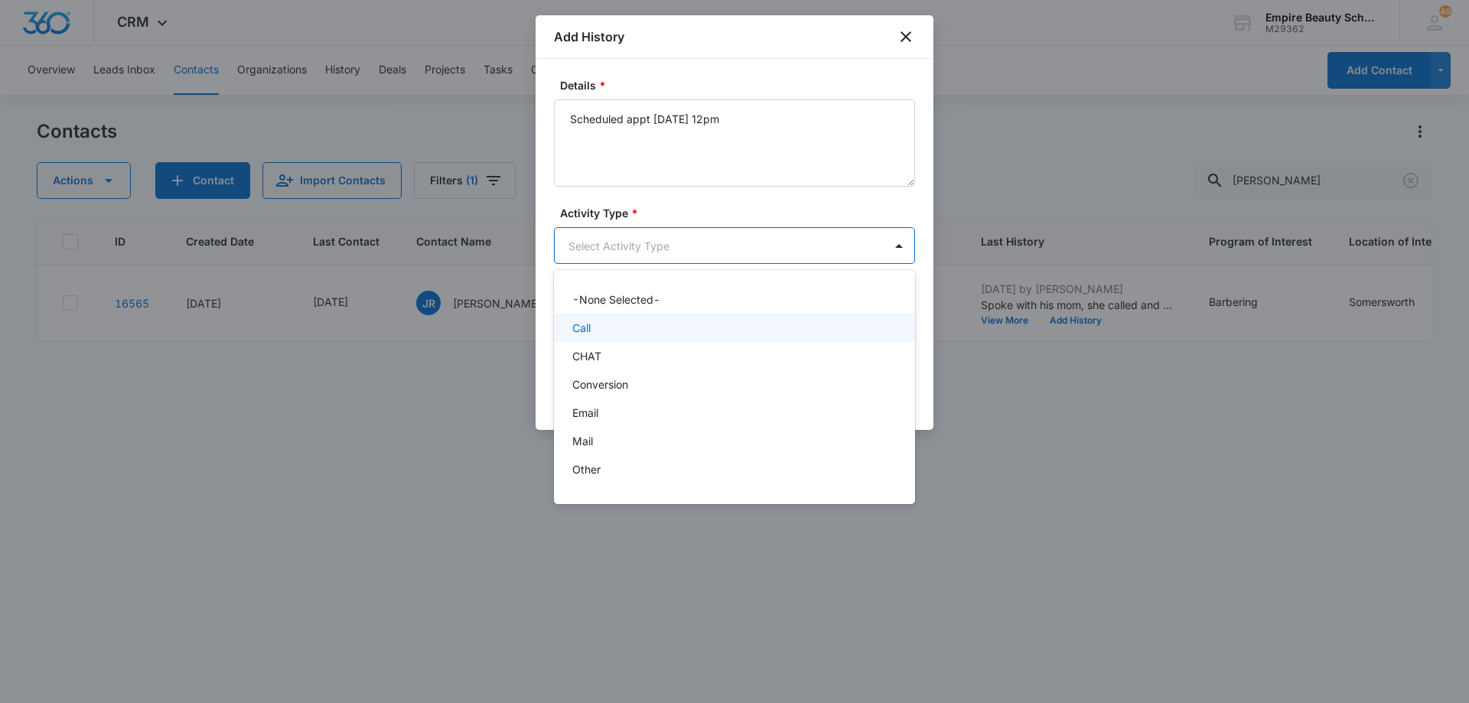
click at [645, 332] on div "Call" at bounding box center [732, 328] width 321 height 16
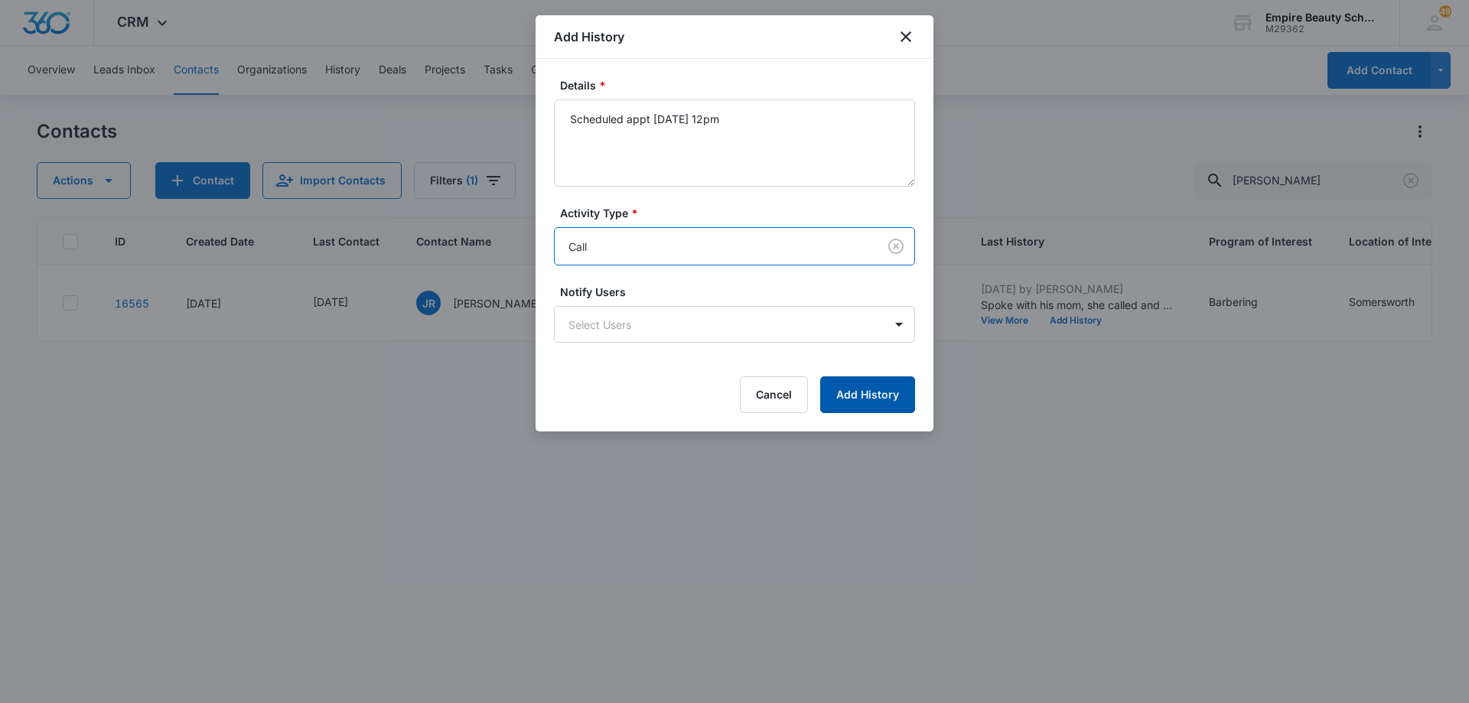
click at [861, 390] on button "Add History" at bounding box center [867, 395] width 95 height 37
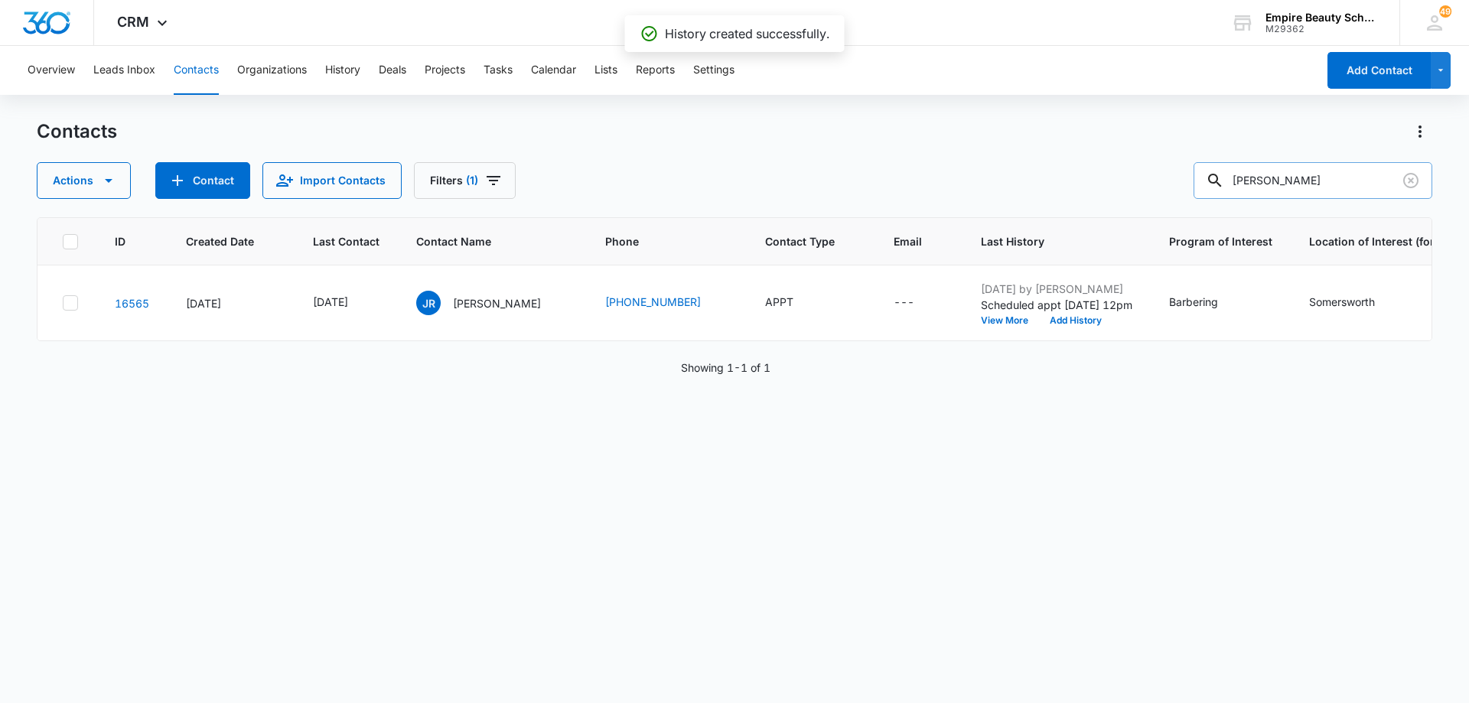
click at [1296, 173] on input "[PERSON_NAME]" at bounding box center [1313, 180] width 239 height 37
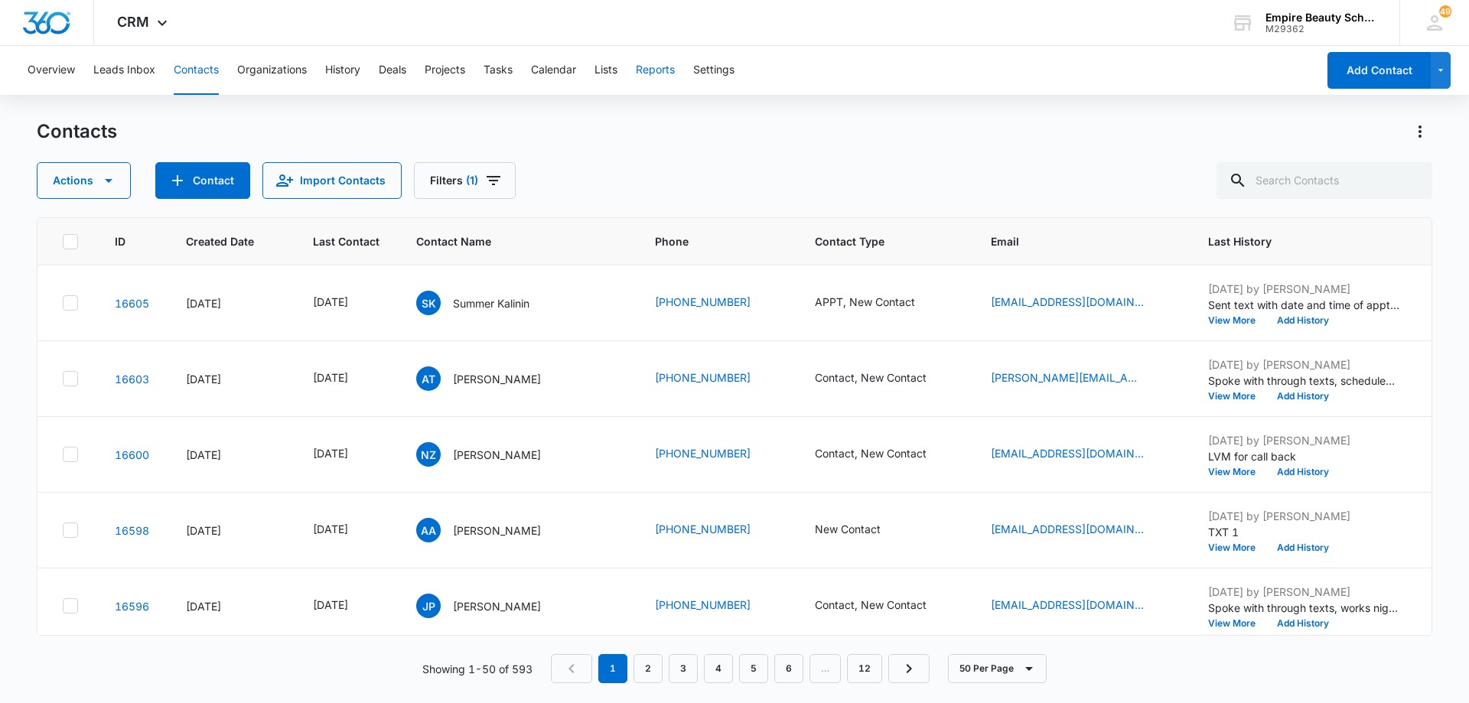
click at [657, 71] on button "Reports" at bounding box center [655, 70] width 39 height 49
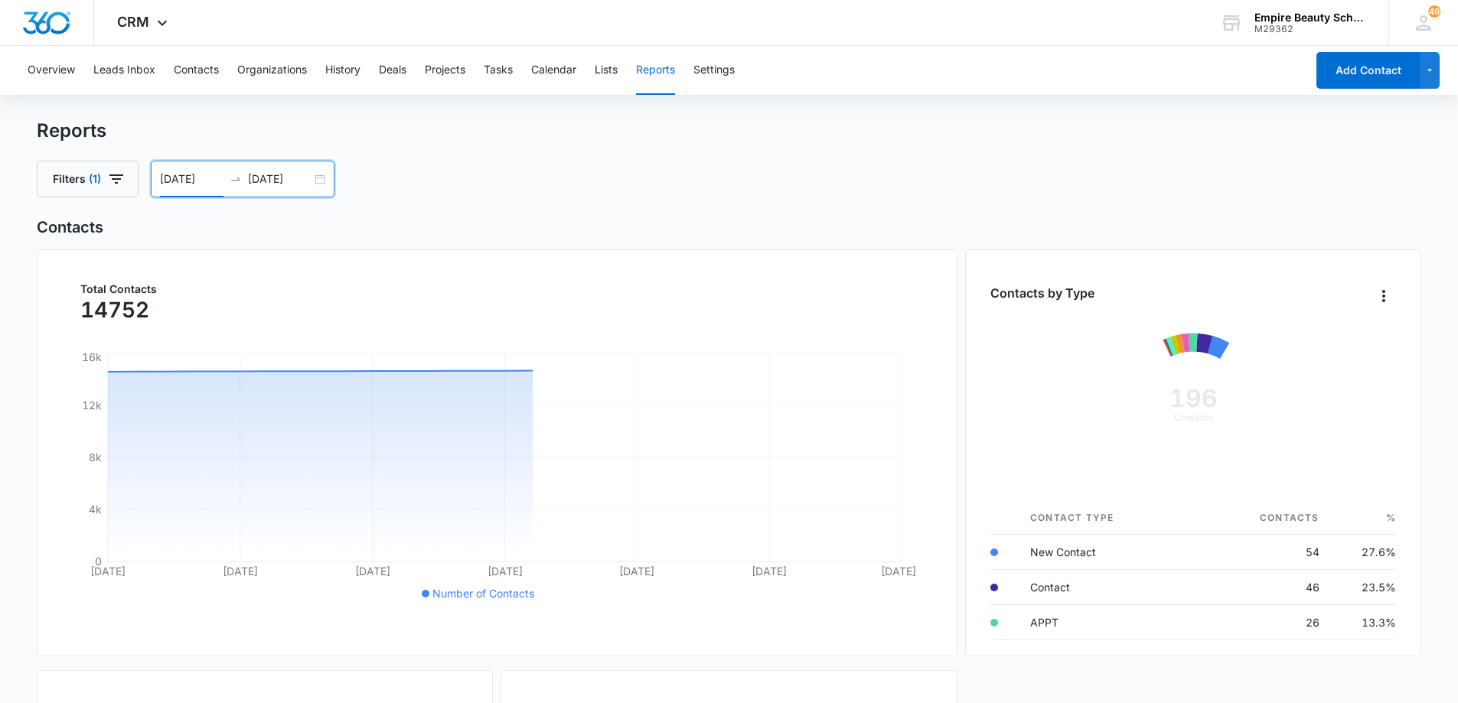
click at [181, 181] on input "[DATE]" at bounding box center [192, 179] width 64 height 17
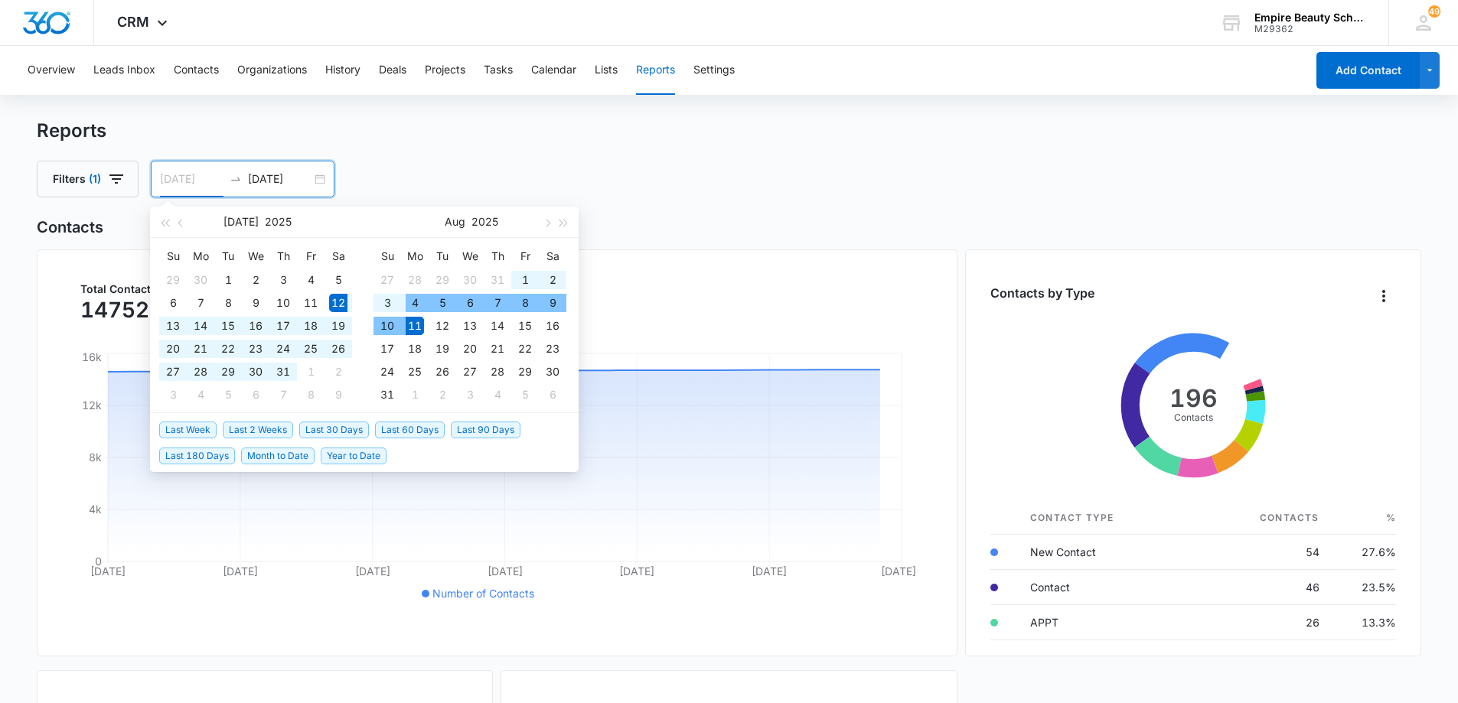
type input "[DATE]"
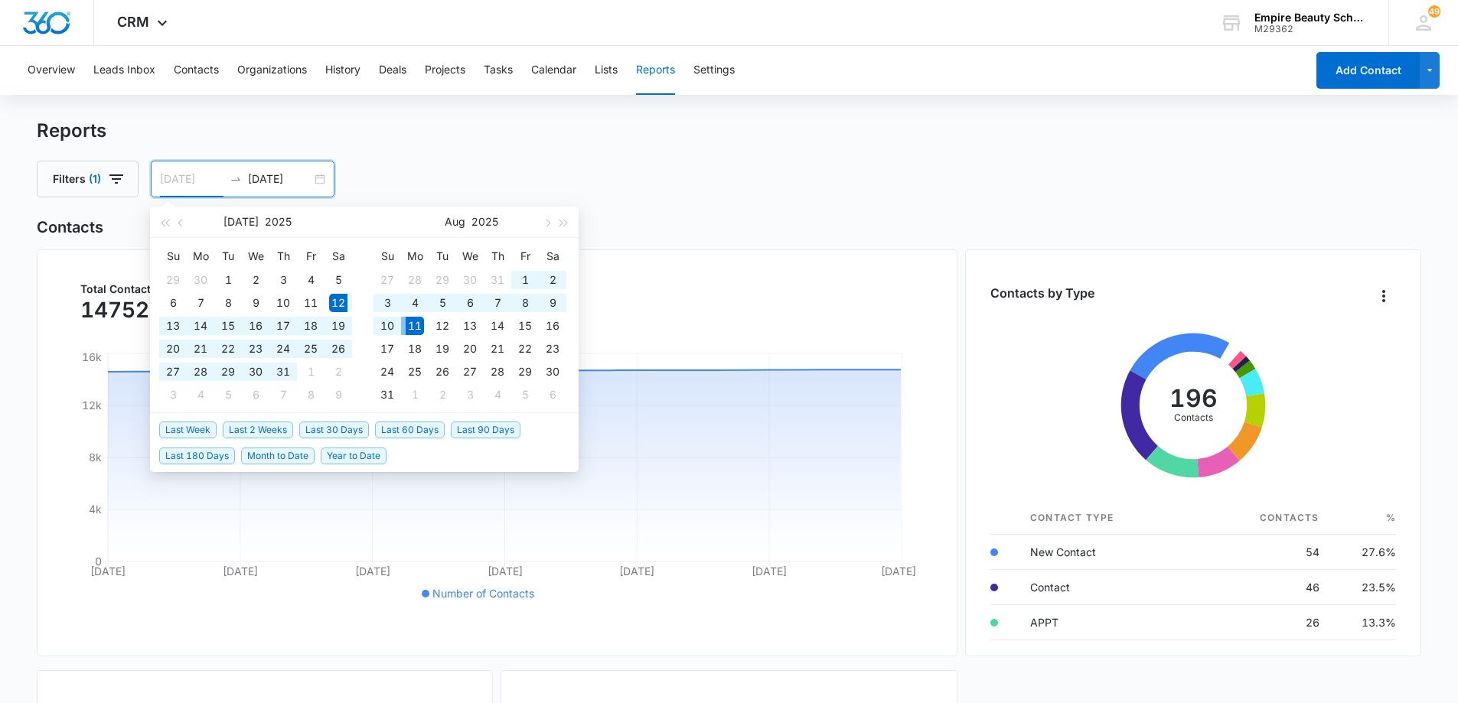
click at [415, 326] on div "11" at bounding box center [415, 326] width 18 height 18
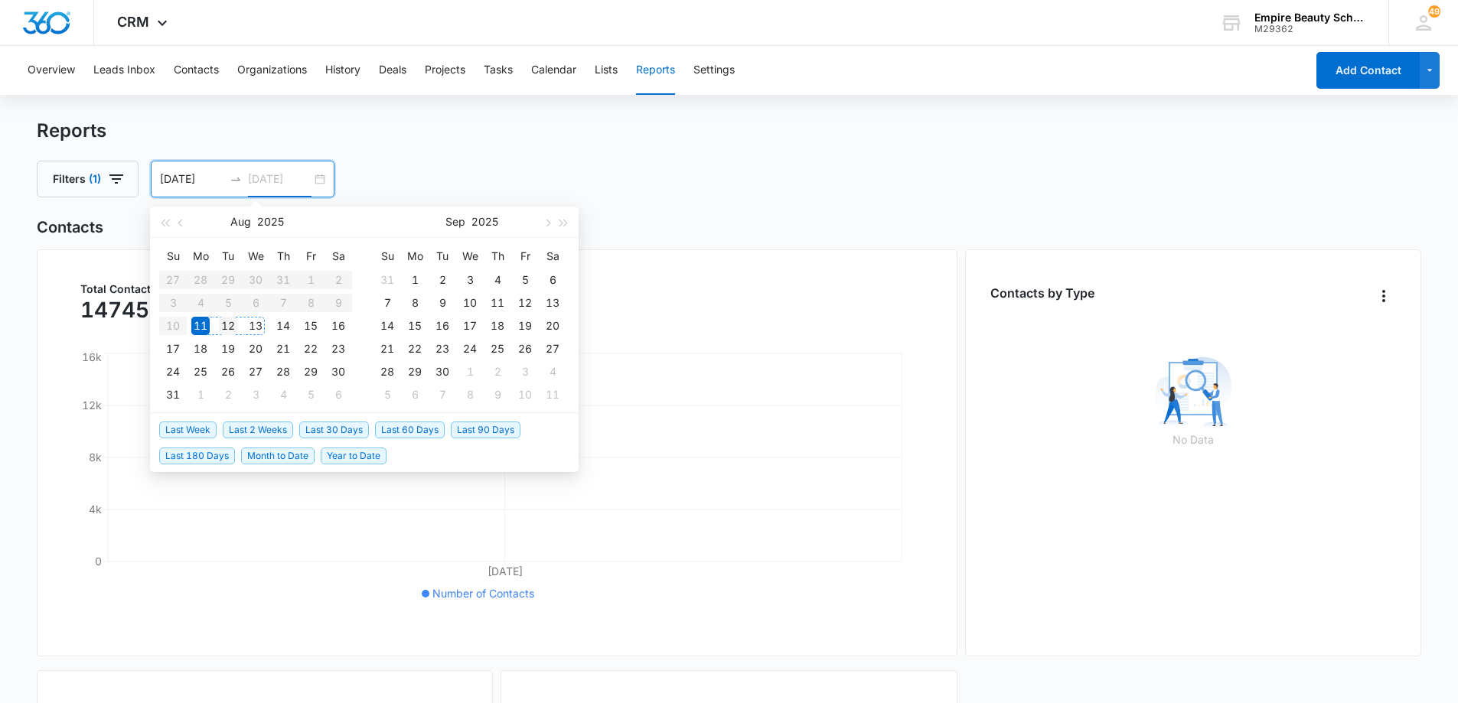
type input "[DATE]"
click at [235, 325] on div "12" at bounding box center [228, 326] width 18 height 18
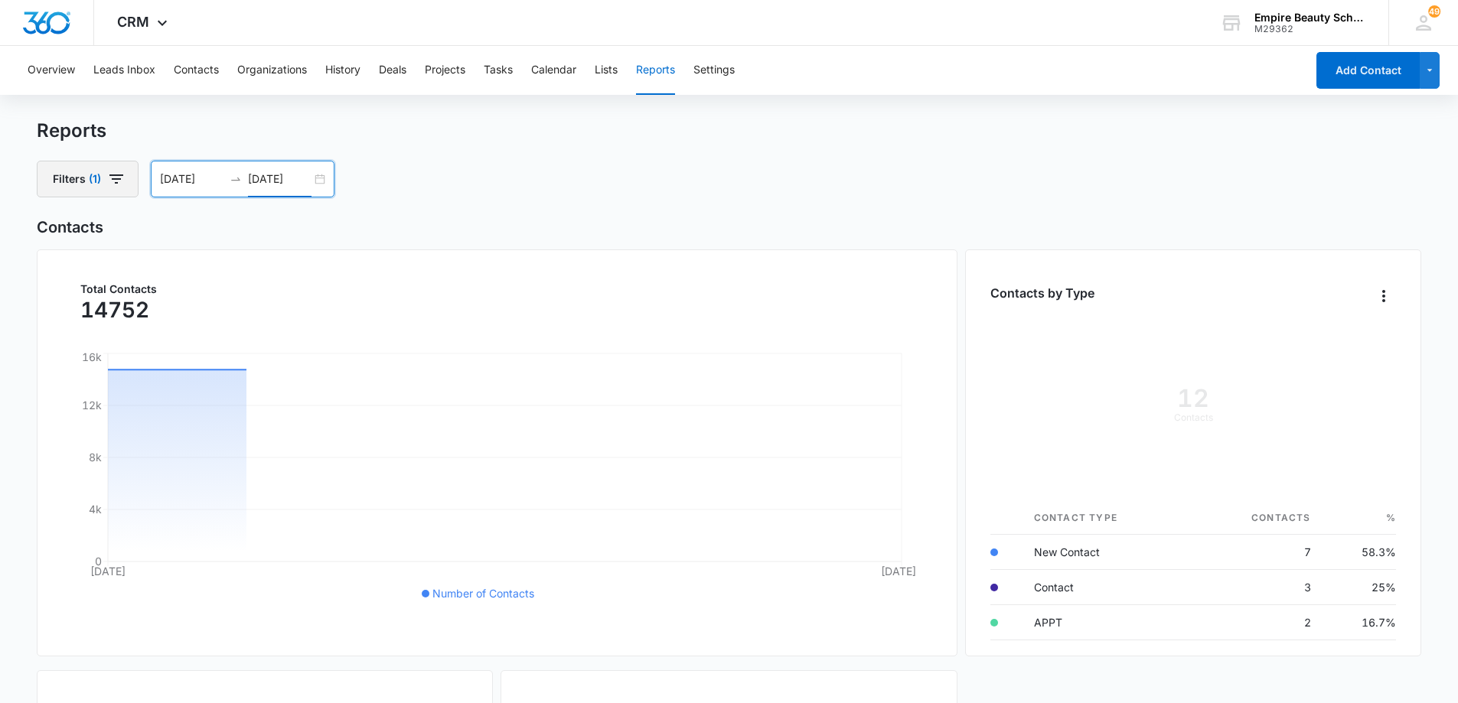
click at [125, 181] on icon "button" at bounding box center [116, 179] width 18 height 18
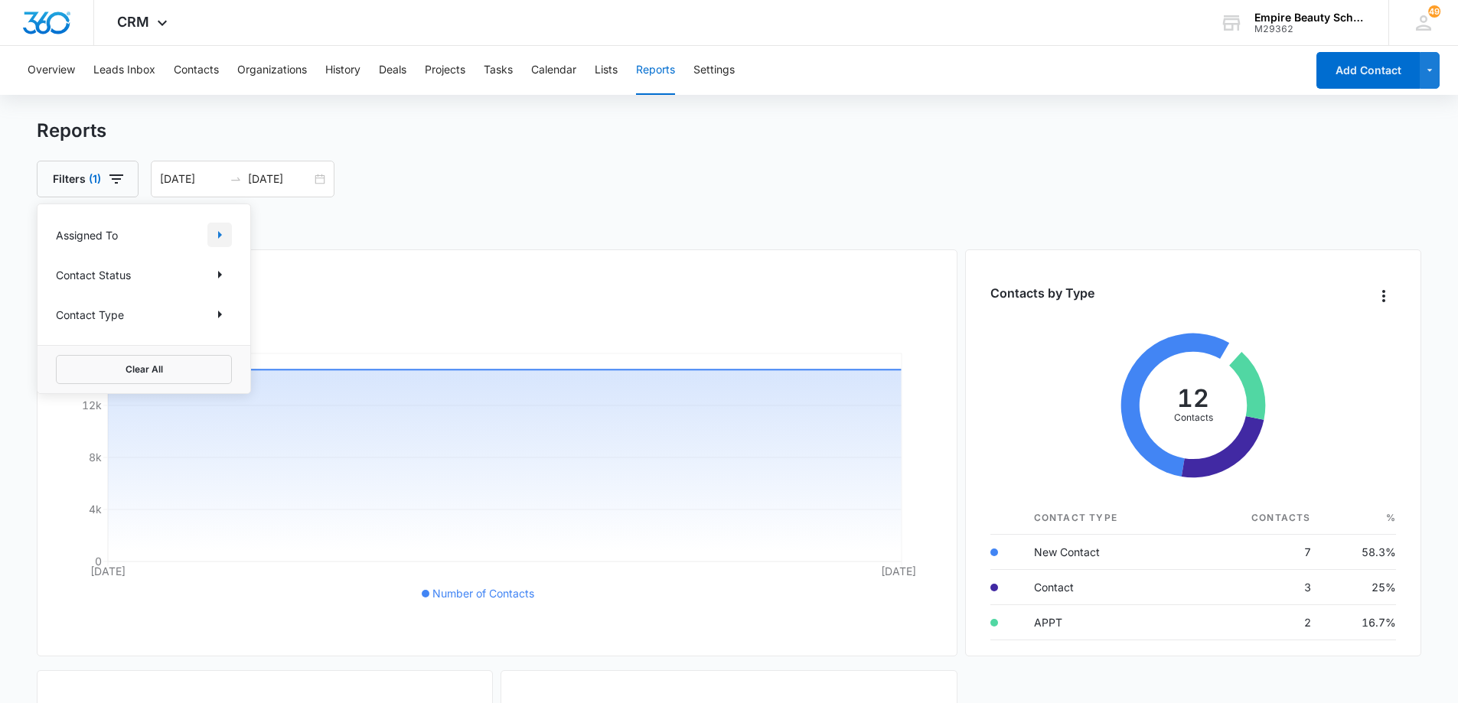
click at [222, 230] on icon "Show Assigned To filters" at bounding box center [219, 235] width 18 height 18
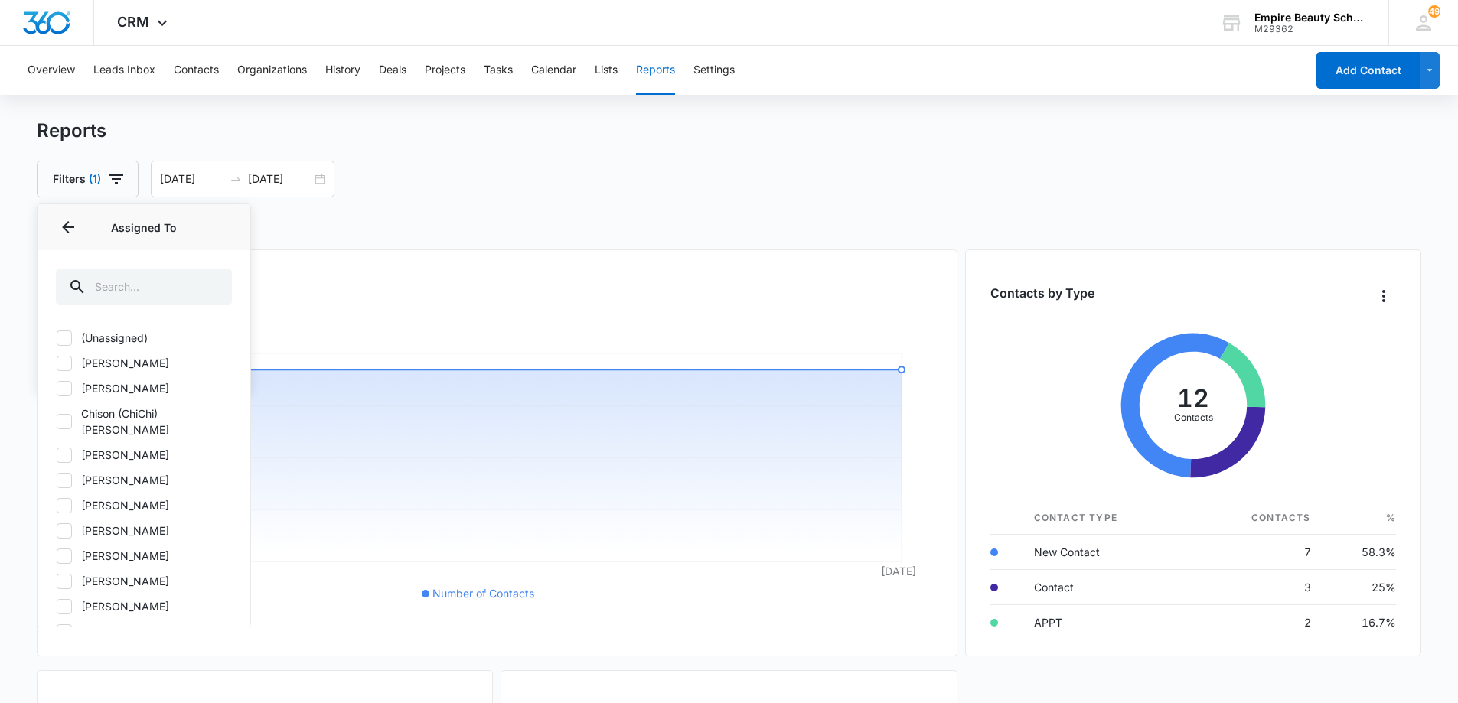
click at [64, 363] on icon at bounding box center [64, 364] width 14 height 14
click at [57, 363] on input "[PERSON_NAME]" at bounding box center [56, 363] width 1 height 1
checkbox input "true"
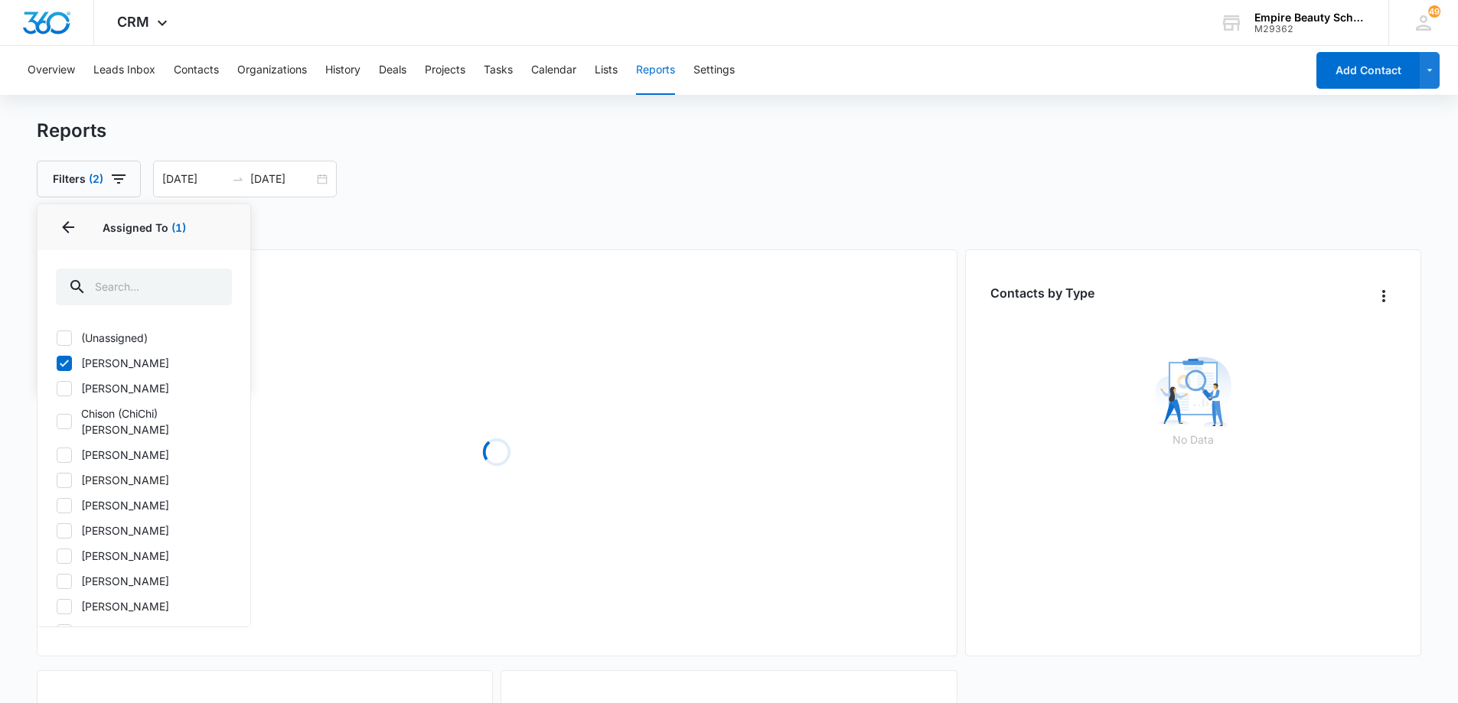
click at [1111, 175] on div "Filters (2) Assigned To 1 Assigned To (1) (Unassigned) [PERSON_NAME] [PERSON_NA…" at bounding box center [729, 179] width 1385 height 37
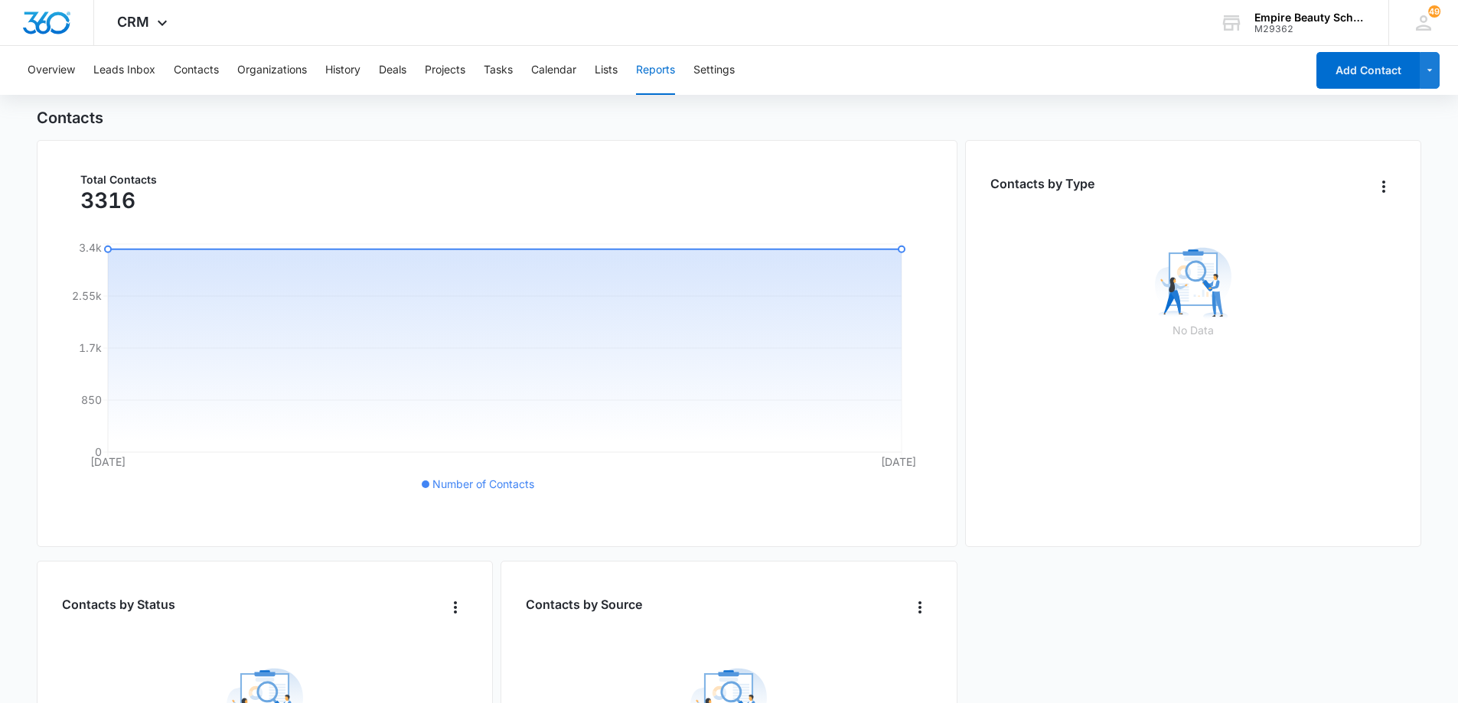
scroll to position [101, 0]
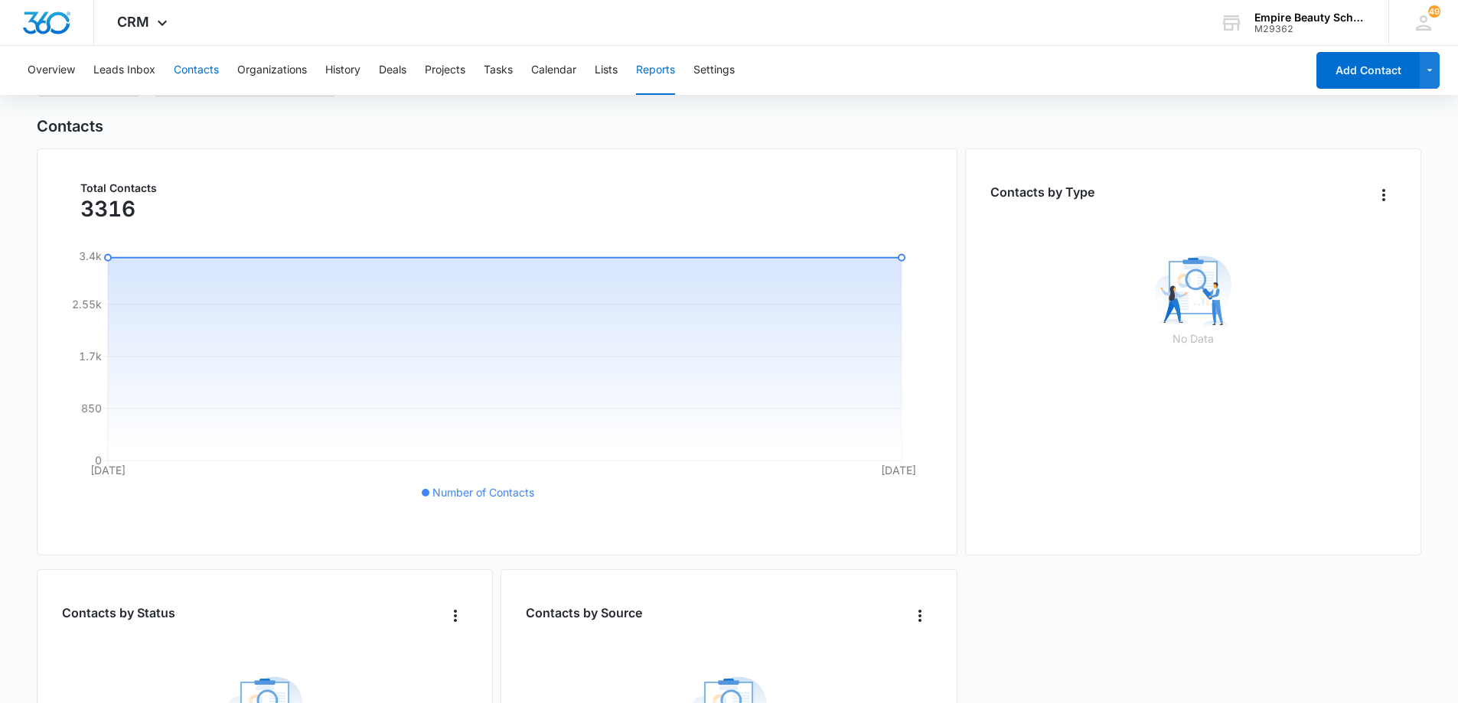
click at [195, 71] on button "Contacts" at bounding box center [196, 70] width 45 height 49
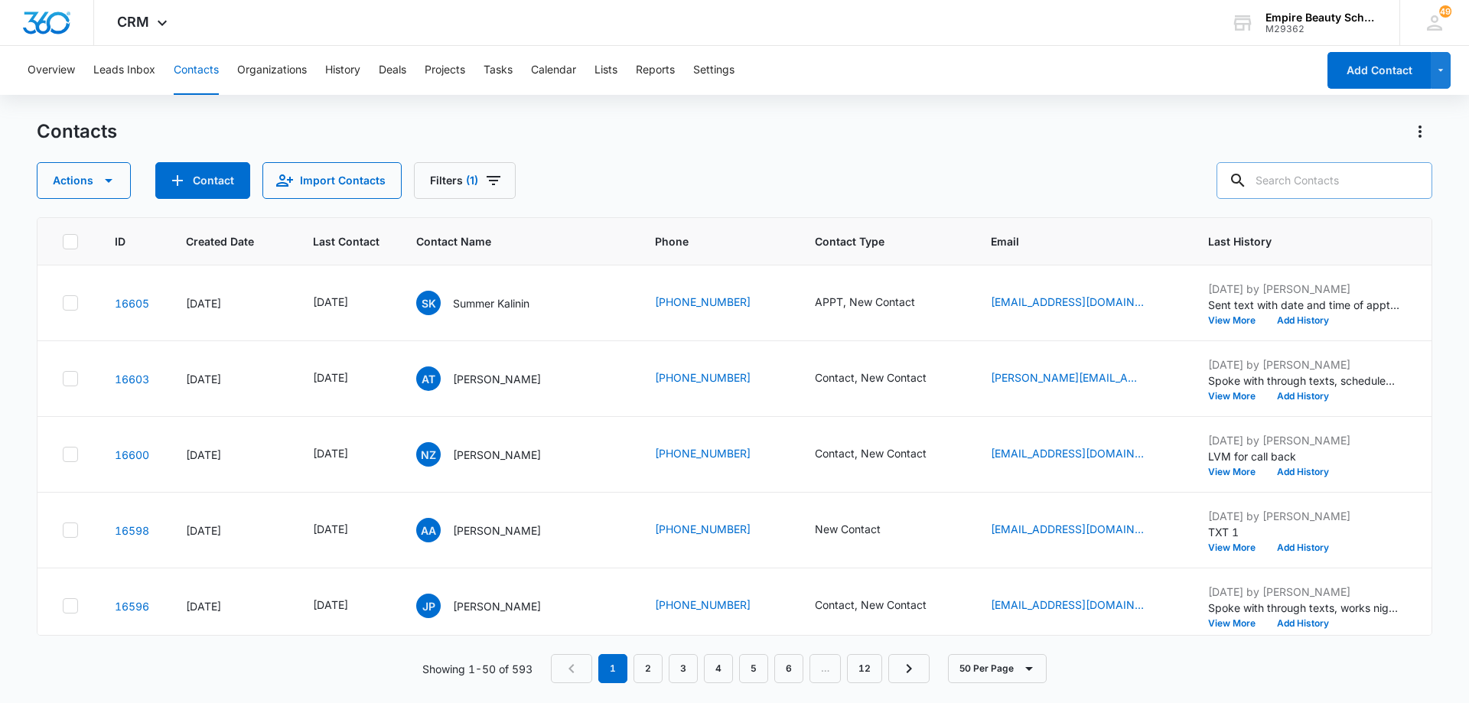
click at [1319, 174] on input "text" at bounding box center [1325, 180] width 216 height 37
type input "[PERSON_NAME]"
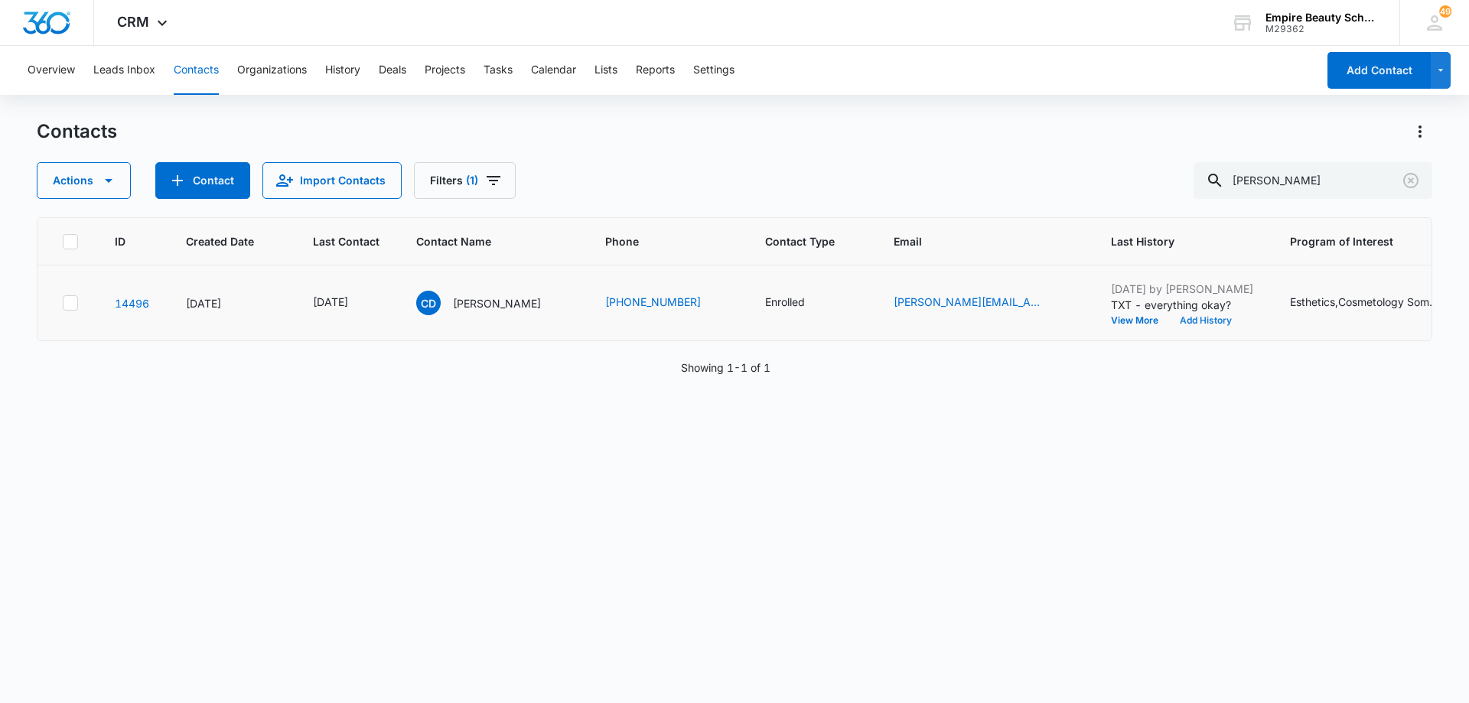
click at [1215, 322] on button "Add History" at bounding box center [1205, 320] width 73 height 9
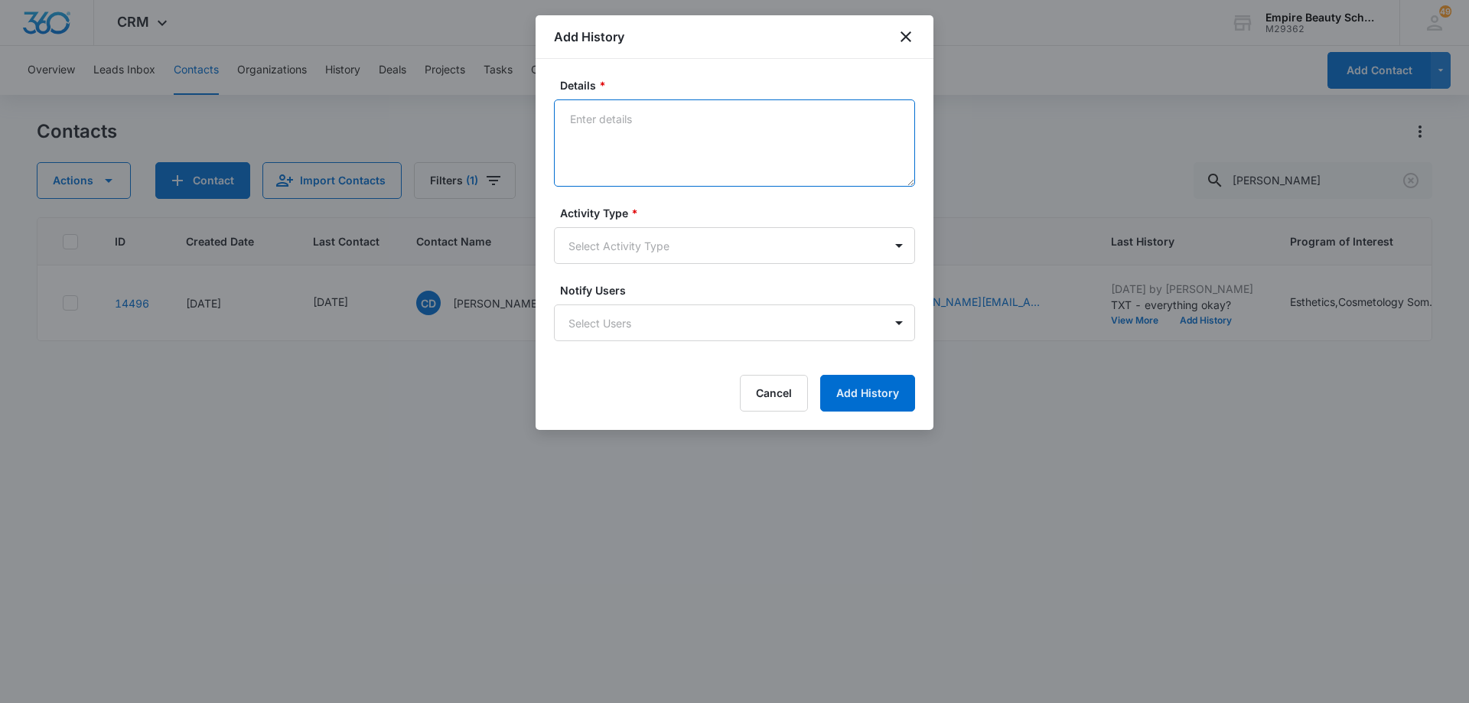
click at [737, 133] on textarea "Details *" at bounding box center [734, 142] width 361 height 87
click at [612, 135] on textarea "Responded to text apologizing, wasn't feeling well and ended up falling alseep …" at bounding box center [734, 142] width 361 height 87
type textarea "Responded to text apologizing, wasn't feeling well and ended up falling asleep …"
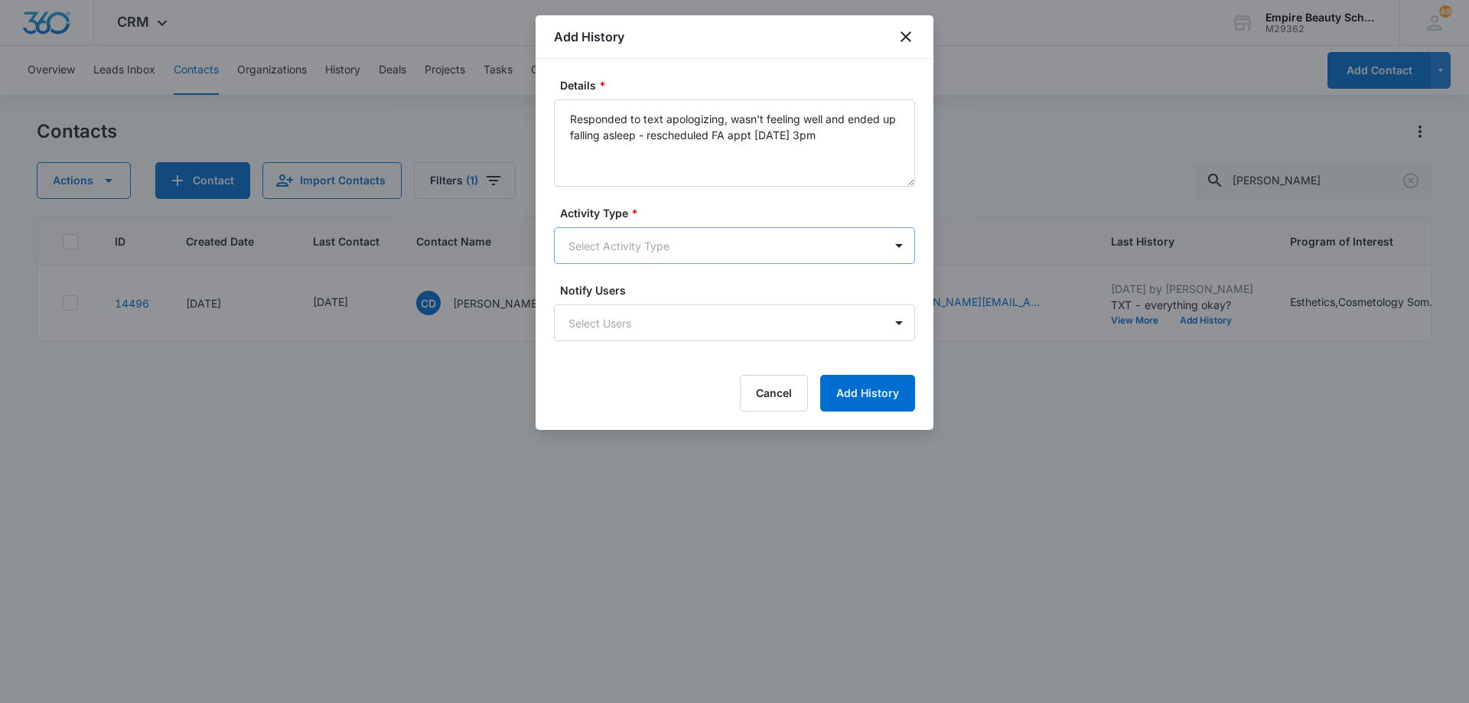
click at [662, 243] on body "CRM Apps Forms CRM Email Shop Payments POS Files Brand Settings Empire Beauty S…" at bounding box center [734, 351] width 1469 height 703
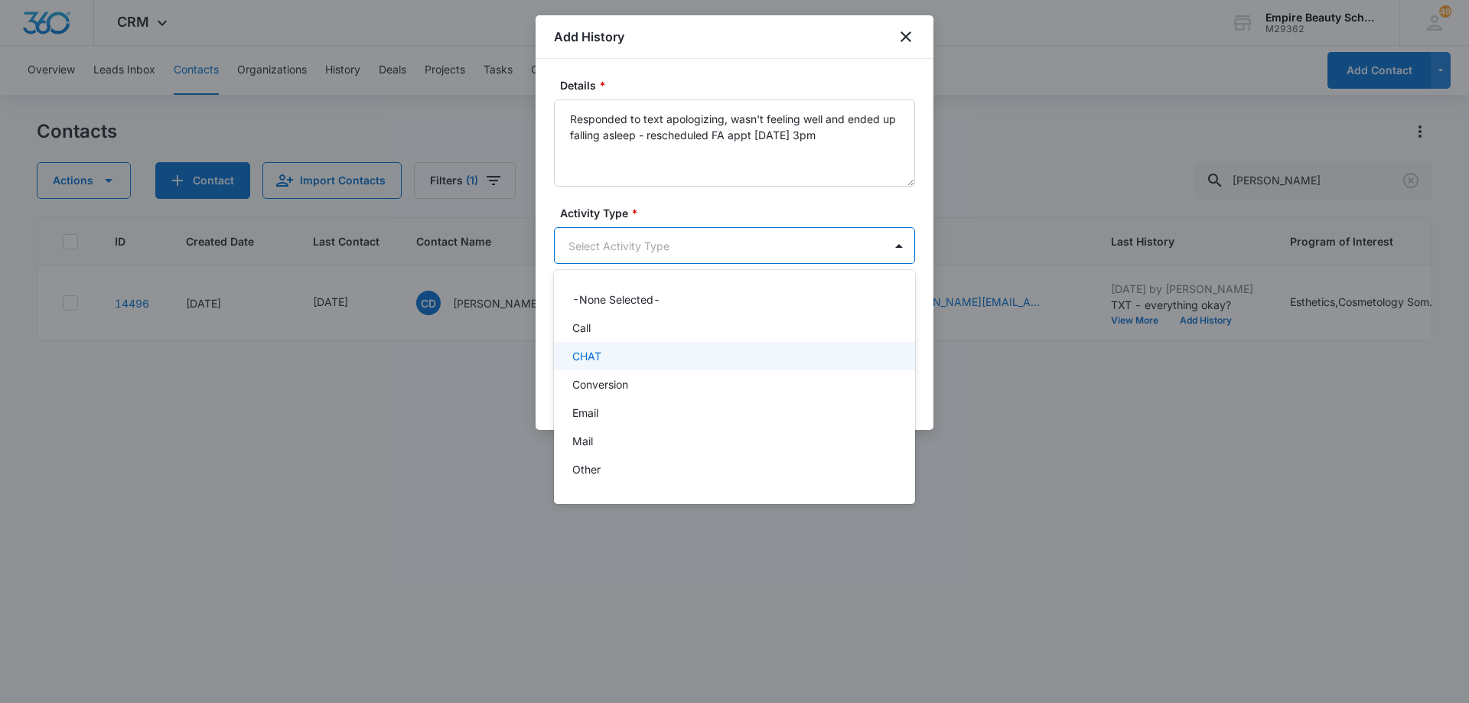
scroll to position [80, 0]
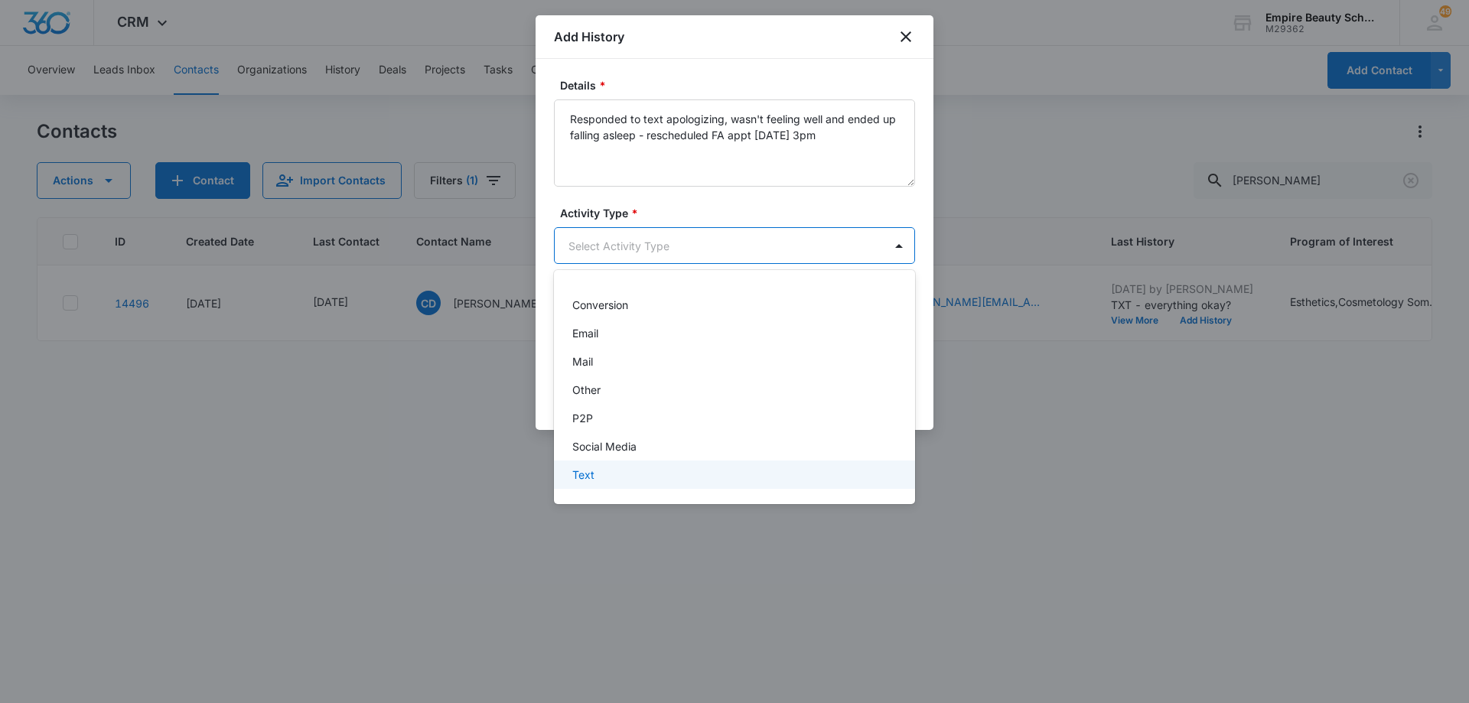
click at [767, 471] on div "Text" at bounding box center [732, 475] width 321 height 16
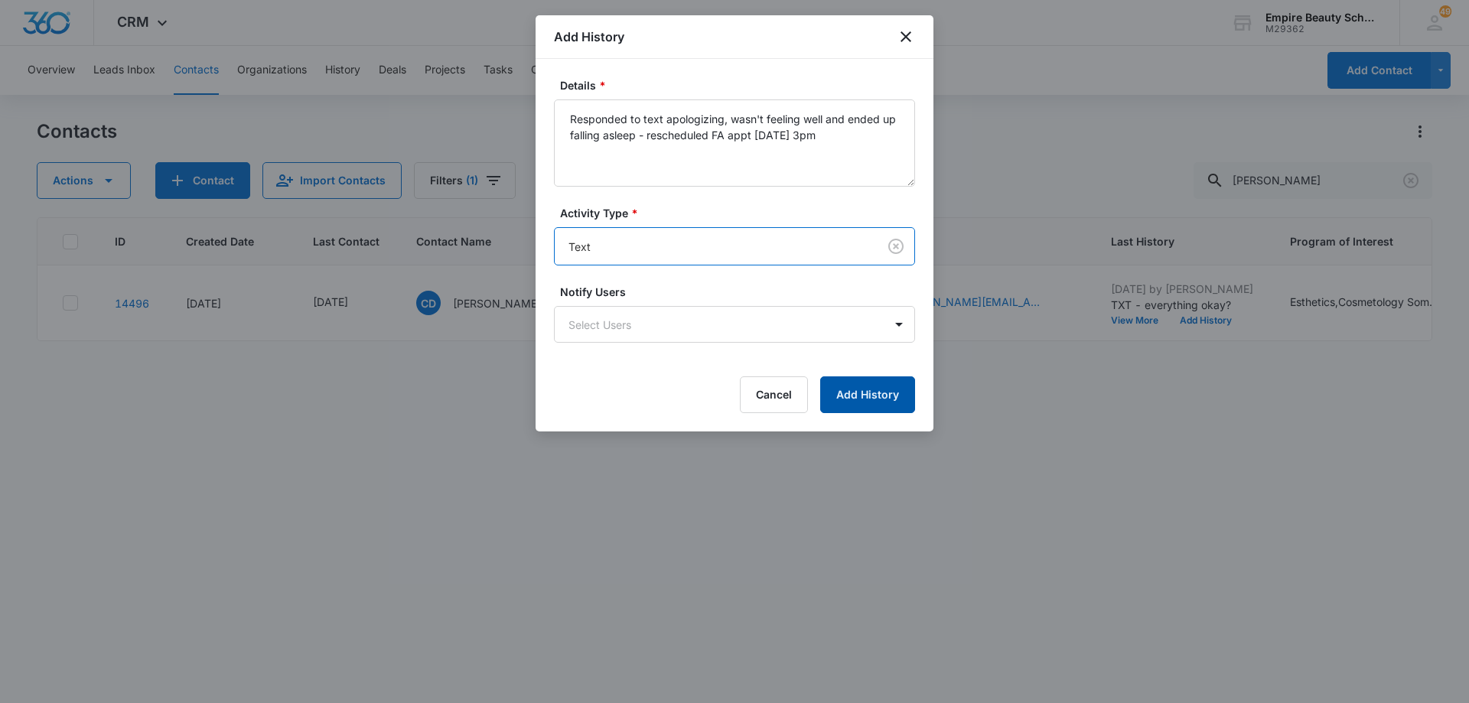
click at [886, 403] on button "Add History" at bounding box center [867, 395] width 95 height 37
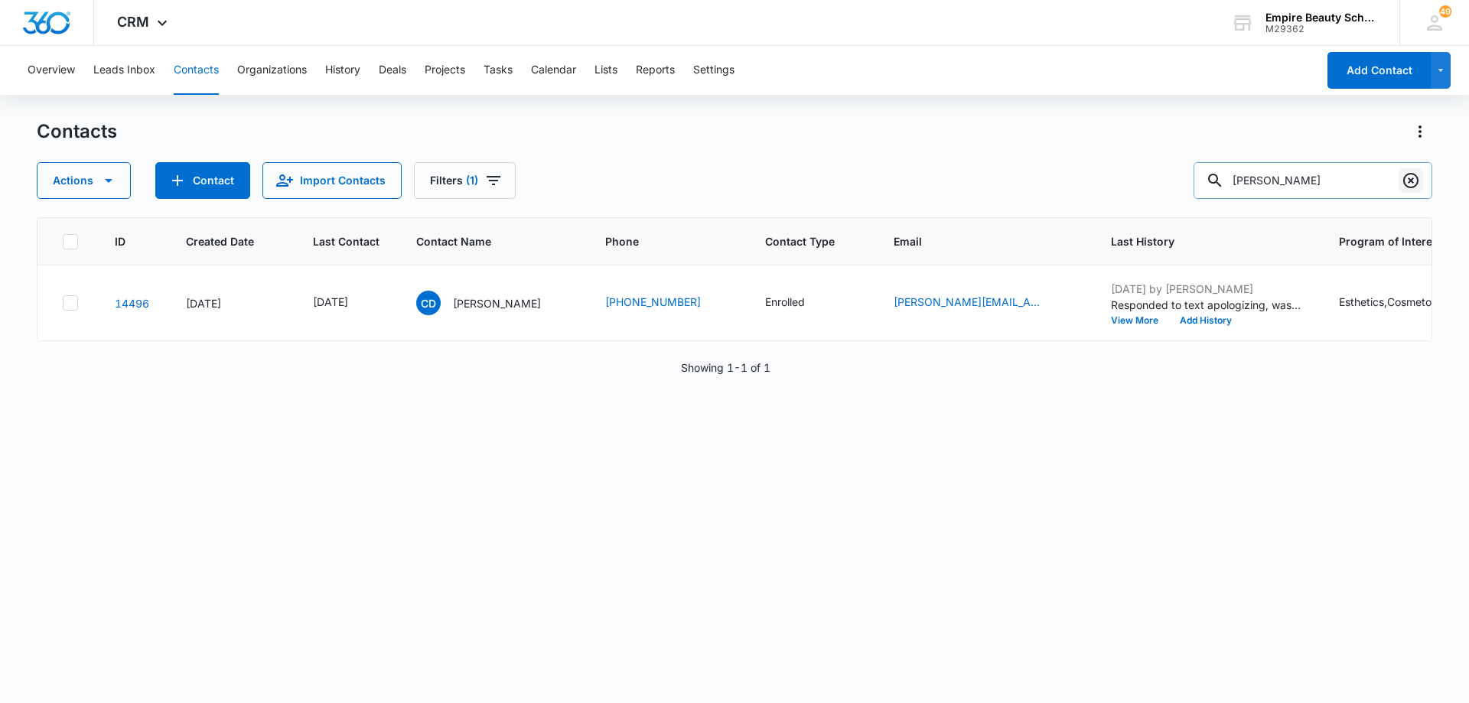
click at [1407, 177] on icon "Clear" at bounding box center [1411, 180] width 18 height 18
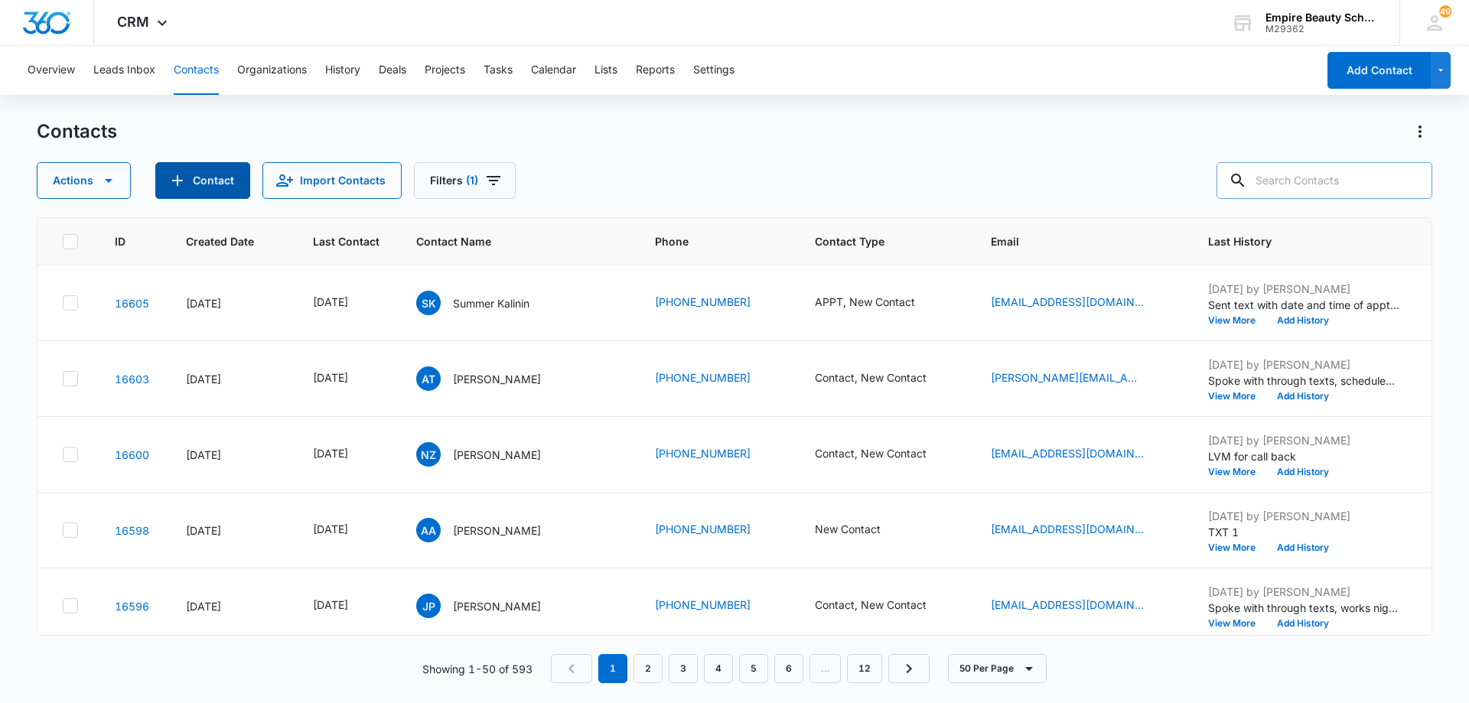
click at [204, 183] on button "Contact" at bounding box center [202, 180] width 95 height 37
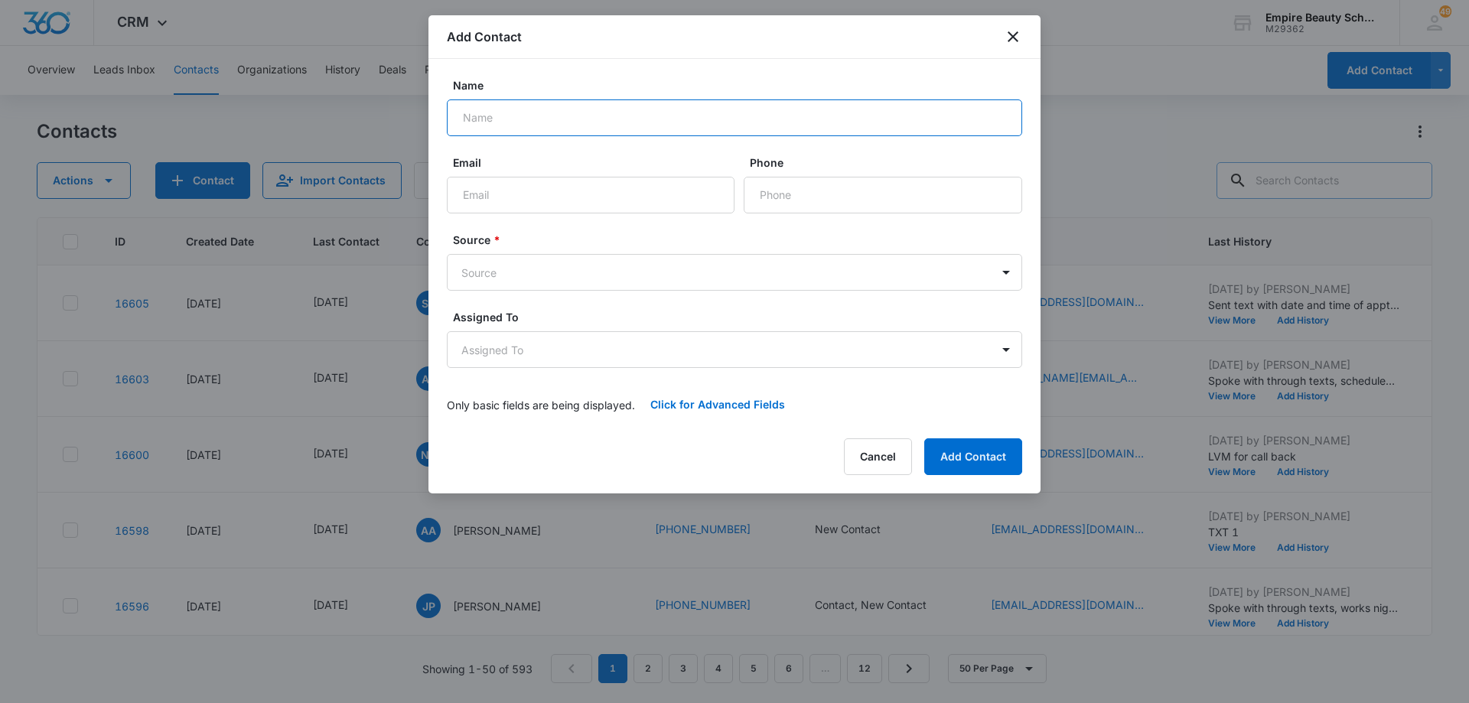
click at [600, 113] on input "Name" at bounding box center [735, 117] width 576 height 37
type input "[PERSON_NAME]"
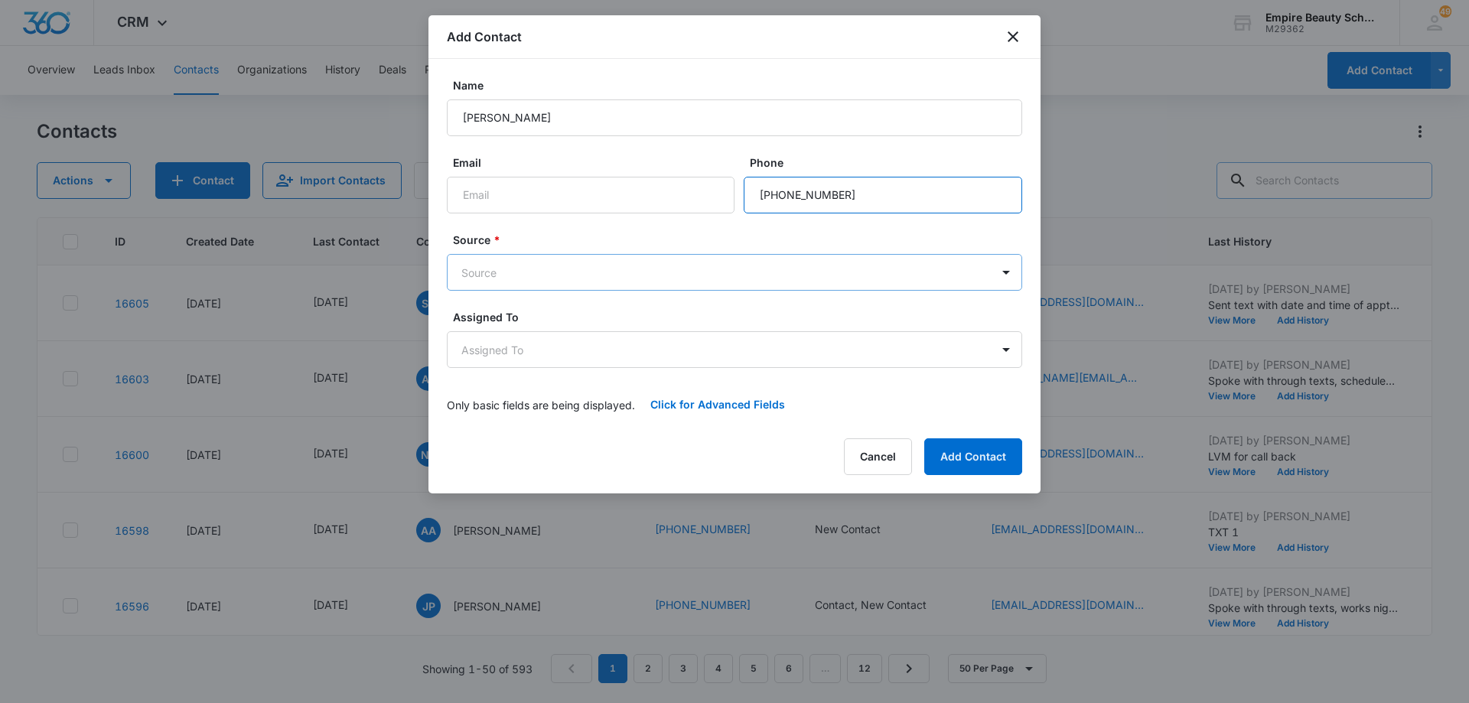
type input "[PHONE_NUMBER]"
click at [585, 265] on body "CRM Apps Forms CRM Email Shop Payments POS Files Brand Settings Empire Beauty S…" at bounding box center [734, 351] width 1469 height 703
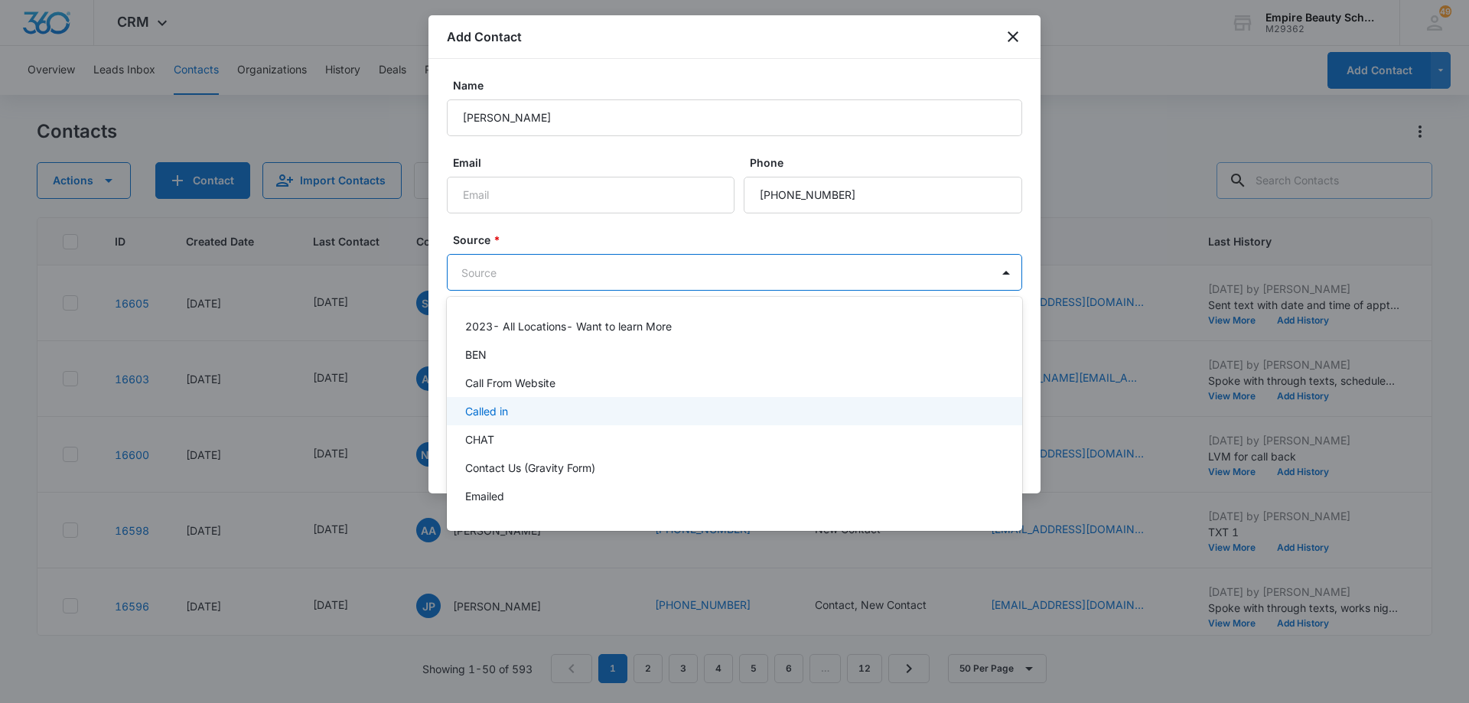
click at [572, 409] on div "Called in" at bounding box center [733, 411] width 536 height 16
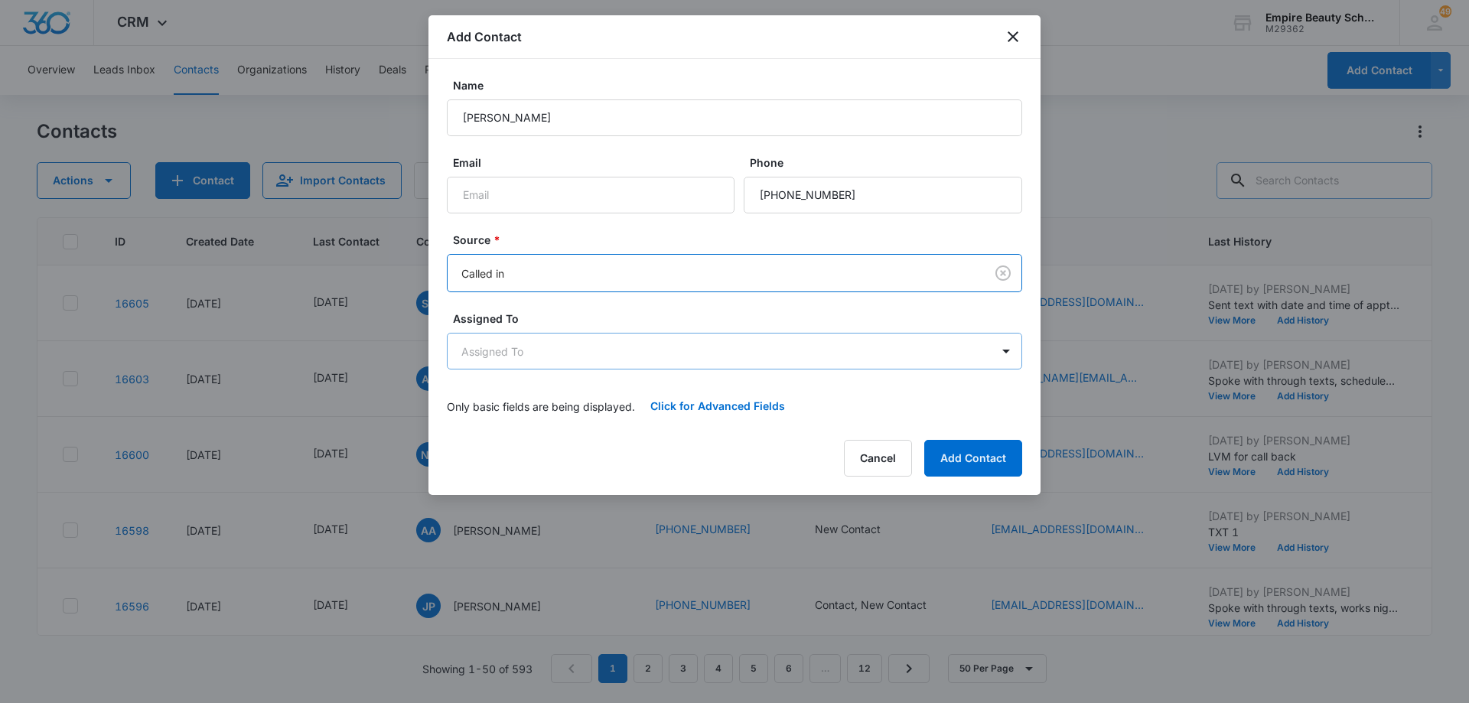
click at [562, 354] on body "CRM Apps Forms CRM Email Shop Payments POS Files Brand Settings Empire Beauty S…" at bounding box center [734, 351] width 1469 height 703
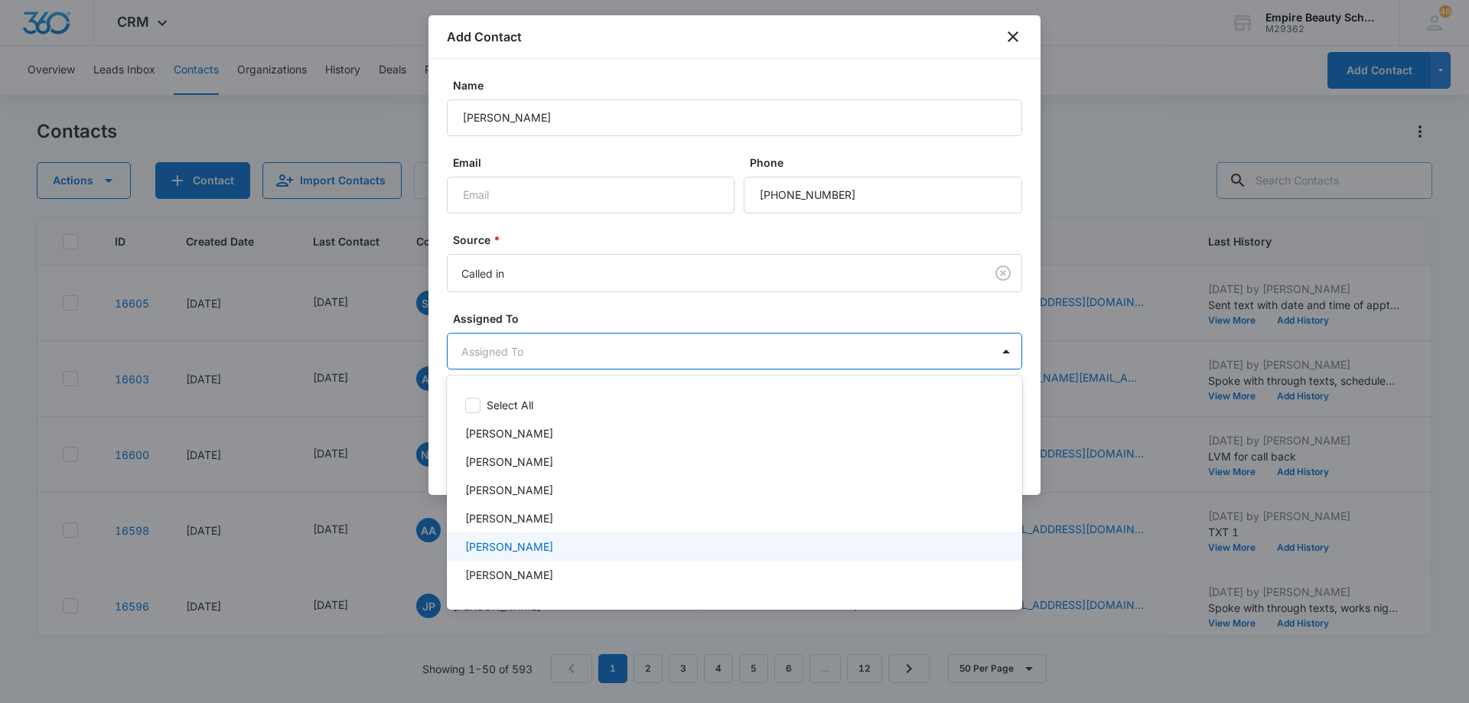
scroll to position [77, 0]
click at [527, 559] on div "[PERSON_NAME]" at bounding box center [733, 555] width 536 height 16
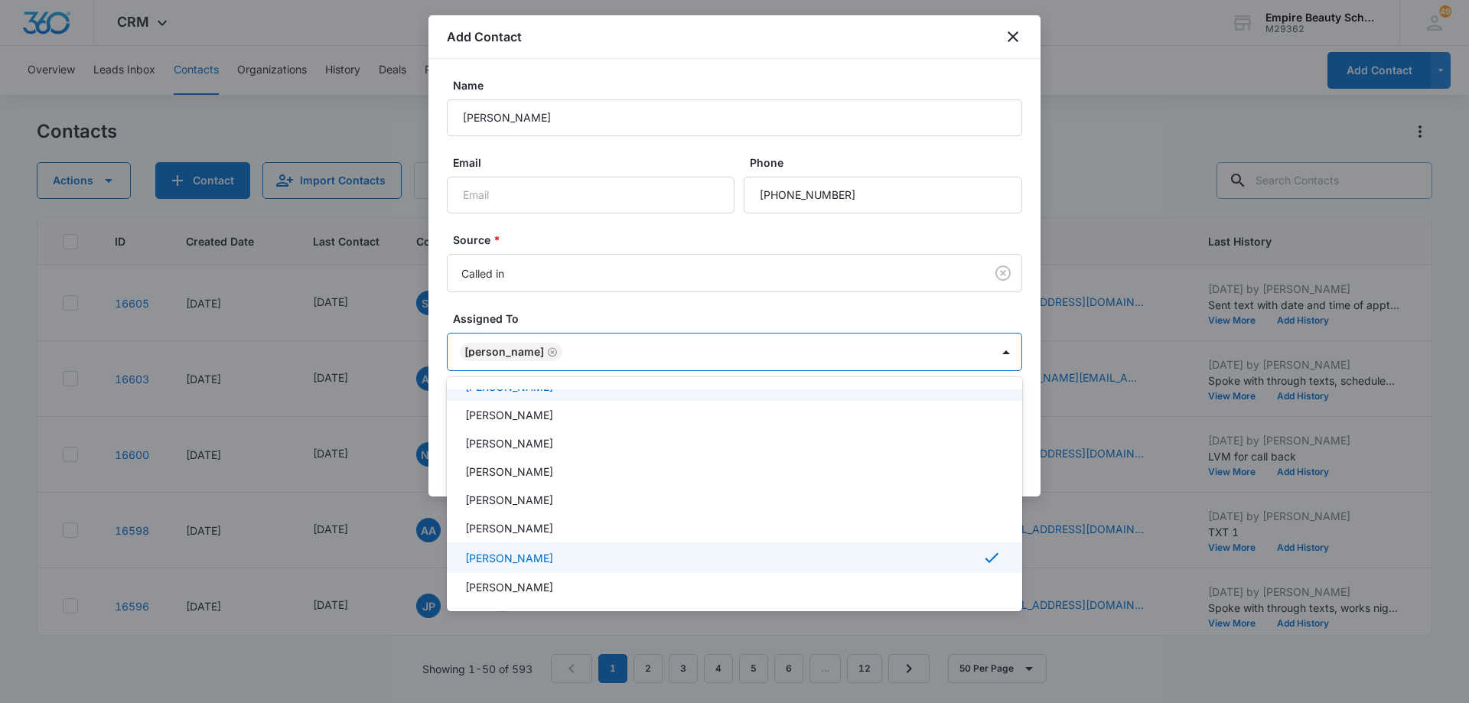
click at [669, 355] on div at bounding box center [734, 351] width 1469 height 703
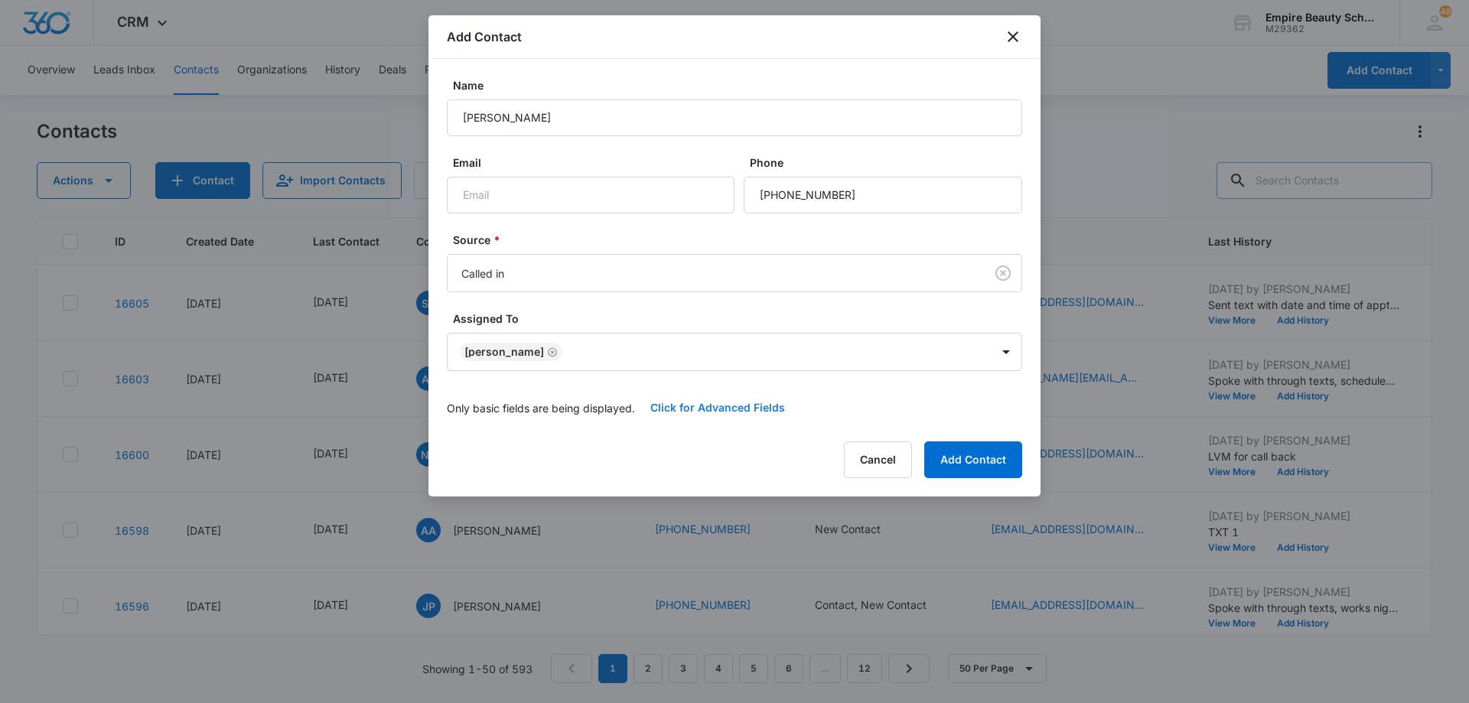
click at [697, 406] on button "Click for Advanced Fields" at bounding box center [717, 408] width 165 height 37
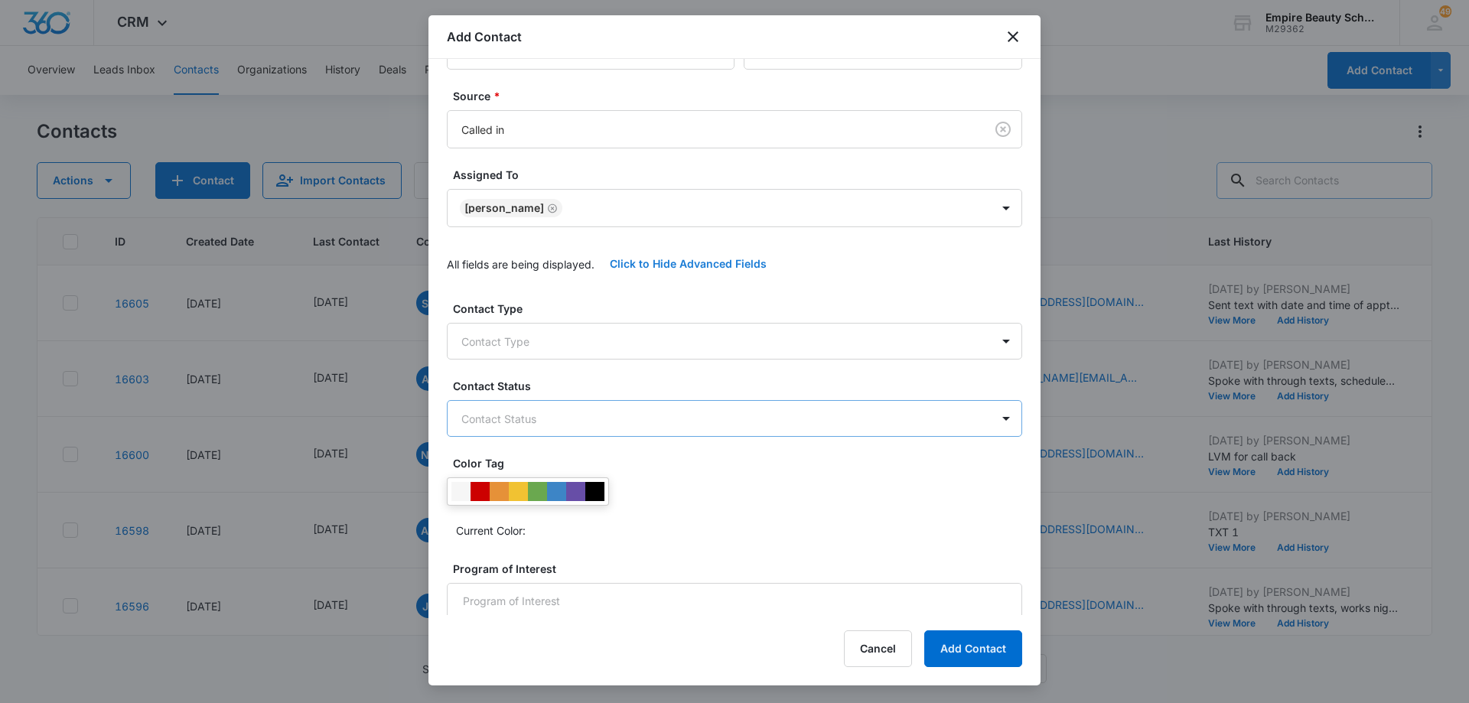
scroll to position [153, 0]
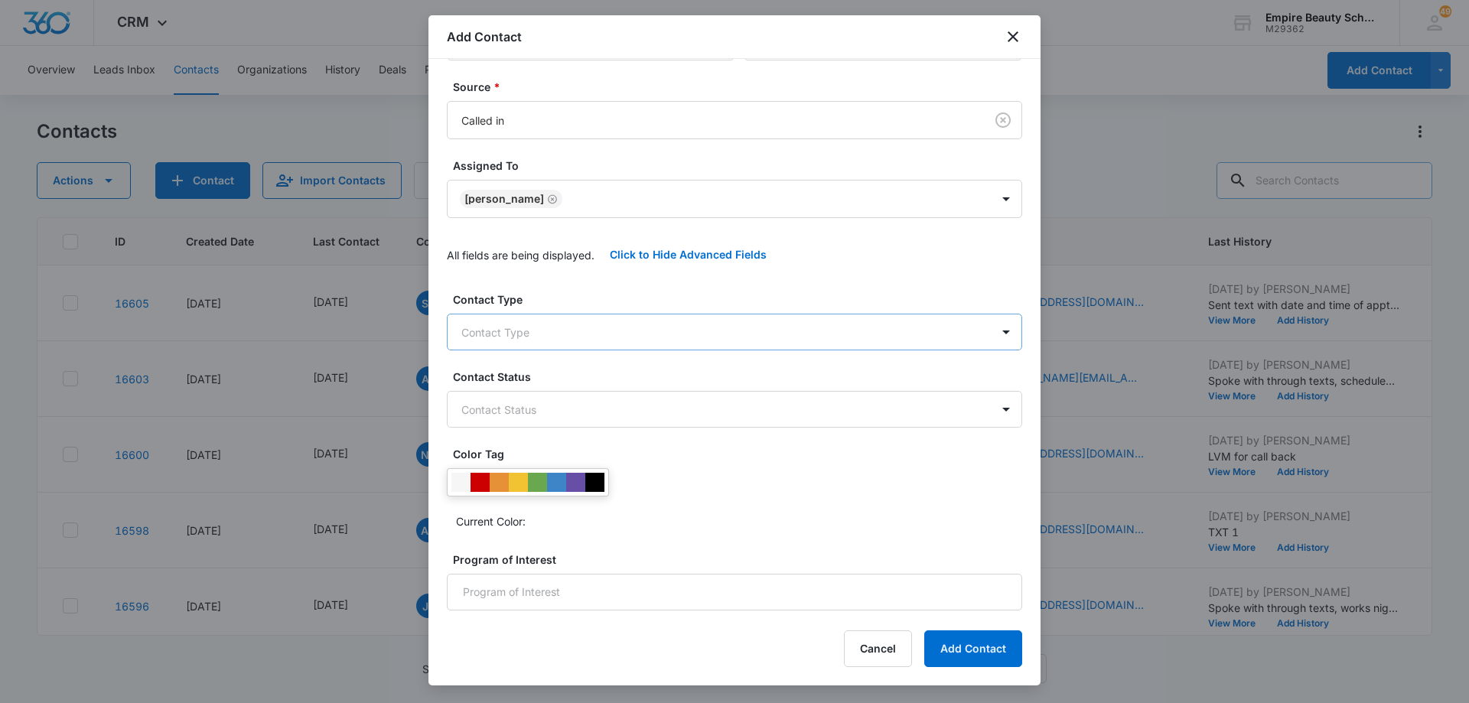
click at [566, 335] on body "CRM Apps Forms CRM Email Shop Payments POS Files Brand Settings Empire Beauty S…" at bounding box center [734, 351] width 1469 height 703
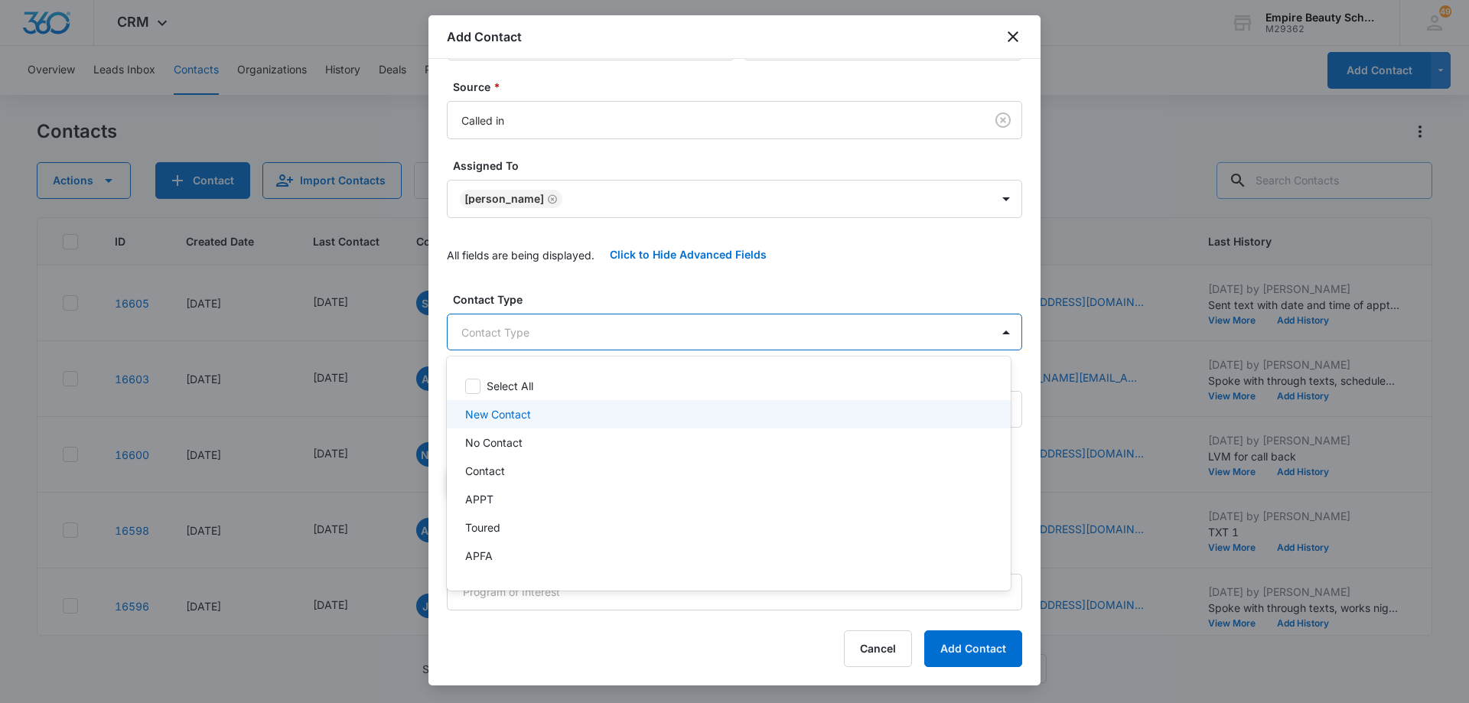
click at [562, 411] on div "New Contact" at bounding box center [727, 414] width 524 height 16
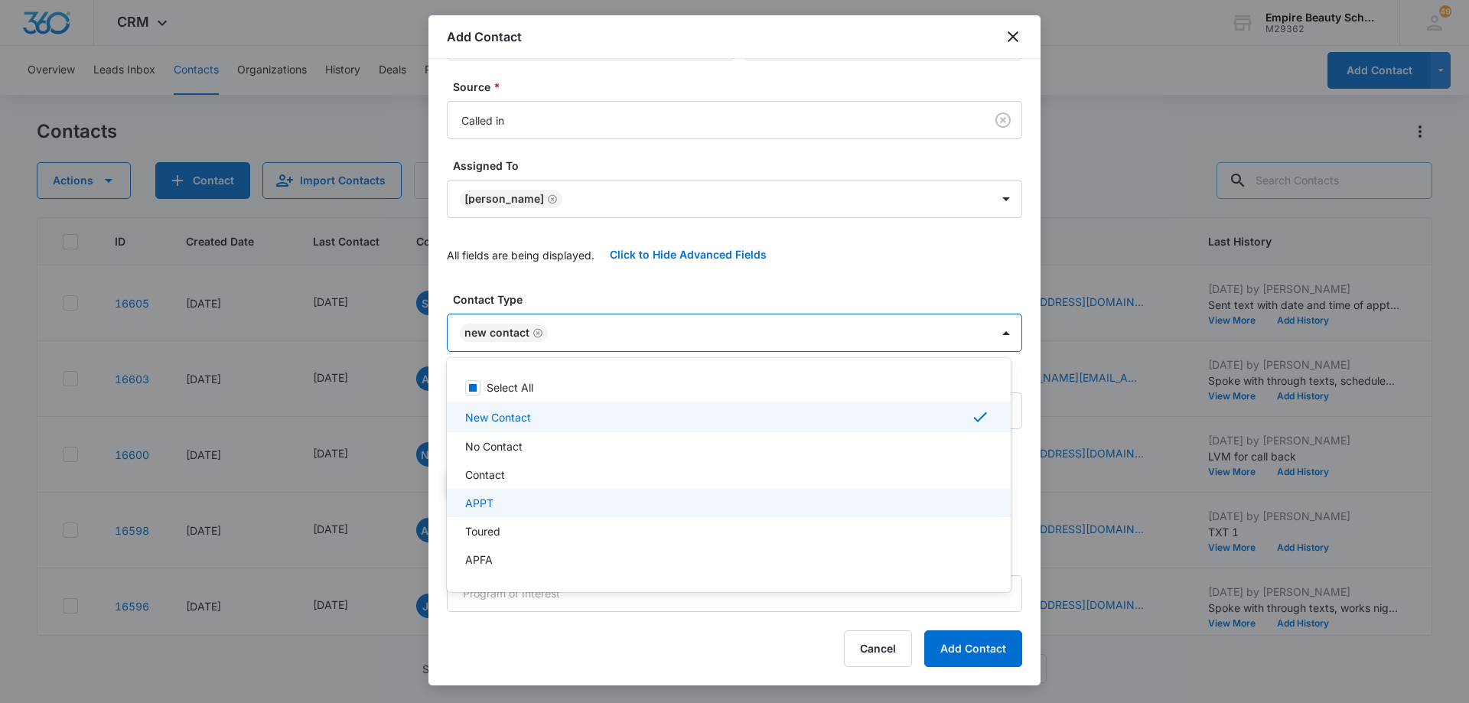
click at [537, 502] on div "APPT" at bounding box center [727, 503] width 524 height 16
click at [663, 339] on div at bounding box center [734, 351] width 1469 height 703
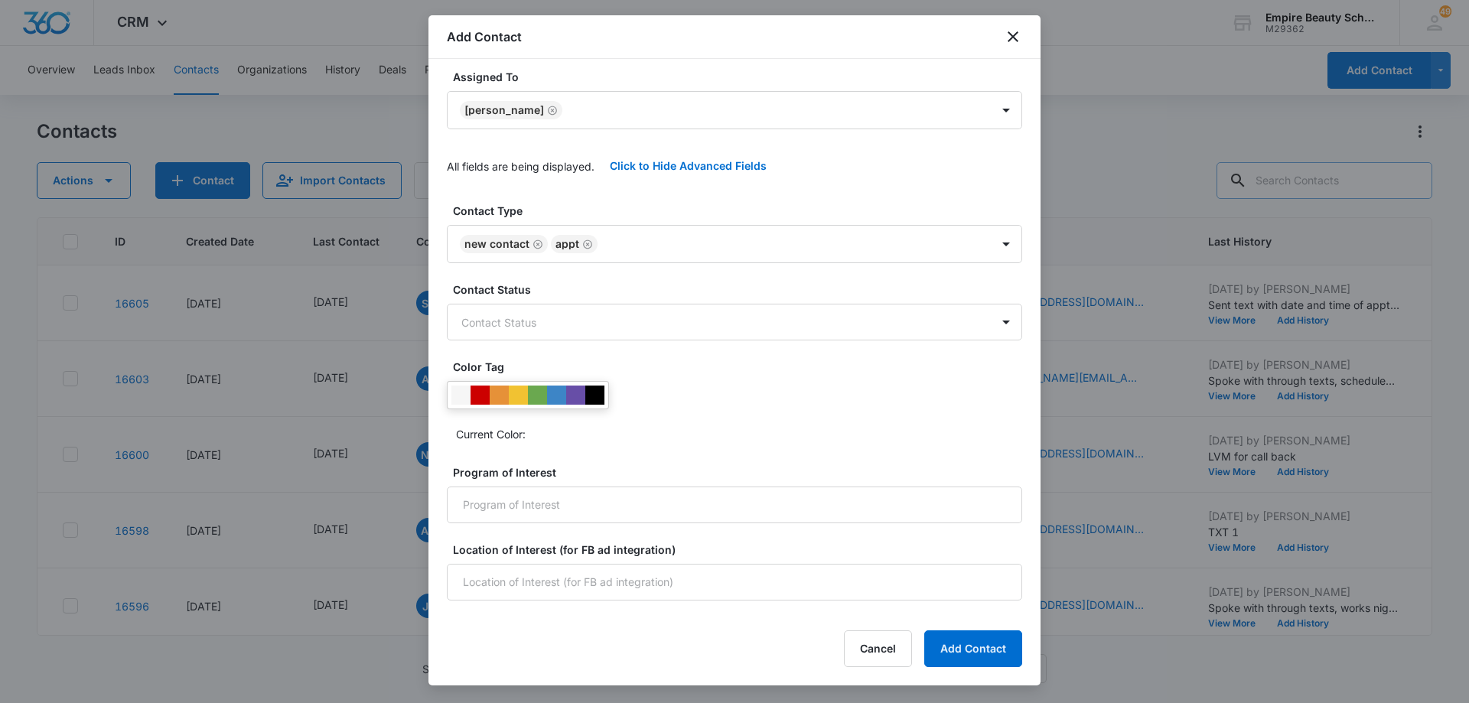
scroll to position [246, 0]
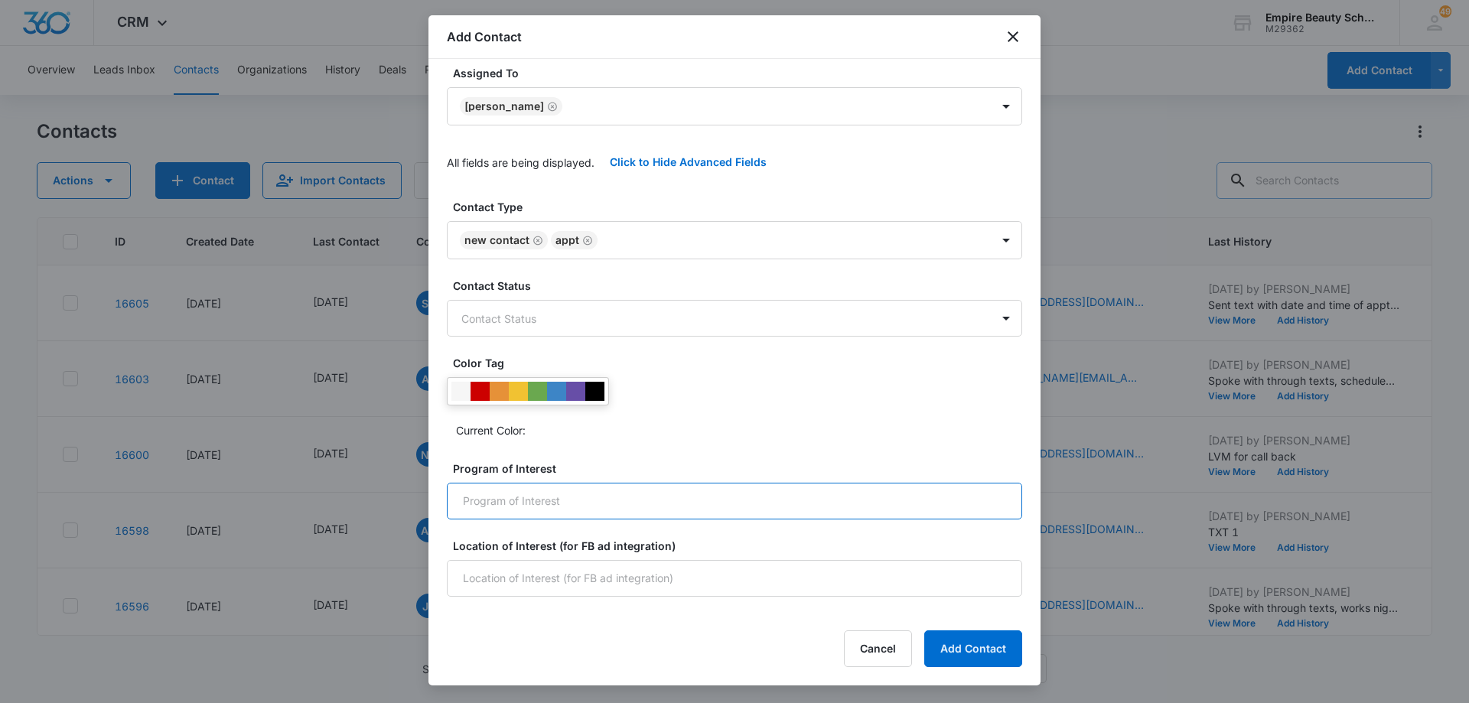
click at [614, 507] on input "Program of Interest" at bounding box center [735, 501] width 576 height 37
type input "Cosmetology"
click at [608, 587] on input "Location of Interest (for FB ad integration)" at bounding box center [735, 578] width 576 height 37
type input "Somersworth"
click at [951, 651] on button "Add Contact" at bounding box center [974, 649] width 98 height 37
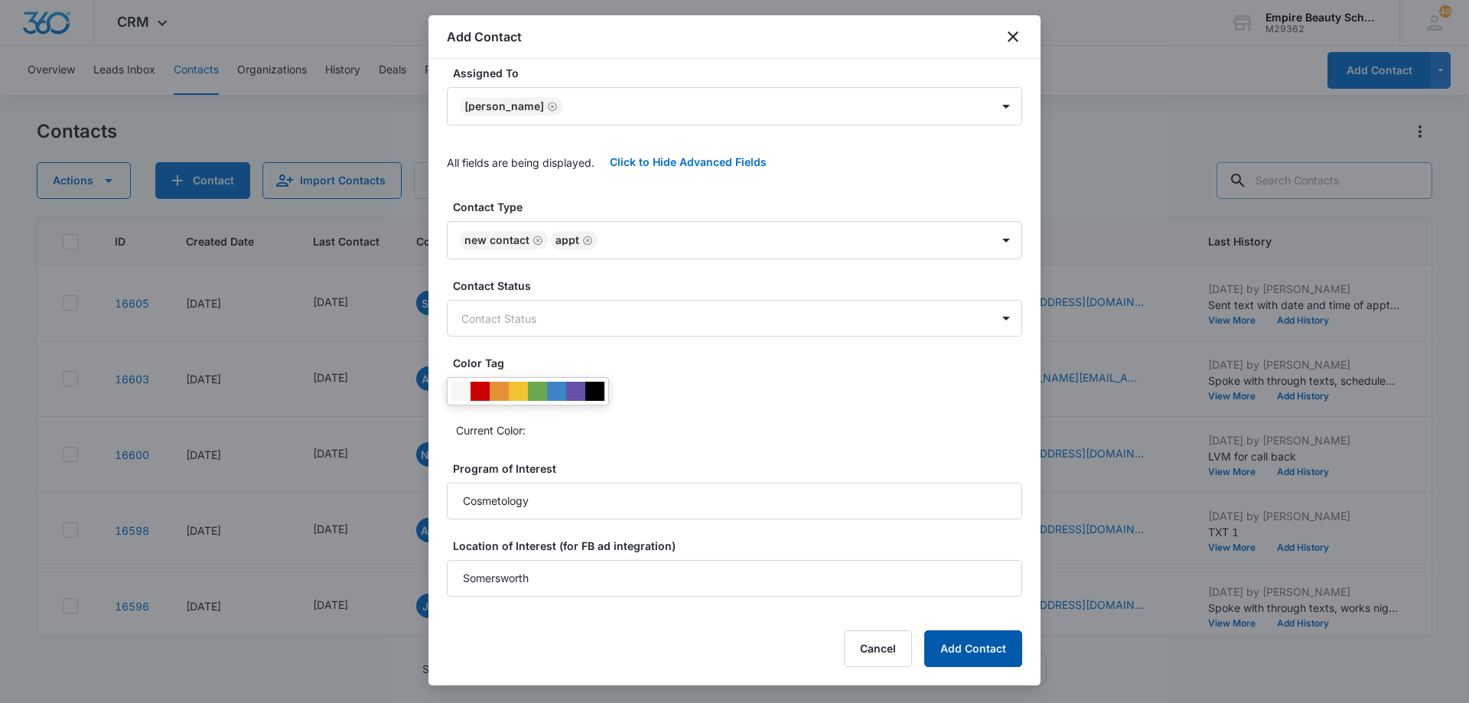
scroll to position [0, 0]
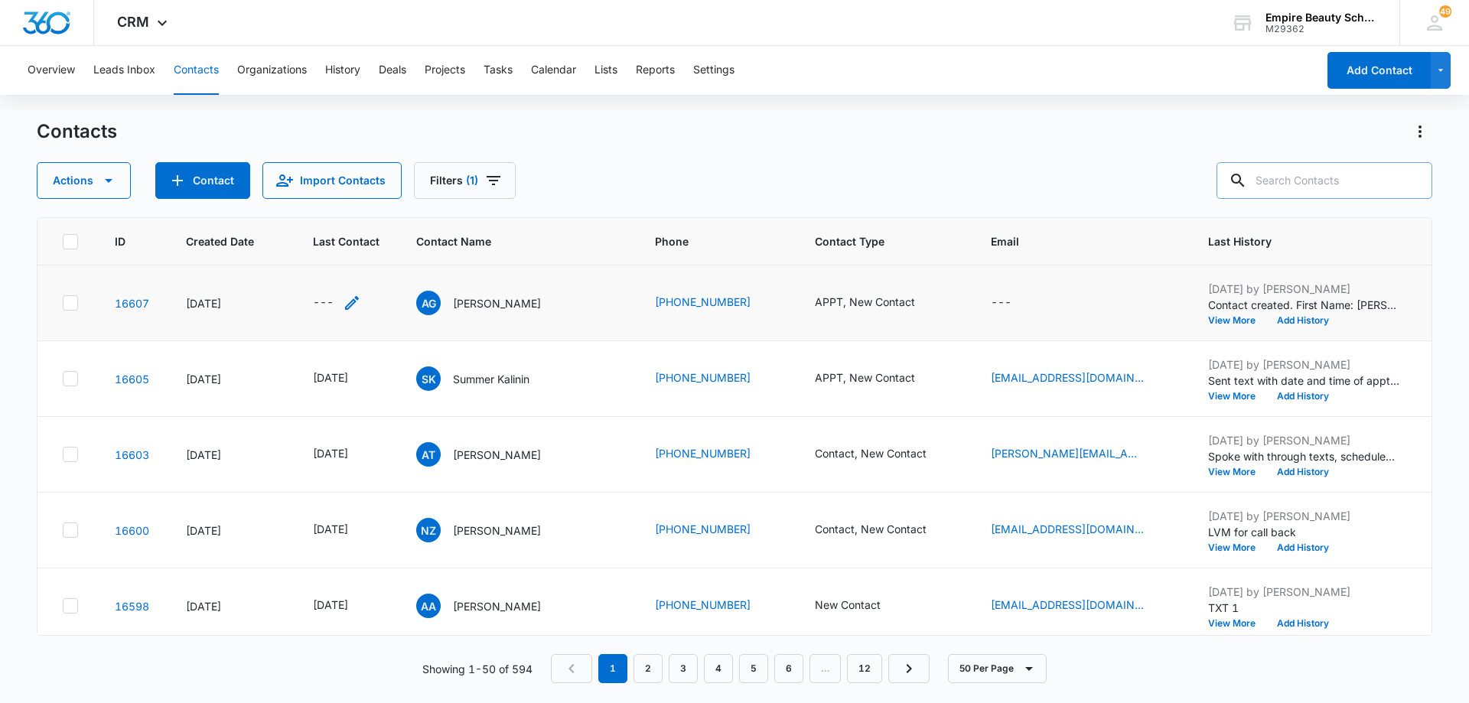
click at [354, 306] on icon "Last Contact - - Select to Edit Field" at bounding box center [352, 303] width 18 height 18
click at [354, 201] on input at bounding box center [335, 205] width 113 height 17
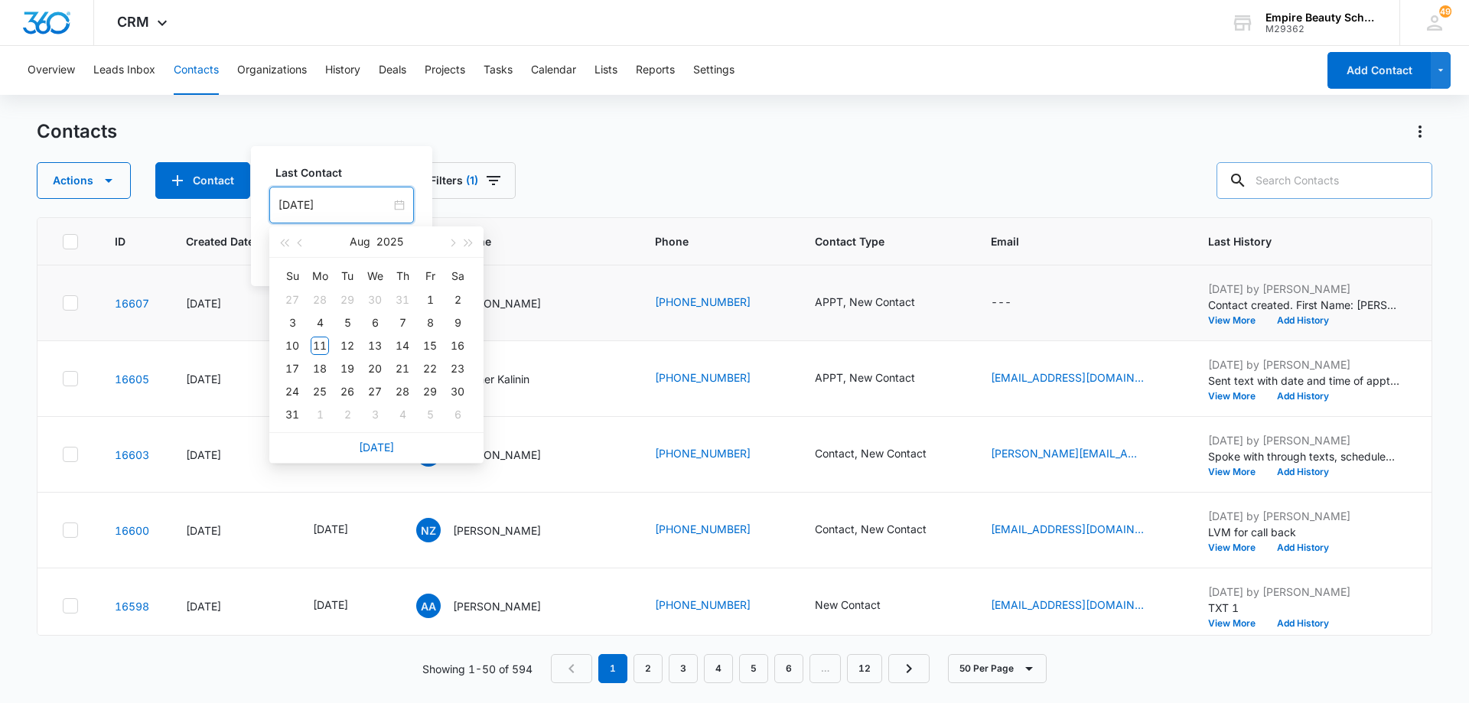
type input "[DATE]"
click at [379, 443] on link "[DATE]" at bounding box center [376, 447] width 35 height 13
type input "[DATE]"
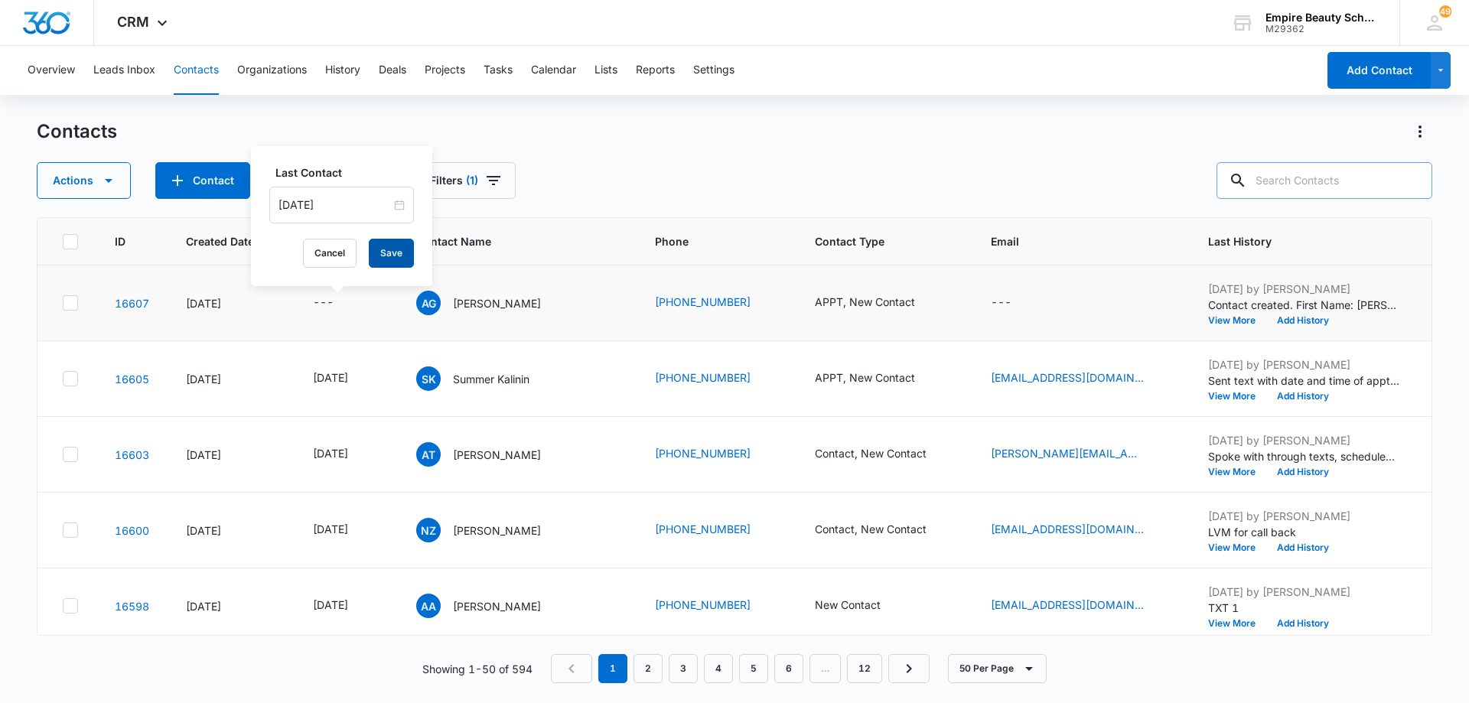
click at [377, 262] on button "Save" at bounding box center [391, 253] width 45 height 29
click at [1303, 318] on button "Add History" at bounding box center [1303, 320] width 73 height 9
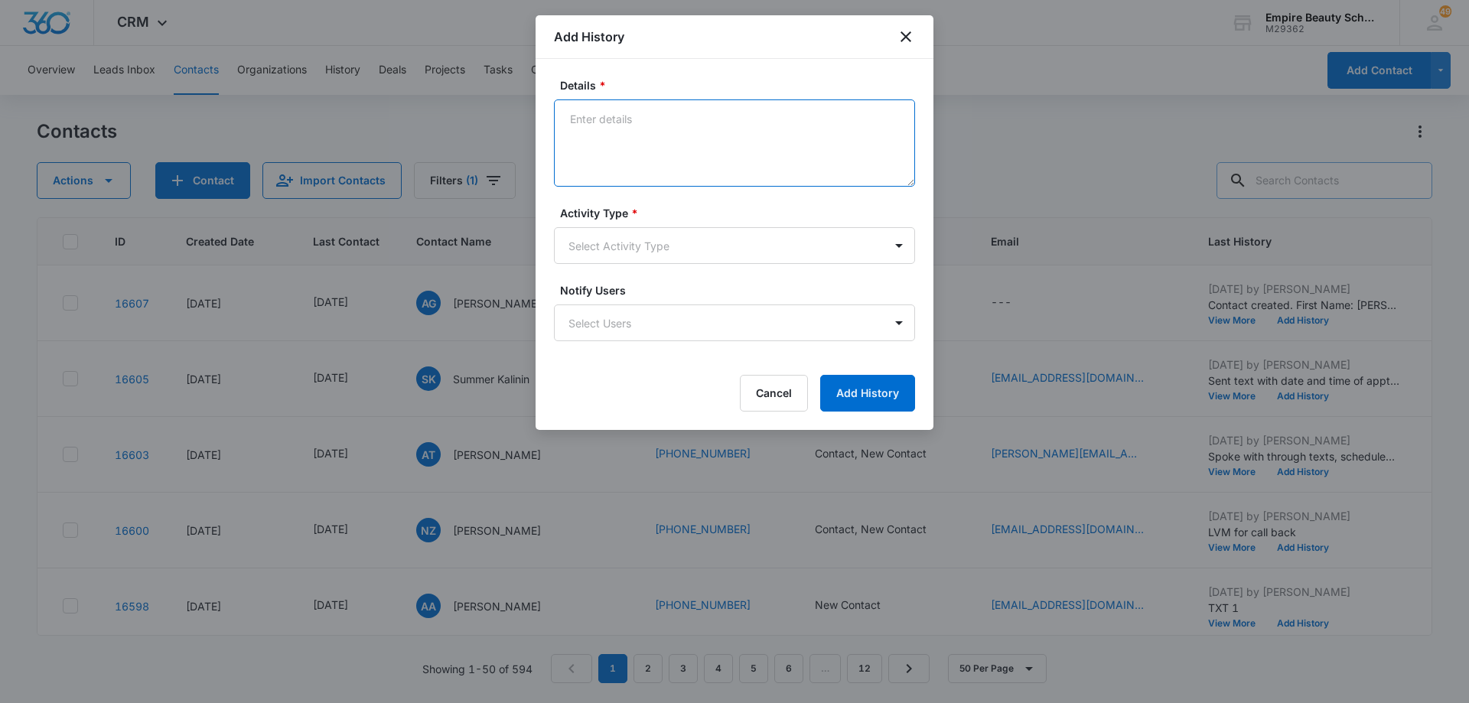
click at [767, 131] on textarea "Details *" at bounding box center [734, 142] width 361 height 87
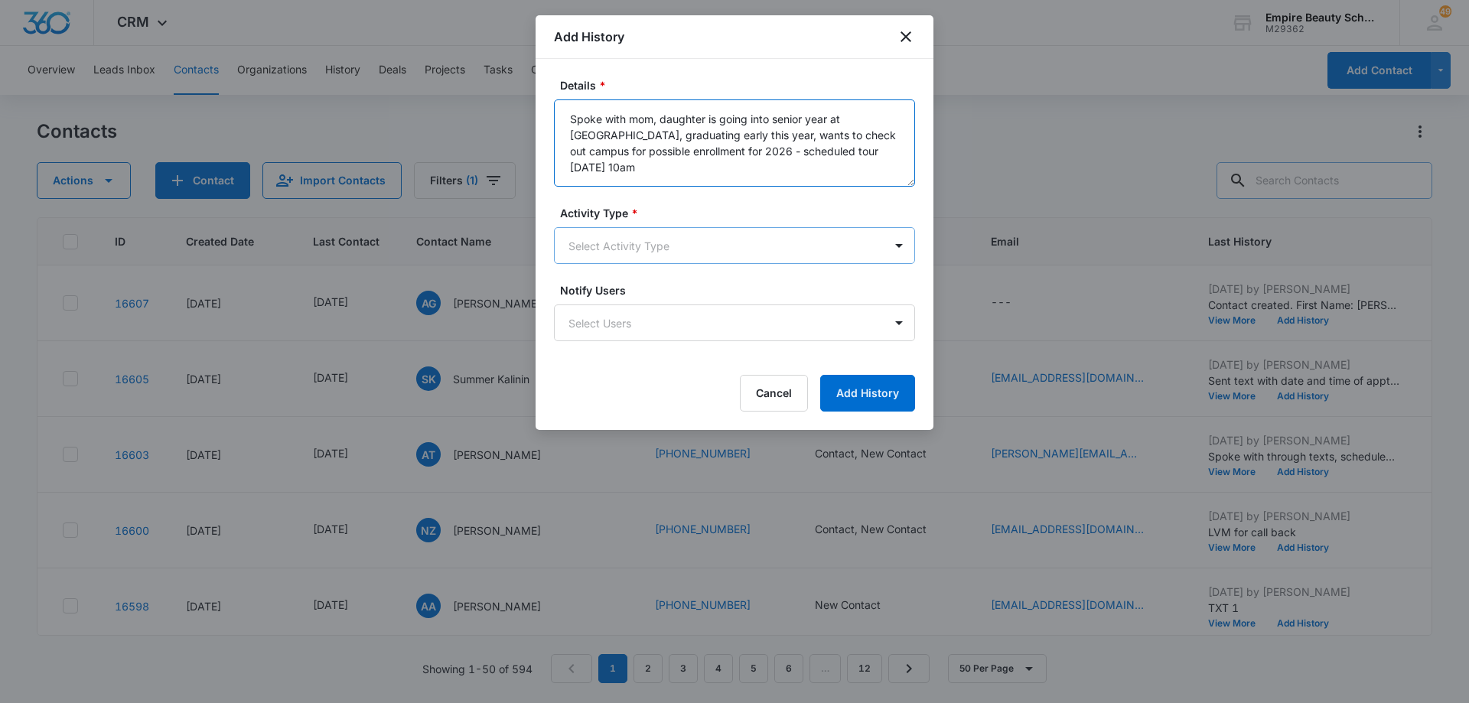
type textarea "Spoke with mom, daughter is going into senior year at [GEOGRAPHIC_DATA], gradua…"
click at [773, 240] on body "CRM Apps Forms CRM Email Shop Payments POS Files Brand Settings Empire Beauty S…" at bounding box center [734, 351] width 1469 height 703
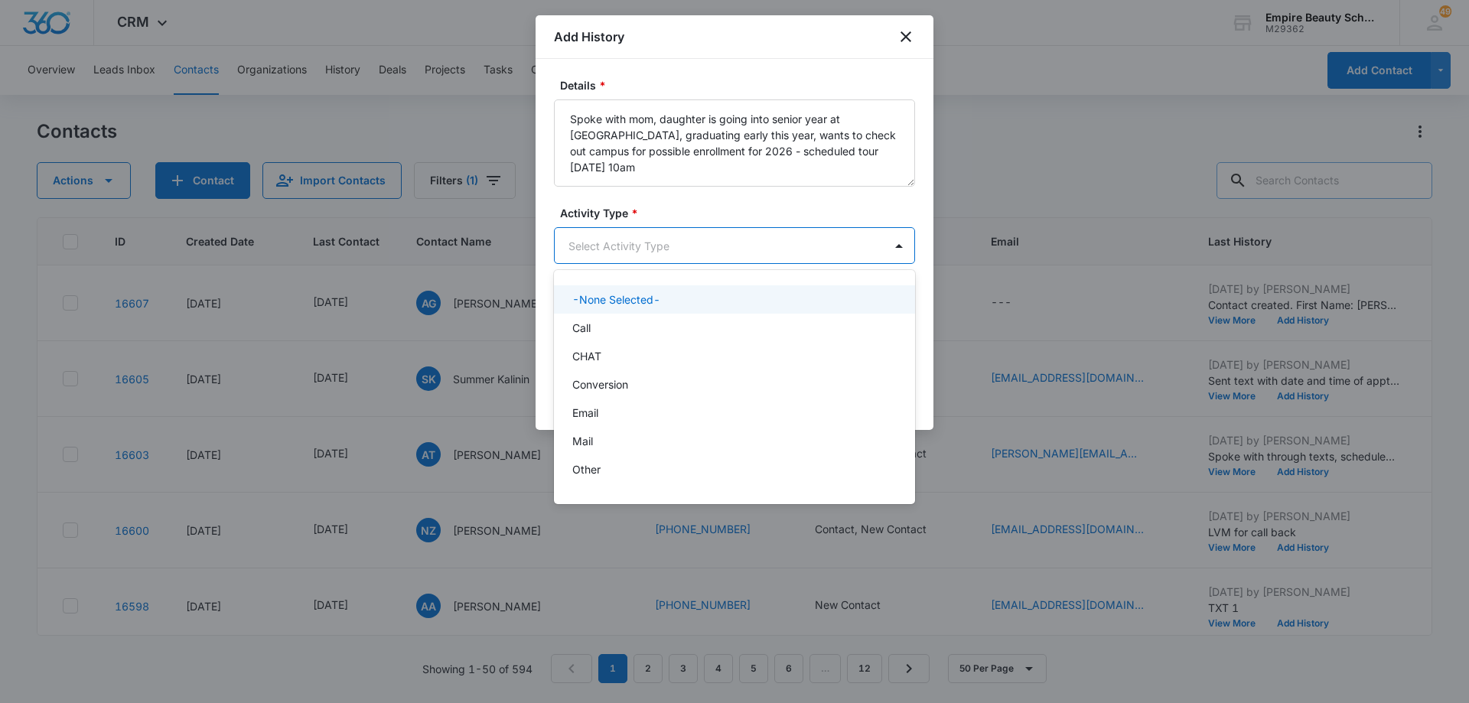
click at [709, 321] on div "Call" at bounding box center [732, 328] width 321 height 16
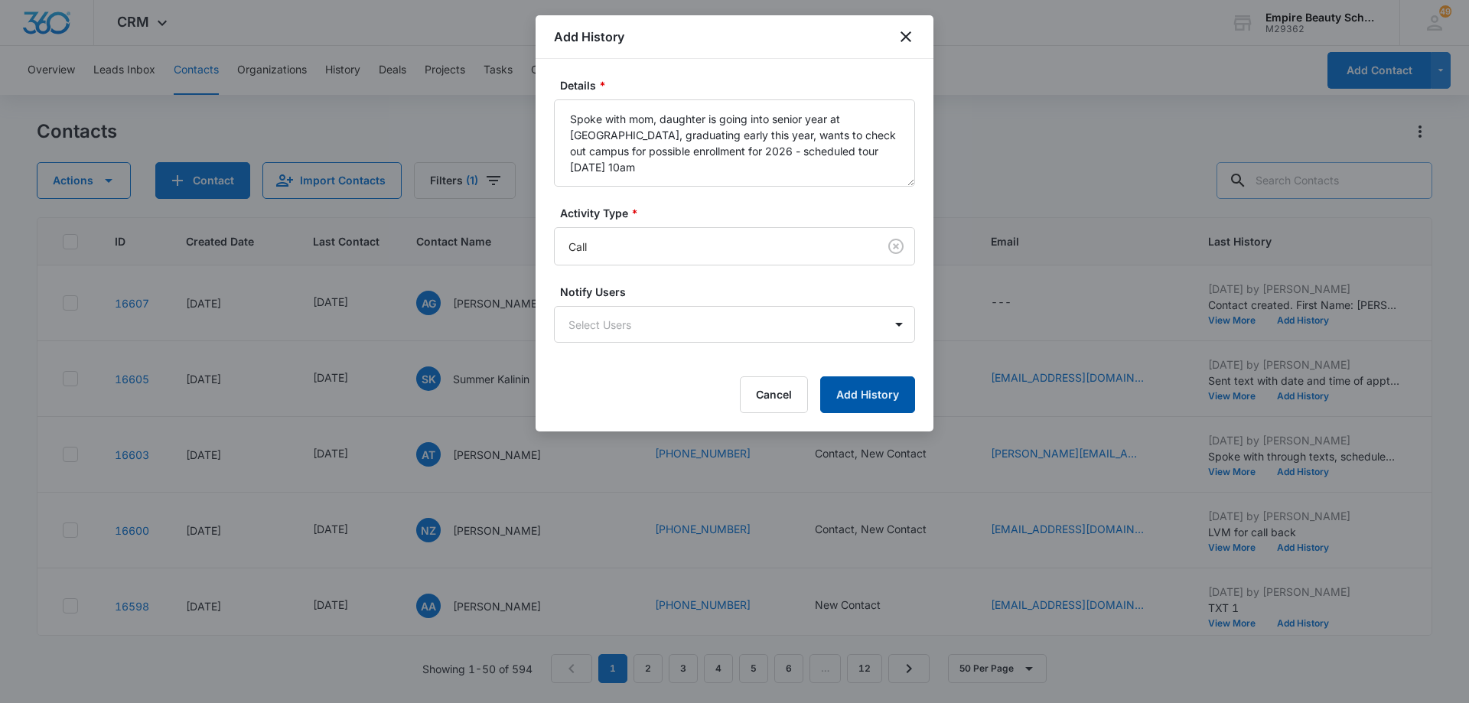
click at [855, 391] on button "Add History" at bounding box center [867, 395] width 95 height 37
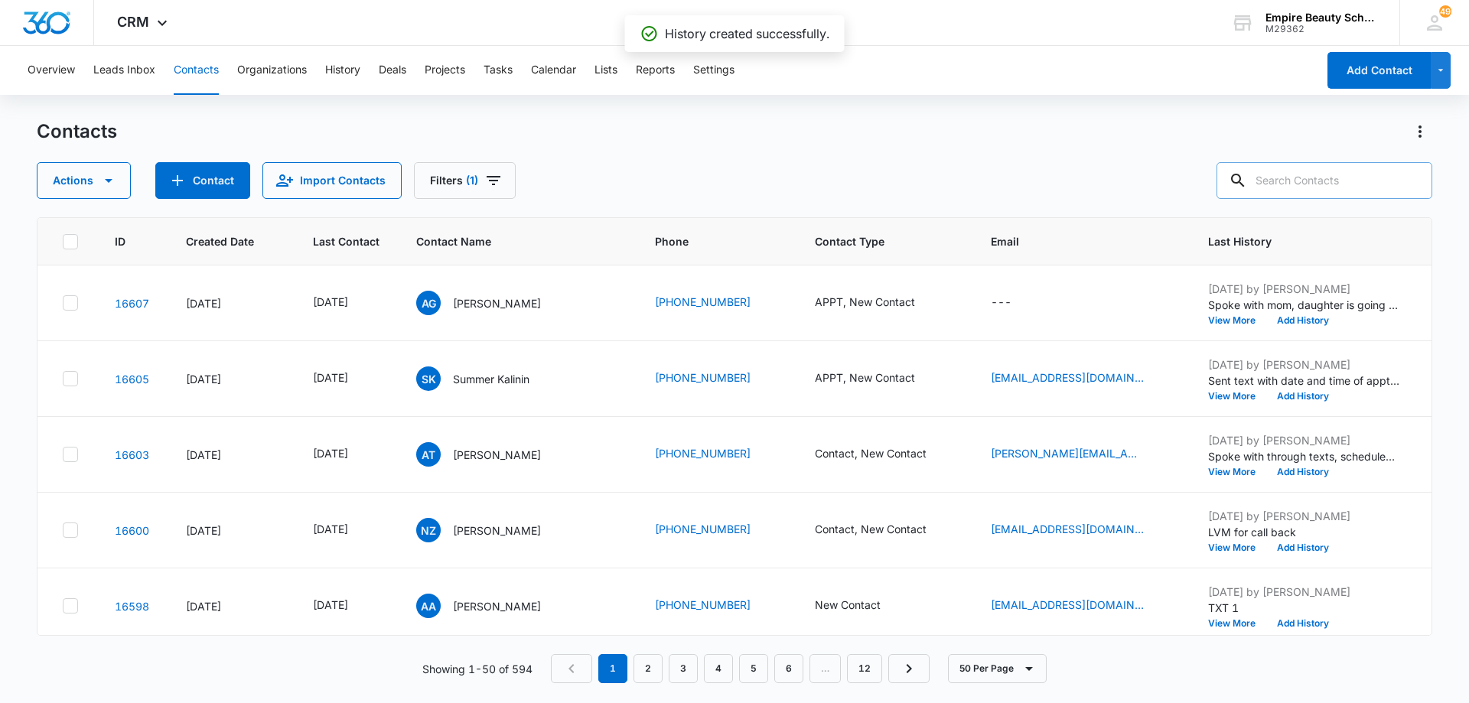
click at [936, 454] on icon "Contact Type - Contact, New Contact - Select to Edit Field" at bounding box center [945, 454] width 18 height 18
click at [920, 357] on icon "Remove Contact" at bounding box center [923, 356] width 11 height 11
click at [925, 357] on div "Contact Type New Contact Cancel Save" at bounding box center [846, 367] width 197 height 142
click at [908, 360] on div at bounding box center [910, 356] width 24 height 24
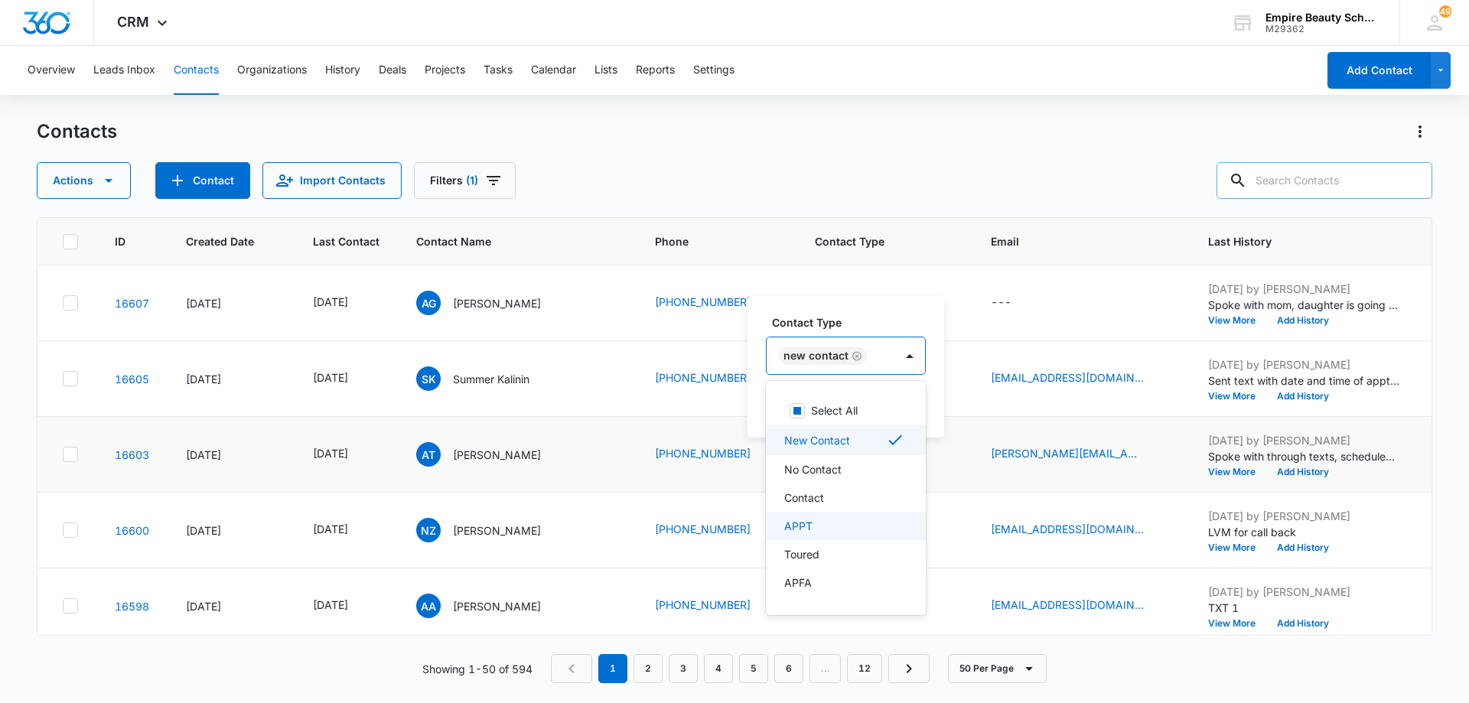
click at [851, 527] on div "APPT" at bounding box center [844, 526] width 120 height 16
click at [930, 357] on div "New Contact APPT" at bounding box center [856, 356] width 178 height 37
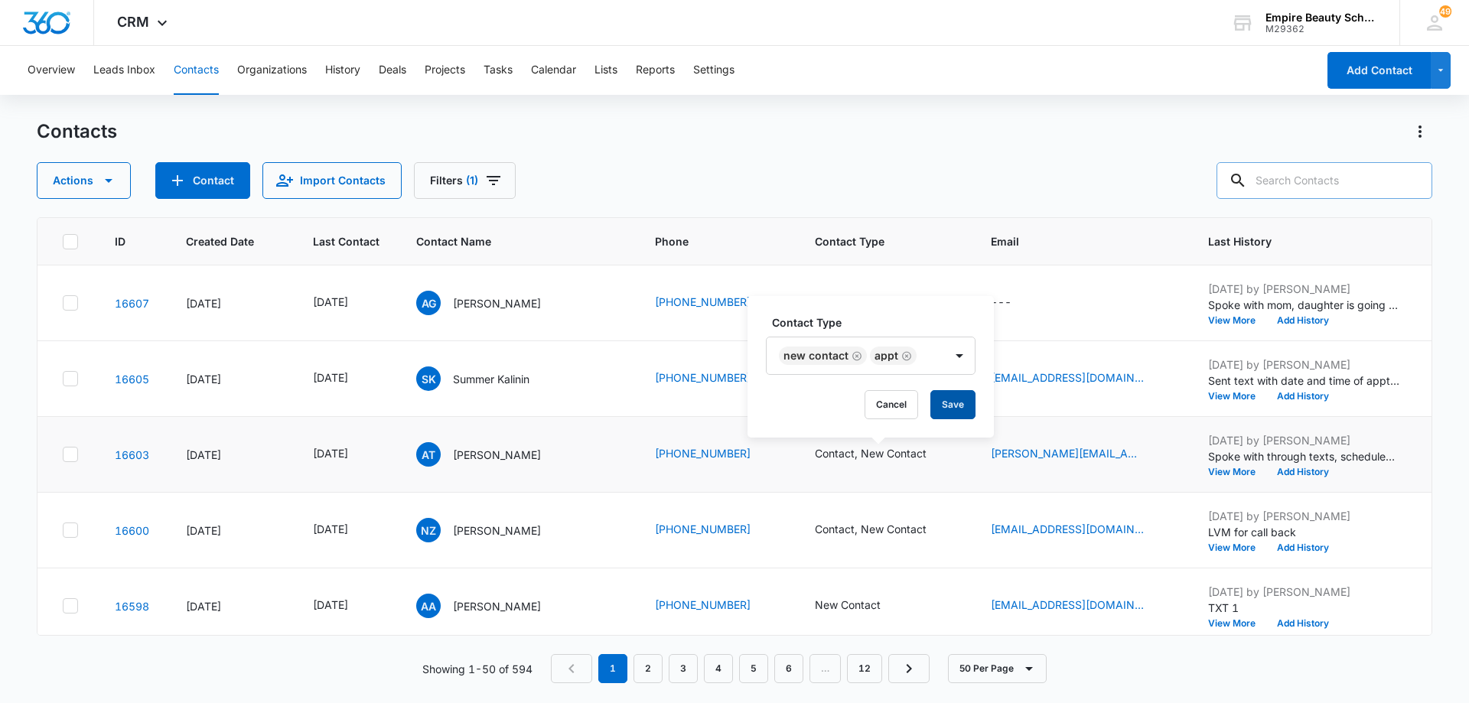
click at [951, 405] on button "Save" at bounding box center [953, 404] width 45 height 29
click at [1293, 468] on button "Add History" at bounding box center [1303, 472] width 73 height 9
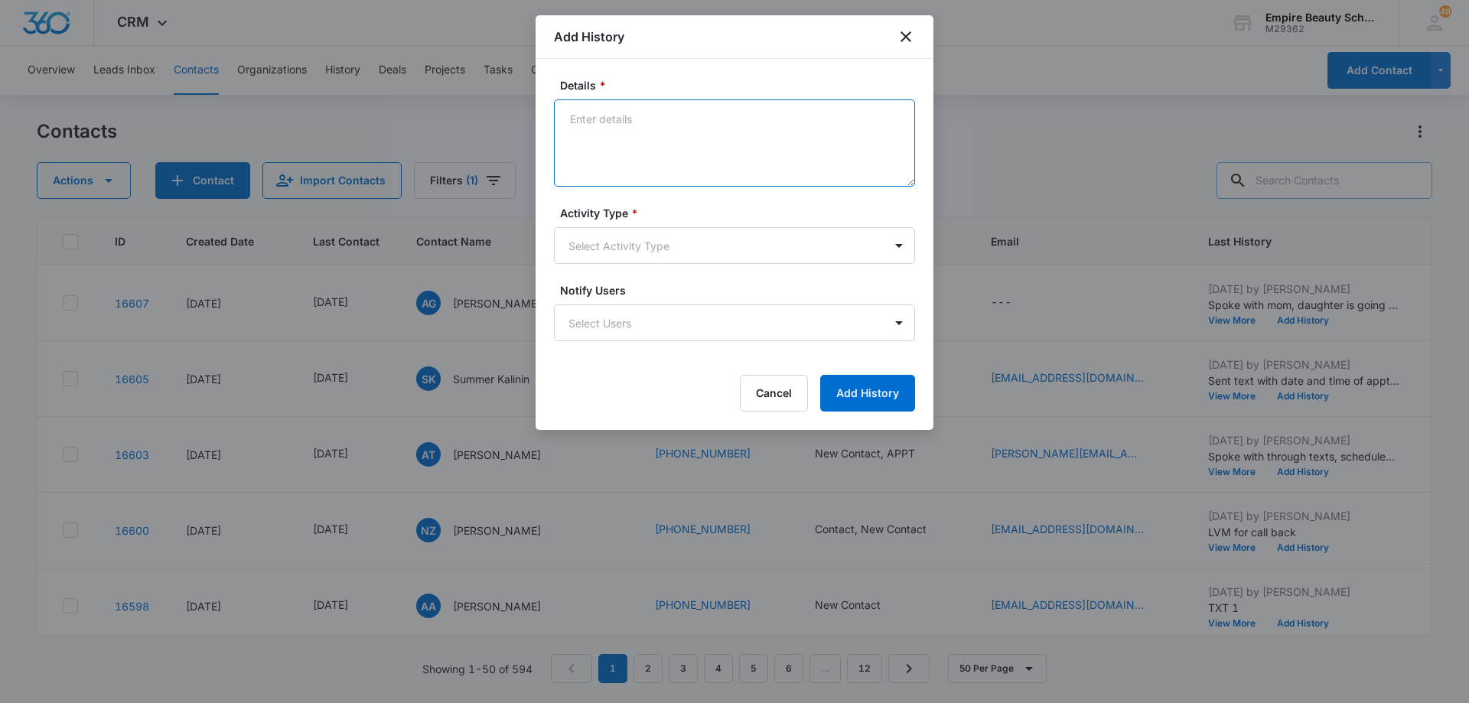
click at [668, 114] on textarea "Details *" at bounding box center [734, 142] width 361 height 87
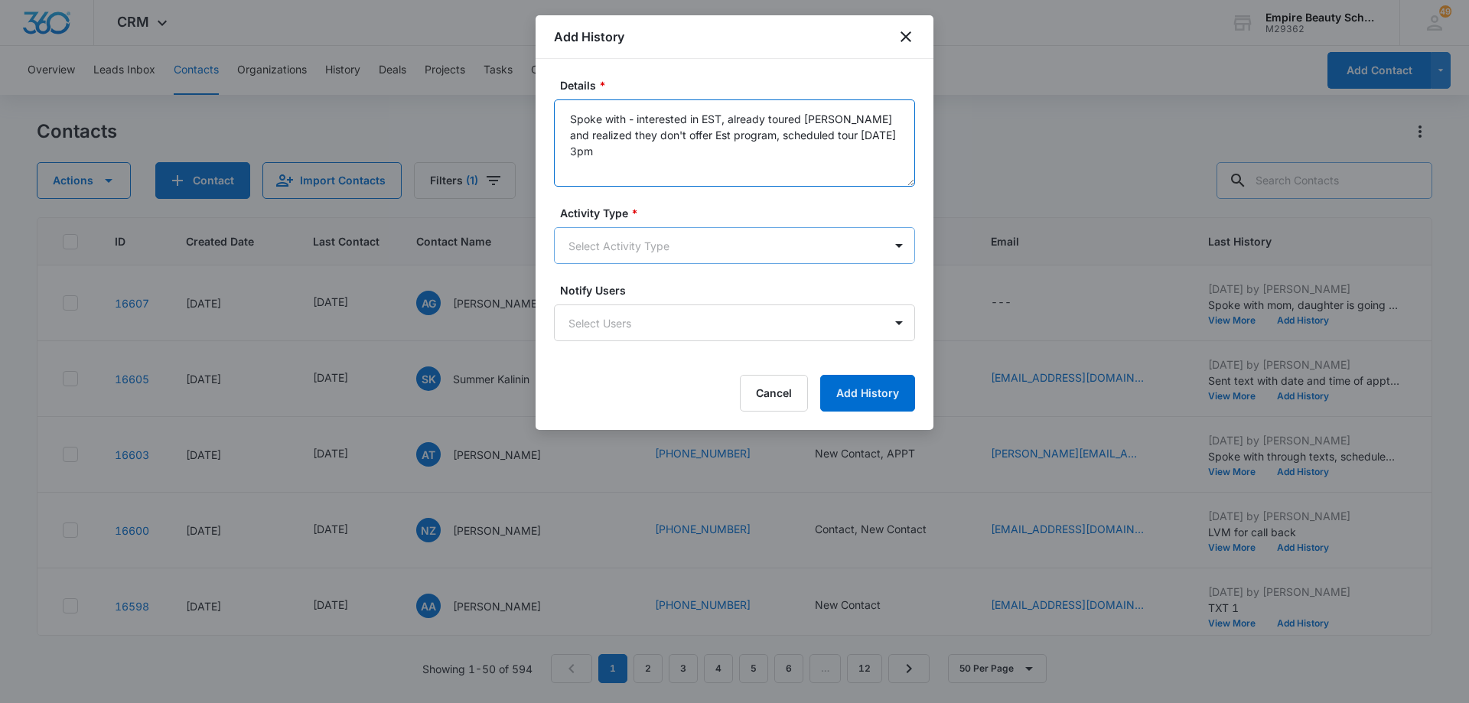
type textarea "Spoke with - interested in EST, already toured [PERSON_NAME] and realized they …"
click at [694, 240] on body "CRM Apps Forms CRM Email Shop Payments POS Files Brand Settings Empire Beauty S…" at bounding box center [734, 351] width 1469 height 703
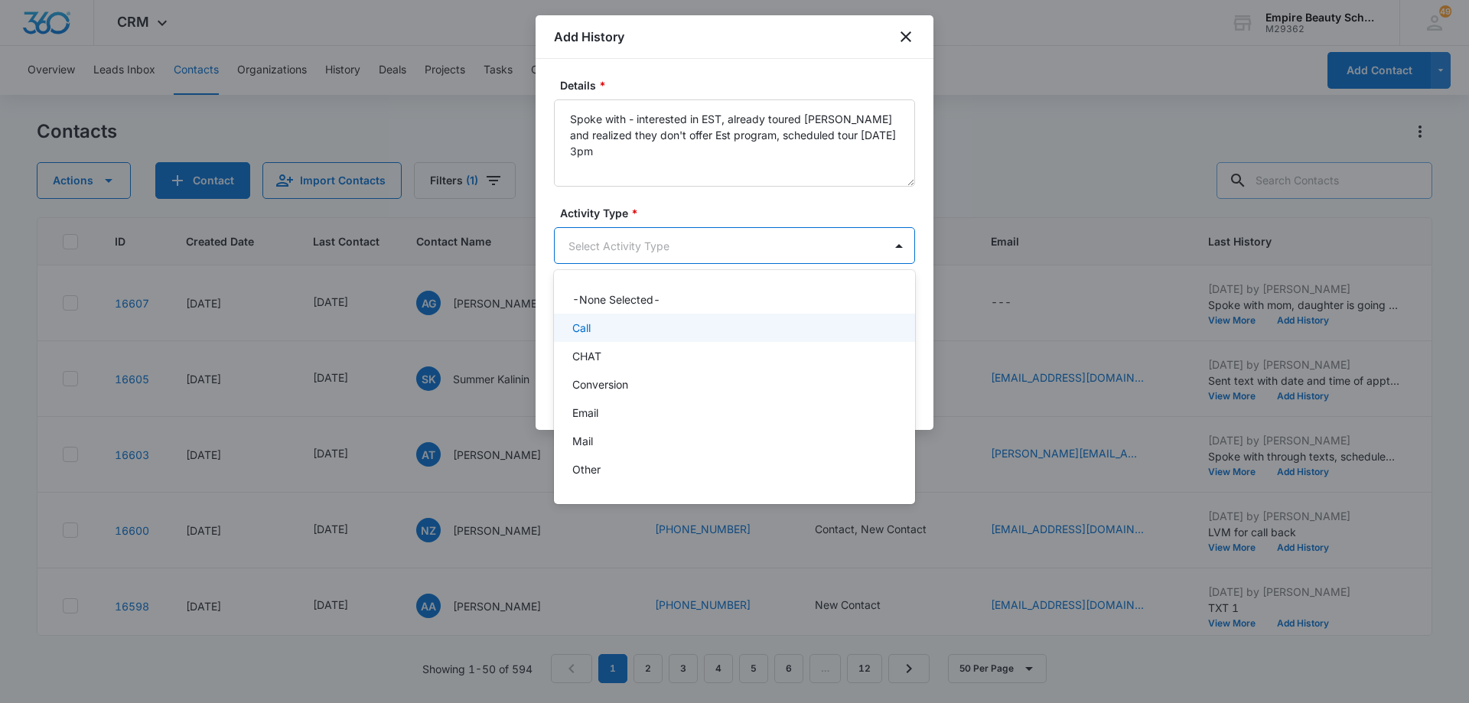
click at [682, 322] on div "Call" at bounding box center [732, 328] width 321 height 16
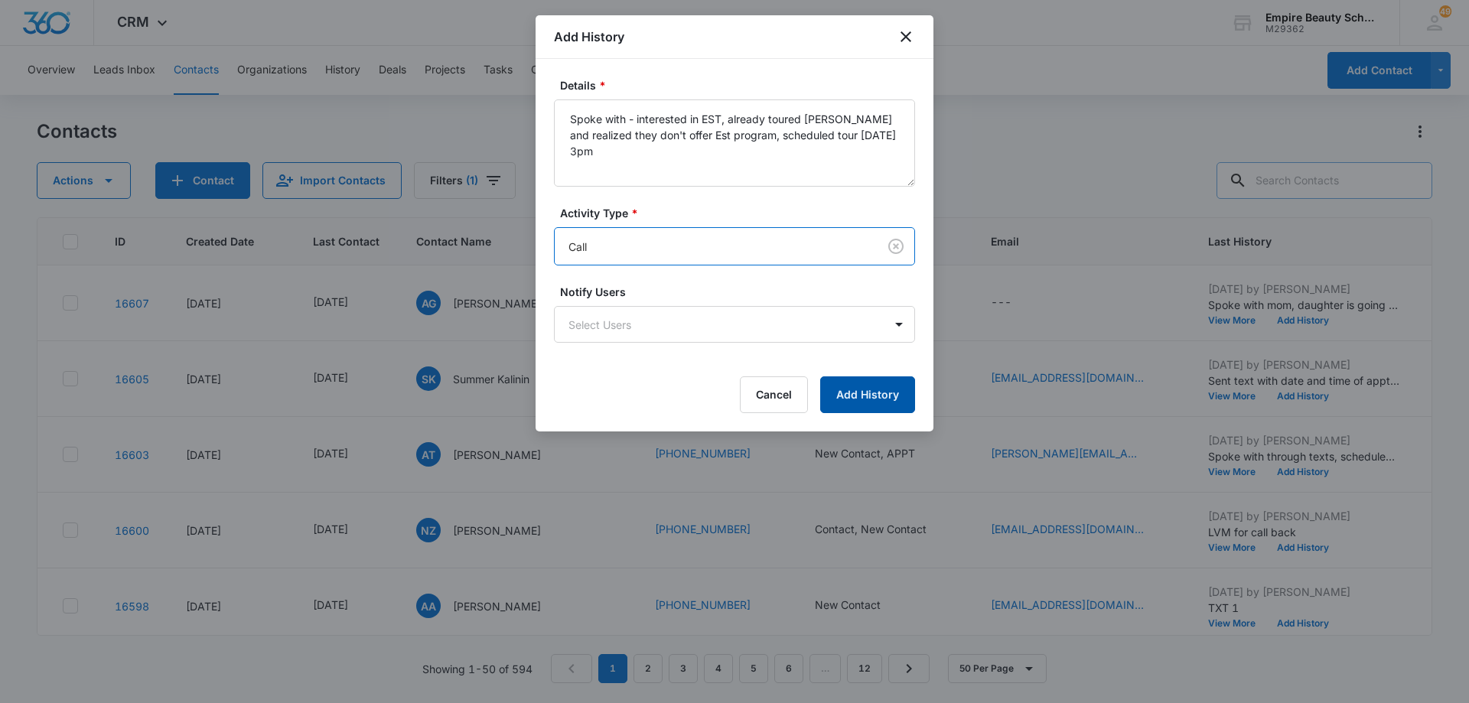
click at [844, 390] on button "Add History" at bounding box center [867, 395] width 95 height 37
